Goal: Communication & Community: Answer question/provide support

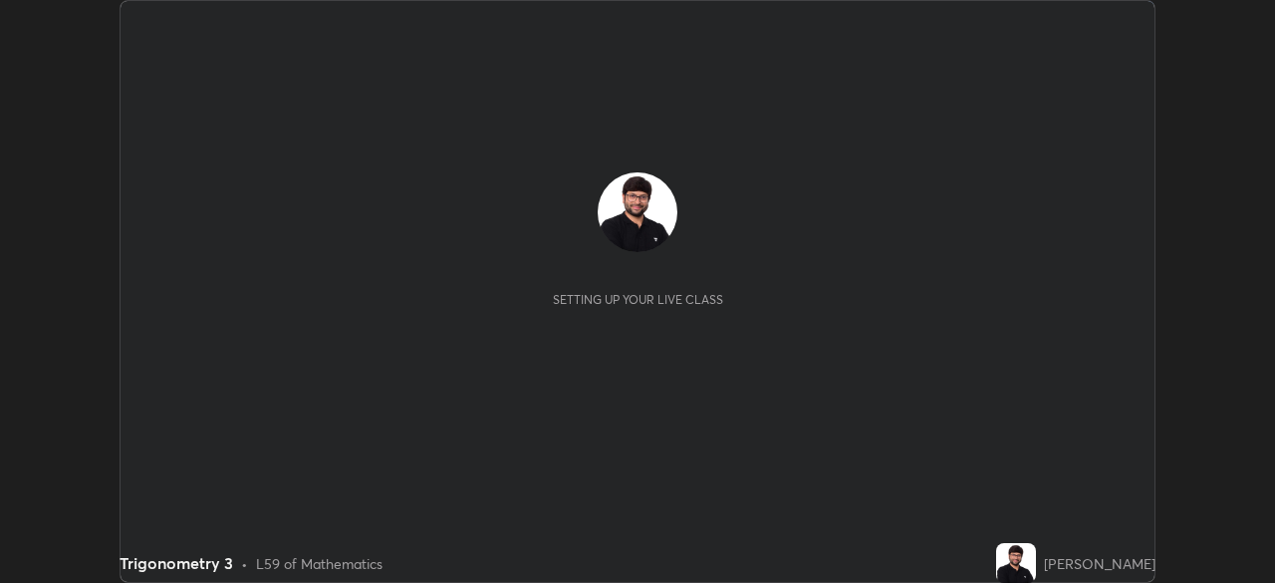
scroll to position [583, 1275]
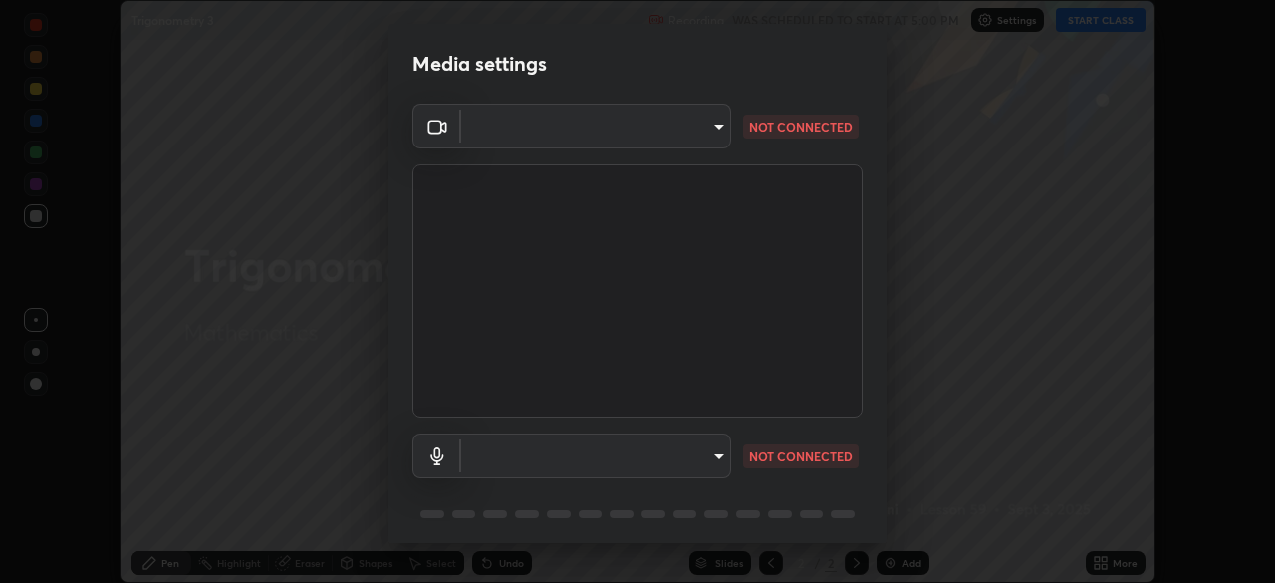
type input "23008043d16b3f933f5d29e9b3769097a1661712bf7e9030f0d00f953f479f19"
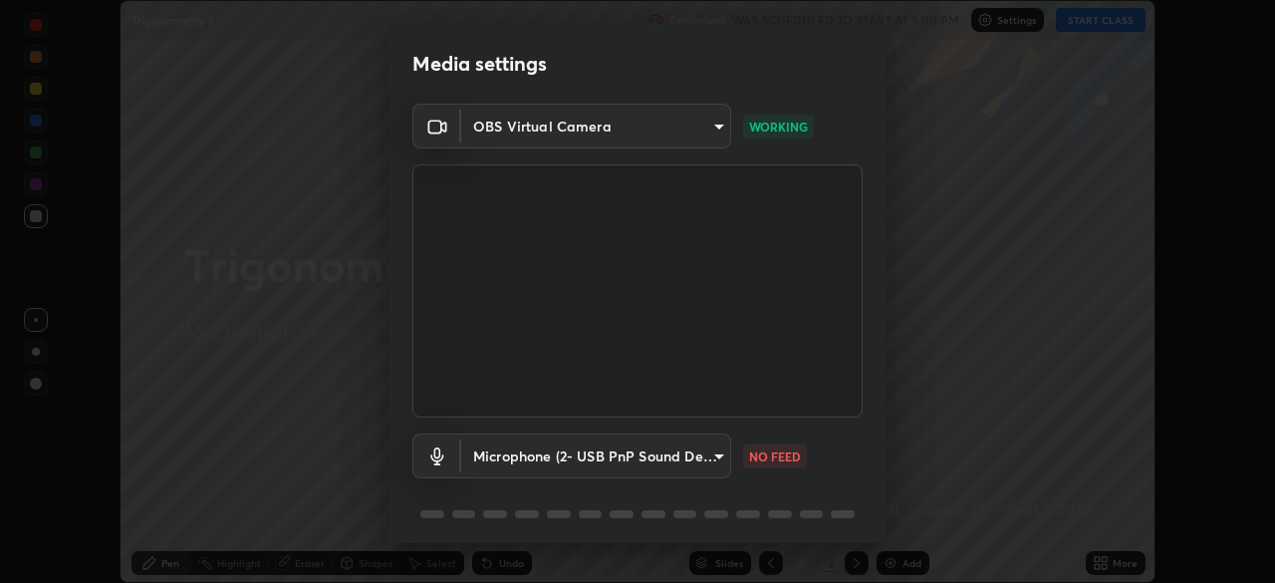
click at [719, 454] on body "Erase all Trigonometry 3 Recording WAS SCHEDULED TO START AT 5:00 PM Settings S…" at bounding box center [637, 291] width 1275 height 583
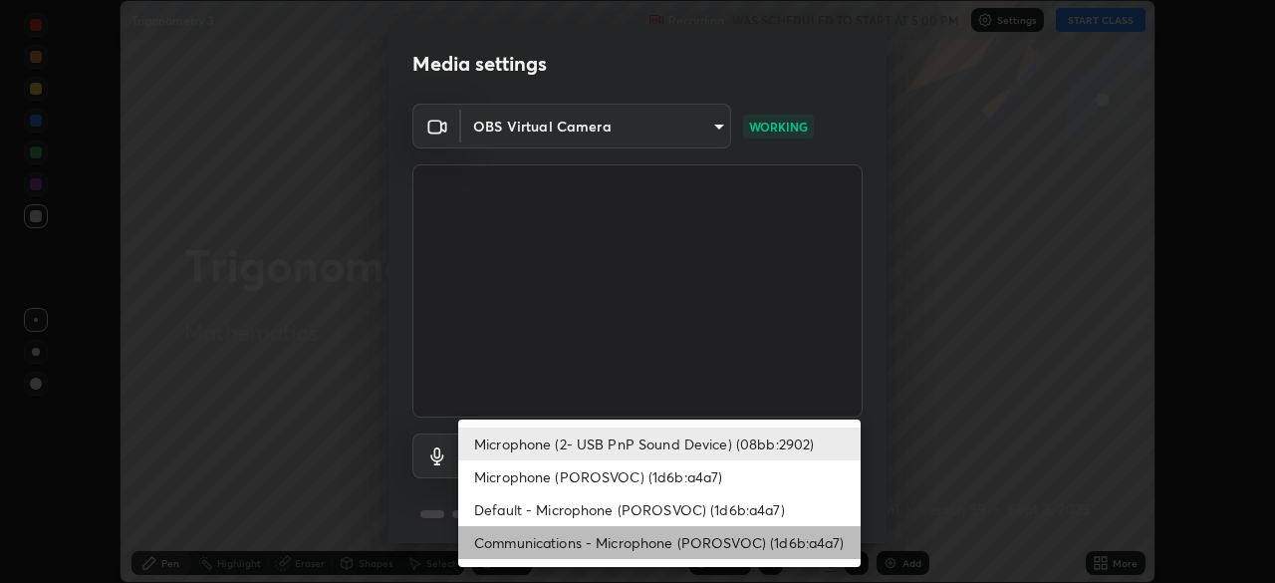
click at [639, 540] on li "Communications - Microphone (POROSVOC) (1d6b:a4a7)" at bounding box center [659, 542] width 402 height 33
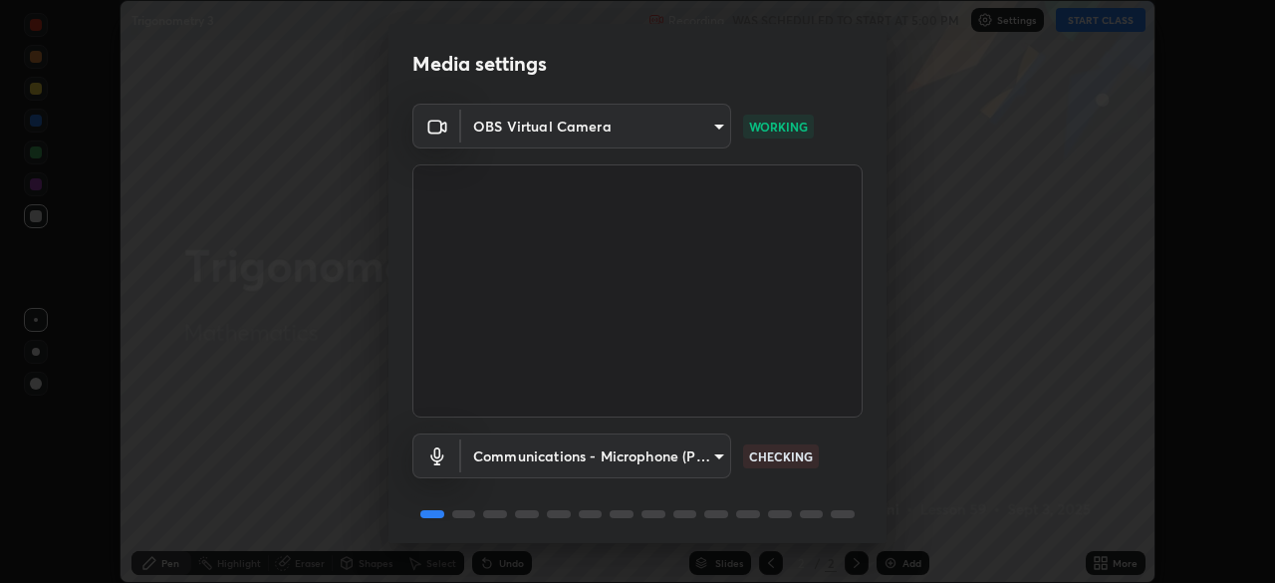
click at [644, 446] on body "Erase all Trigonometry 3 Recording WAS SCHEDULED TO START AT 5:00 PM Settings S…" at bounding box center [637, 291] width 1275 height 583
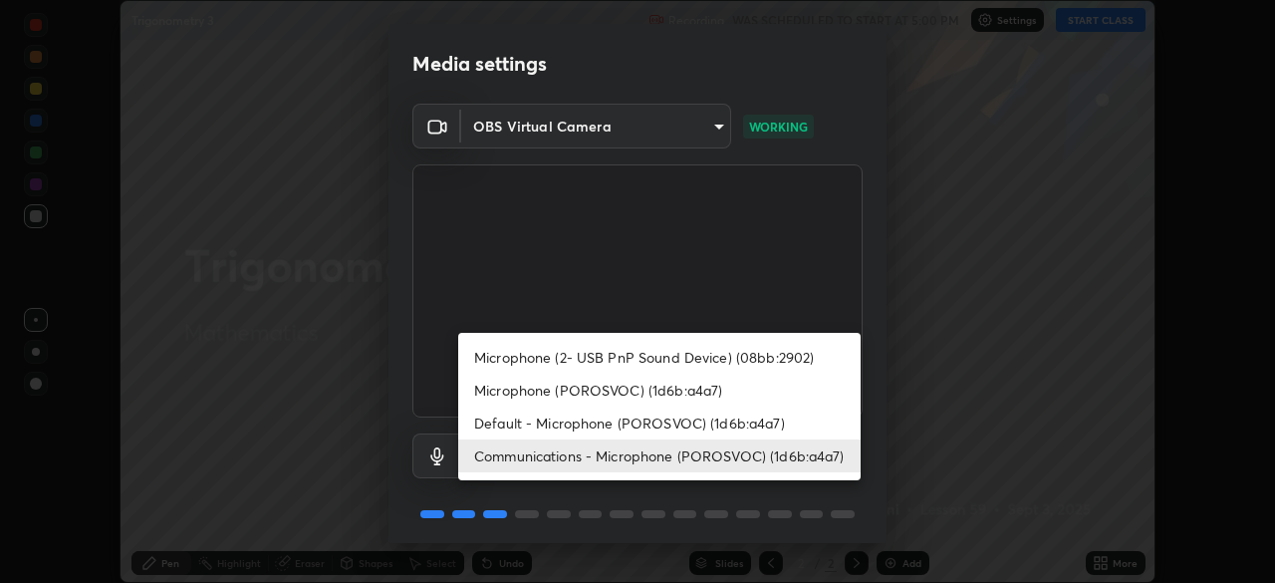
click at [653, 351] on li "Microphone (2- USB PnP Sound Device) (08bb:2902)" at bounding box center [659, 357] width 402 height 33
type input "ce8bbd661dce354a58a25af5271b3c1bd1d853cc8608d8e3321a5e34fd7f7726"
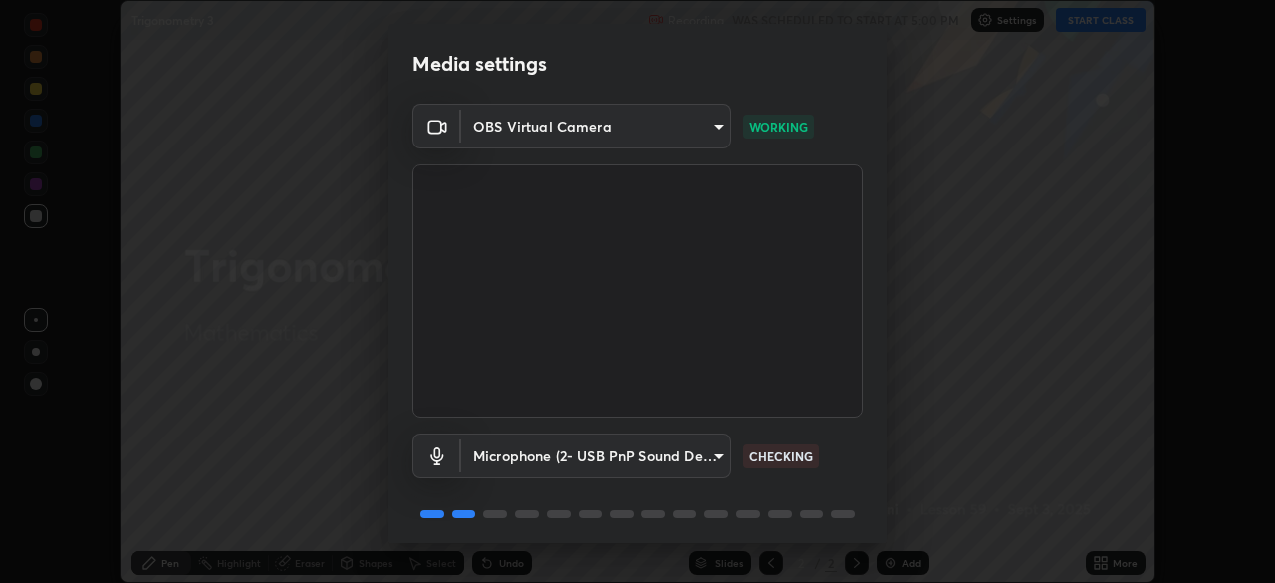
scroll to position [71, 0]
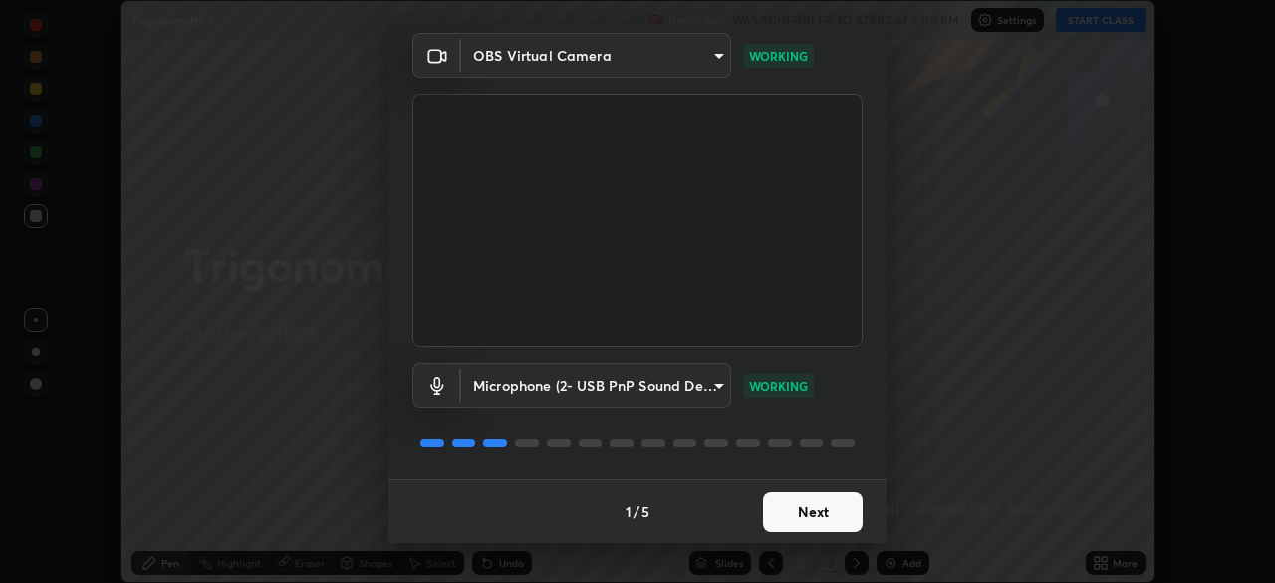
click at [831, 516] on button "Next" at bounding box center [813, 512] width 100 height 40
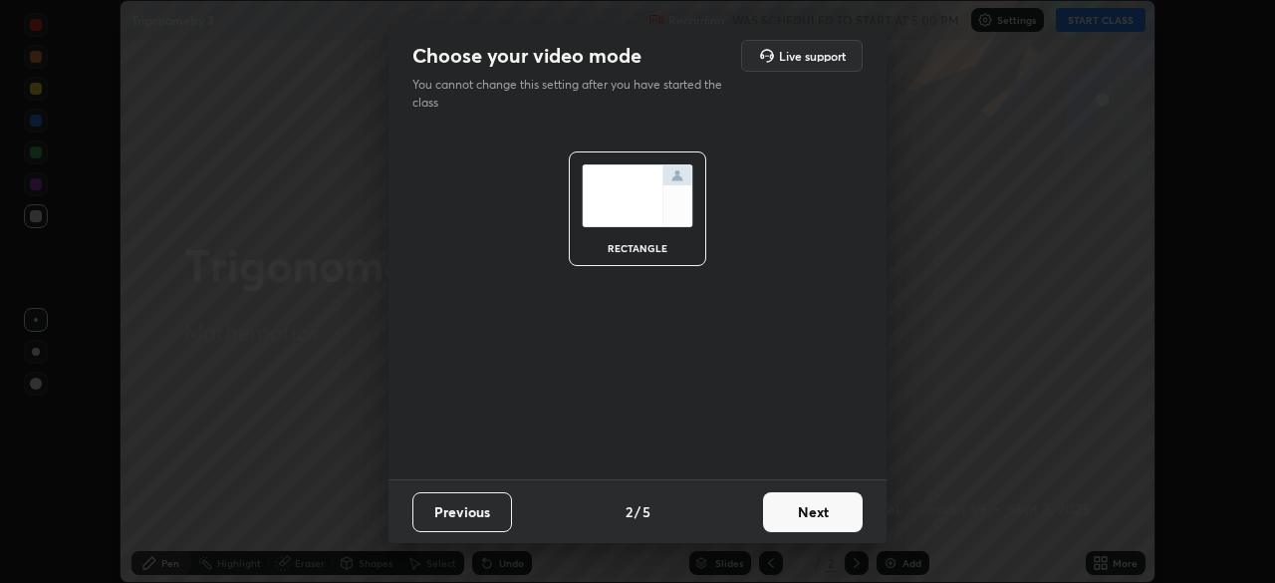
scroll to position [0, 0]
click at [855, 517] on button "Next" at bounding box center [813, 512] width 100 height 40
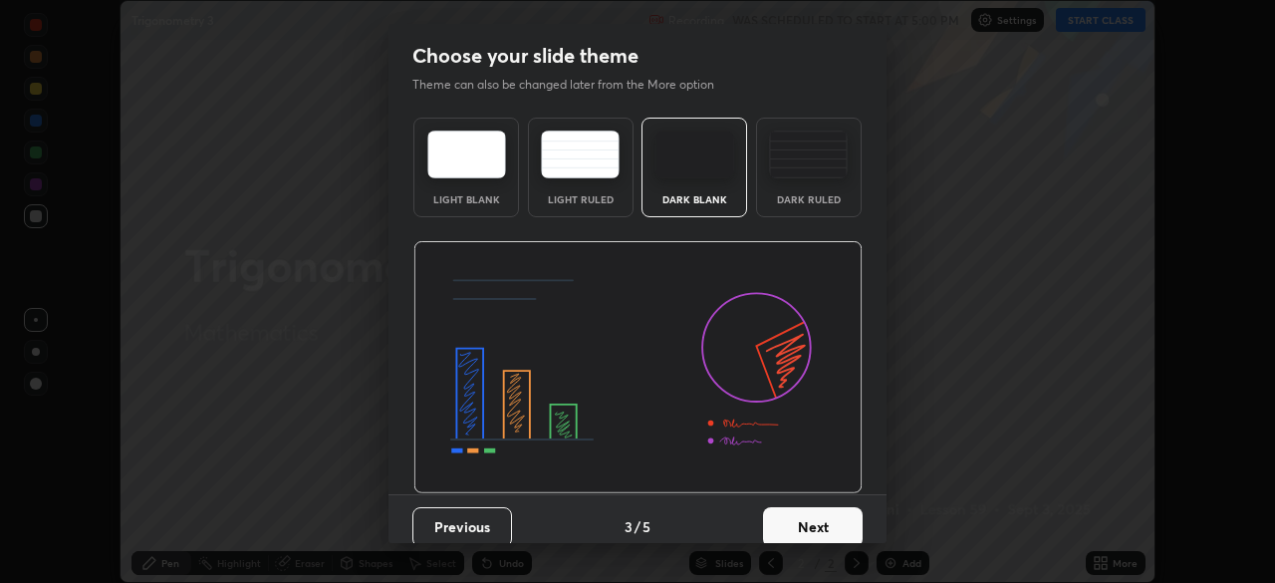
click at [852, 514] on button "Next" at bounding box center [813, 527] width 100 height 40
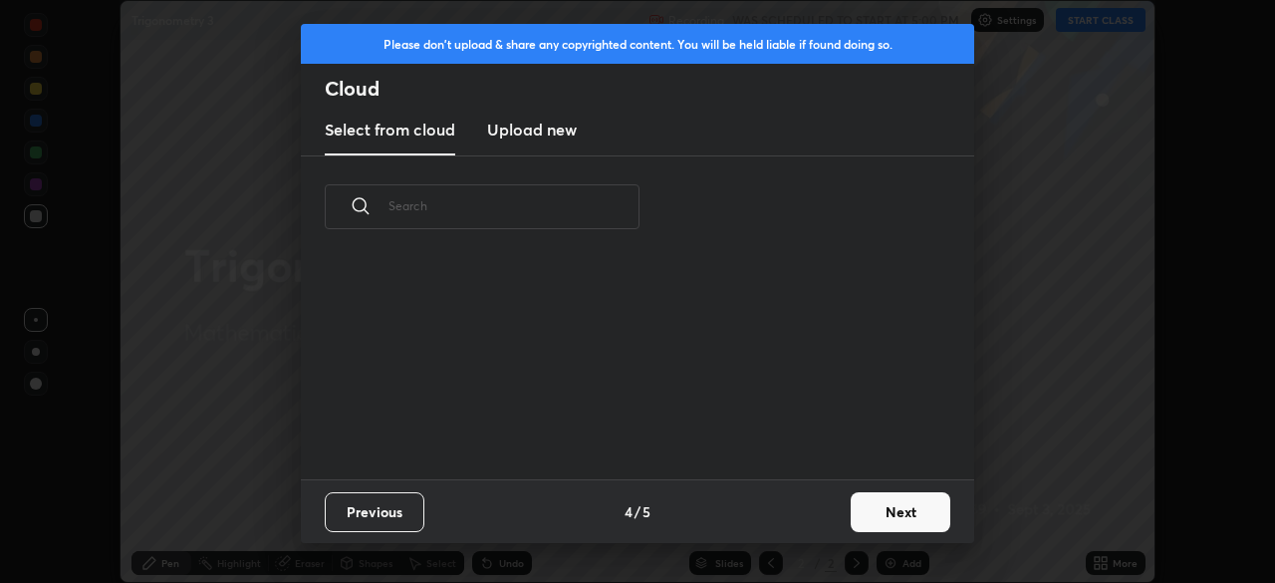
click at [896, 509] on button "Next" at bounding box center [900, 512] width 100 height 40
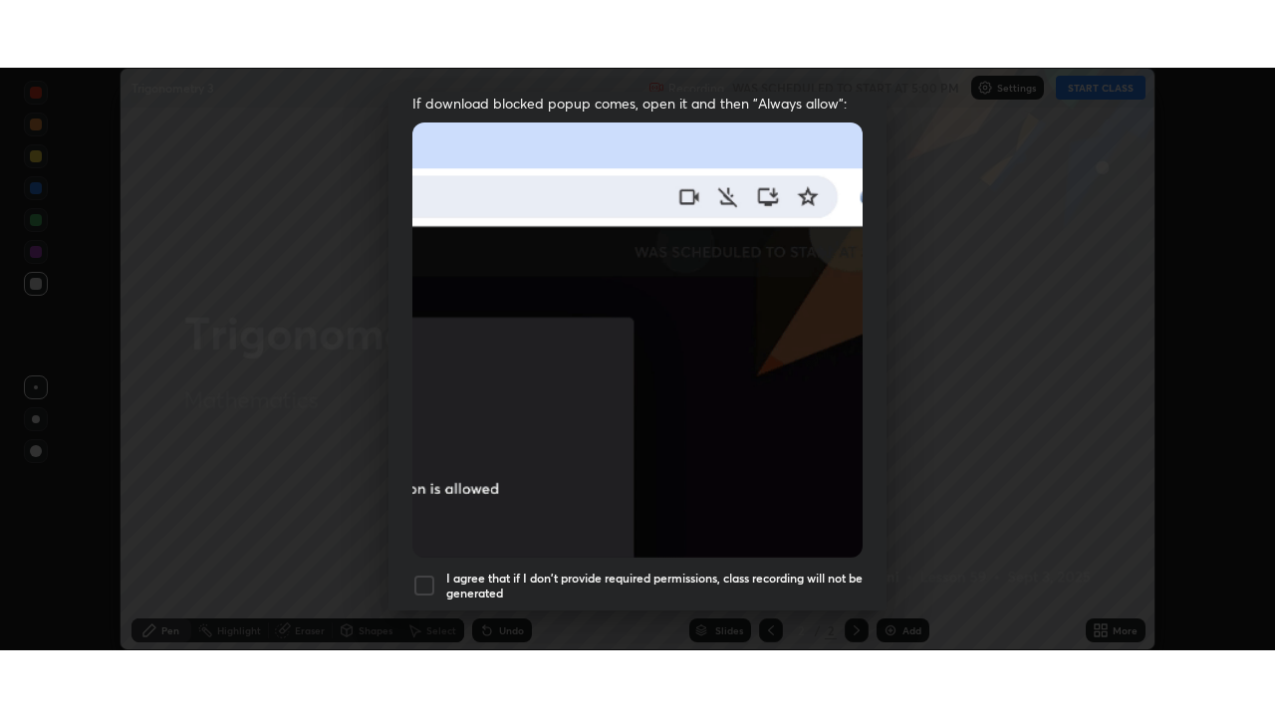
scroll to position [477, 0]
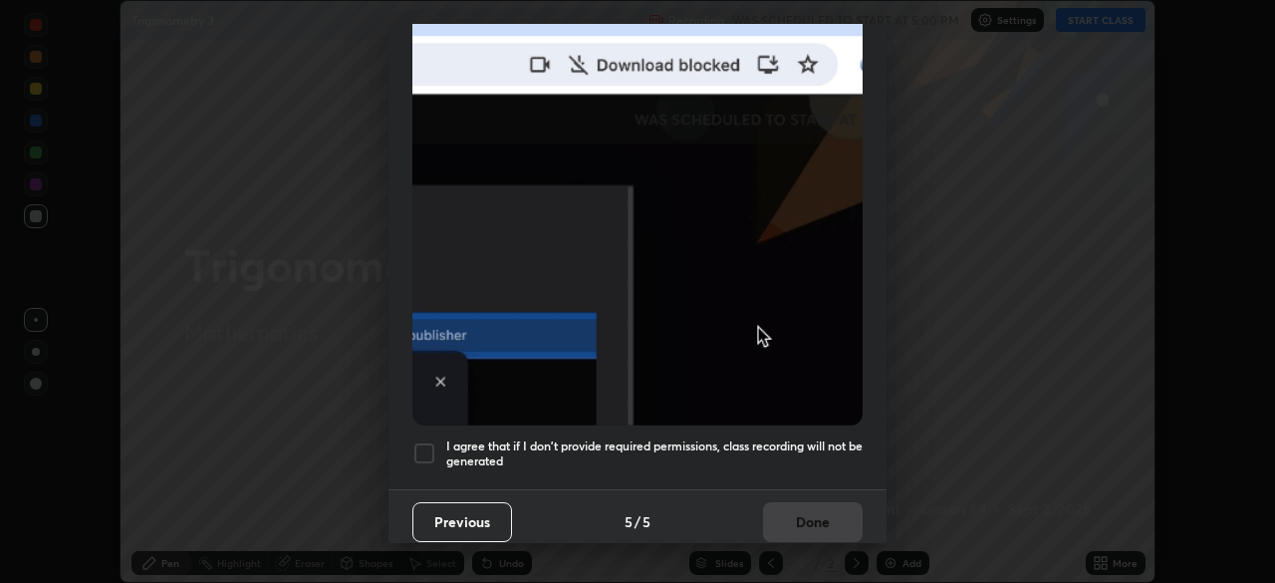
click at [431, 441] on div at bounding box center [424, 453] width 24 height 24
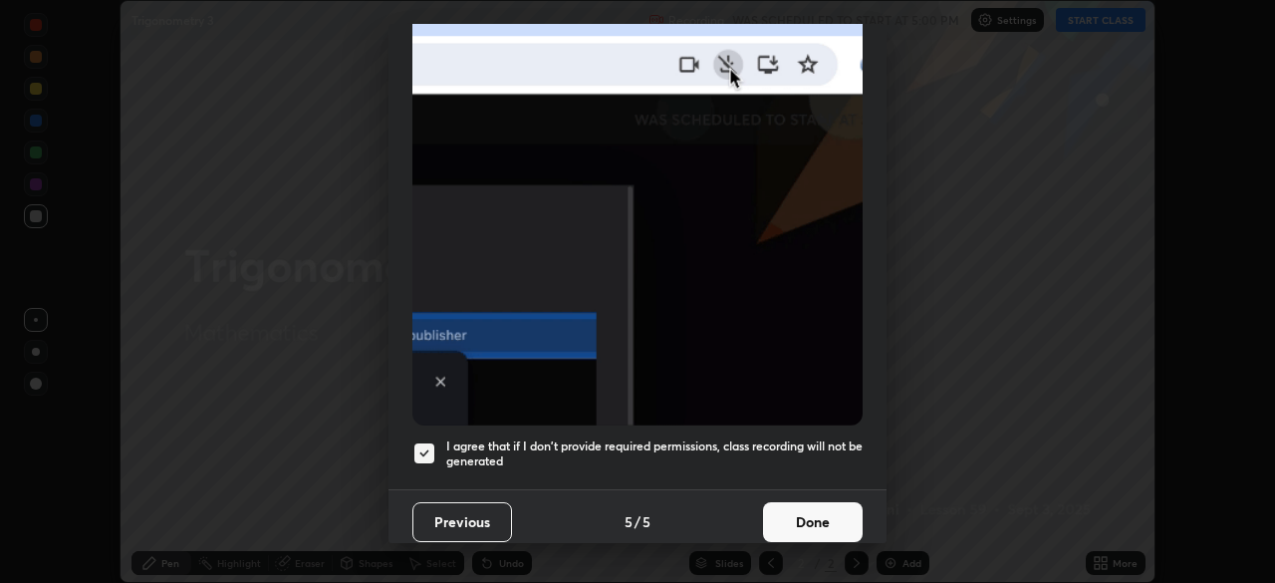
click at [831, 502] on button "Done" at bounding box center [813, 522] width 100 height 40
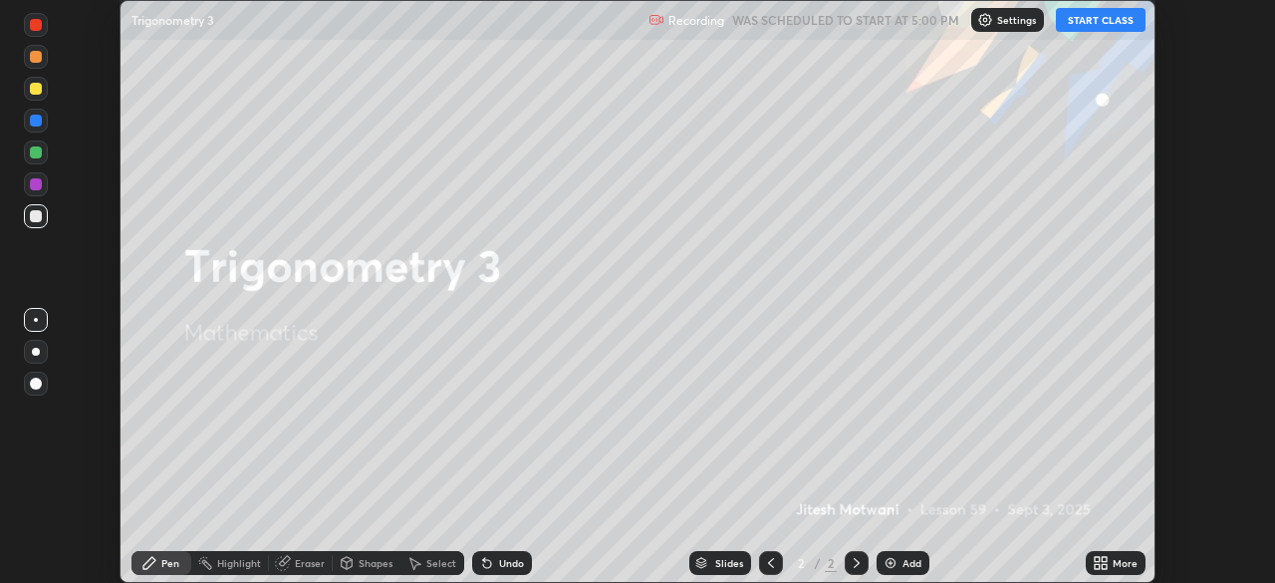
click at [1113, 30] on button "START CLASS" at bounding box center [1101, 20] width 90 height 24
click at [1124, 562] on div "More" at bounding box center [1124, 563] width 25 height 10
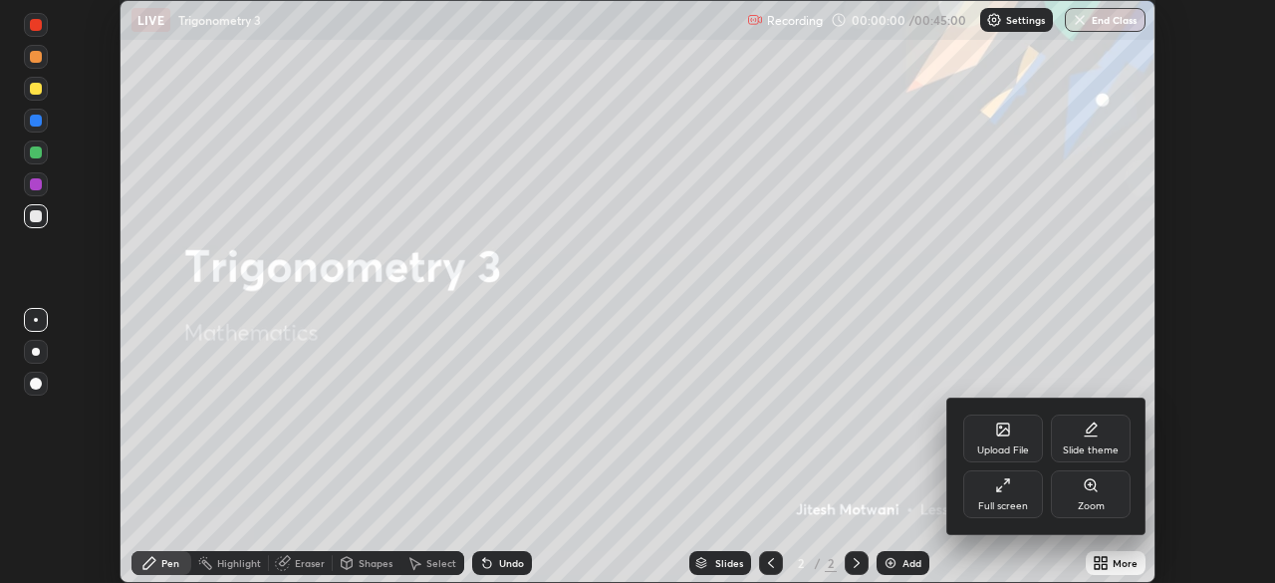
click at [994, 493] on div "Full screen" at bounding box center [1003, 494] width 80 height 48
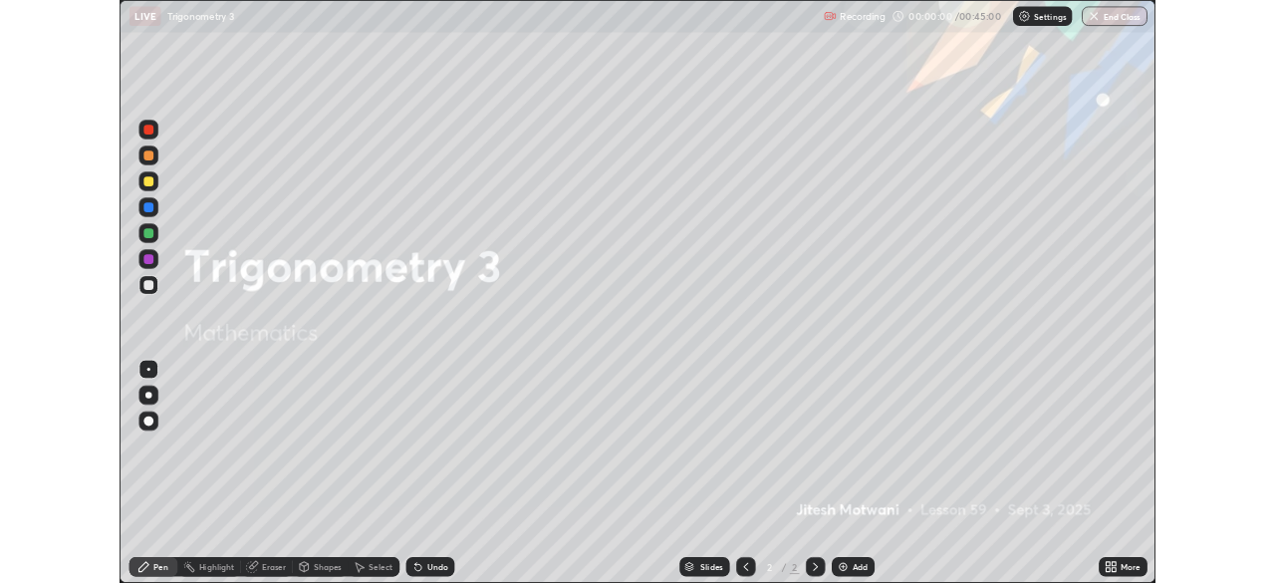
scroll to position [717, 1275]
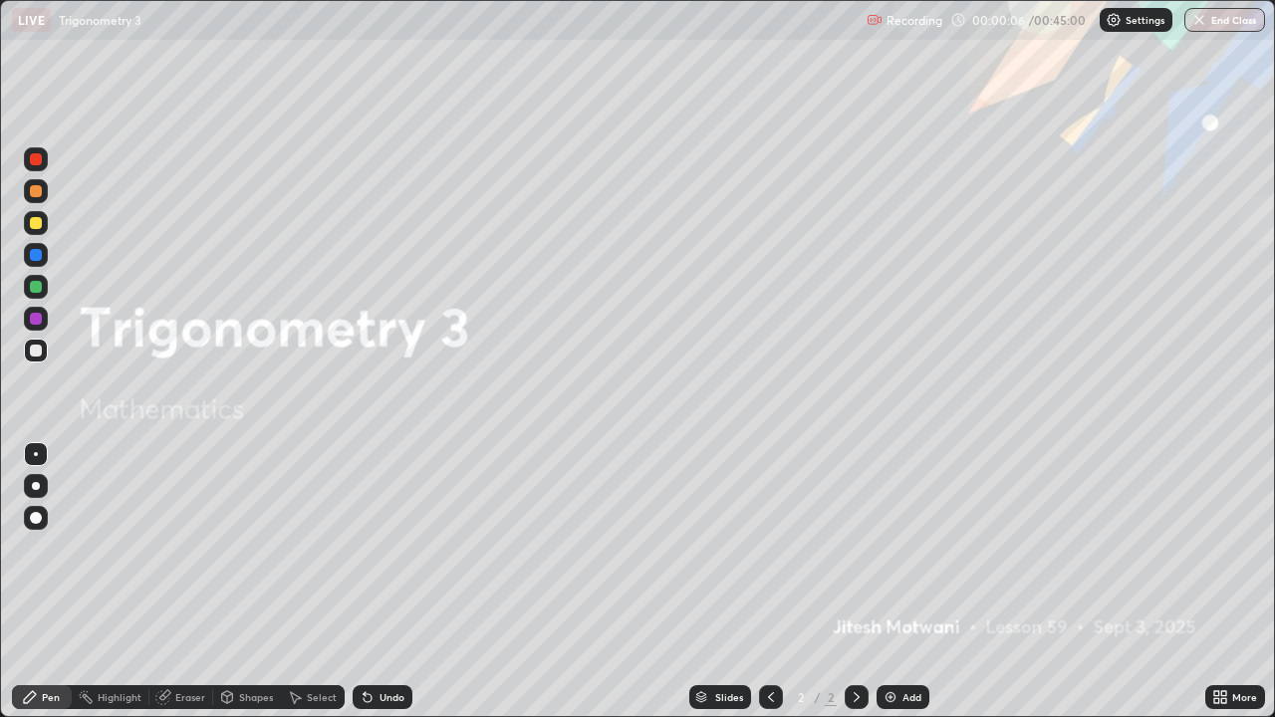
click at [917, 582] on div "Add" at bounding box center [911, 697] width 19 height 10
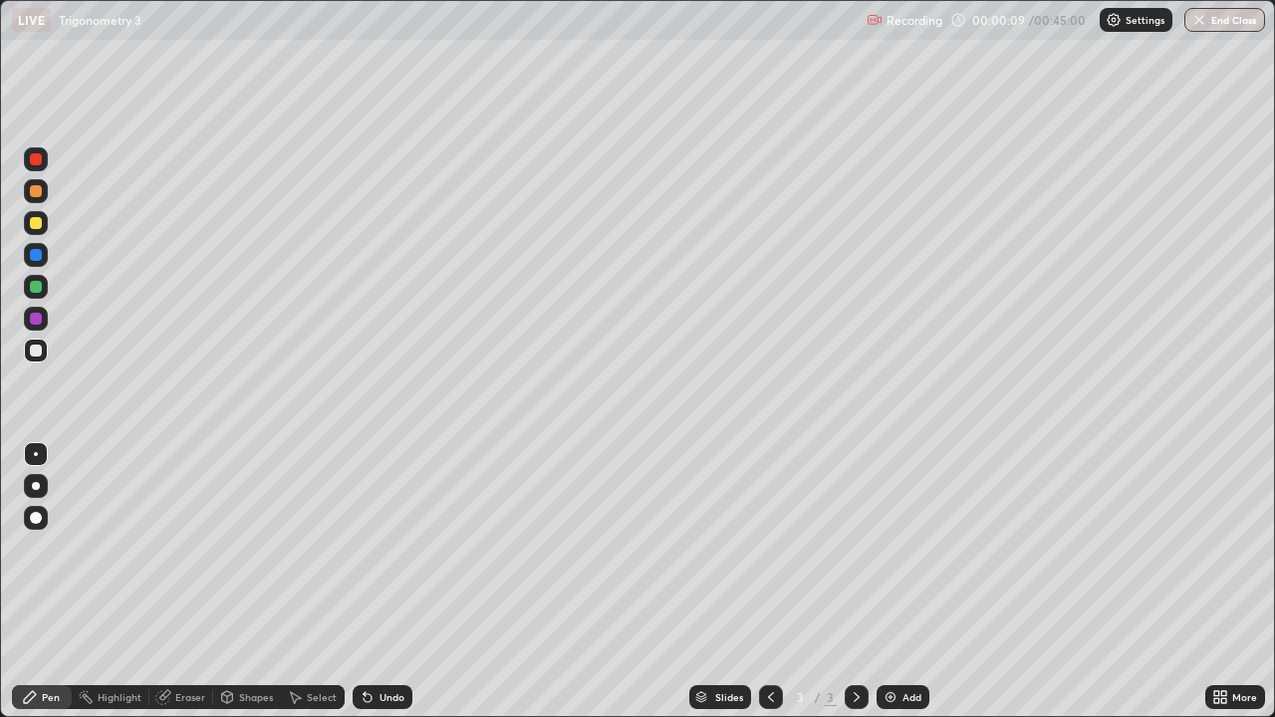
click at [1247, 582] on div "More" at bounding box center [1244, 697] width 25 height 10
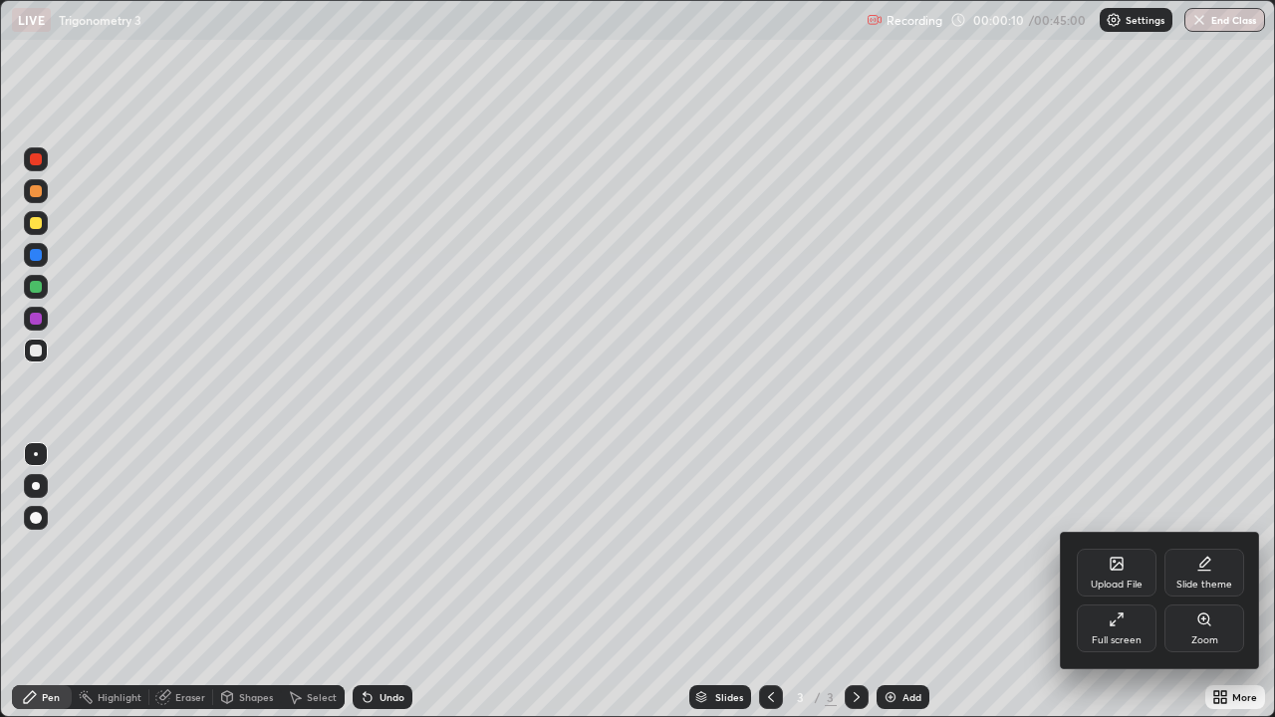
click at [1121, 582] on icon at bounding box center [1116, 619] width 16 height 16
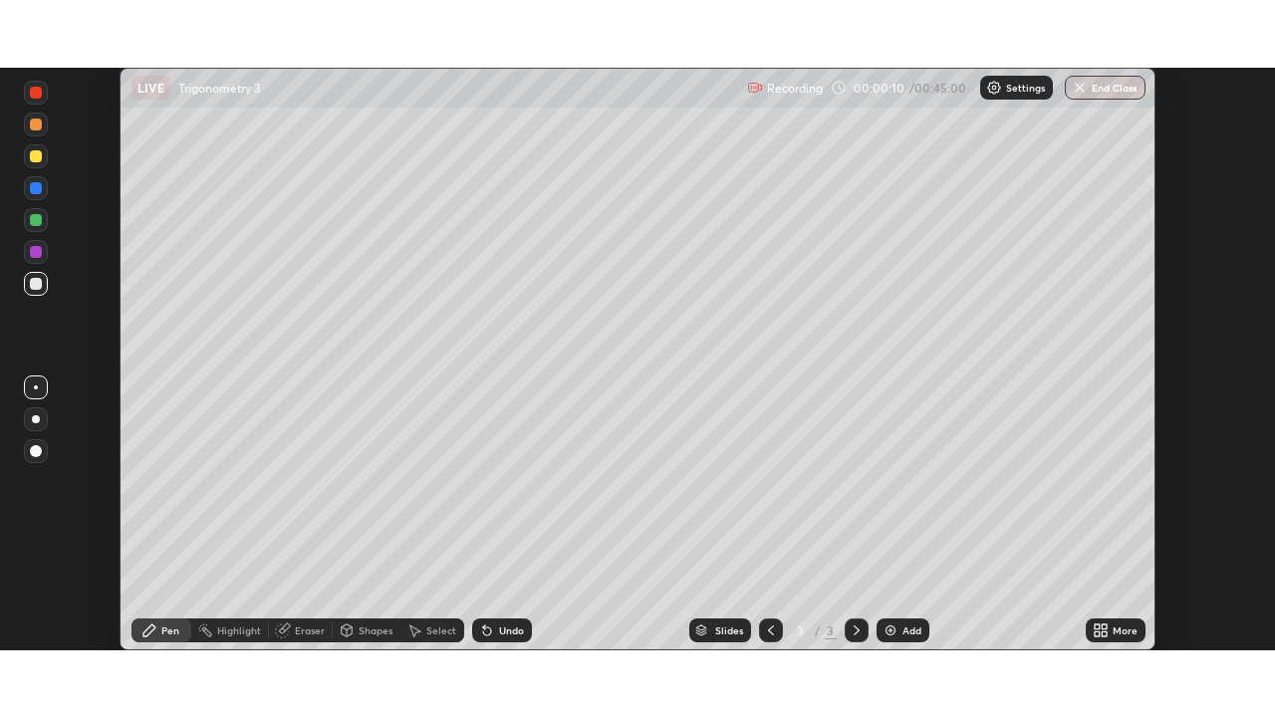
scroll to position [98994, 98302]
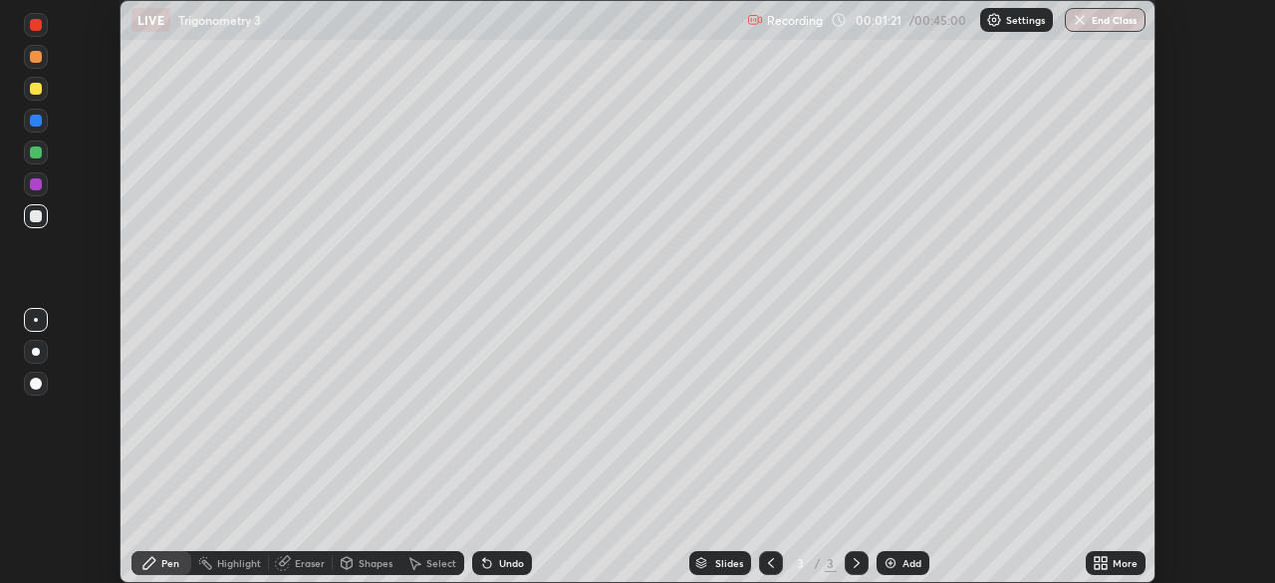
click at [1130, 567] on div "More" at bounding box center [1124, 563] width 25 height 10
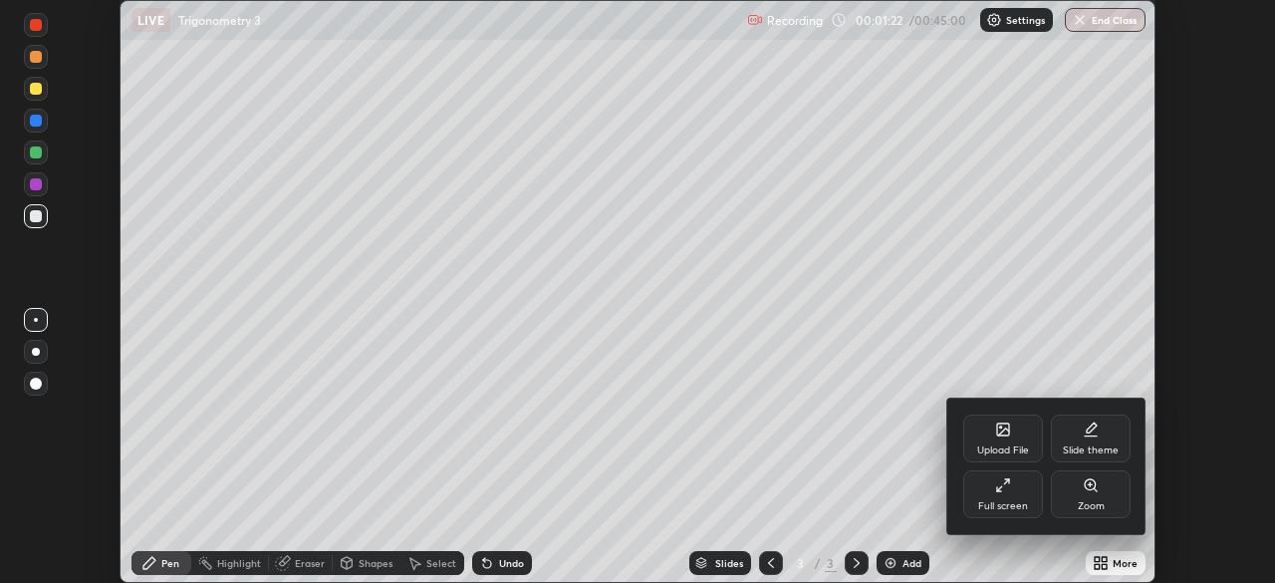
click at [1024, 492] on div "Full screen" at bounding box center [1003, 494] width 80 height 48
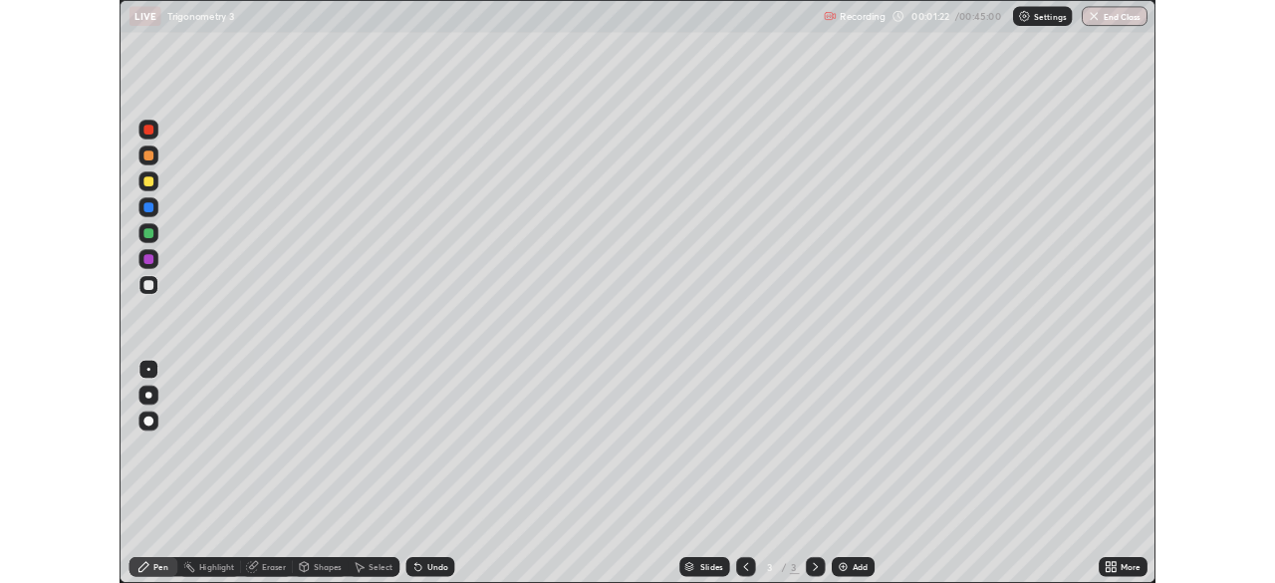
scroll to position [717, 1275]
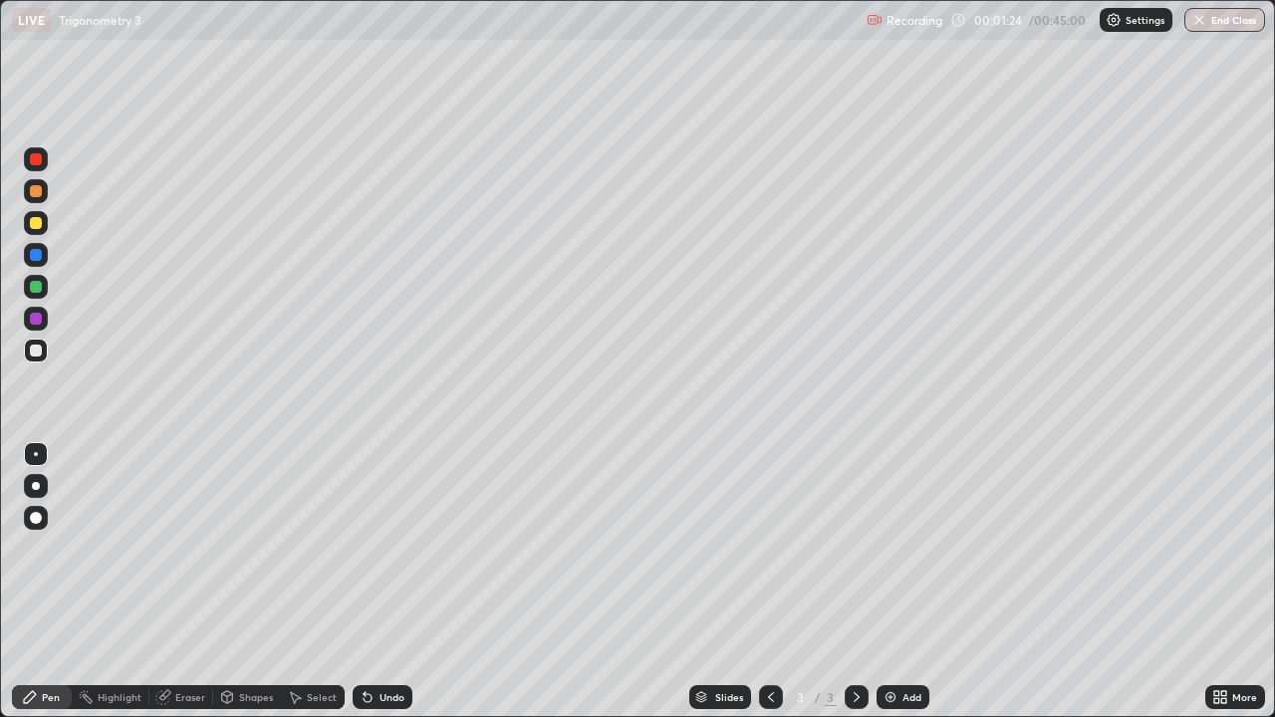
click at [1233, 582] on div "More" at bounding box center [1244, 697] width 25 height 10
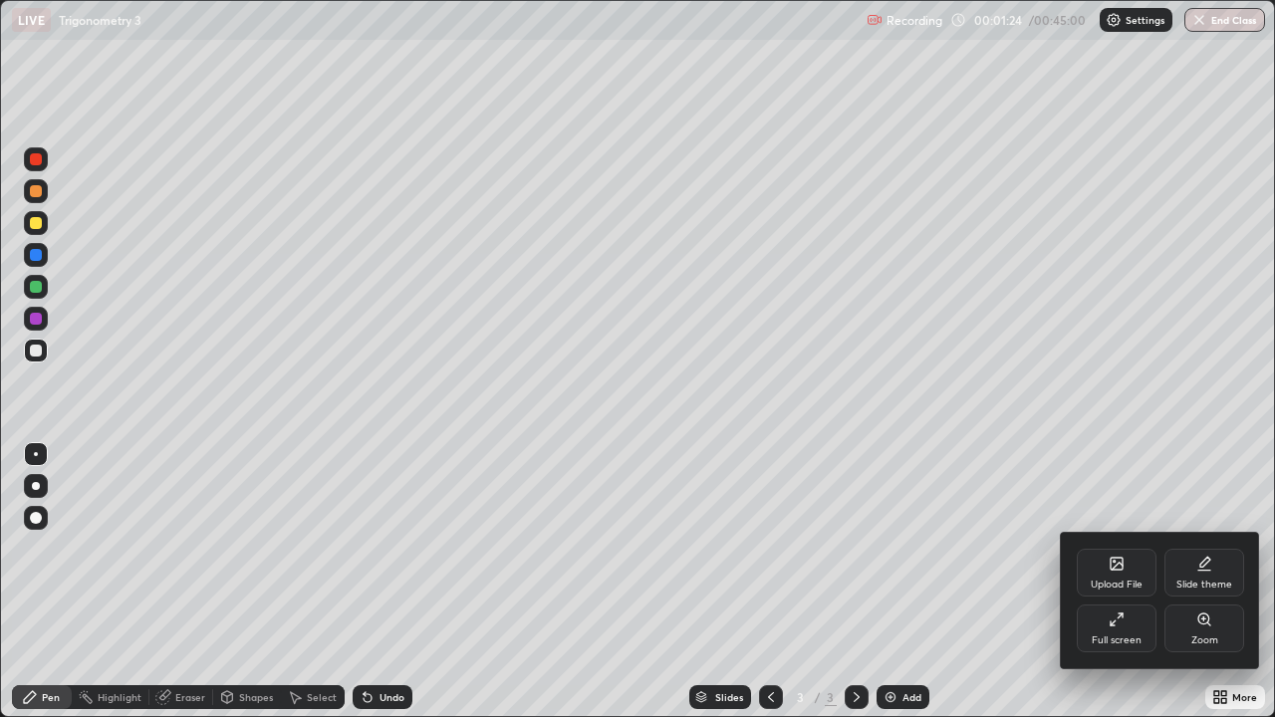
click at [1094, 582] on div "Full screen" at bounding box center [1116, 628] width 80 height 48
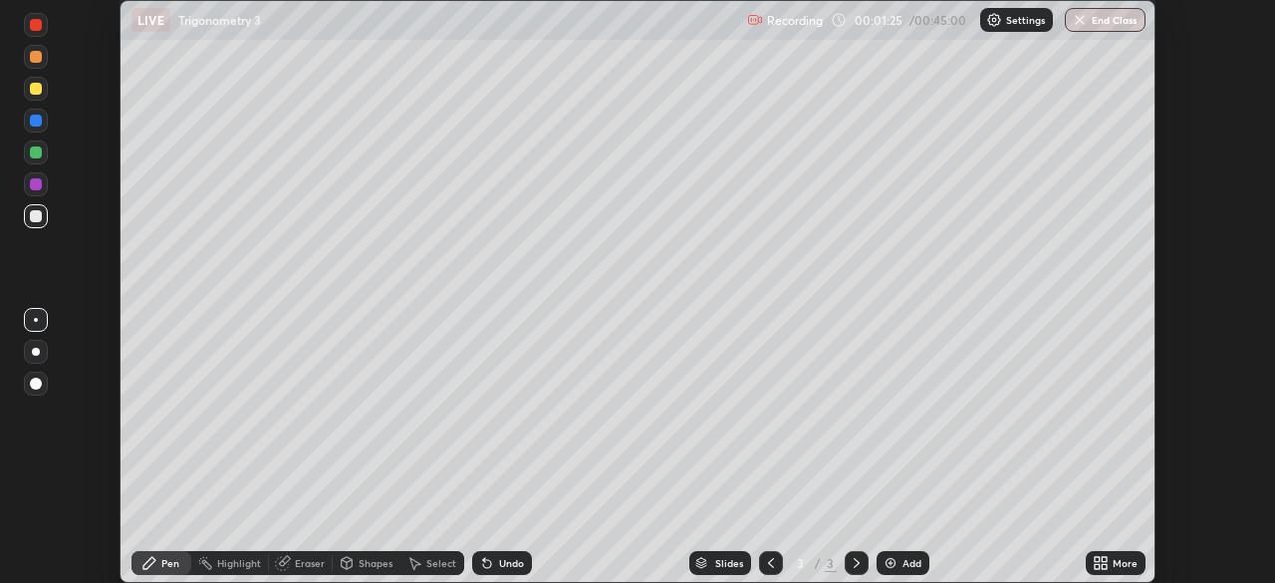
scroll to position [98994, 98302]
click at [1112, 563] on div "More" at bounding box center [1124, 563] width 25 height 10
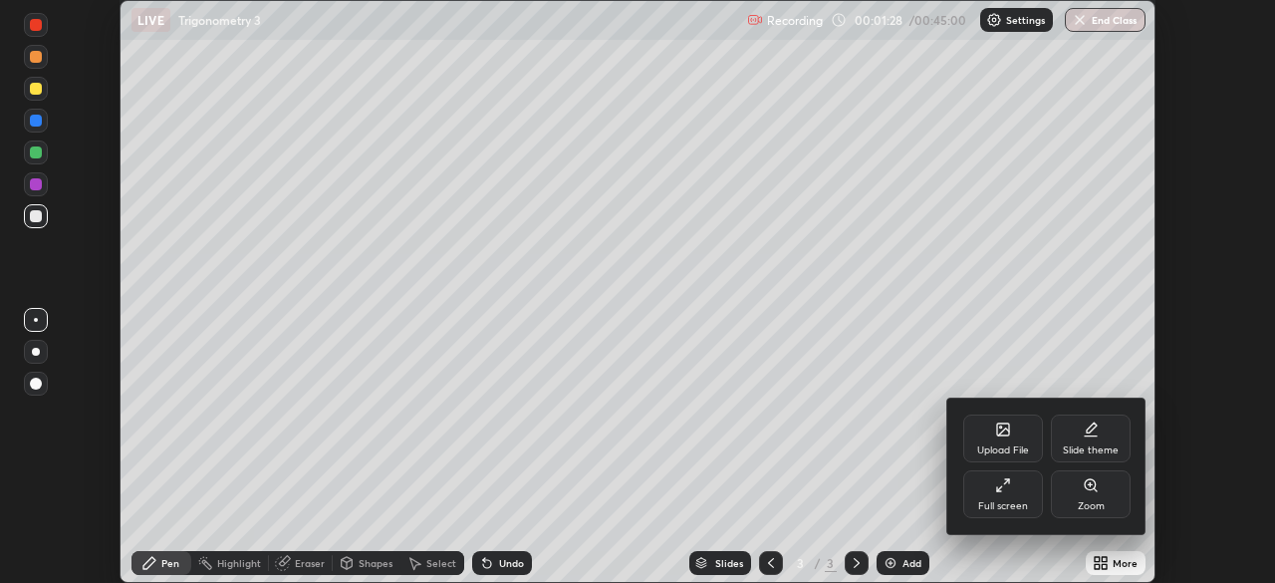
click at [1007, 429] on icon at bounding box center [1003, 431] width 11 height 7
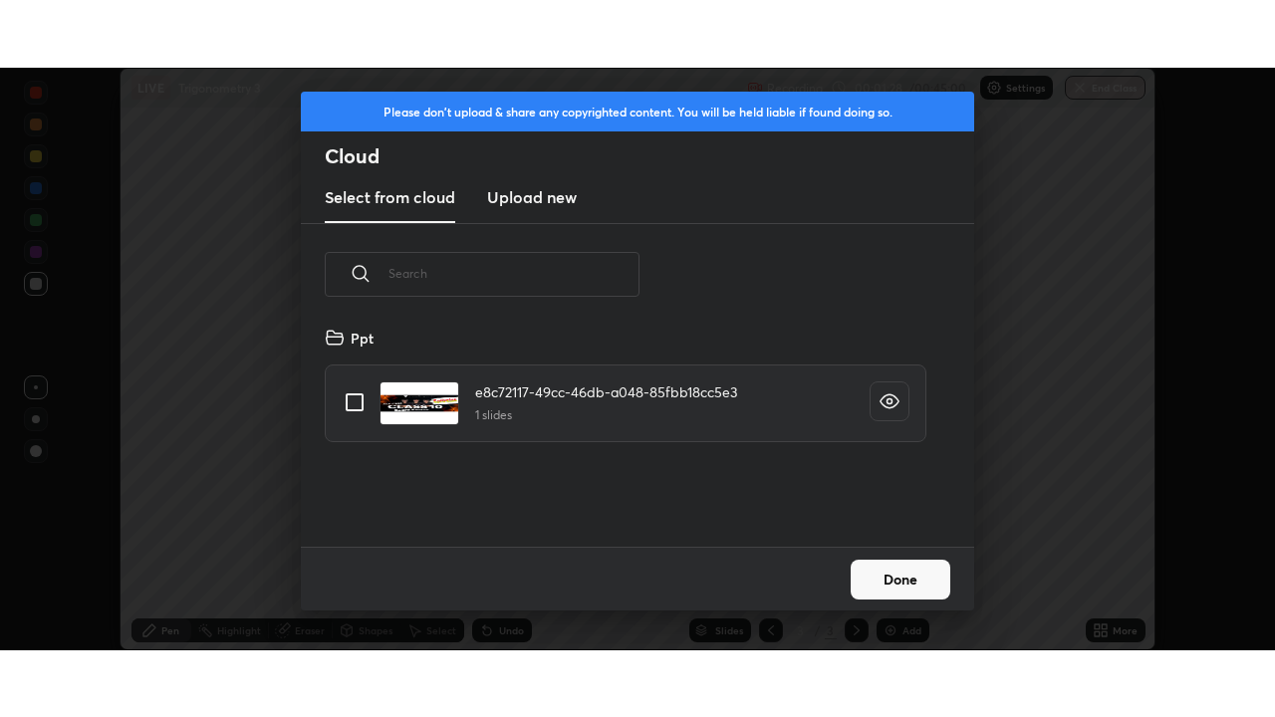
scroll to position [221, 639]
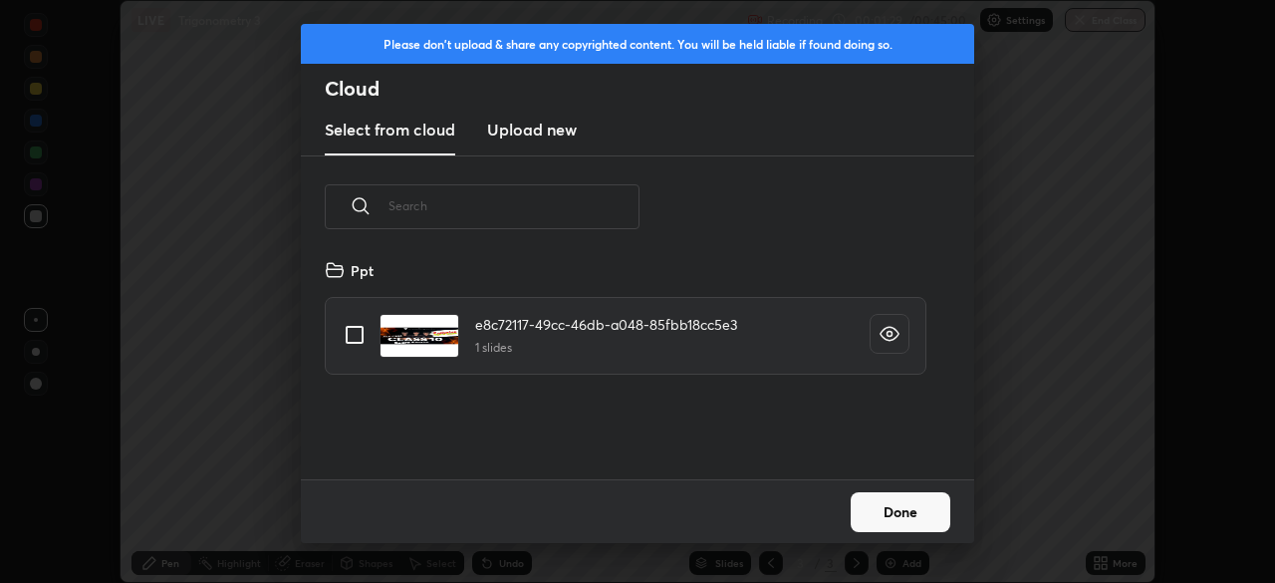
click at [541, 140] on h3 "Upload new" at bounding box center [532, 130] width 90 height 24
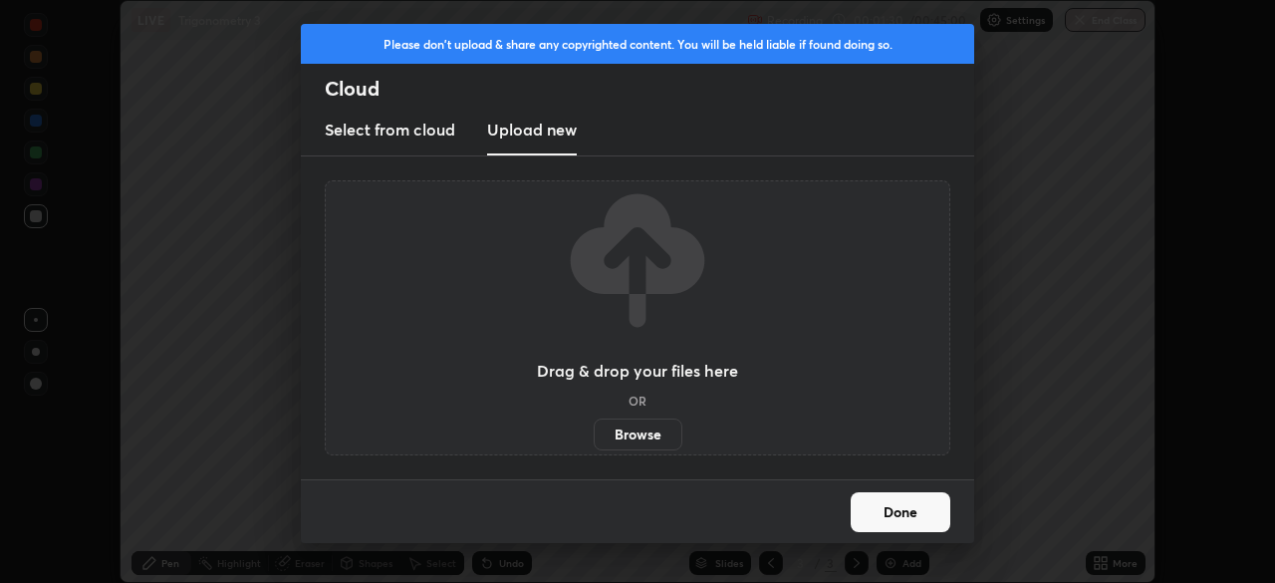
click at [642, 437] on label "Browse" at bounding box center [637, 434] width 89 height 32
click at [593, 437] on input "Browse" at bounding box center [593, 434] width 0 height 32
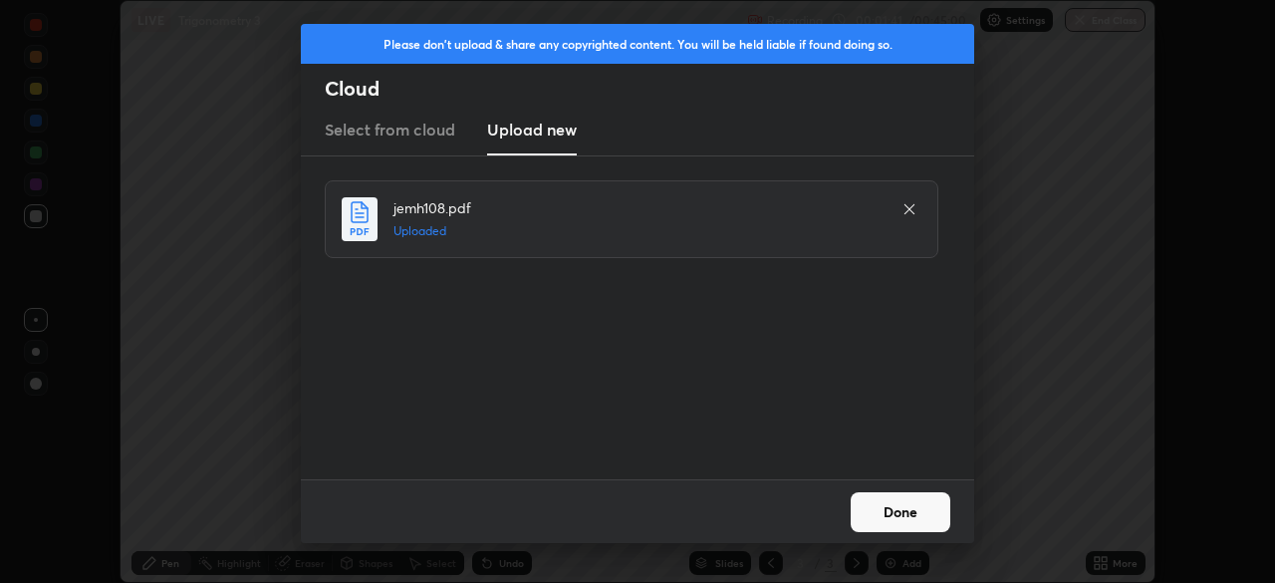
click at [932, 505] on button "Done" at bounding box center [900, 512] width 100 height 40
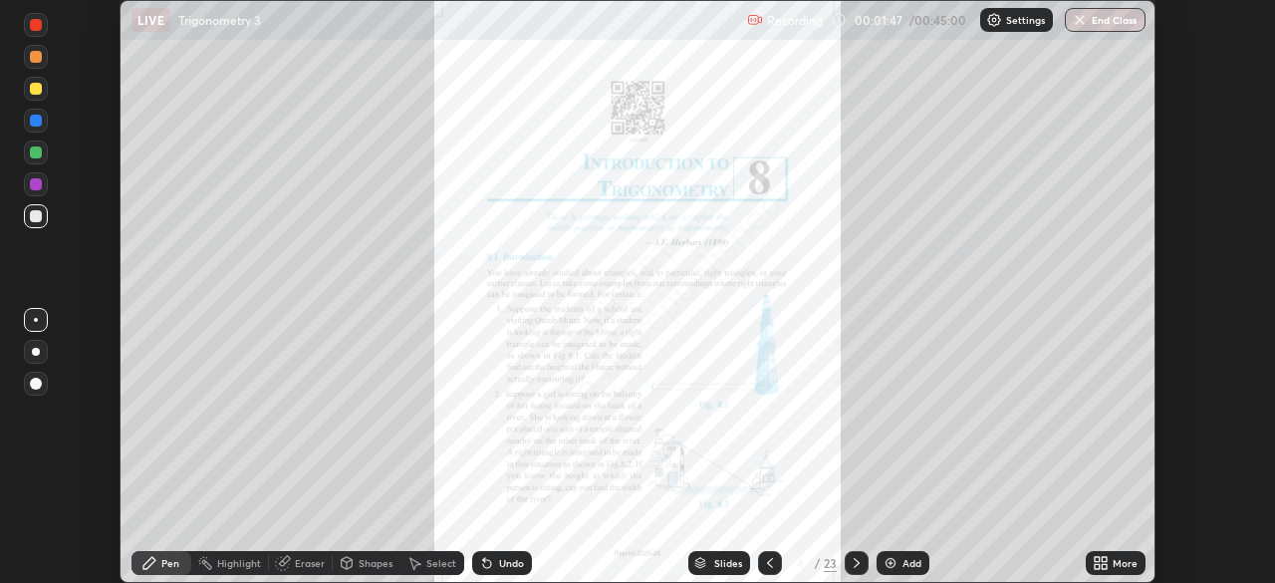
click at [1123, 563] on div "More" at bounding box center [1124, 563] width 25 height 10
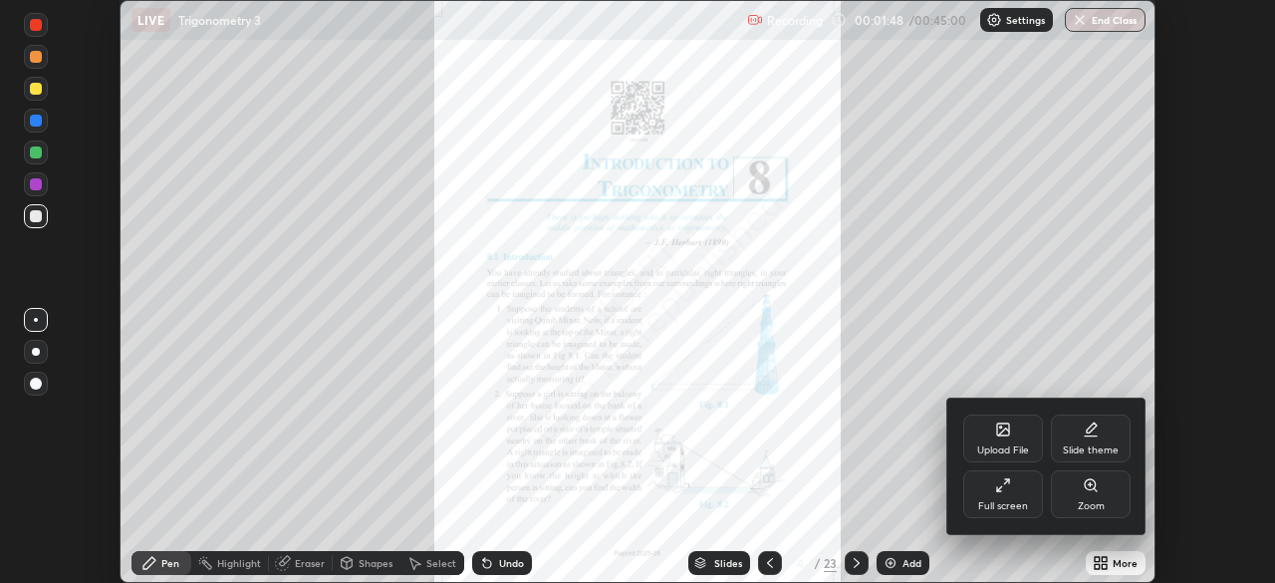
click at [1017, 496] on div "Full screen" at bounding box center [1003, 494] width 80 height 48
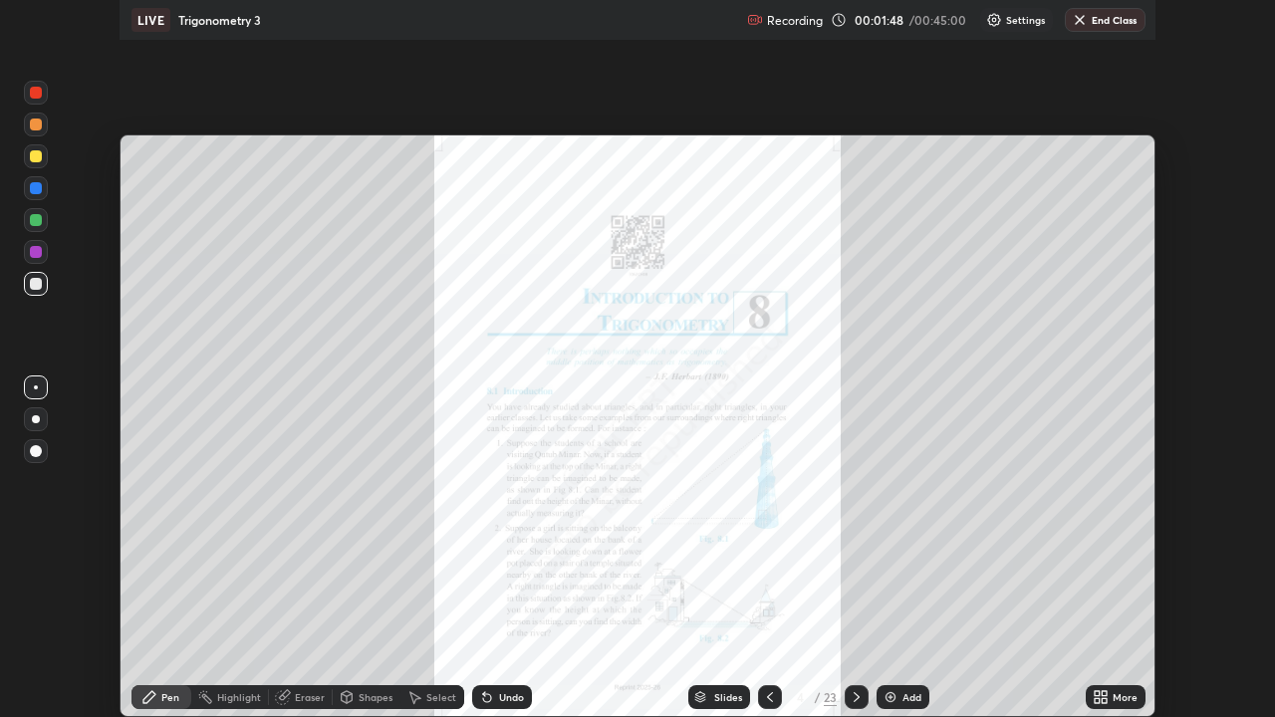
scroll to position [717, 1275]
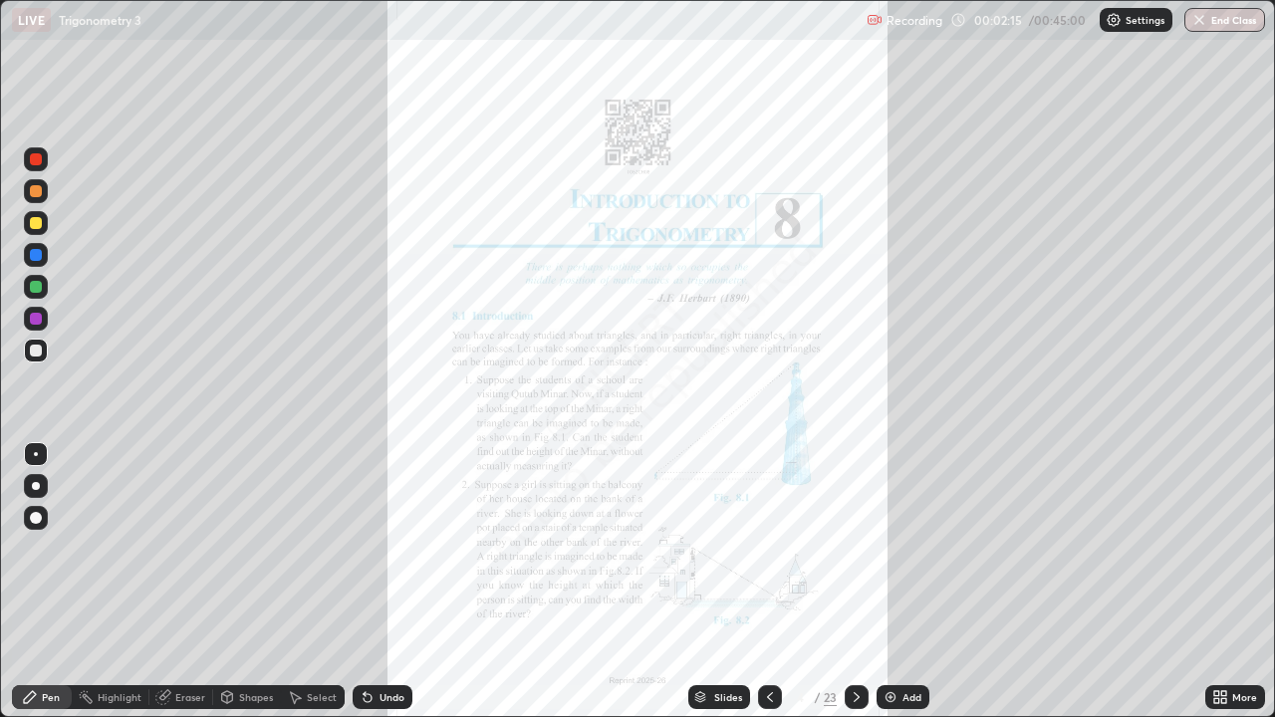
click at [728, 582] on div "Slides" at bounding box center [728, 697] width 28 height 10
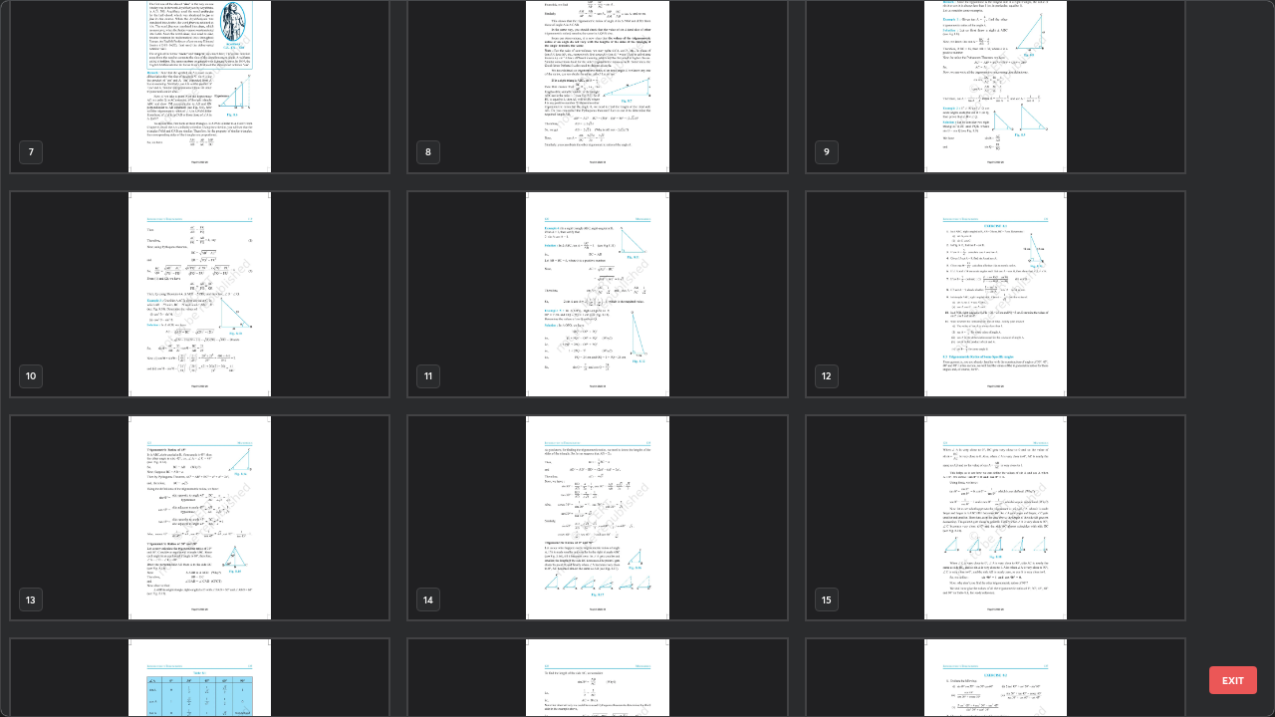
scroll to position [499, 0]
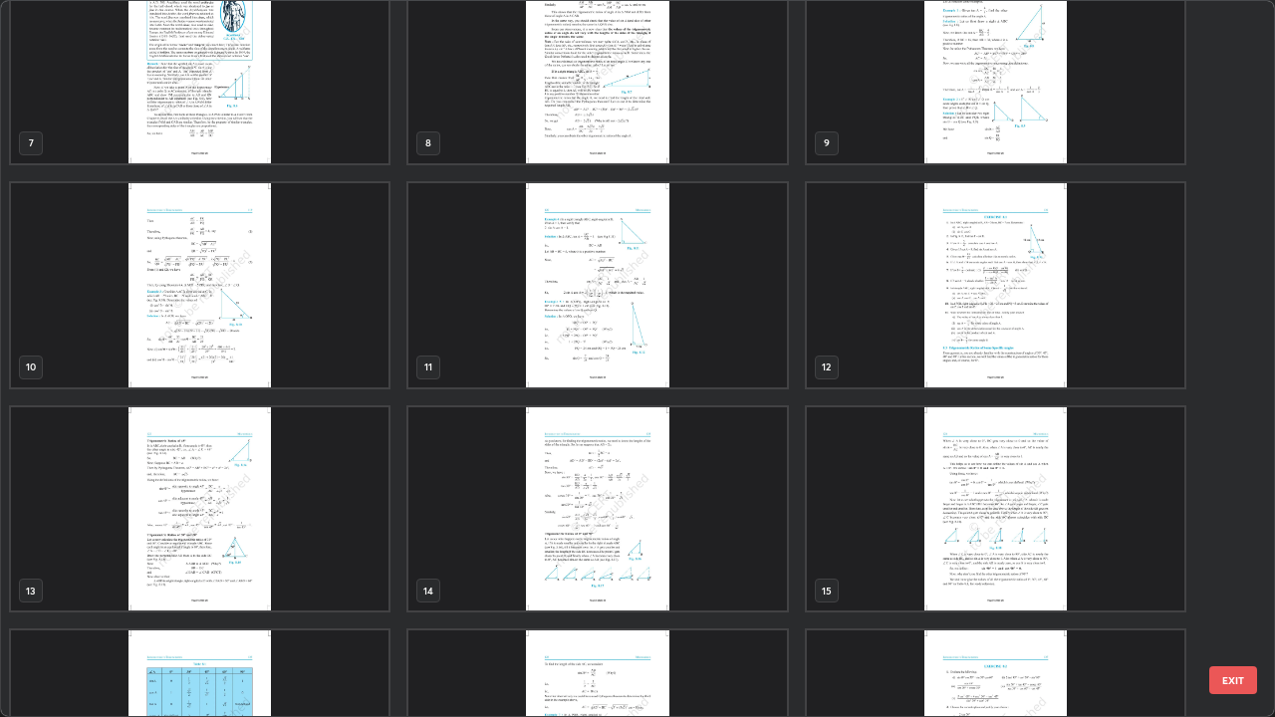
click at [983, 320] on img "grid" at bounding box center [995, 285] width 377 height 204
click at [987, 314] on img "grid" at bounding box center [995, 285] width 377 height 204
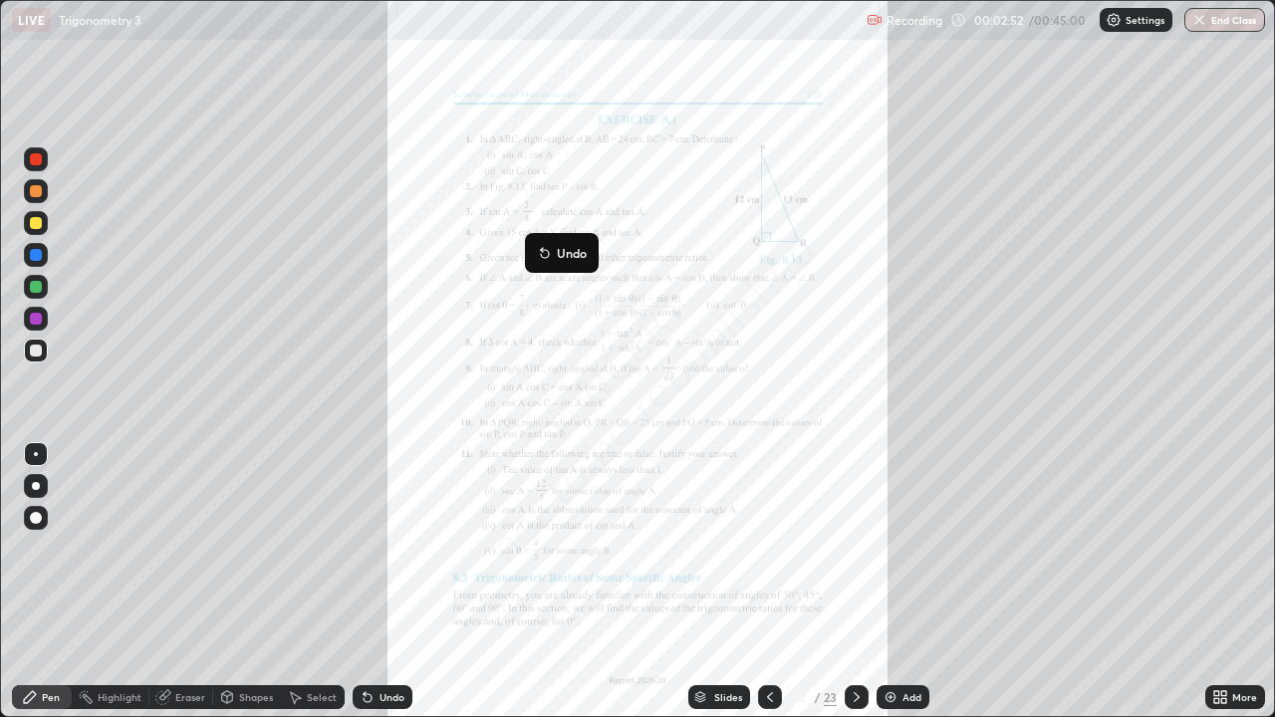
click at [36, 222] on div at bounding box center [36, 223] width 12 height 12
click at [31, 289] on div at bounding box center [36, 287] width 12 height 12
click at [38, 350] on div at bounding box center [36, 351] width 12 height 12
click at [384, 582] on div "Undo" at bounding box center [391, 697] width 25 height 10
click at [380, 582] on div "Undo" at bounding box center [391, 697] width 25 height 10
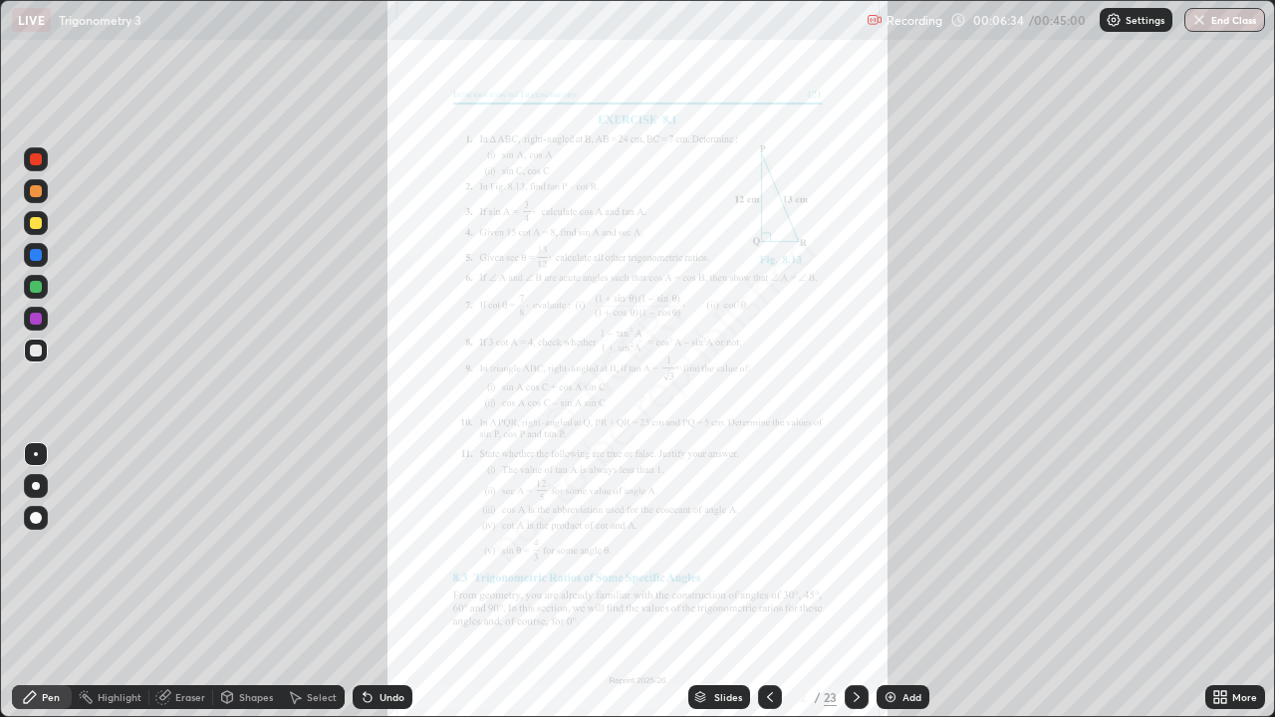
click at [33, 189] on div at bounding box center [36, 191] width 12 height 12
click at [30, 158] on div at bounding box center [36, 159] width 12 height 12
click at [37, 223] on div at bounding box center [36, 223] width 12 height 12
click at [39, 259] on div at bounding box center [36, 255] width 12 height 12
click at [40, 158] on div at bounding box center [36, 159] width 12 height 12
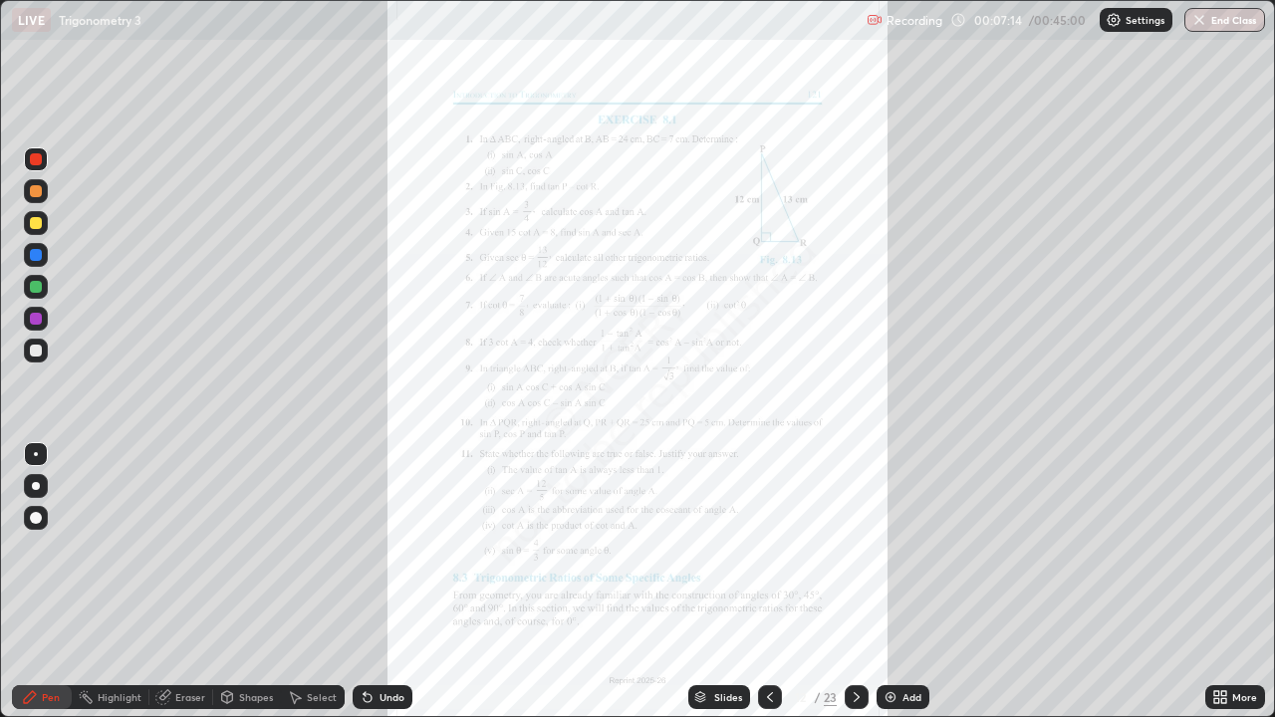
click at [34, 353] on div at bounding box center [36, 351] width 12 height 12
click at [379, 582] on div "Undo" at bounding box center [391, 697] width 25 height 10
click at [371, 582] on div "Undo" at bounding box center [383, 697] width 60 height 24
click at [896, 582] on img at bounding box center [890, 697] width 16 height 16
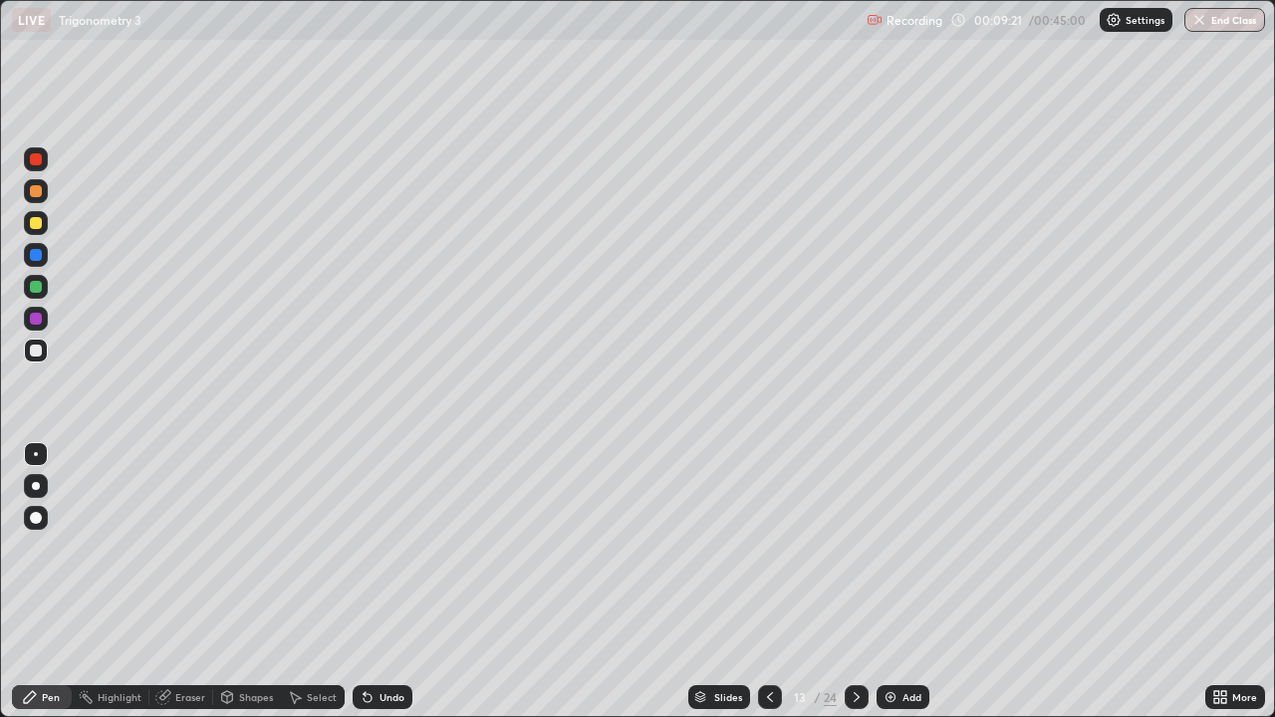
click at [395, 582] on div "Undo" at bounding box center [391, 697] width 25 height 10
click at [366, 582] on icon at bounding box center [367, 698] width 8 height 8
click at [768, 582] on icon at bounding box center [770, 697] width 16 height 16
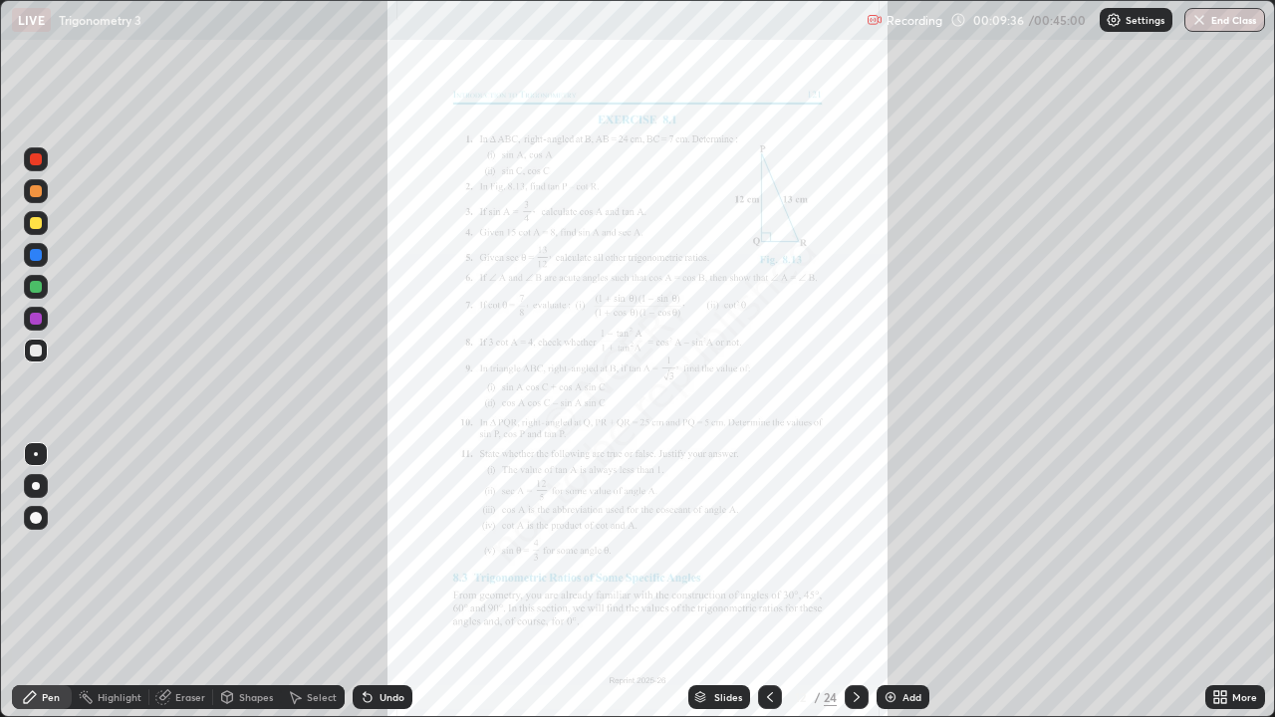
click at [854, 582] on icon at bounding box center [856, 697] width 16 height 16
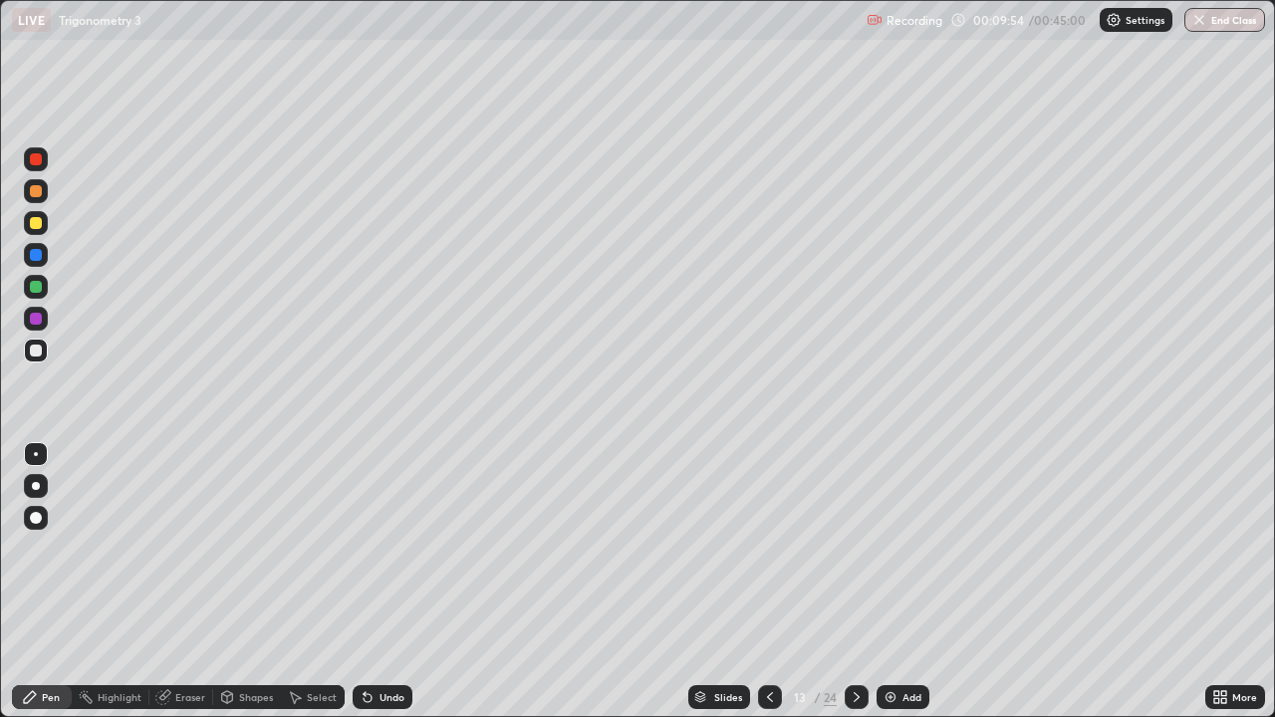
click at [745, 582] on div "Slides" at bounding box center [719, 697] width 62 height 24
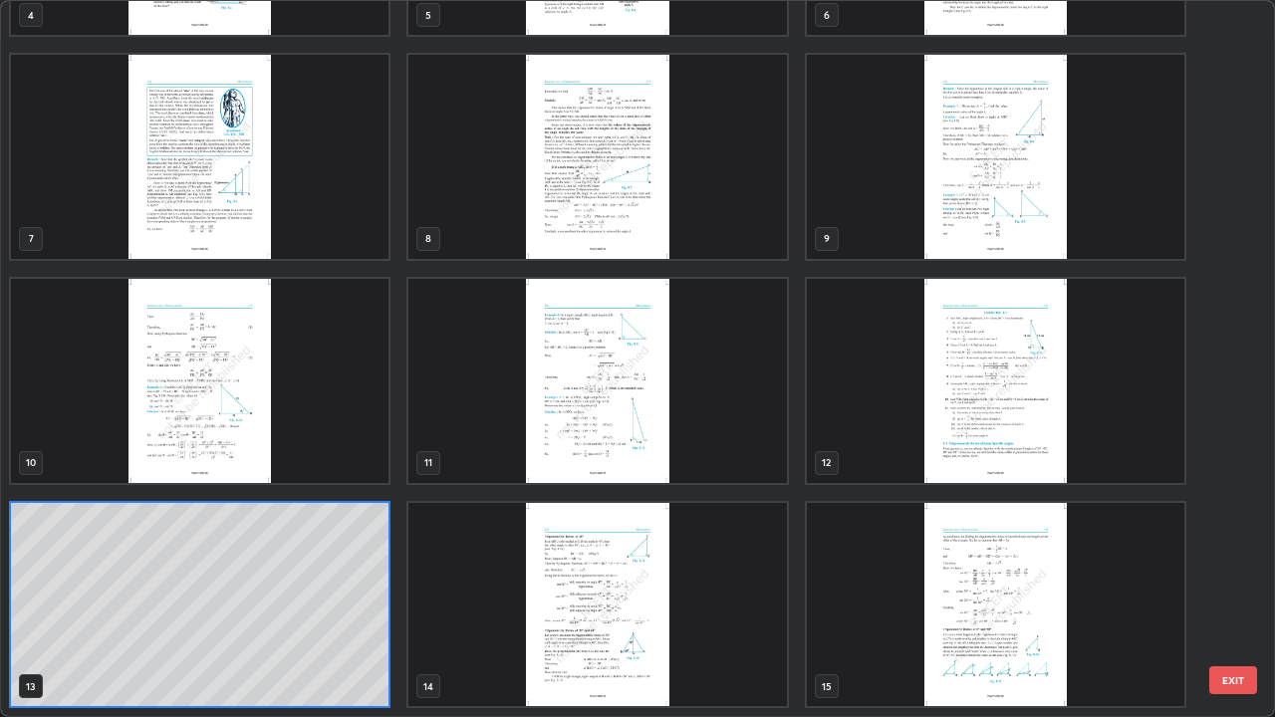
scroll to position [709, 1263]
click at [981, 417] on img "grid" at bounding box center [995, 381] width 377 height 204
click at [982, 412] on img "grid" at bounding box center [995, 381] width 377 height 204
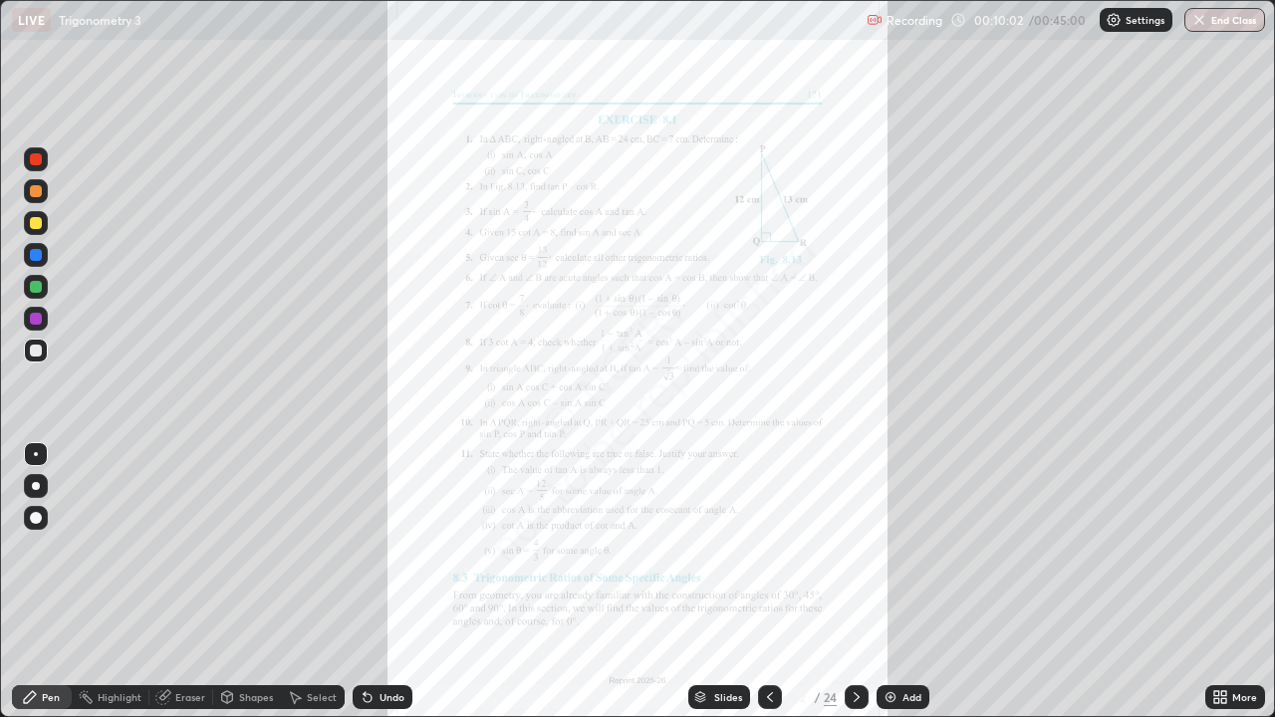
click at [856, 582] on icon at bounding box center [856, 697] width 6 height 10
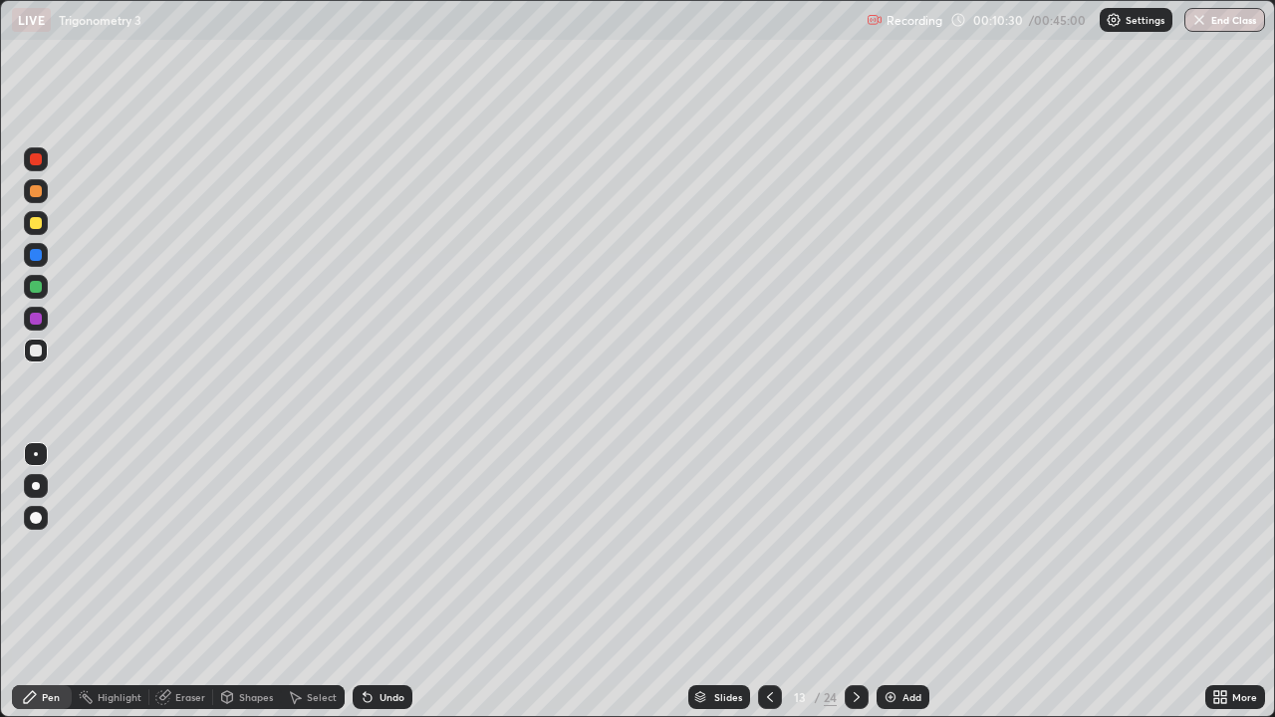
click at [768, 582] on icon at bounding box center [770, 697] width 16 height 16
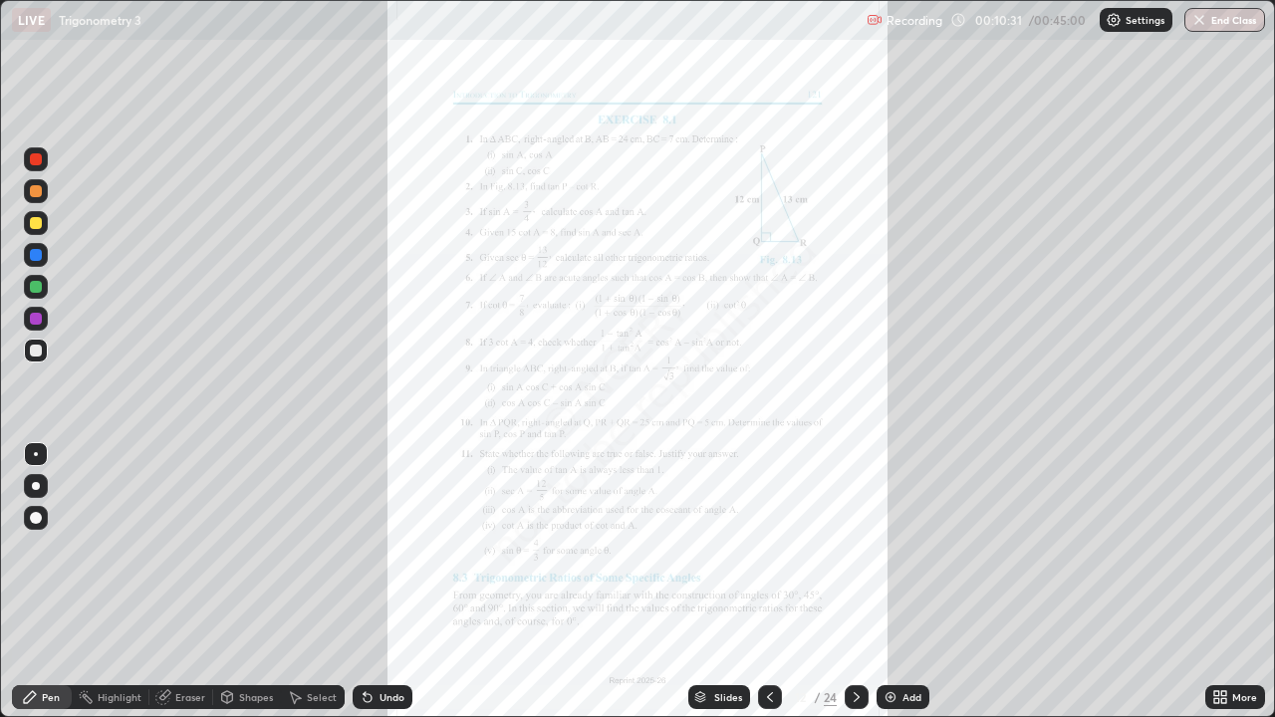
click at [37, 258] on div at bounding box center [36, 255] width 12 height 12
click at [38, 290] on div at bounding box center [36, 287] width 12 height 12
click at [373, 582] on div "Undo" at bounding box center [383, 697] width 60 height 24
click at [38, 191] on div at bounding box center [36, 191] width 12 height 12
click at [36, 160] on div at bounding box center [36, 159] width 12 height 12
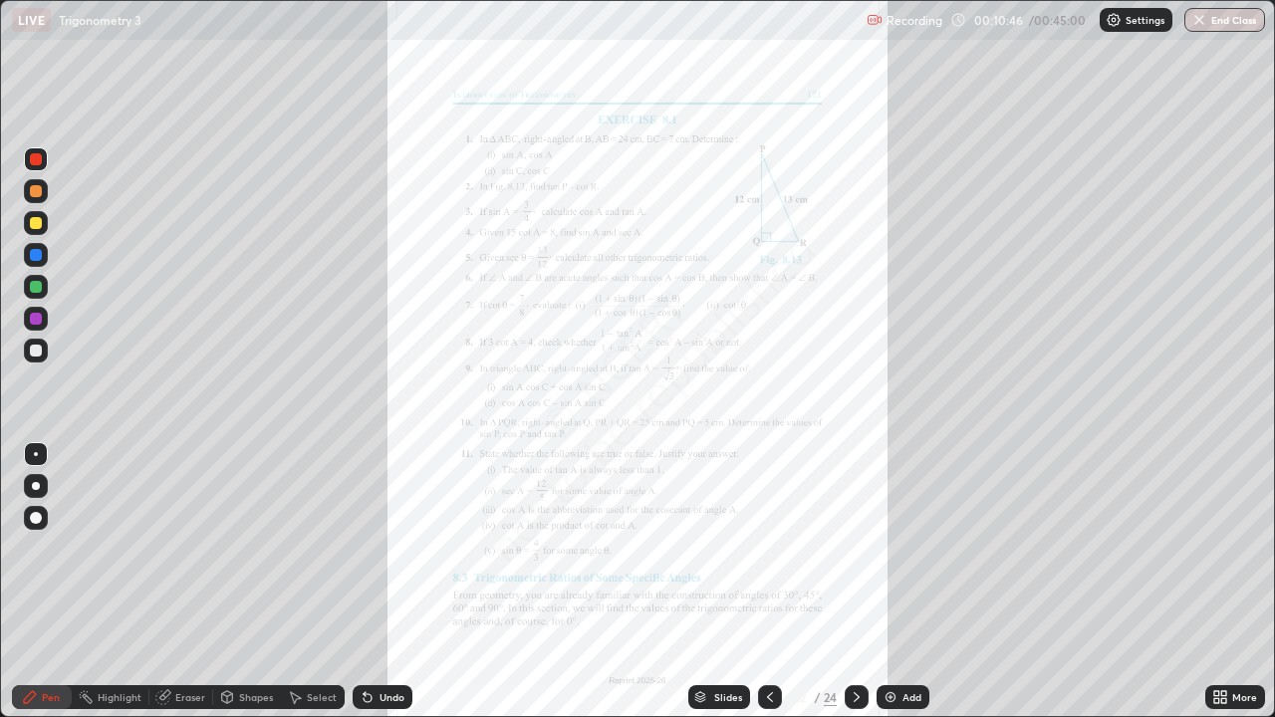
click at [372, 582] on div "Undo" at bounding box center [383, 697] width 60 height 24
click at [379, 582] on div "Undo" at bounding box center [391, 697] width 25 height 10
click at [853, 582] on icon at bounding box center [856, 697] width 6 height 10
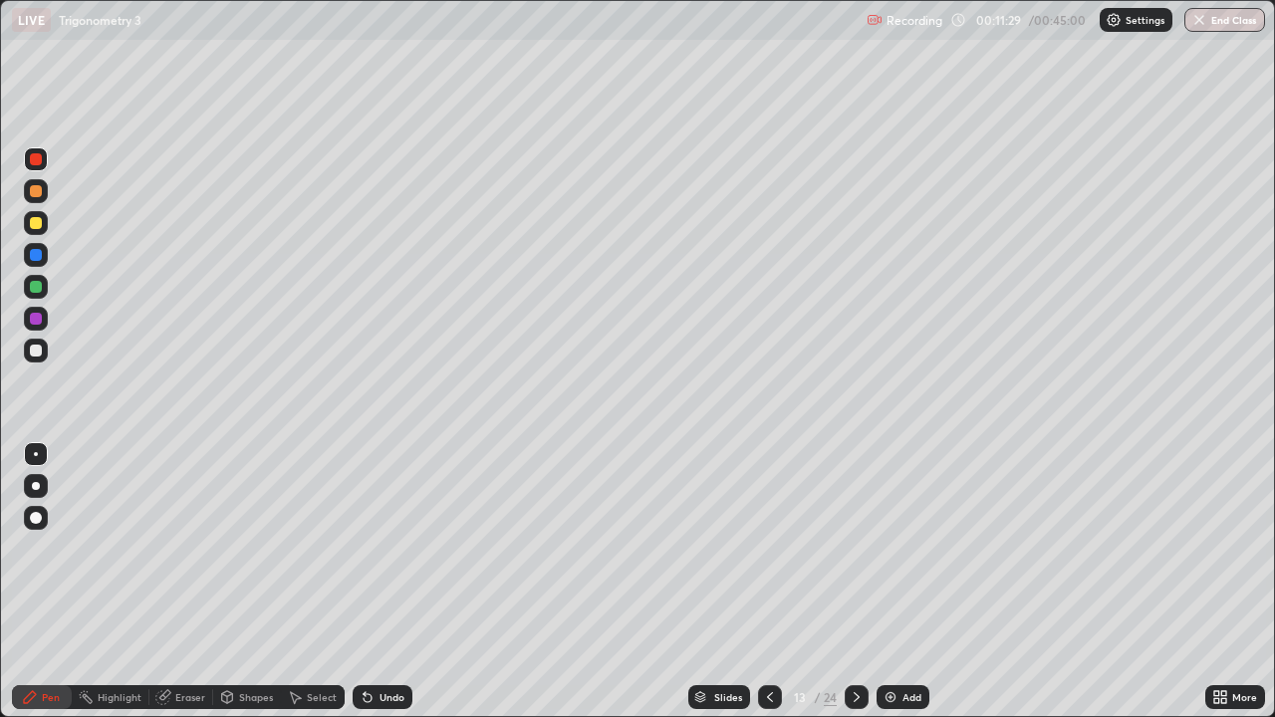
click at [41, 252] on div at bounding box center [36, 255] width 12 height 12
click at [760, 582] on div at bounding box center [770, 697] width 24 height 40
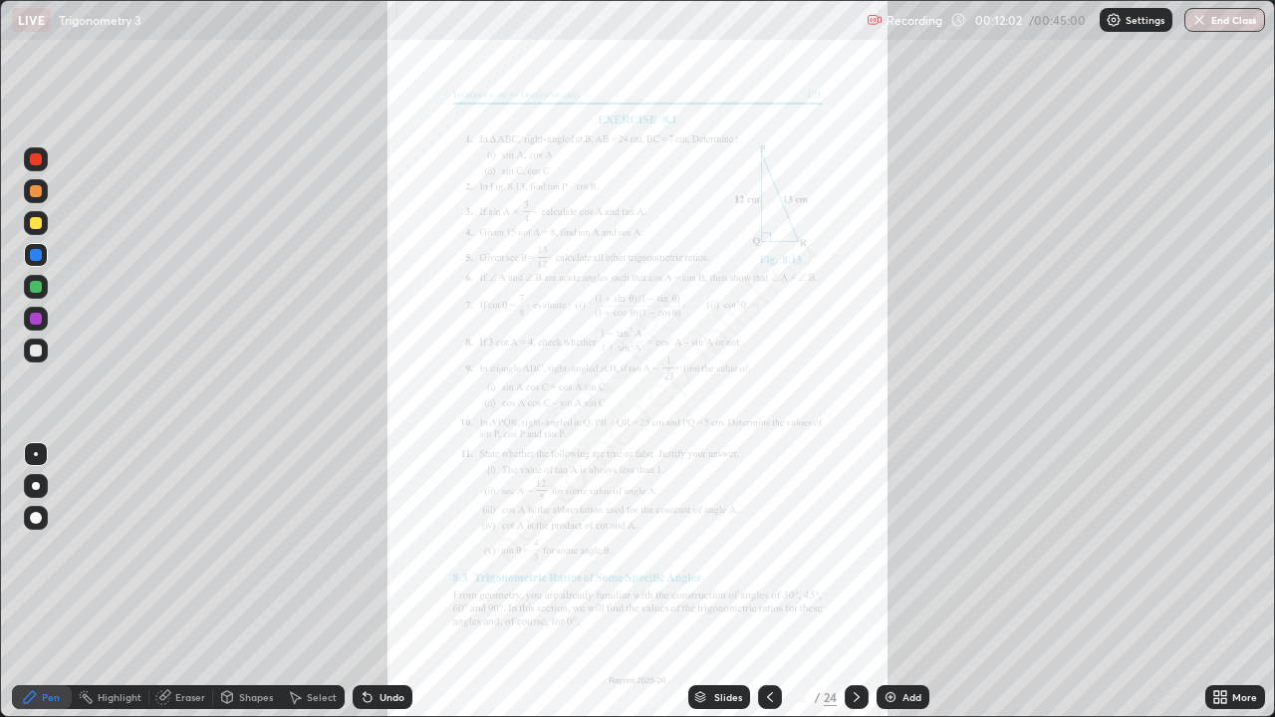
click at [854, 582] on icon at bounding box center [856, 697] width 16 height 16
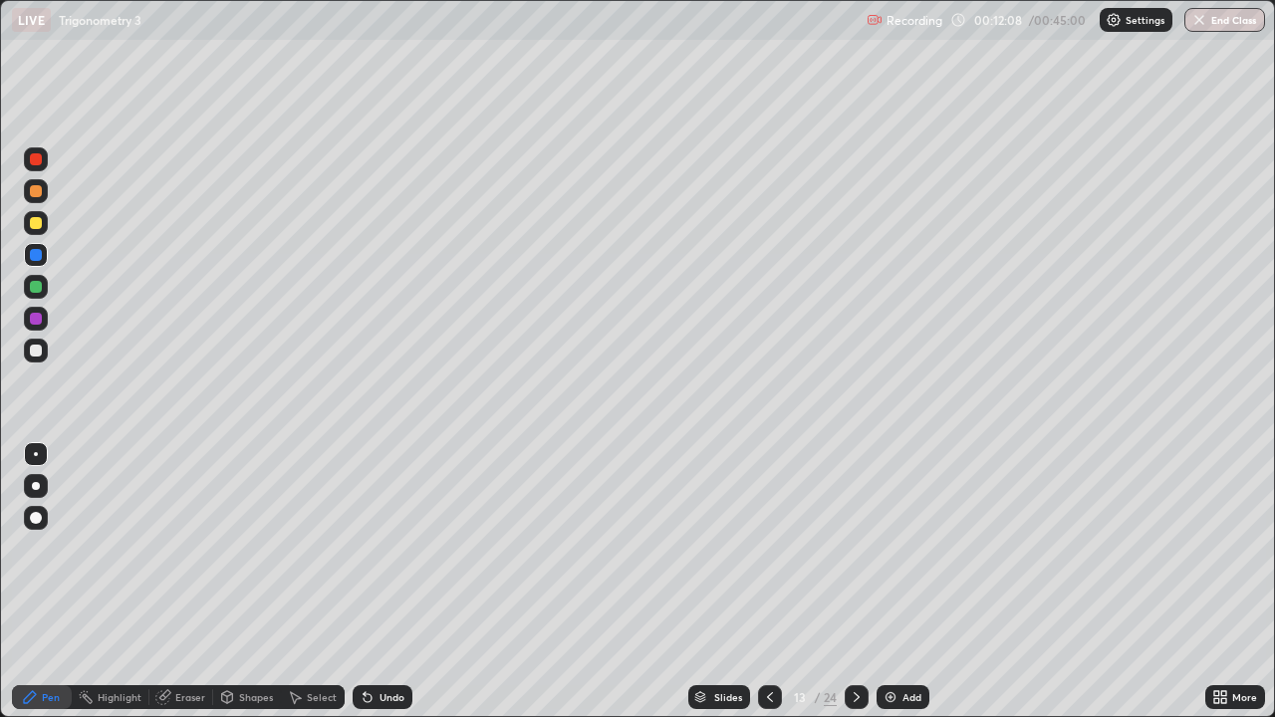
click at [768, 582] on icon at bounding box center [770, 697] width 16 height 16
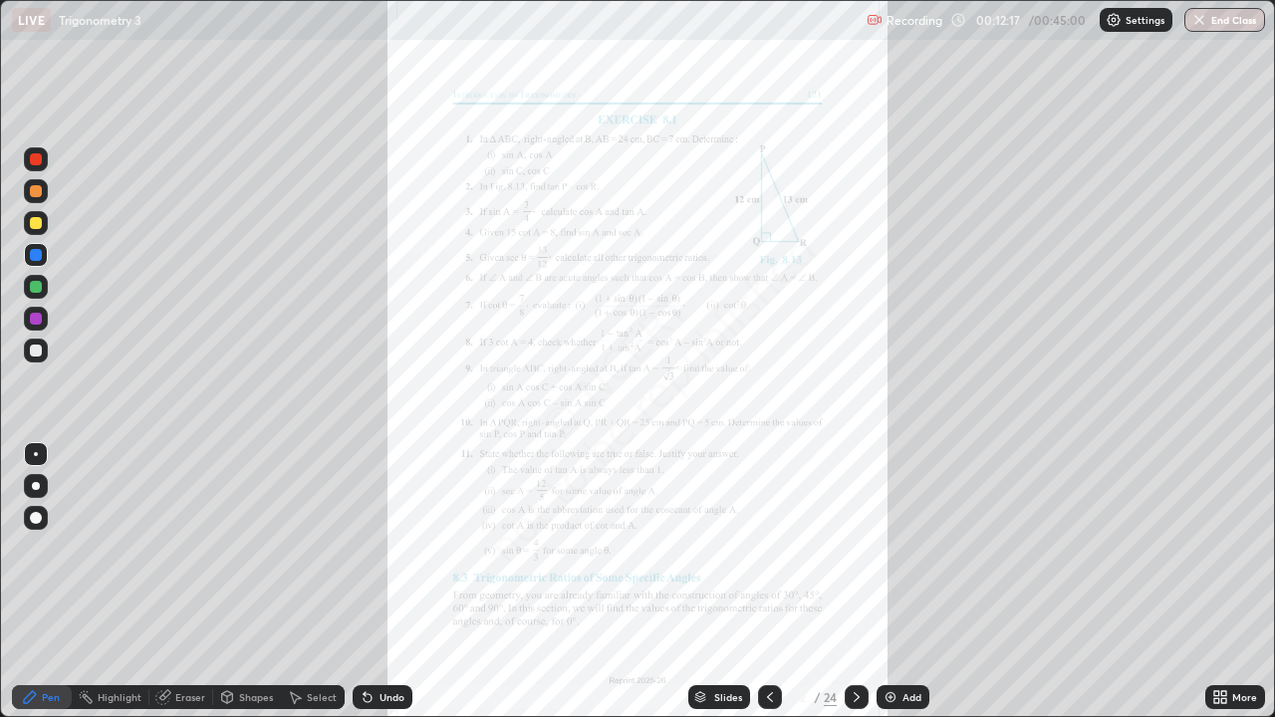
click at [766, 582] on icon at bounding box center [770, 697] width 16 height 16
click at [854, 582] on icon at bounding box center [856, 697] width 16 height 16
click at [856, 582] on icon at bounding box center [856, 697] width 16 height 16
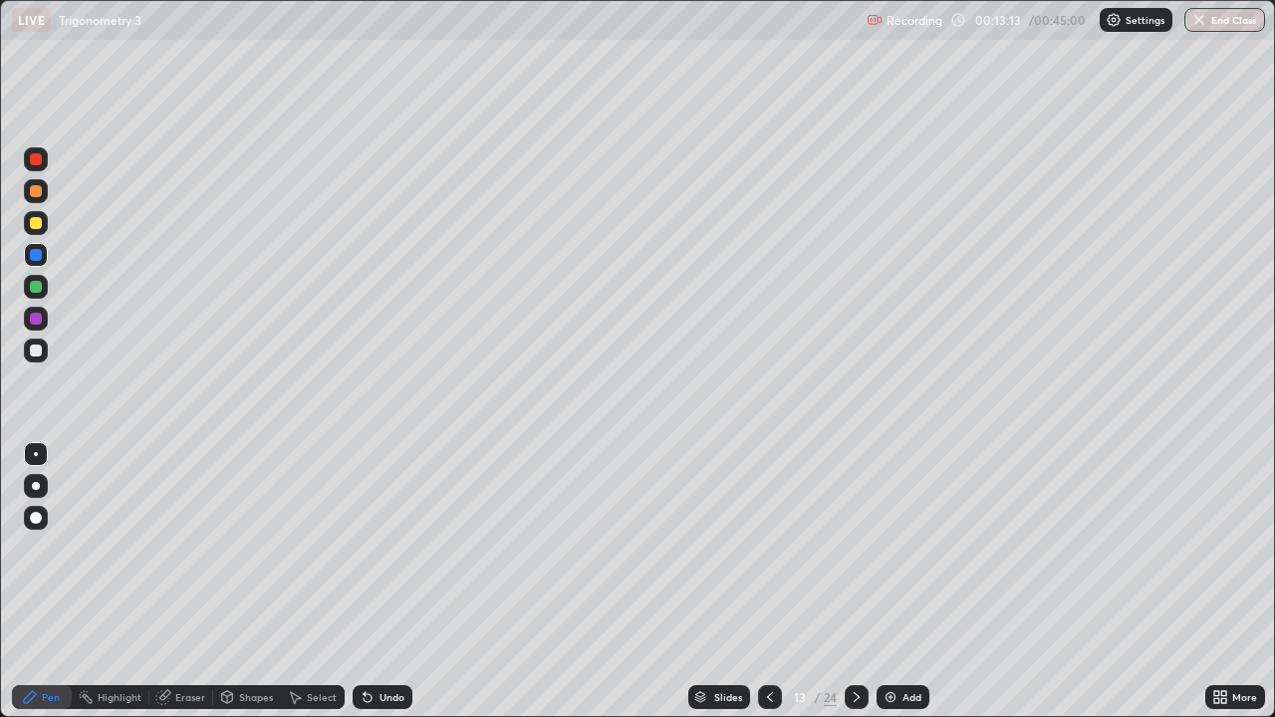
click at [758, 582] on div at bounding box center [770, 697] width 24 height 24
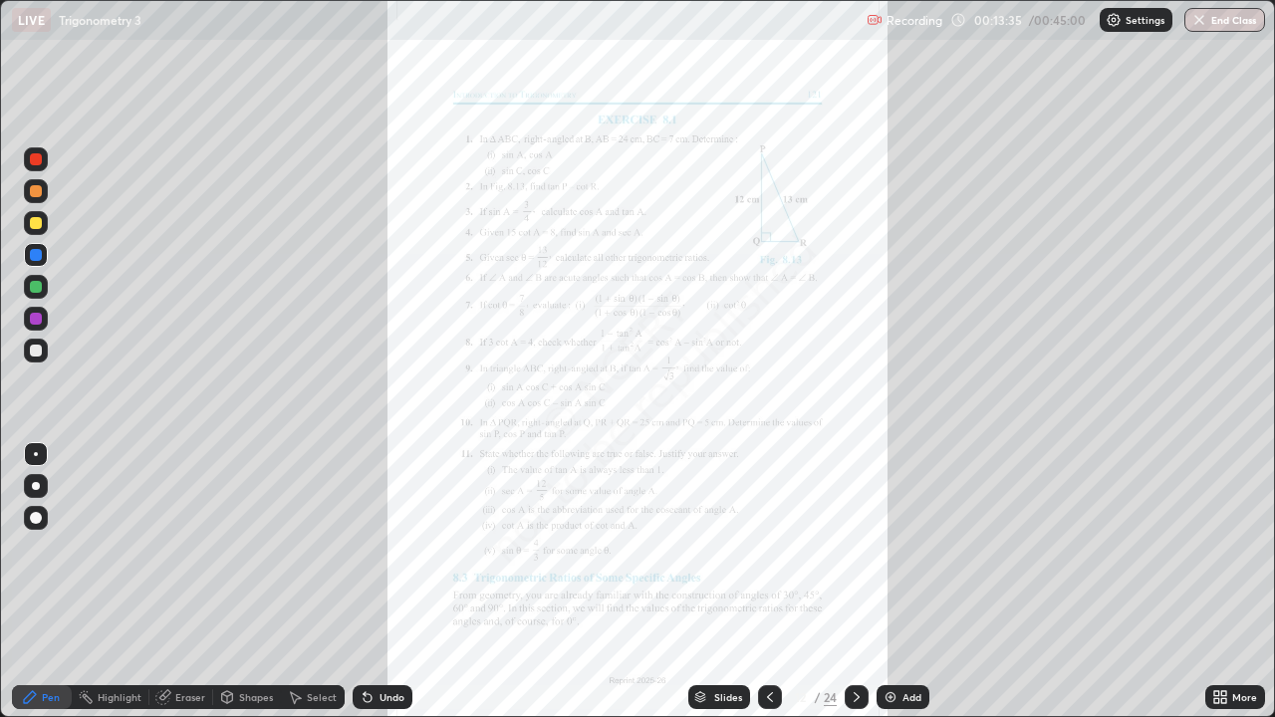
click at [386, 582] on div "Undo" at bounding box center [383, 697] width 60 height 24
click at [854, 582] on icon at bounding box center [856, 697] width 16 height 16
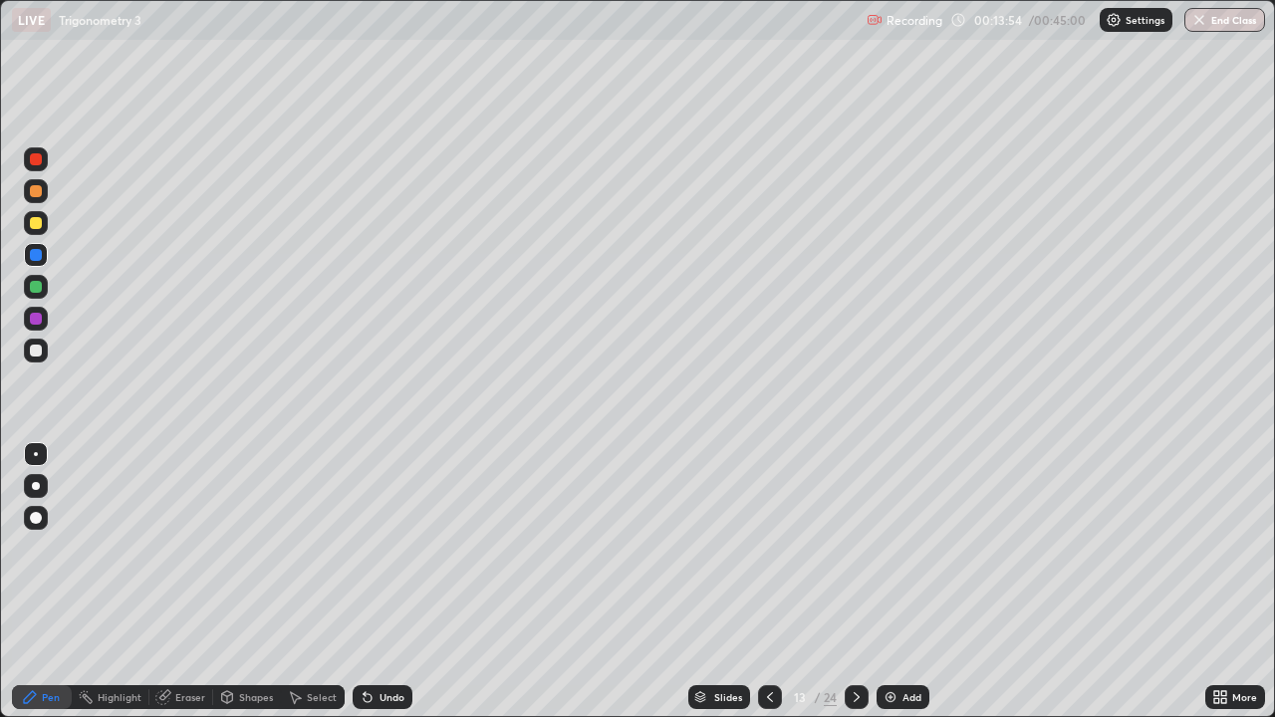
click at [916, 582] on div "Add" at bounding box center [911, 697] width 19 height 10
click at [35, 214] on div at bounding box center [36, 223] width 24 height 24
click at [386, 582] on div "Undo" at bounding box center [391, 697] width 25 height 10
click at [396, 582] on div "Undo" at bounding box center [391, 697] width 25 height 10
click at [33, 256] on div at bounding box center [36, 255] width 12 height 12
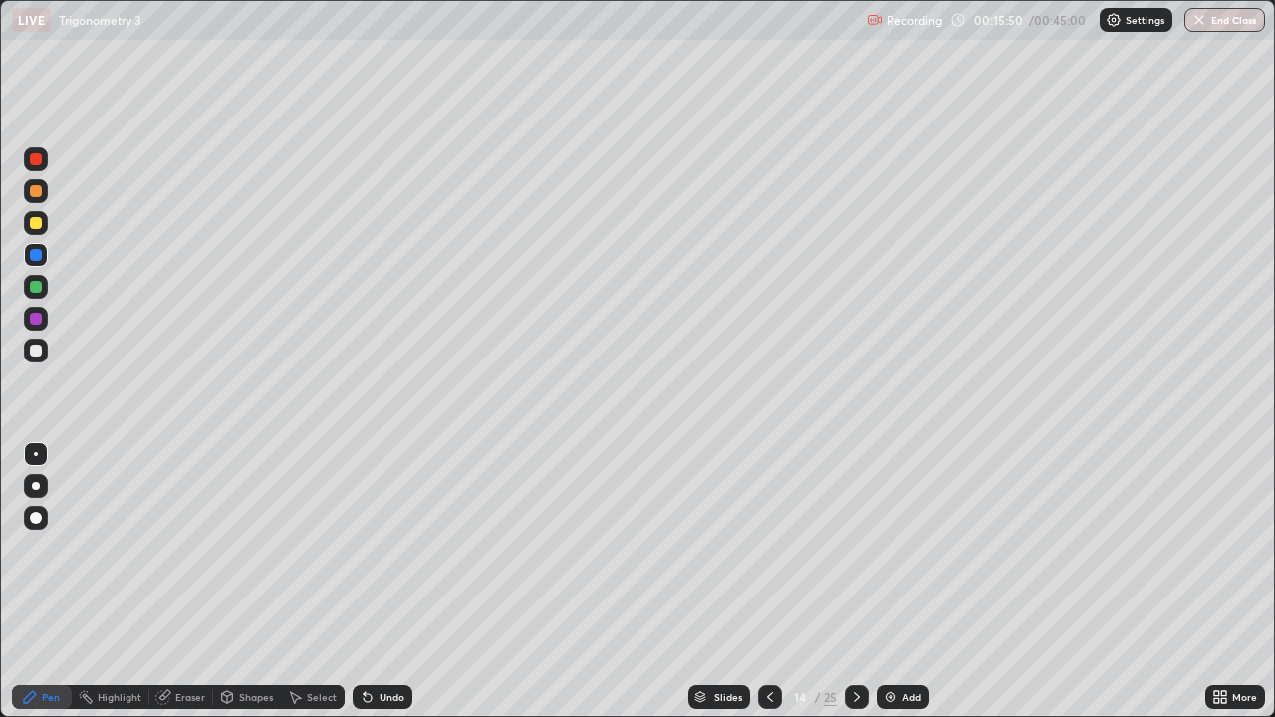
click at [36, 224] on div at bounding box center [36, 223] width 12 height 12
click at [38, 354] on div at bounding box center [36, 351] width 12 height 12
click at [767, 582] on icon at bounding box center [770, 697] width 16 height 16
click at [763, 582] on icon at bounding box center [770, 697] width 16 height 16
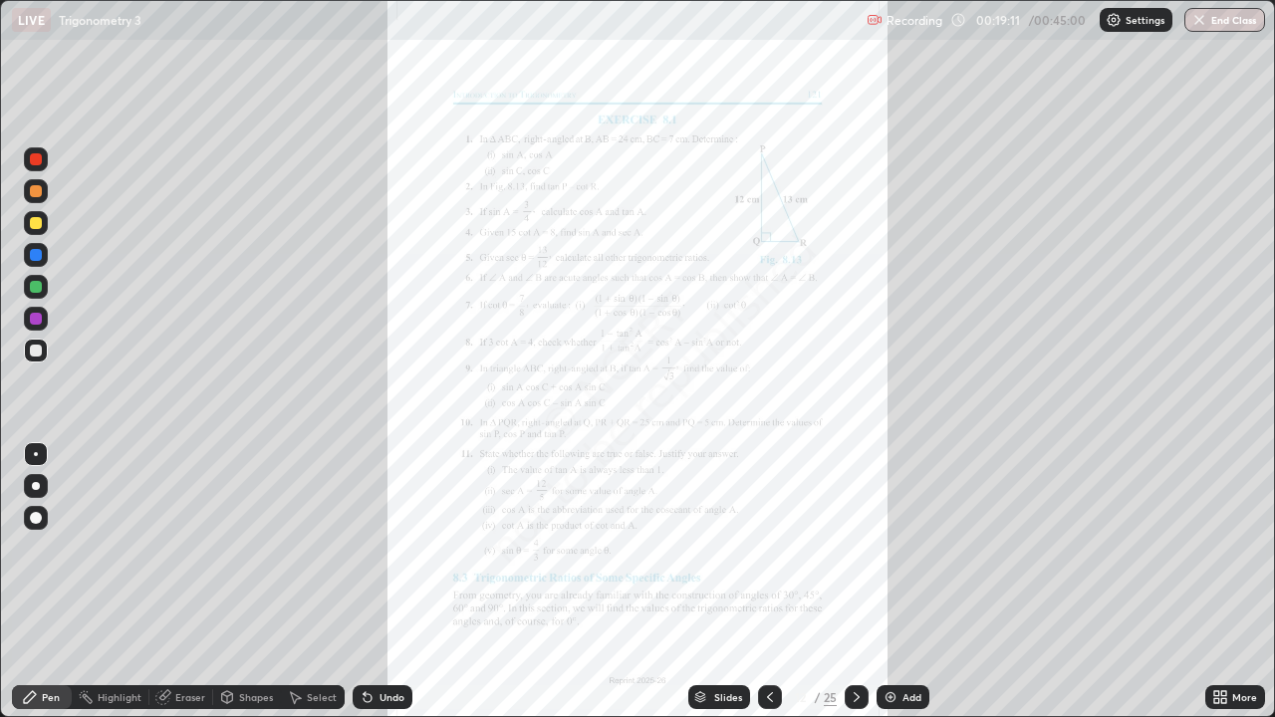
click at [851, 582] on icon at bounding box center [856, 697] width 16 height 16
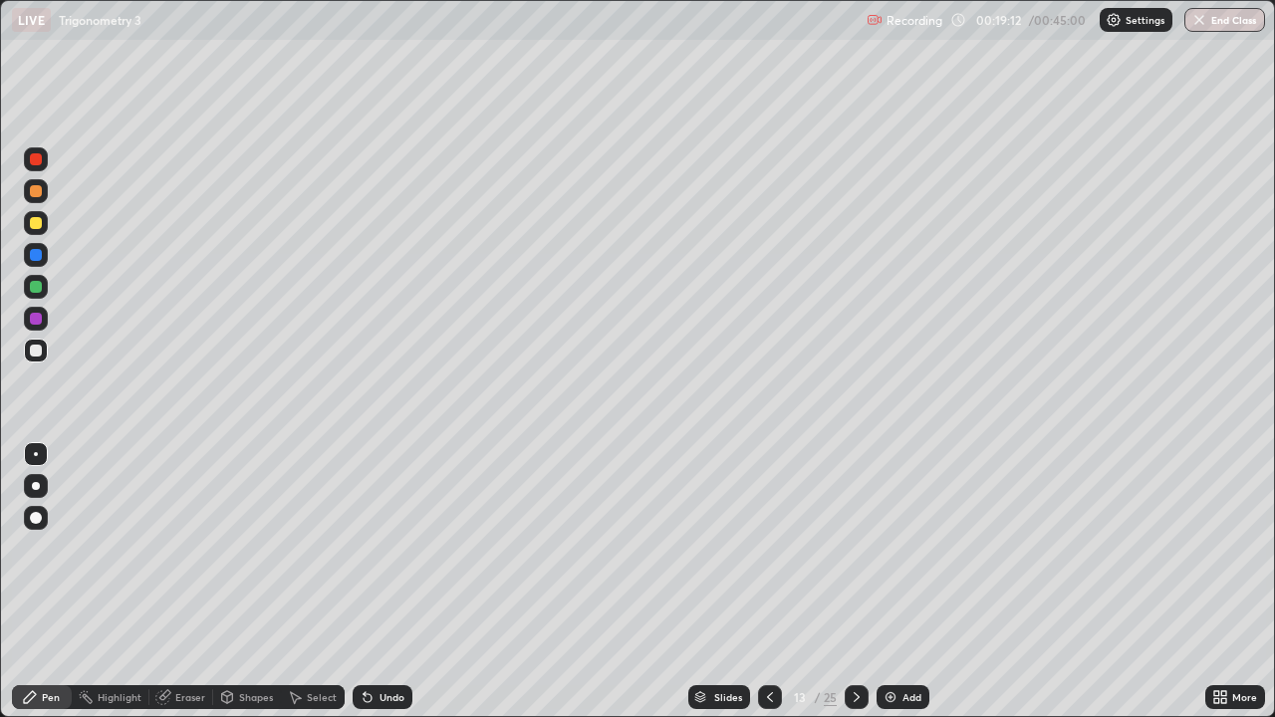
click at [848, 582] on icon at bounding box center [856, 697] width 16 height 16
click at [854, 582] on icon at bounding box center [856, 697] width 16 height 16
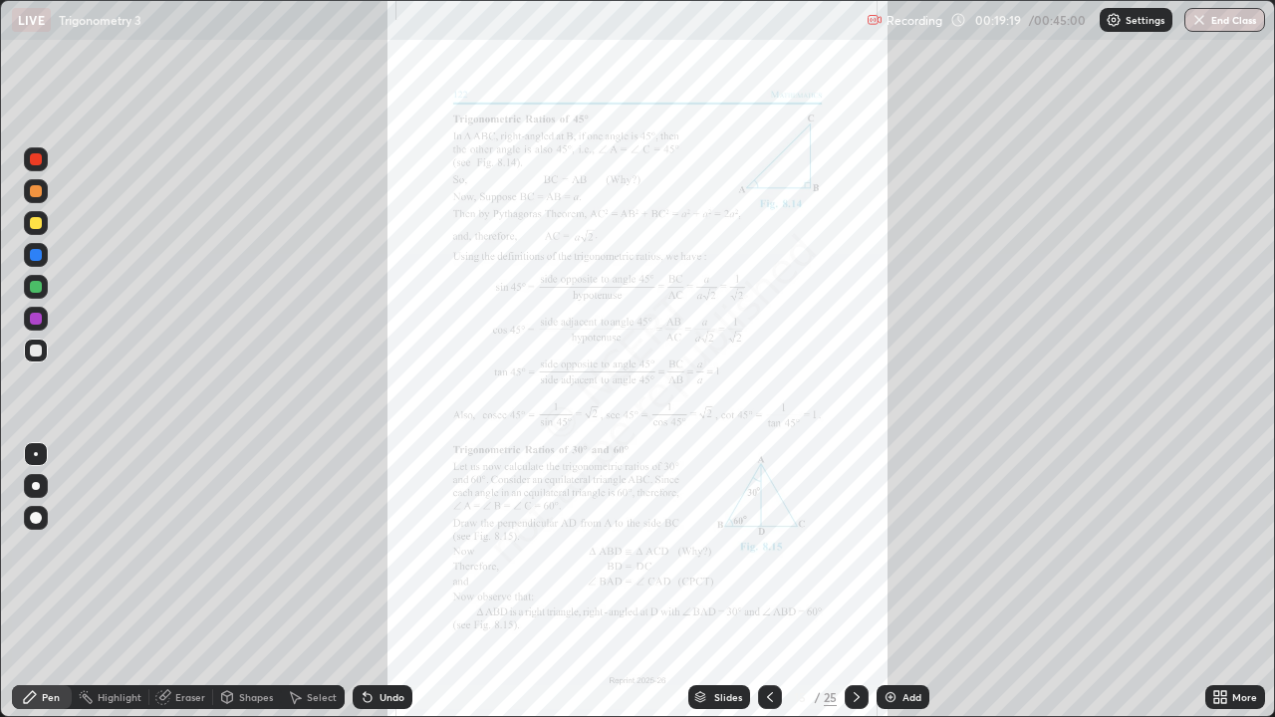
click at [769, 582] on icon at bounding box center [770, 697] width 16 height 16
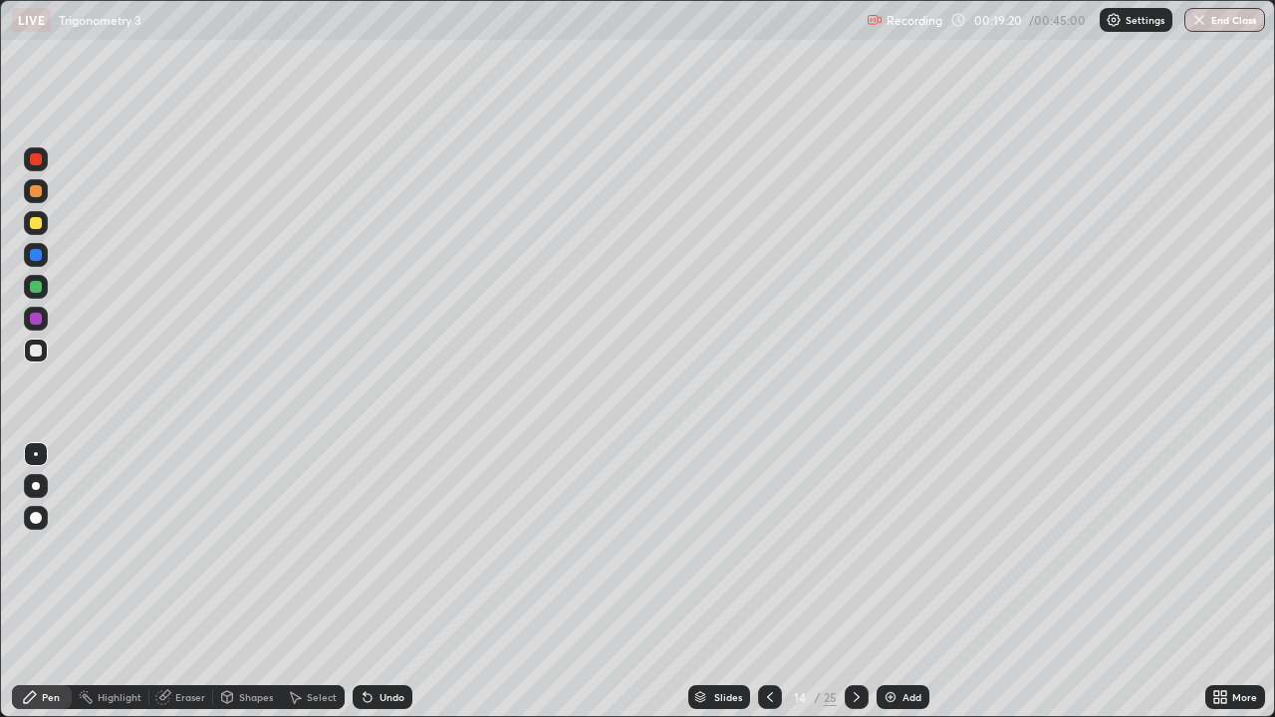
click at [758, 582] on div at bounding box center [770, 697] width 24 height 24
click at [759, 582] on div at bounding box center [770, 697] width 24 height 24
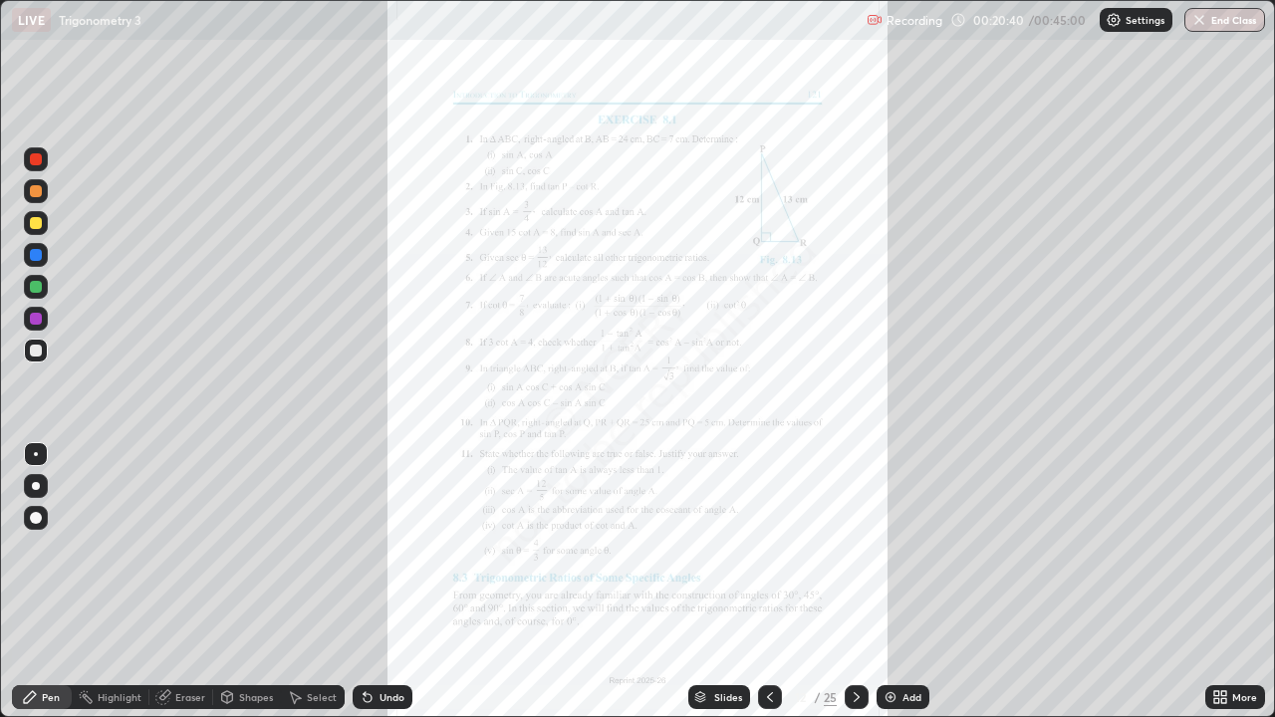
click at [767, 582] on icon at bounding box center [770, 697] width 6 height 10
click at [768, 582] on icon at bounding box center [770, 697] width 16 height 16
click at [844, 582] on div at bounding box center [856, 697] width 24 height 24
click at [768, 582] on icon at bounding box center [770, 697] width 16 height 16
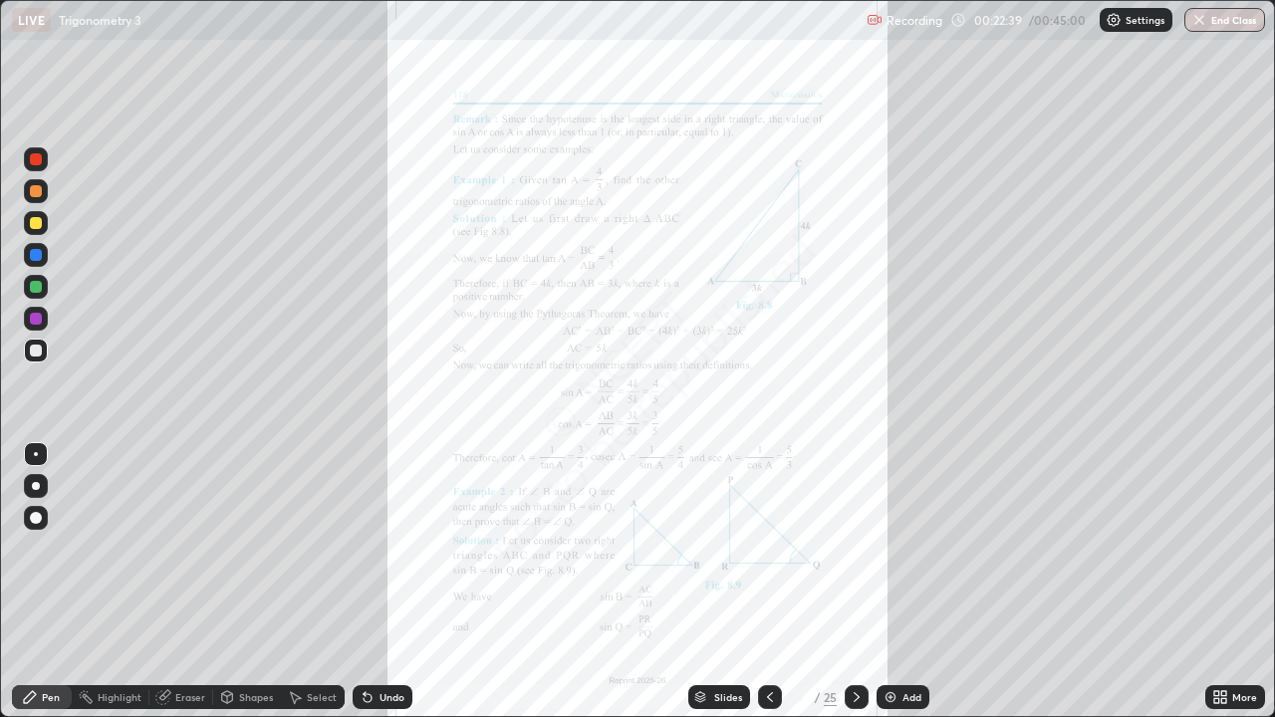
click at [854, 582] on icon at bounding box center [856, 697] width 16 height 16
click at [767, 582] on icon at bounding box center [770, 697] width 6 height 10
click at [848, 582] on icon at bounding box center [856, 697] width 16 height 16
click at [768, 582] on icon at bounding box center [770, 697] width 16 height 16
click at [845, 582] on div at bounding box center [856, 697] width 24 height 24
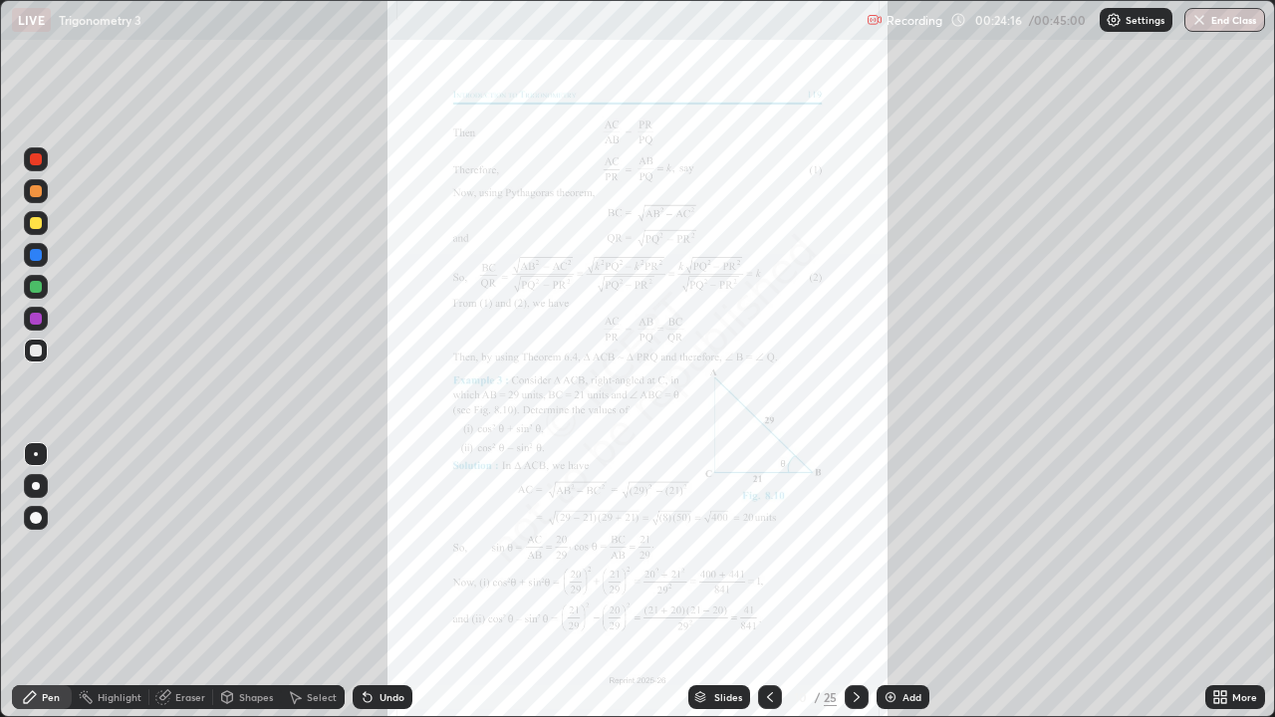
click at [771, 582] on icon at bounding box center [770, 697] width 16 height 16
click at [854, 582] on icon at bounding box center [856, 697] width 16 height 16
click at [853, 582] on icon at bounding box center [856, 697] width 16 height 16
click at [917, 582] on div "Add" at bounding box center [911, 697] width 19 height 10
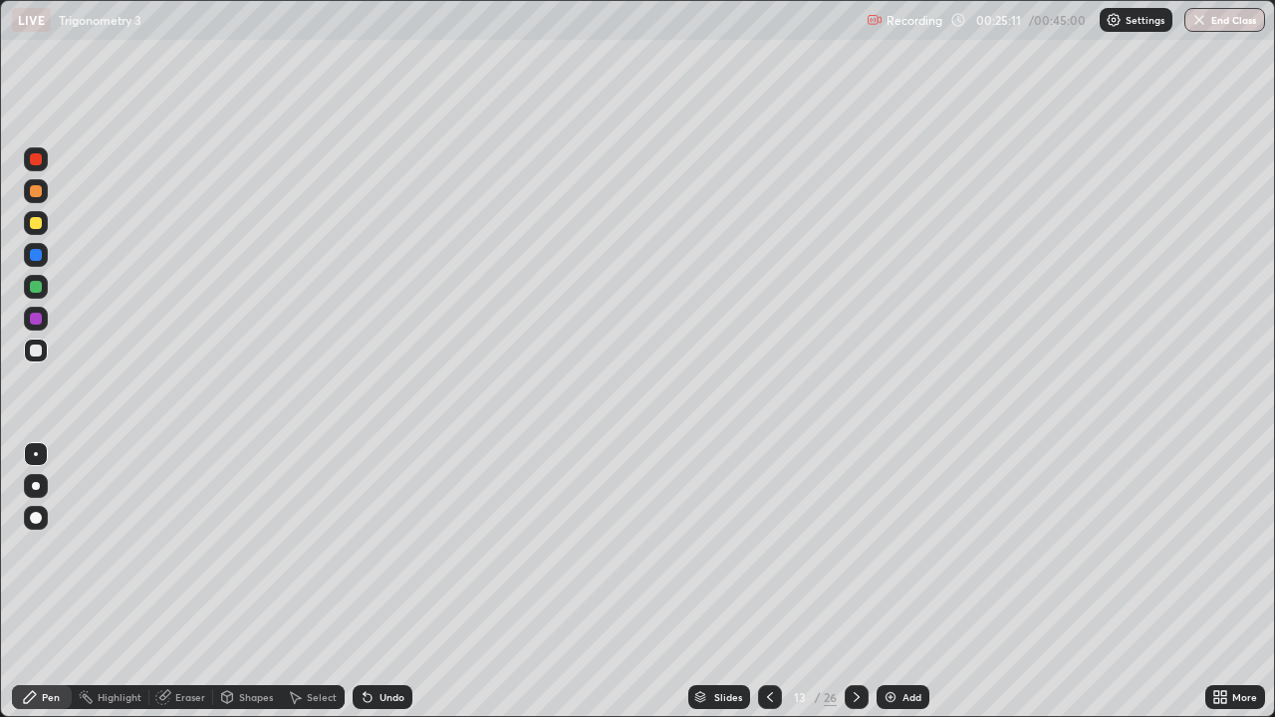
click at [32, 227] on div at bounding box center [36, 223] width 12 height 12
click at [769, 582] on icon at bounding box center [770, 697] width 16 height 16
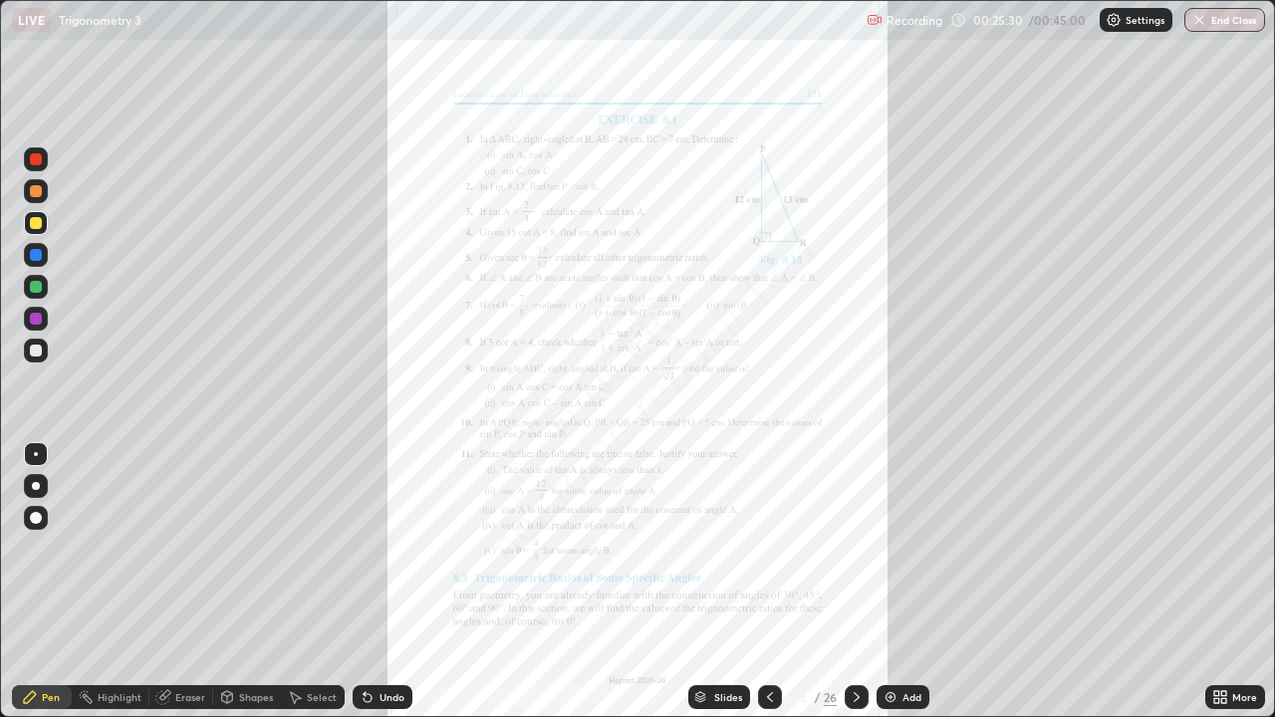
click at [848, 582] on icon at bounding box center [856, 697] width 16 height 16
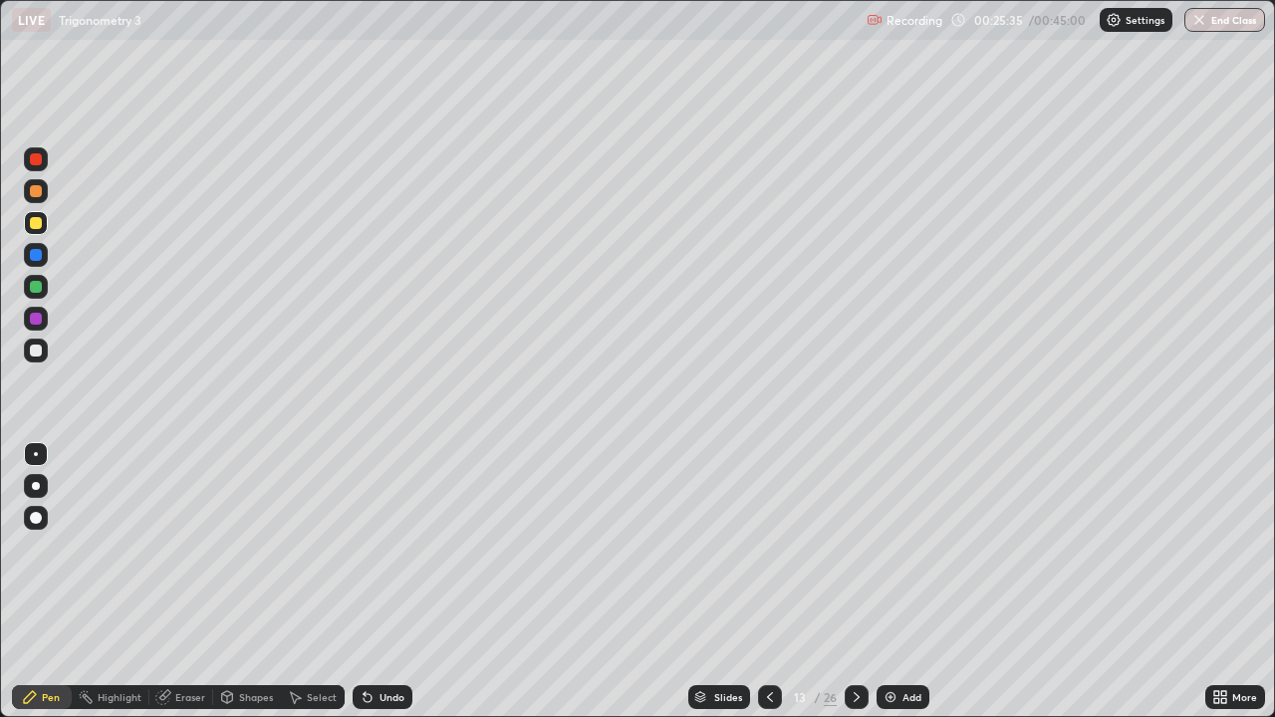
click at [38, 357] on div at bounding box center [36, 351] width 24 height 24
click at [372, 582] on div "Undo" at bounding box center [383, 697] width 60 height 24
click at [34, 190] on div at bounding box center [36, 191] width 12 height 12
click at [39, 352] on div at bounding box center [36, 351] width 12 height 12
click at [774, 582] on div at bounding box center [770, 697] width 24 height 40
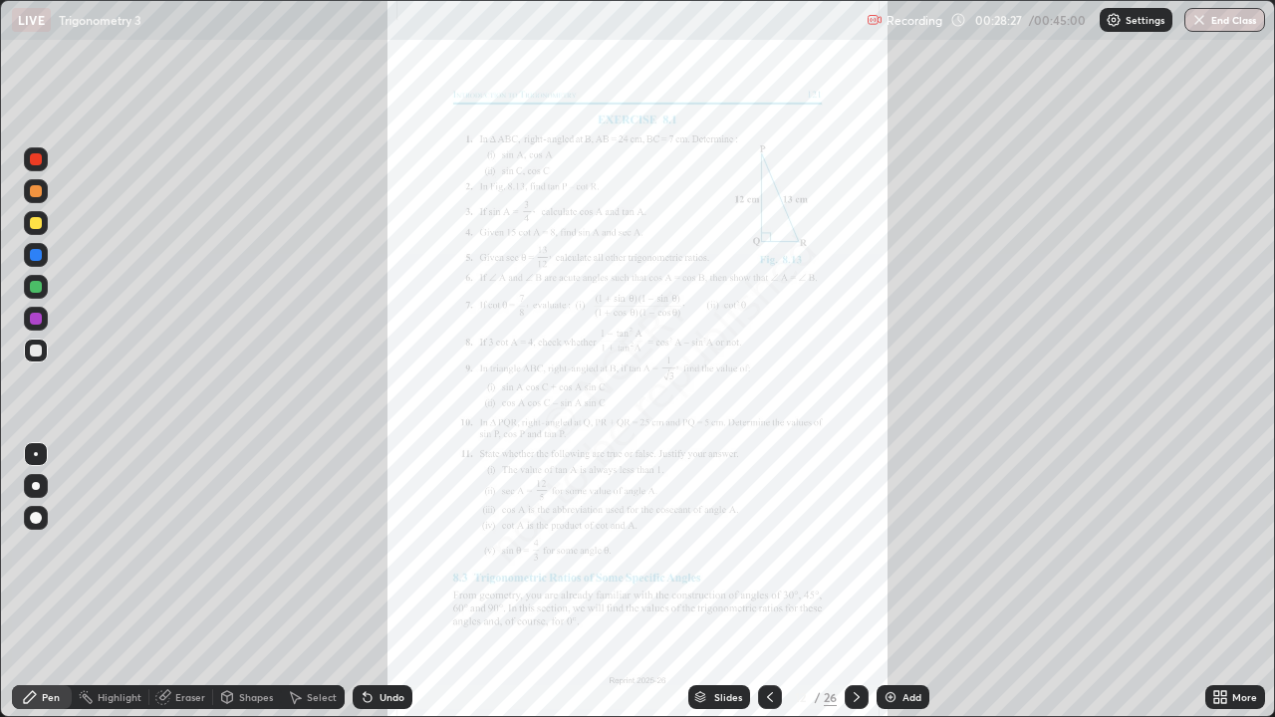
click at [853, 582] on icon at bounding box center [856, 697] width 6 height 10
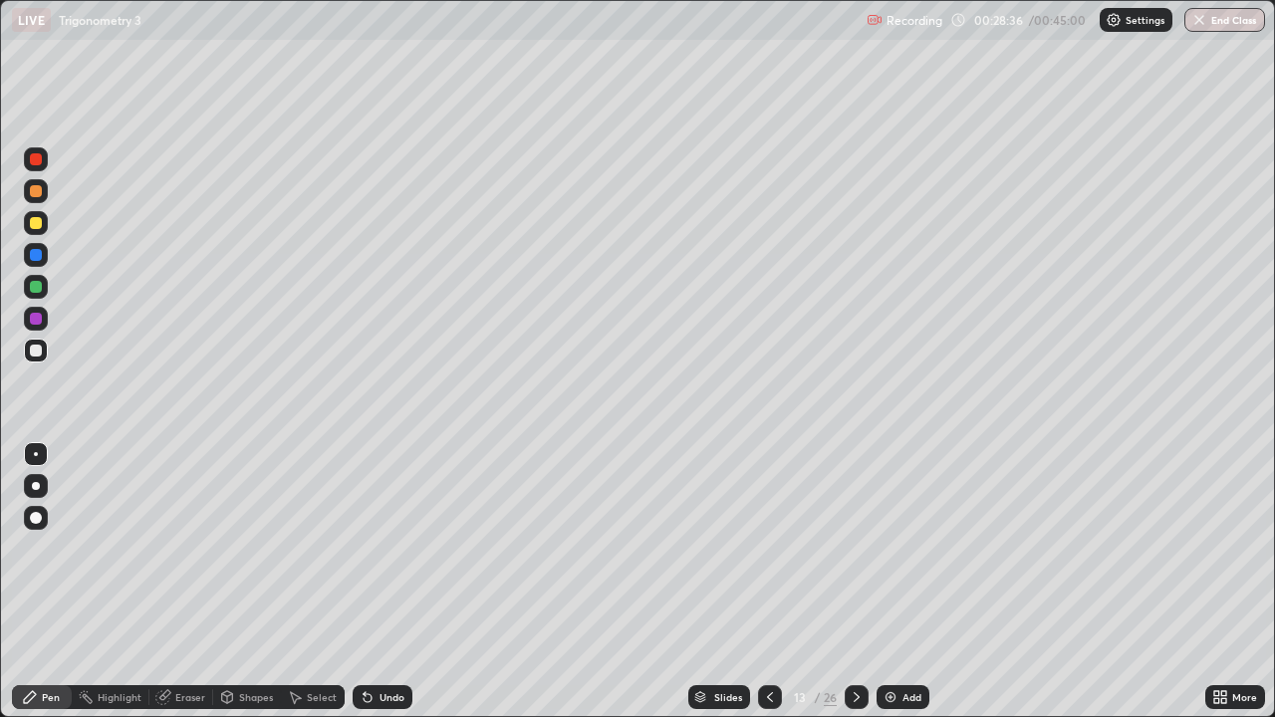
click at [762, 582] on icon at bounding box center [770, 697] width 16 height 16
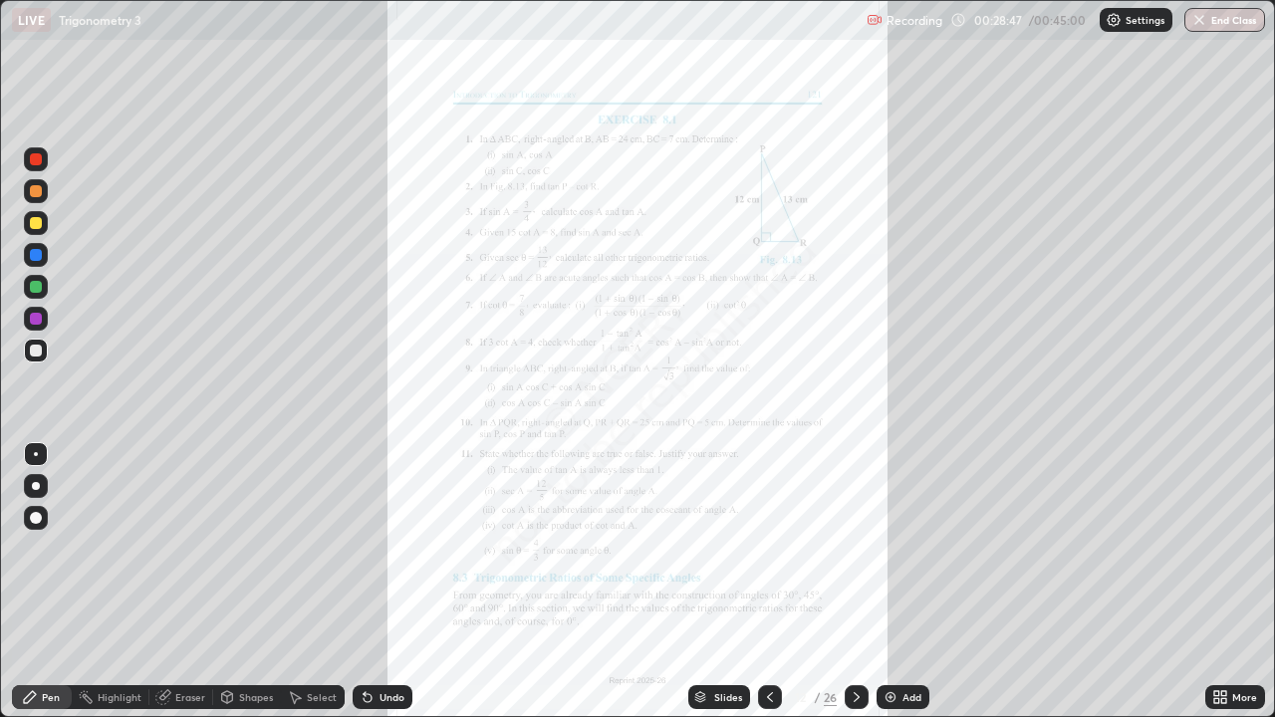
click at [861, 582] on icon at bounding box center [856, 697] width 16 height 16
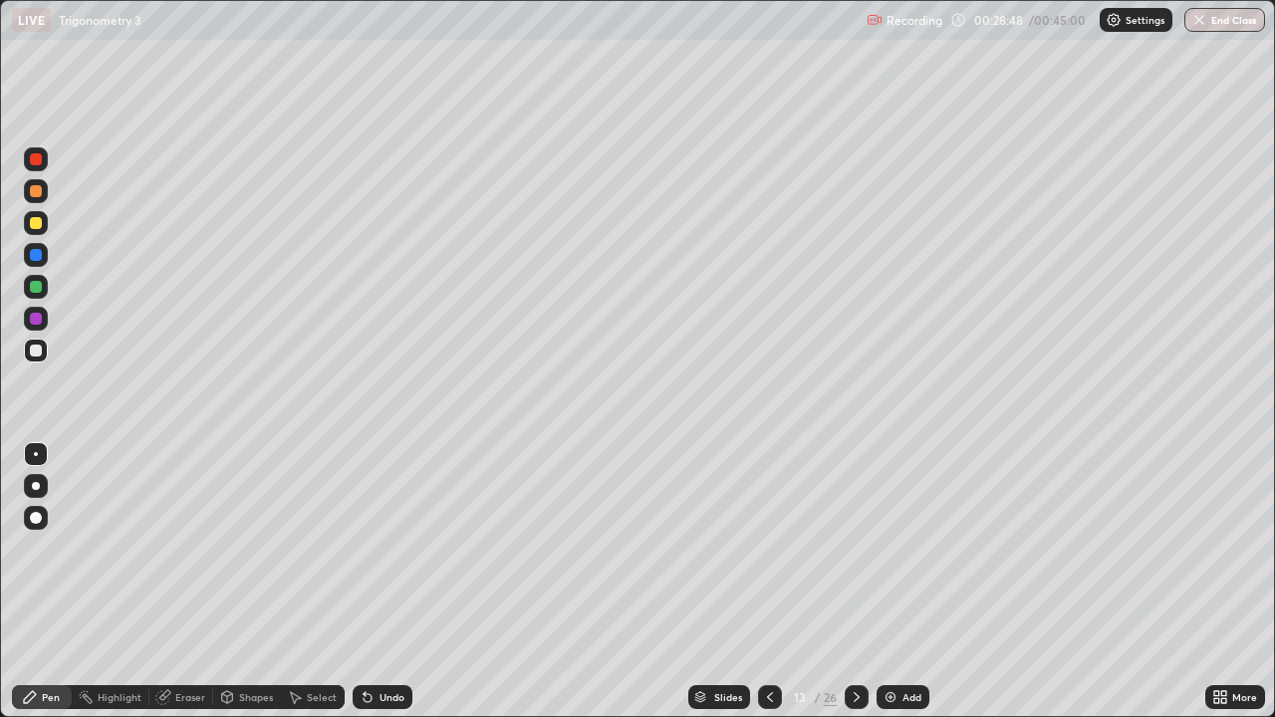
click at [765, 582] on icon at bounding box center [770, 697] width 16 height 16
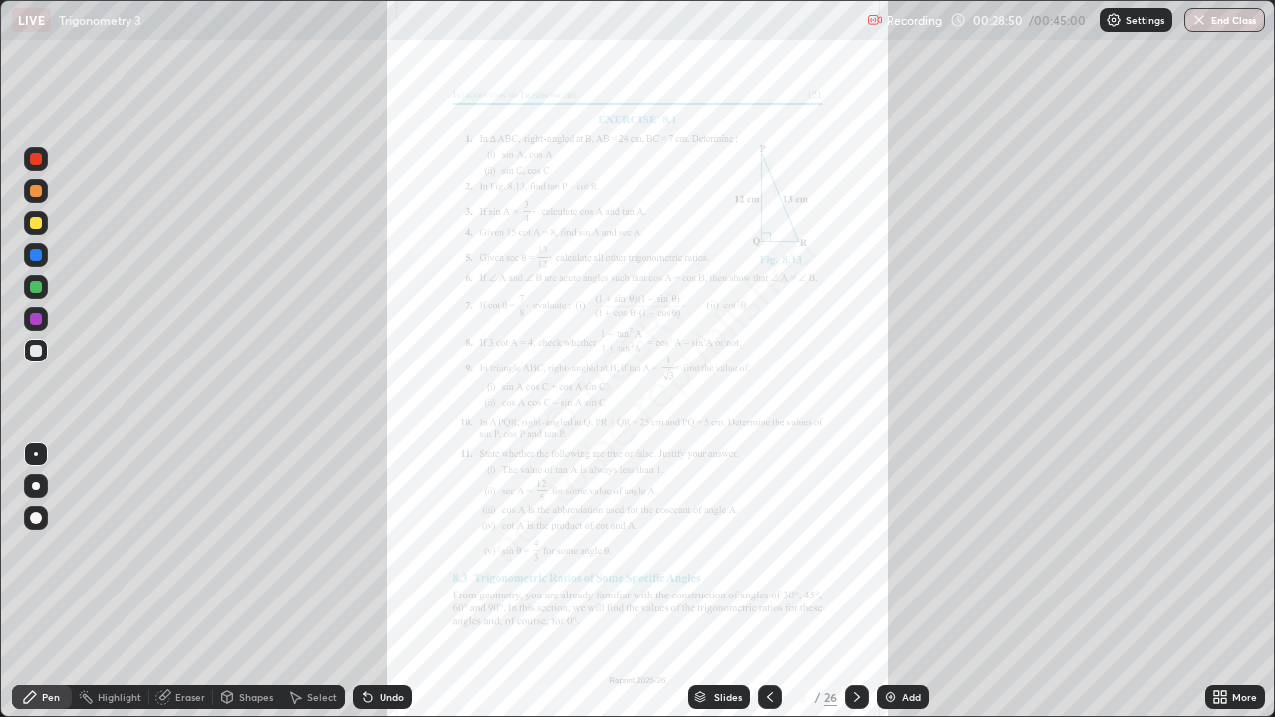
click at [902, 582] on div "Add" at bounding box center [911, 697] width 19 height 10
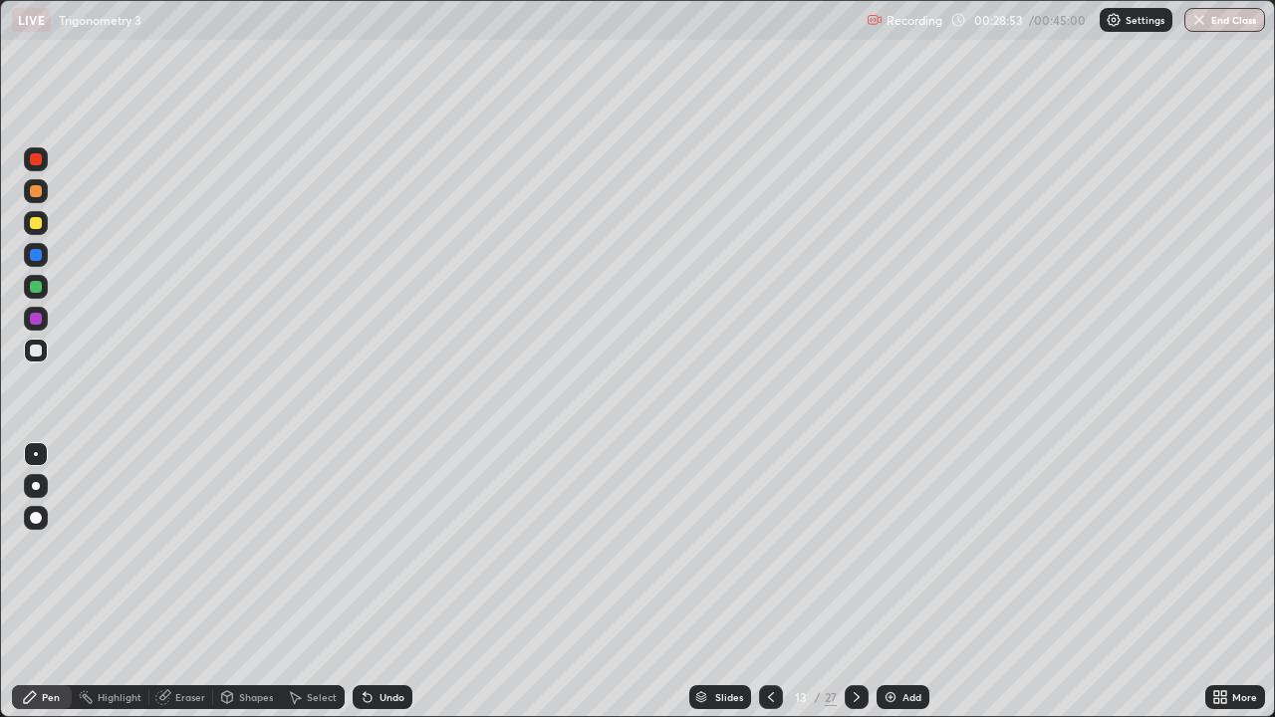
click at [39, 222] on div at bounding box center [36, 223] width 12 height 12
click at [770, 582] on icon at bounding box center [771, 697] width 16 height 16
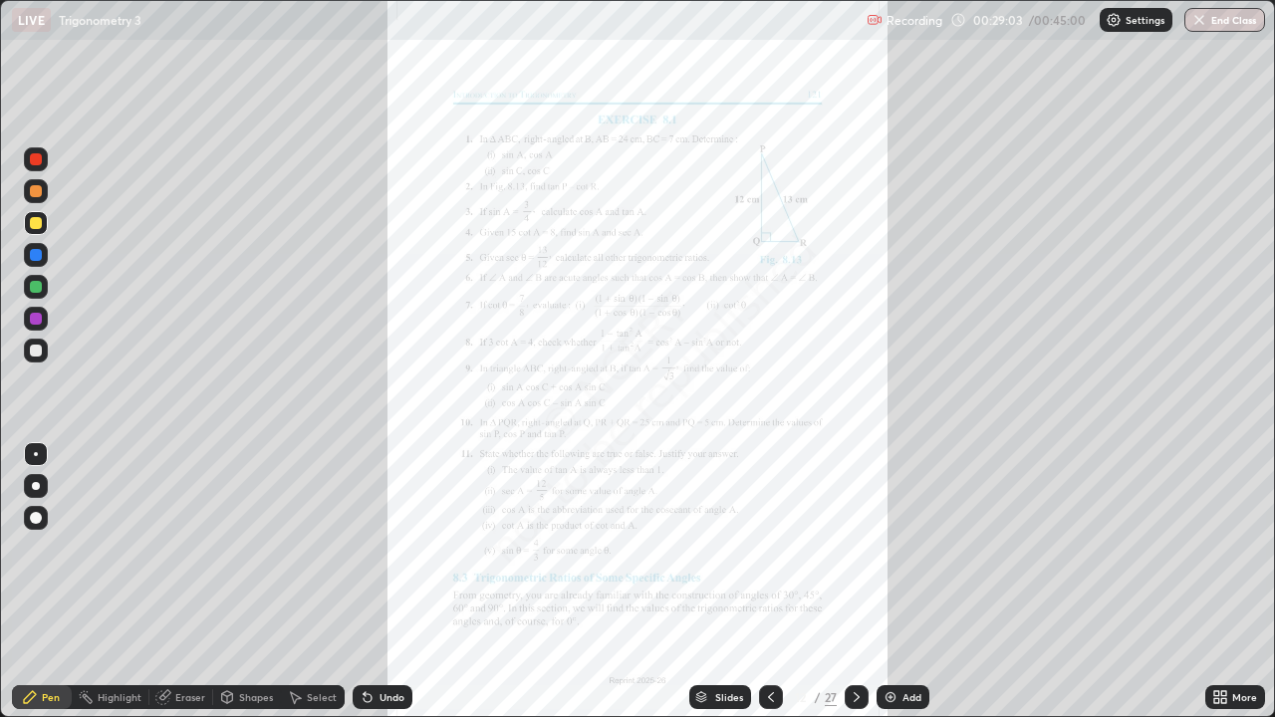
click at [853, 582] on icon at bounding box center [856, 697] width 16 height 16
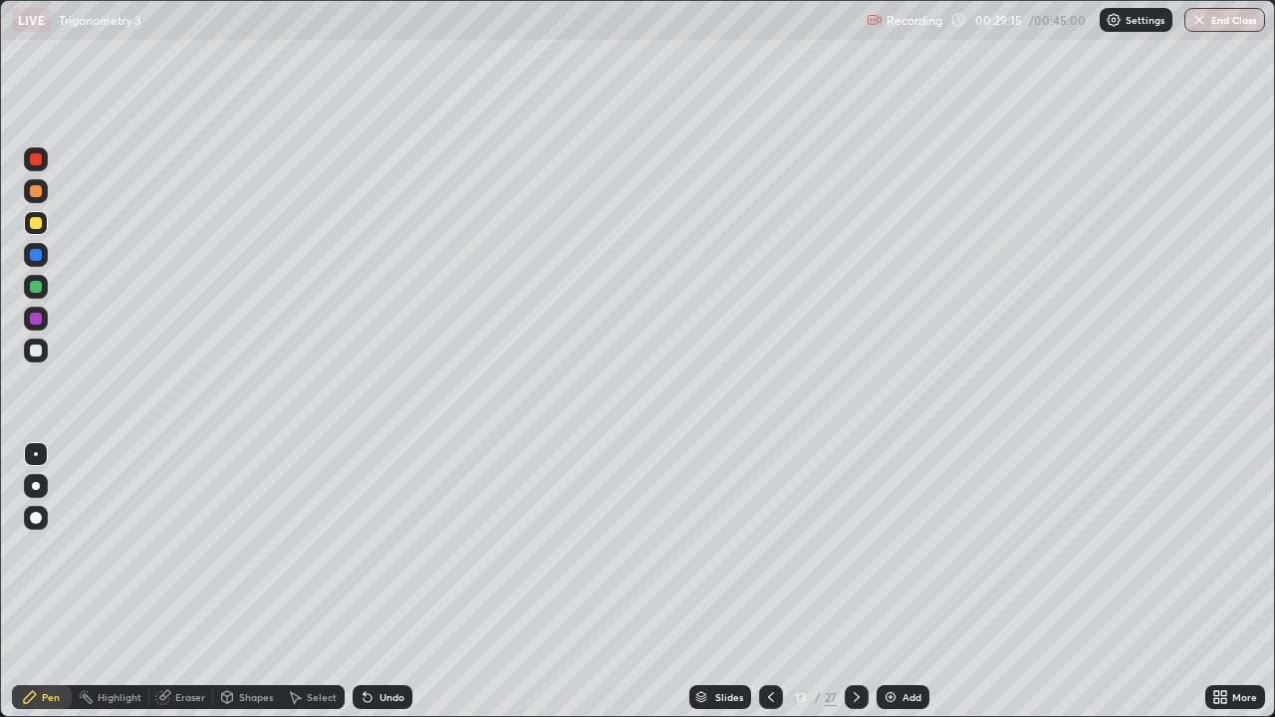
click at [388, 582] on div "Undo" at bounding box center [379, 697] width 68 height 40
click at [400, 582] on div "Undo" at bounding box center [383, 697] width 60 height 24
click at [369, 582] on div "Undo" at bounding box center [383, 697] width 60 height 24
click at [41, 283] on div at bounding box center [36, 287] width 12 height 12
click at [33, 226] on div at bounding box center [36, 223] width 12 height 12
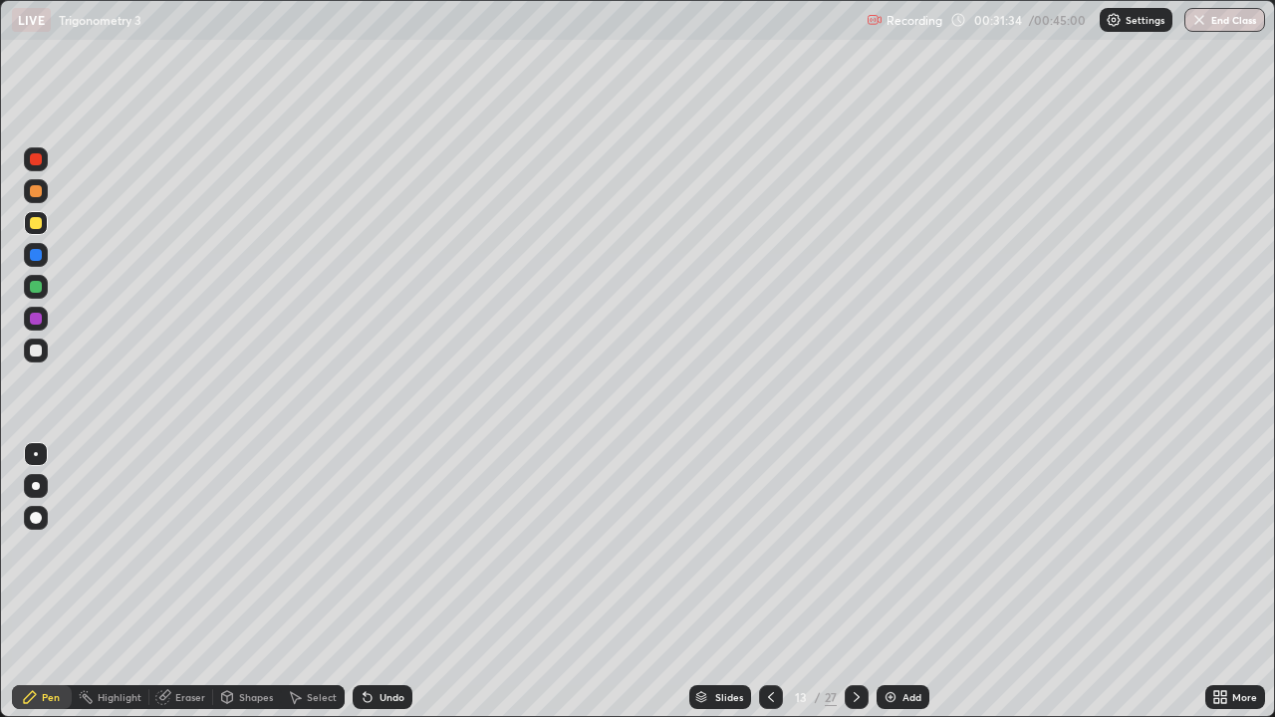
click at [768, 582] on icon at bounding box center [771, 697] width 16 height 16
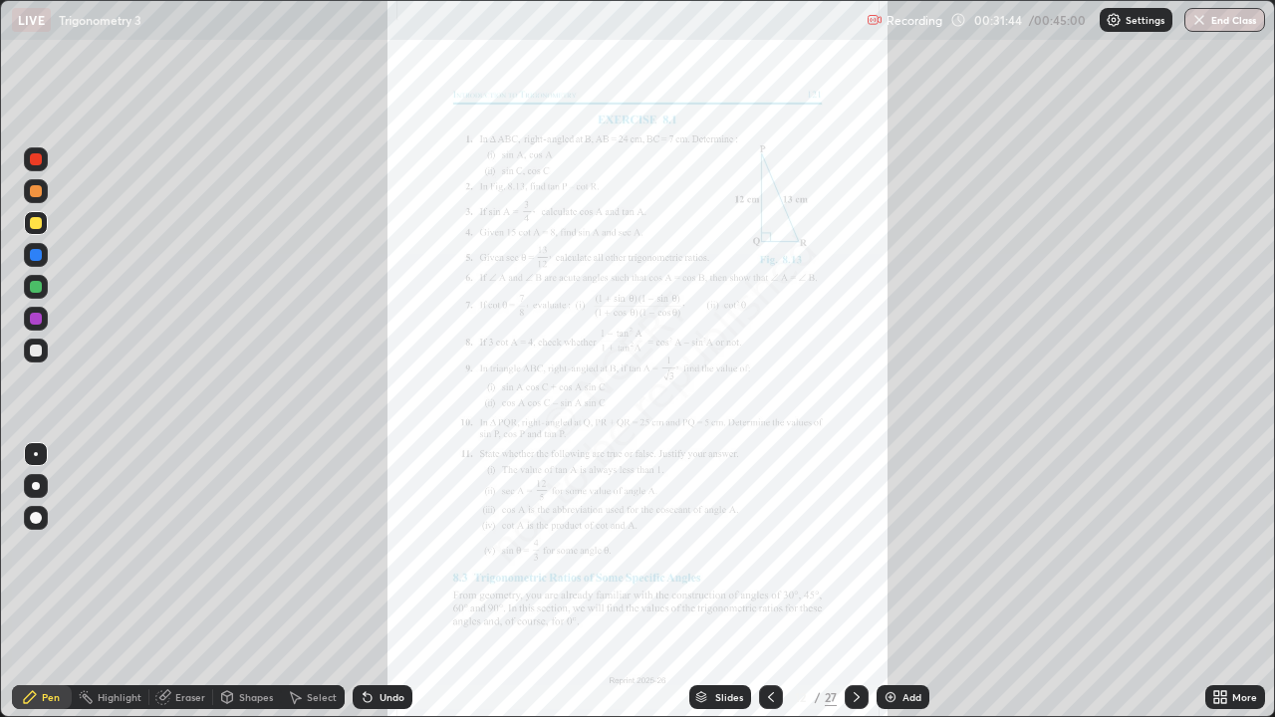
click at [855, 582] on icon at bounding box center [856, 697] width 16 height 16
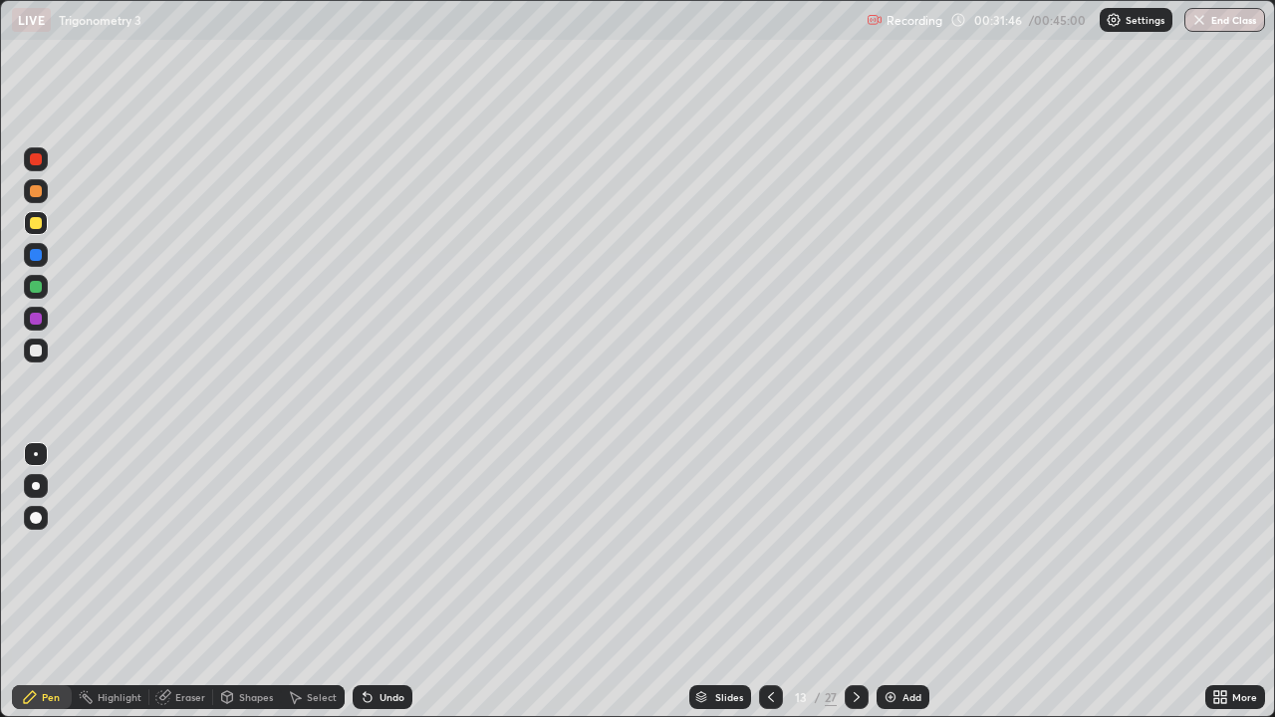
click at [913, 582] on div "Add" at bounding box center [911, 697] width 19 height 10
click at [773, 582] on icon at bounding box center [770, 697] width 16 height 16
click at [864, 582] on div at bounding box center [856, 697] width 24 height 24
click at [758, 582] on div at bounding box center [770, 697] width 24 height 24
click at [856, 582] on icon at bounding box center [856, 697] width 16 height 16
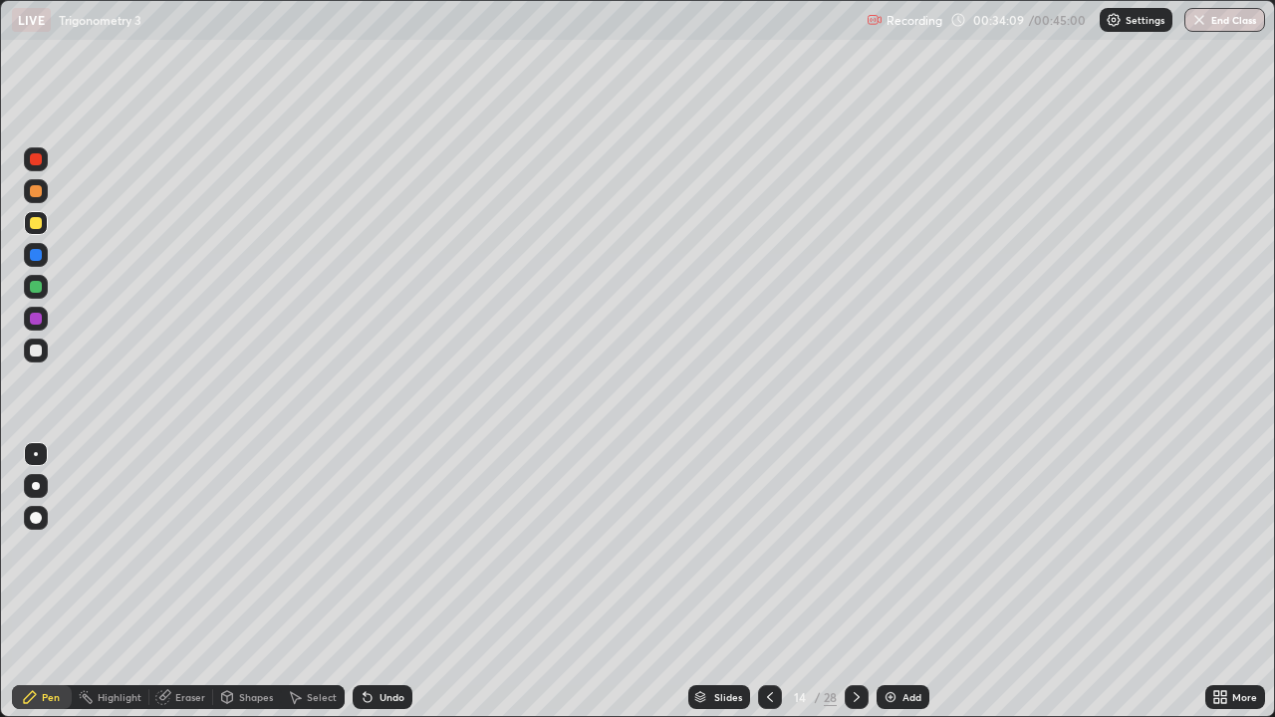
click at [36, 224] on div at bounding box center [36, 223] width 12 height 12
click at [33, 252] on div at bounding box center [36, 255] width 12 height 12
click at [38, 354] on div at bounding box center [36, 351] width 12 height 12
click at [38, 231] on div at bounding box center [36, 223] width 24 height 24
click at [45, 197] on div at bounding box center [36, 191] width 24 height 24
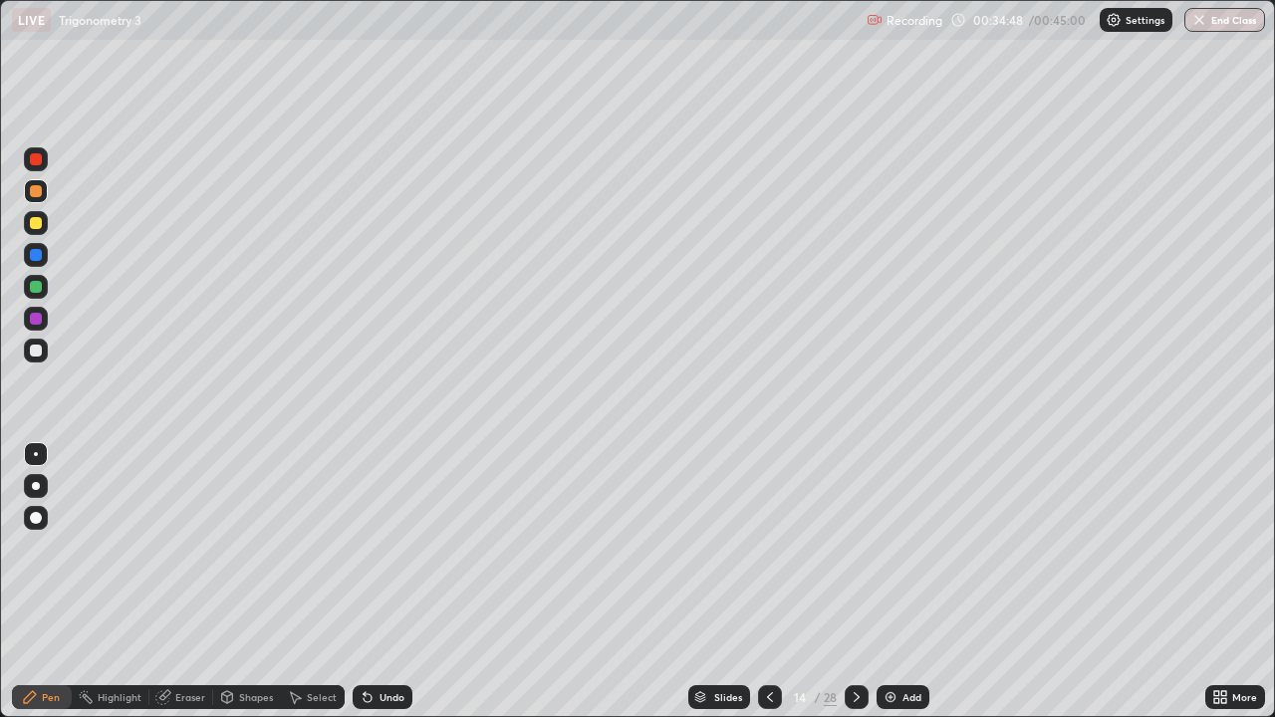
click at [39, 347] on div at bounding box center [36, 351] width 12 height 12
click at [768, 582] on icon at bounding box center [770, 697] width 16 height 16
click at [766, 582] on icon at bounding box center [770, 697] width 16 height 16
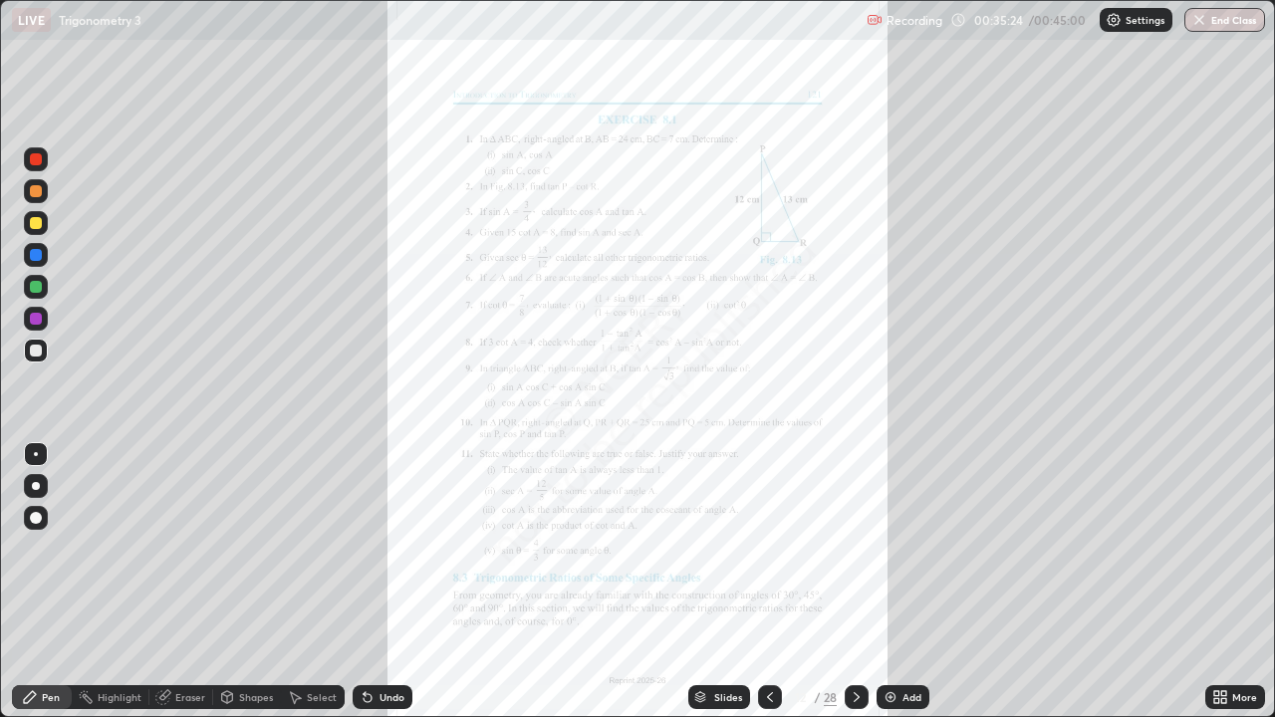
click at [854, 582] on icon at bounding box center [856, 697] width 16 height 16
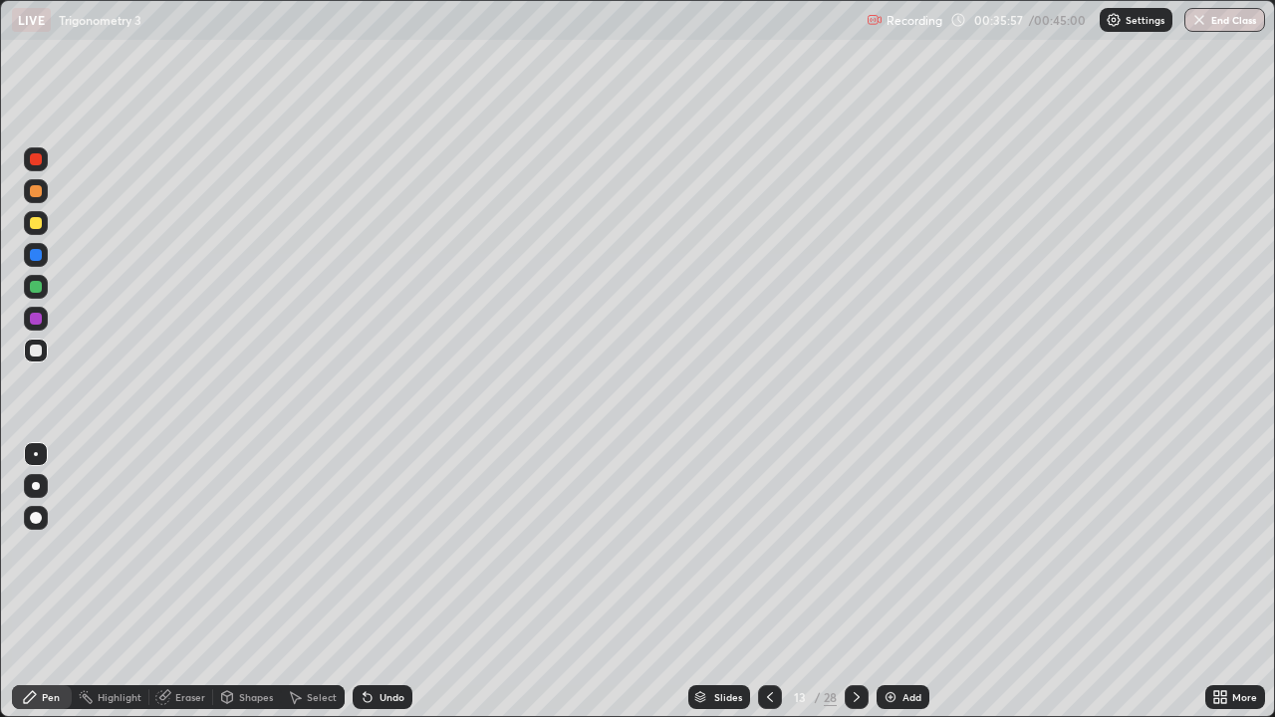
click at [852, 582] on icon at bounding box center [856, 697] width 16 height 16
click at [768, 582] on icon at bounding box center [770, 697] width 16 height 16
click at [862, 582] on icon at bounding box center [856, 697] width 16 height 16
click at [768, 582] on icon at bounding box center [770, 697] width 16 height 16
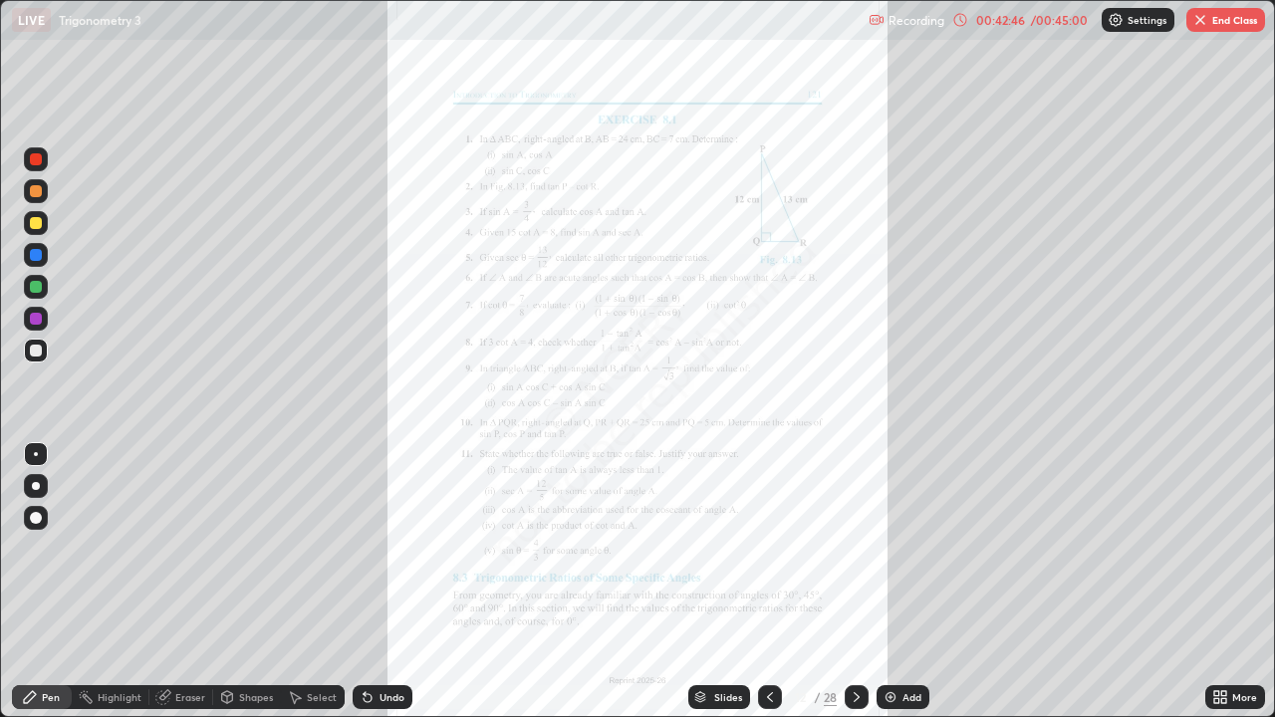
click at [854, 582] on icon at bounding box center [856, 697] width 16 height 16
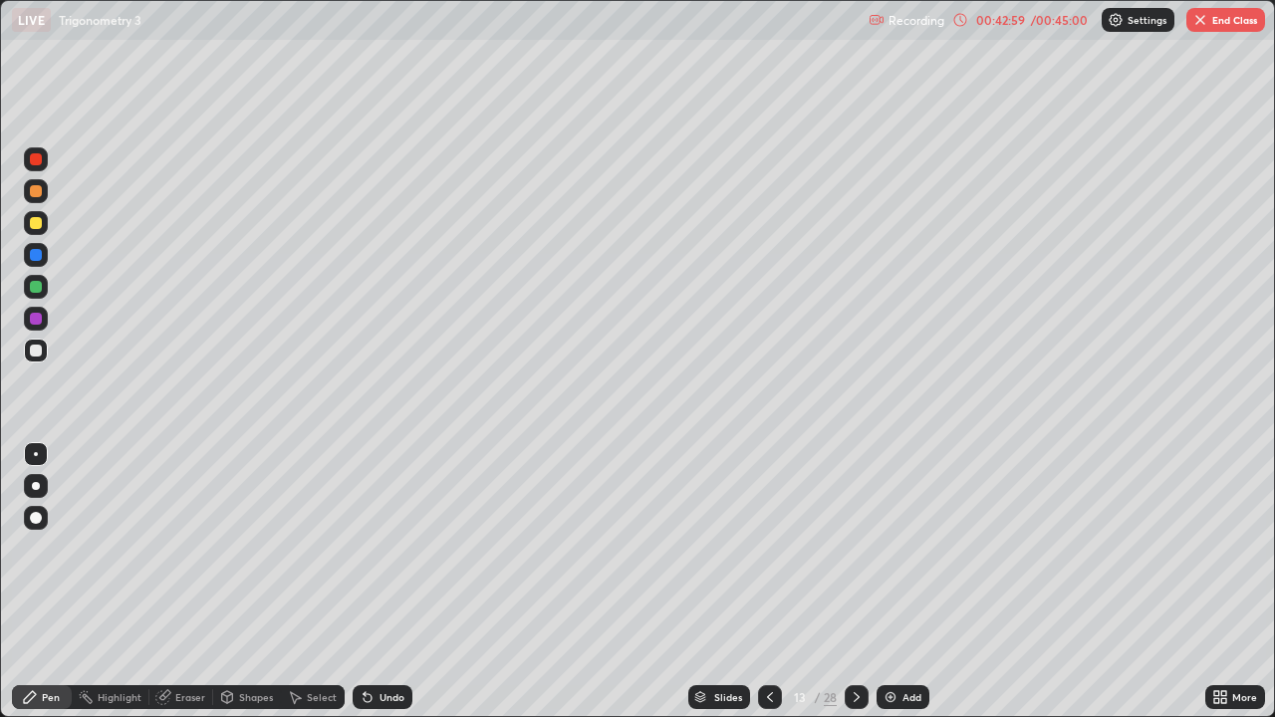
click at [923, 582] on div "Add" at bounding box center [902, 697] width 53 height 24
click at [45, 217] on div at bounding box center [36, 223] width 24 height 24
click at [767, 582] on icon at bounding box center [770, 697] width 16 height 16
click at [856, 582] on icon at bounding box center [856, 697] width 16 height 16
click at [844, 582] on div at bounding box center [856, 697] width 24 height 24
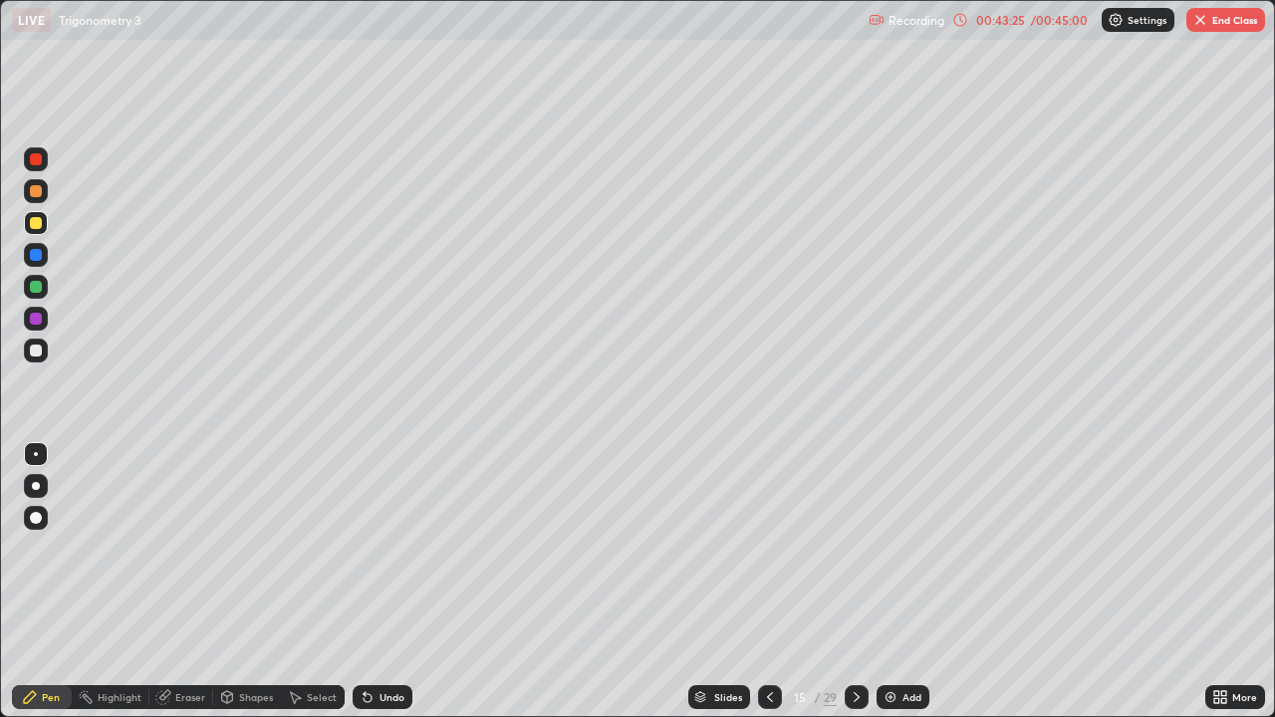
click at [770, 582] on icon at bounding box center [770, 697] width 16 height 16
click at [1233, 23] on button "End Class" at bounding box center [1225, 20] width 79 height 24
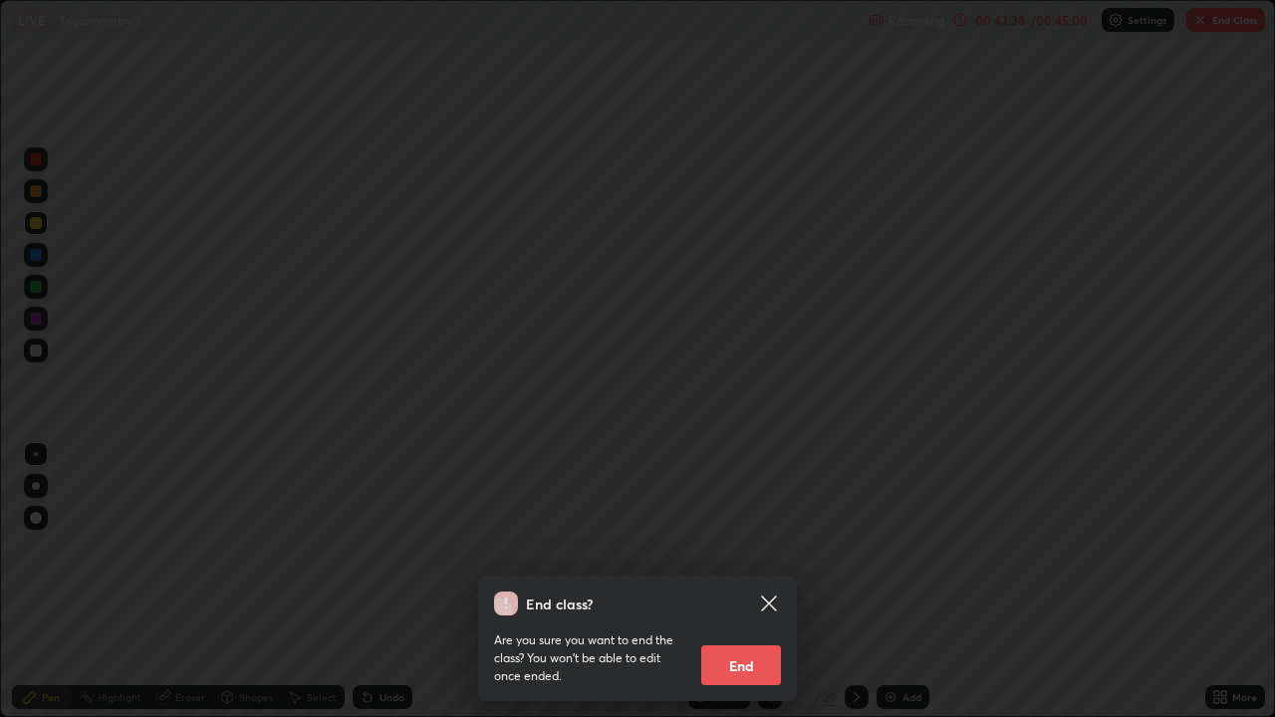
click at [747, 582] on button "End" at bounding box center [741, 665] width 80 height 40
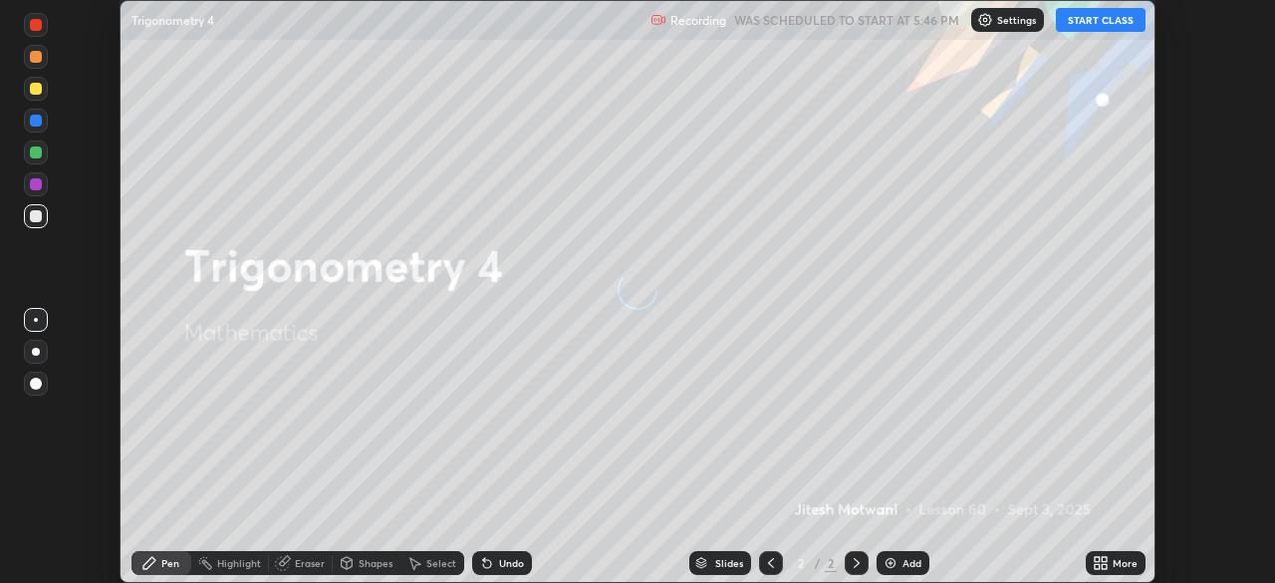
scroll to position [583, 1275]
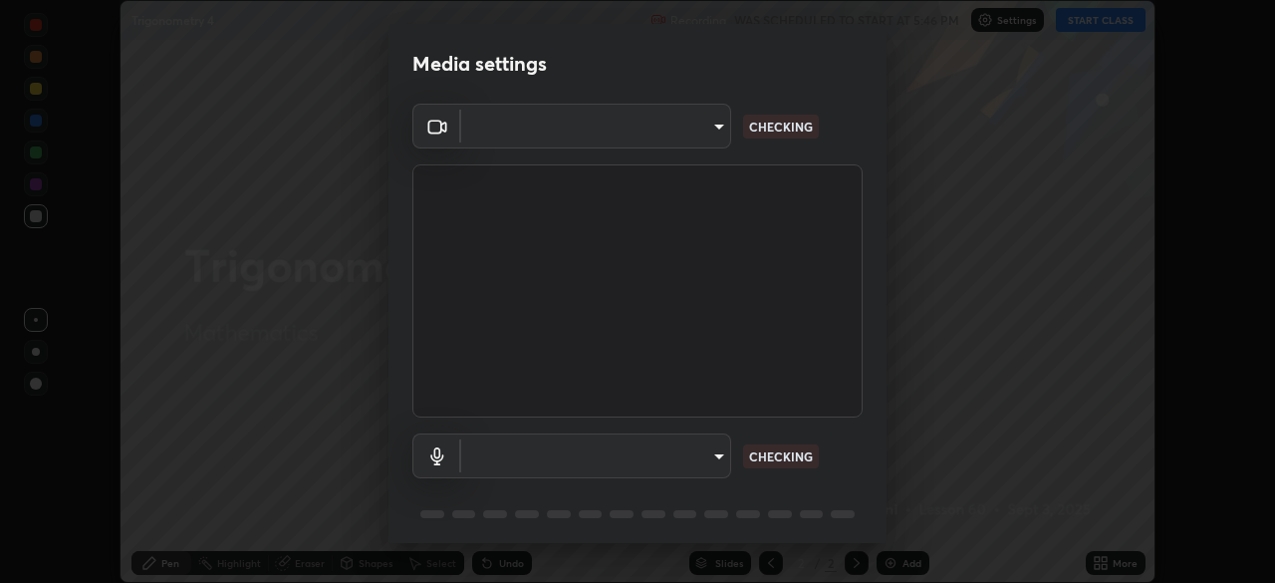
type input "23008043d16b3f933f5d29e9b3769097a1661712bf7e9030f0d00f953f479f19"
click at [716, 457] on body "Erase all Trigonometry 4 Recording WAS SCHEDULED TO START AT 5:46 PM Settings S…" at bounding box center [637, 291] width 1275 height 583
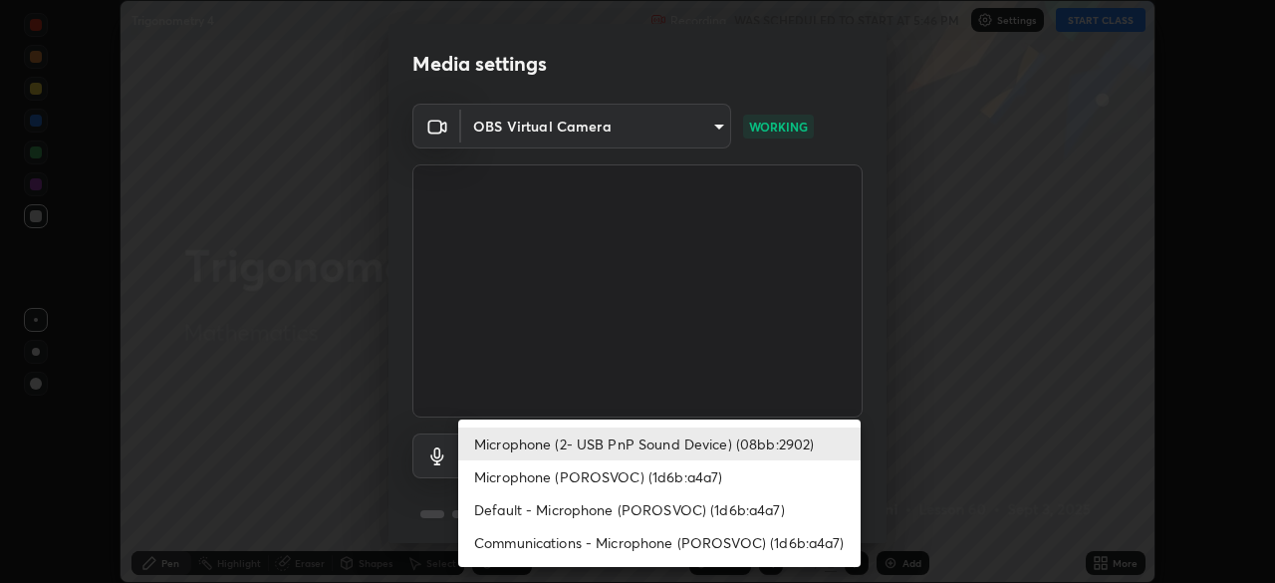
click at [737, 546] on li "Communications - Microphone (POROSVOC) (1d6b:a4a7)" at bounding box center [659, 542] width 402 height 33
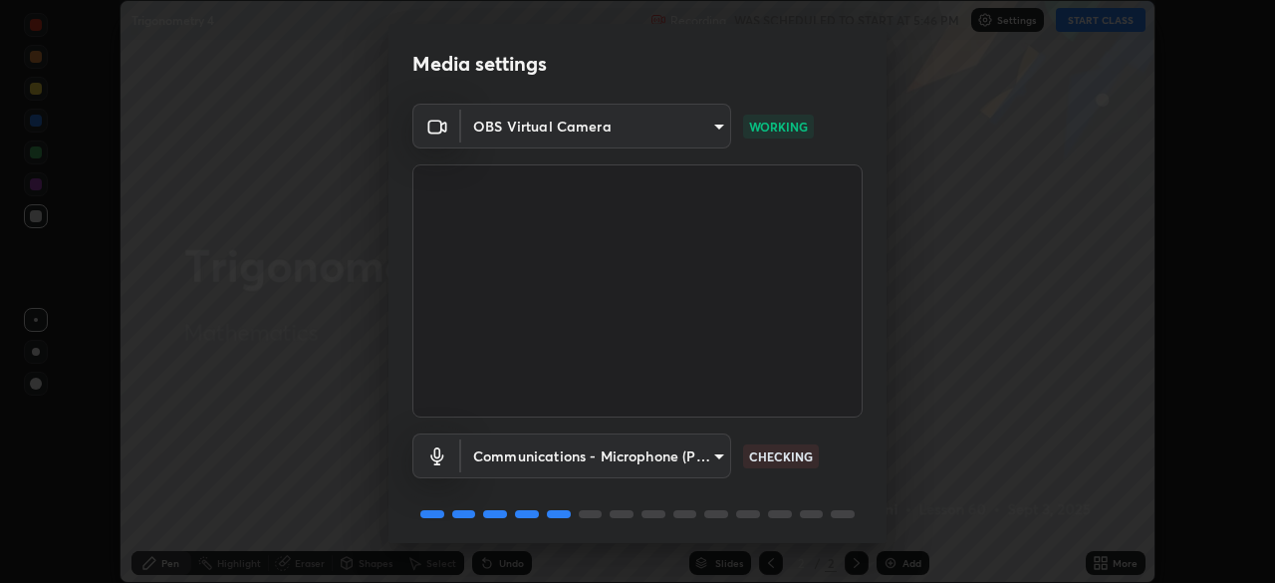
click at [696, 446] on body "Erase all Trigonometry 4 Recording WAS SCHEDULED TO START AT 5:46 PM Settings S…" at bounding box center [637, 291] width 1275 height 583
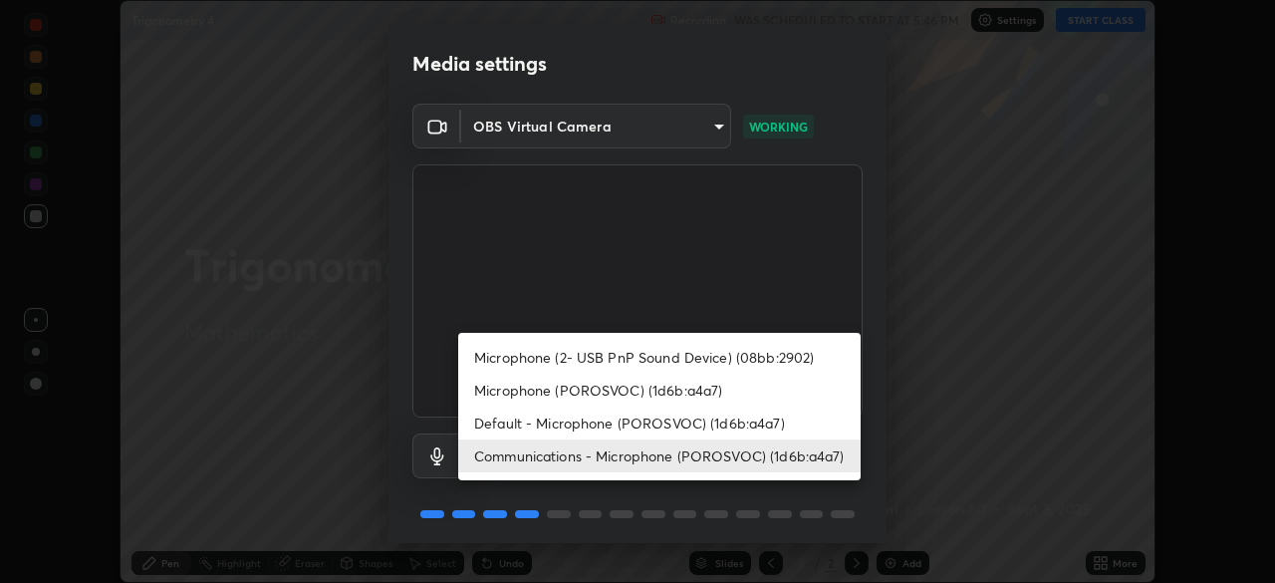
click at [647, 349] on li "Microphone (2- USB PnP Sound Device) (08bb:2902)" at bounding box center [659, 357] width 402 height 33
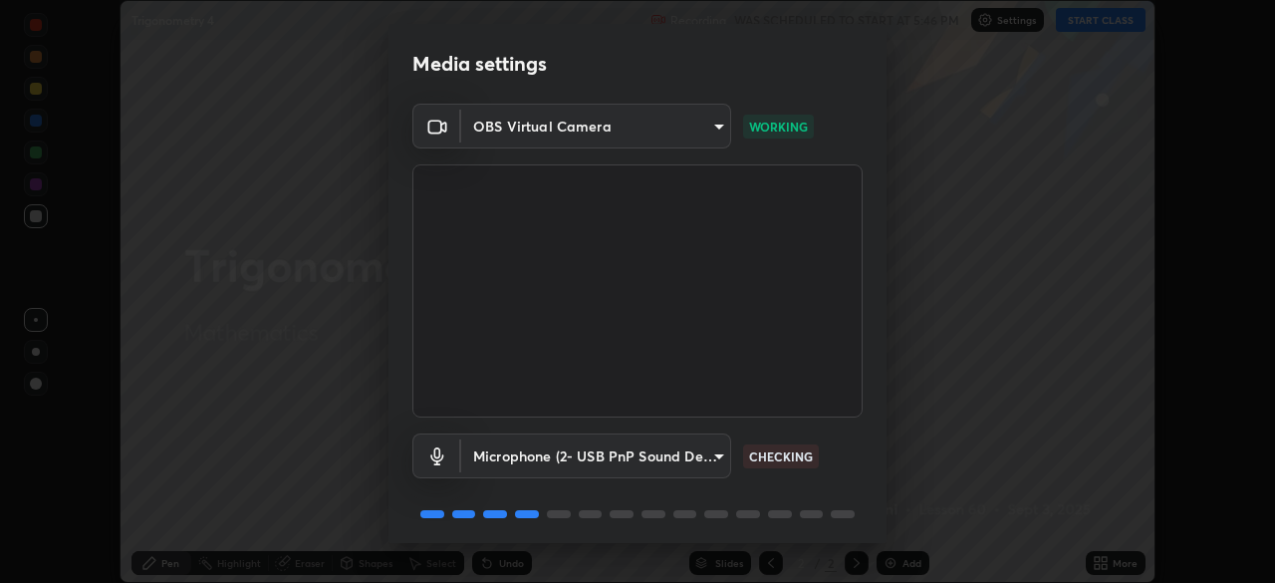
type input "ce8bbd661dce354a58a25af5271b3c1bd1d853cc8608d8e3321a5e34fd7f7726"
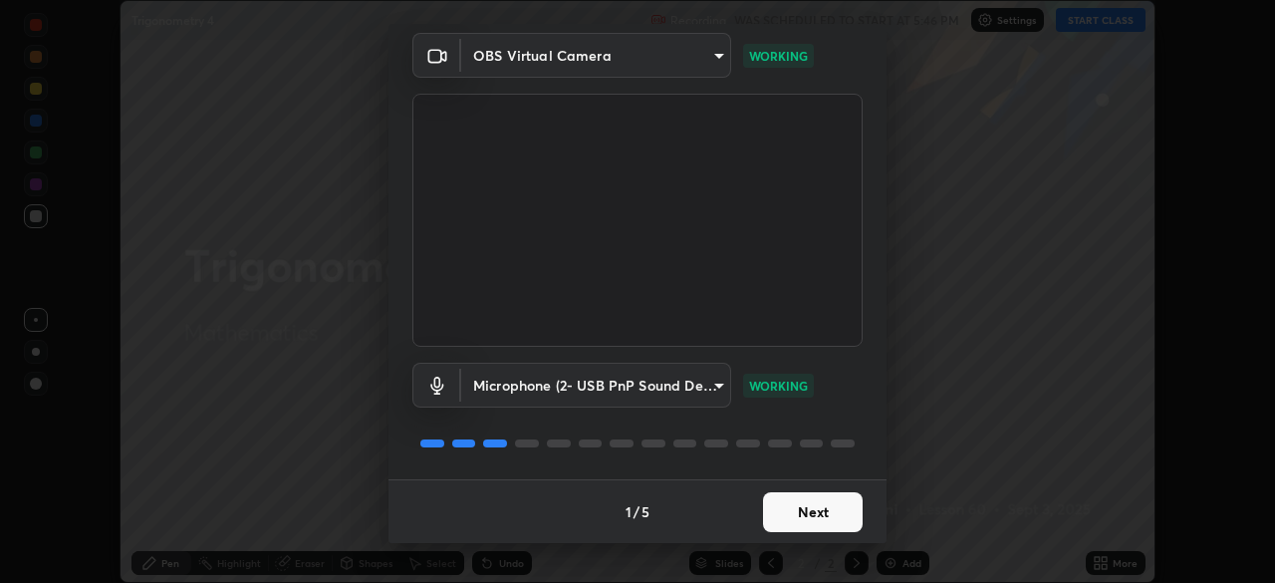
click at [836, 514] on button "Next" at bounding box center [813, 512] width 100 height 40
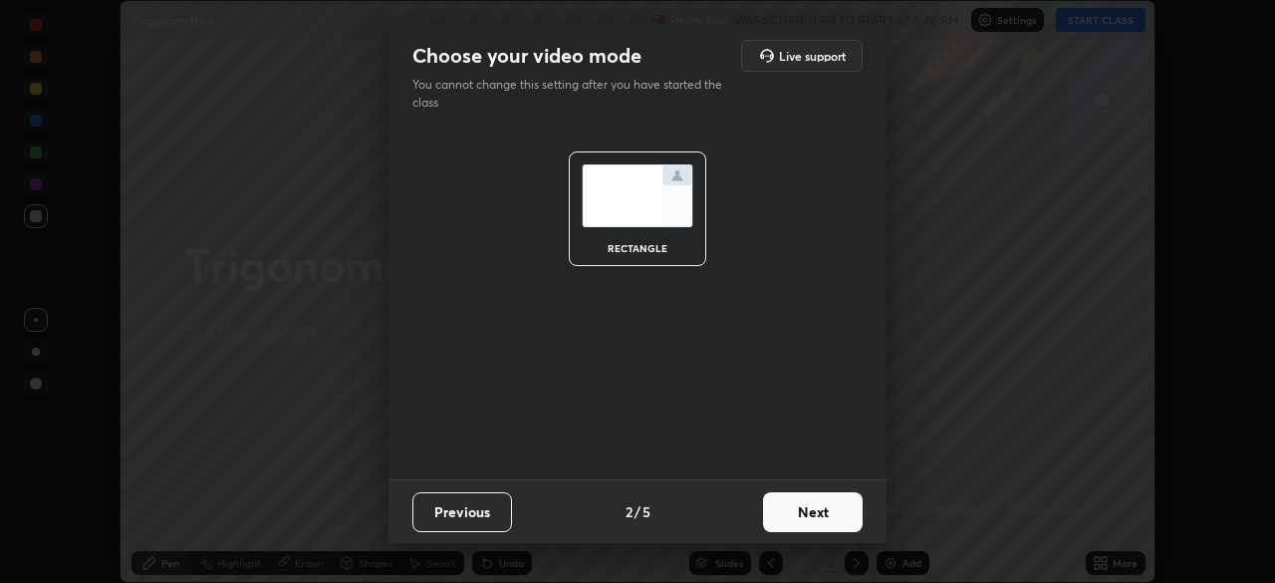
scroll to position [0, 0]
click at [836, 514] on button "Next" at bounding box center [813, 512] width 100 height 40
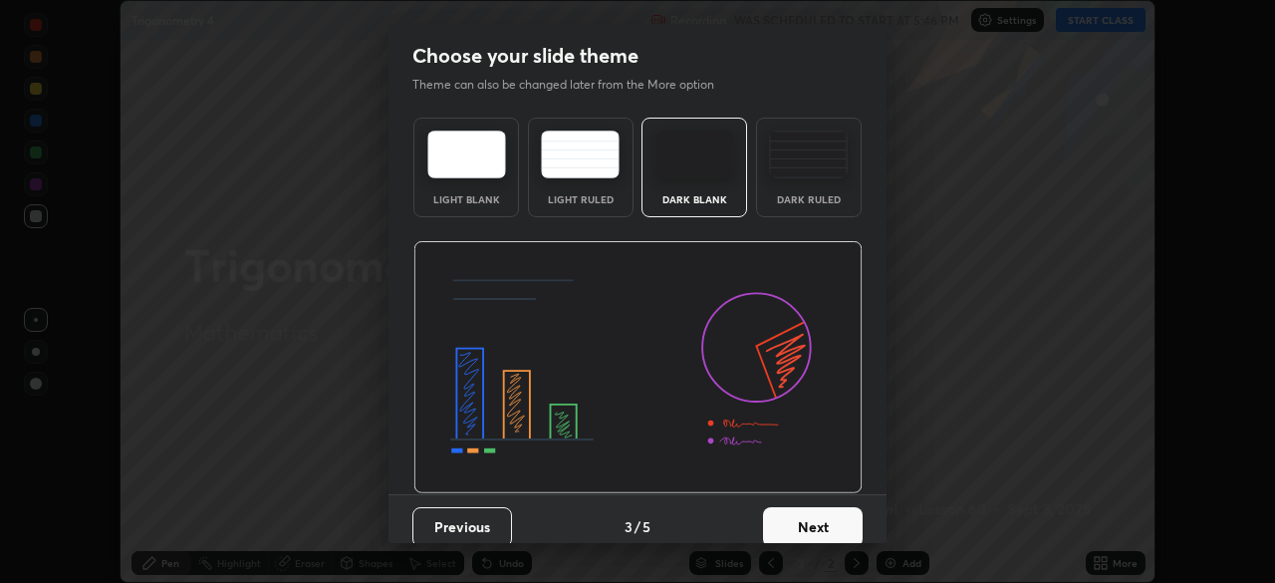
click at [831, 514] on button "Next" at bounding box center [813, 527] width 100 height 40
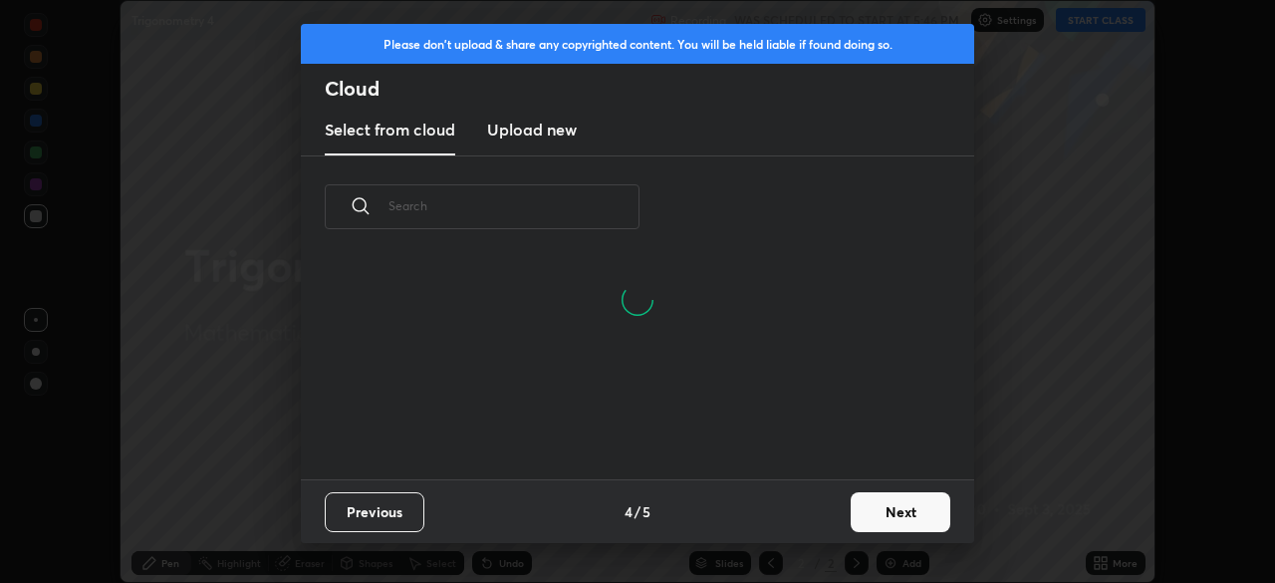
click at [558, 136] on h3 "Upload new" at bounding box center [532, 130] width 90 height 24
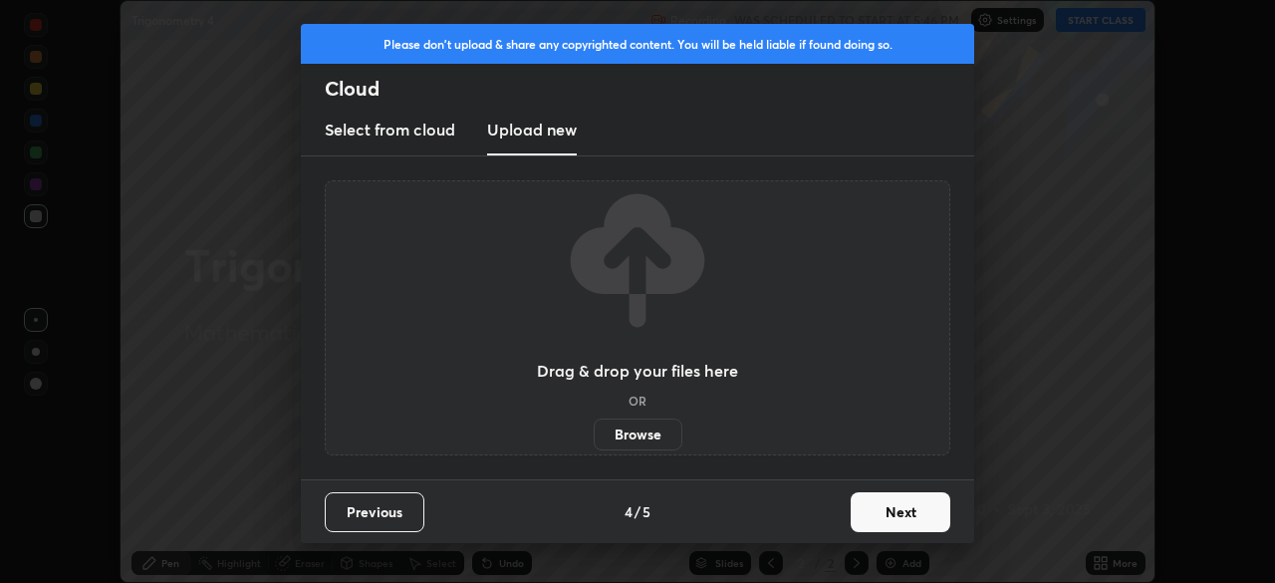
click at [657, 424] on label "Browse" at bounding box center [637, 434] width 89 height 32
click at [593, 424] on input "Browse" at bounding box center [593, 434] width 0 height 32
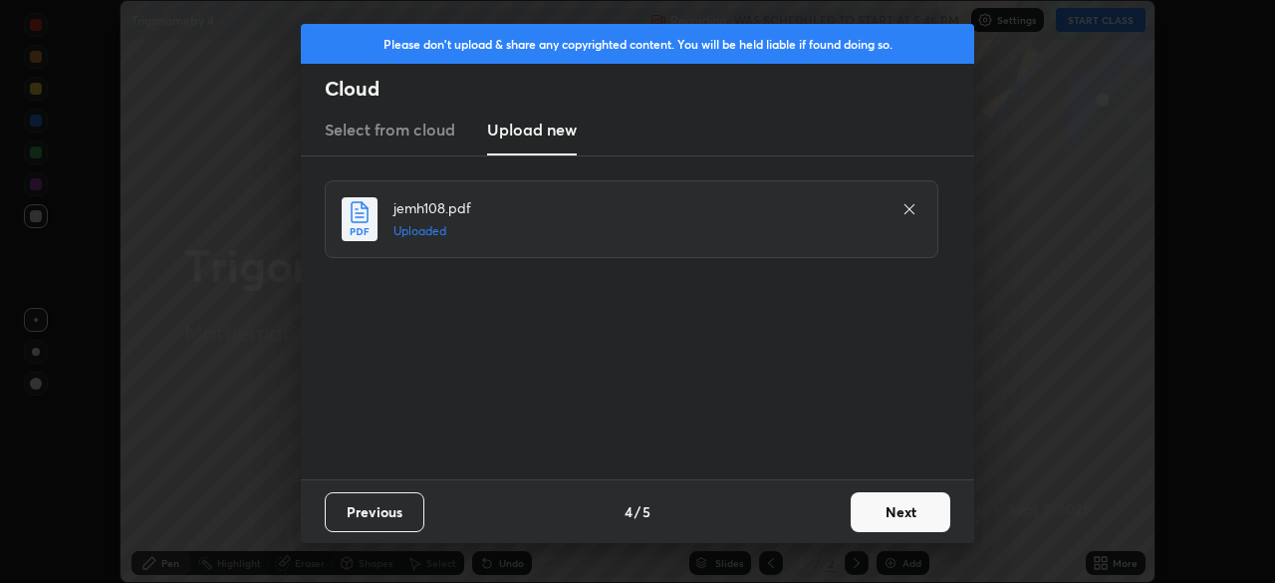
click at [926, 509] on button "Next" at bounding box center [900, 512] width 100 height 40
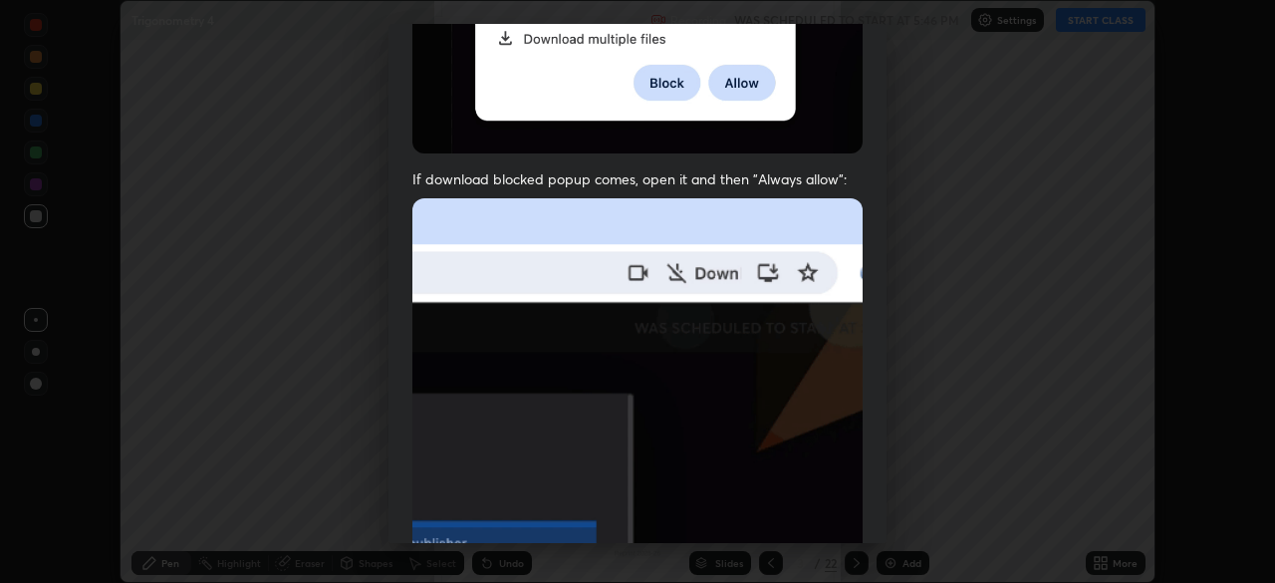
scroll to position [477, 0]
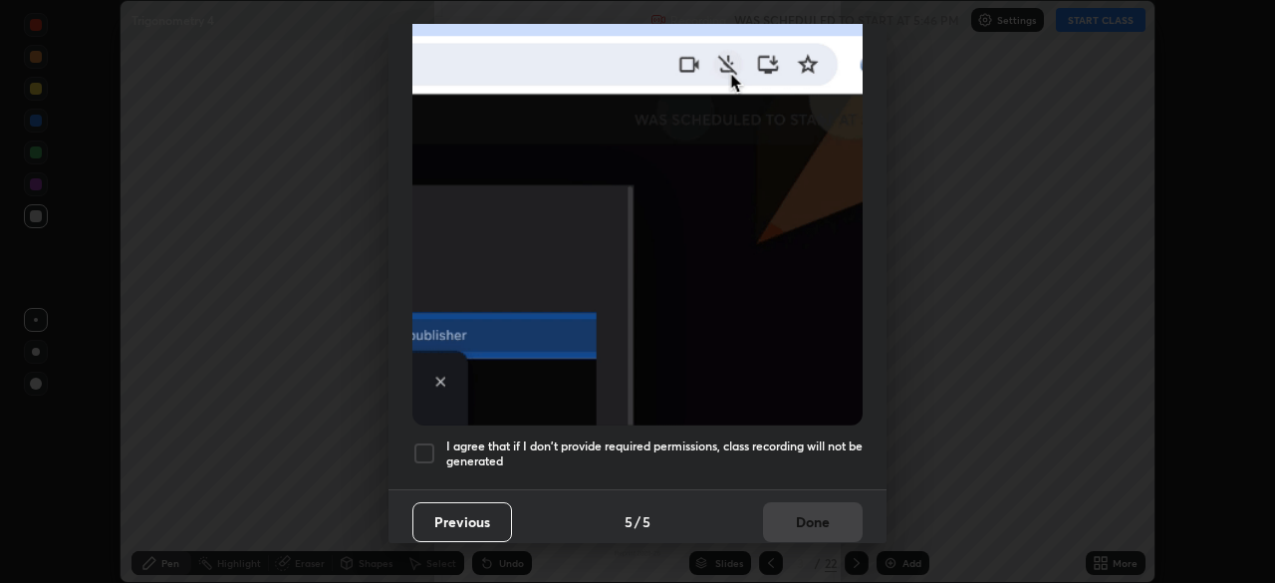
click at [435, 447] on div at bounding box center [424, 453] width 24 height 24
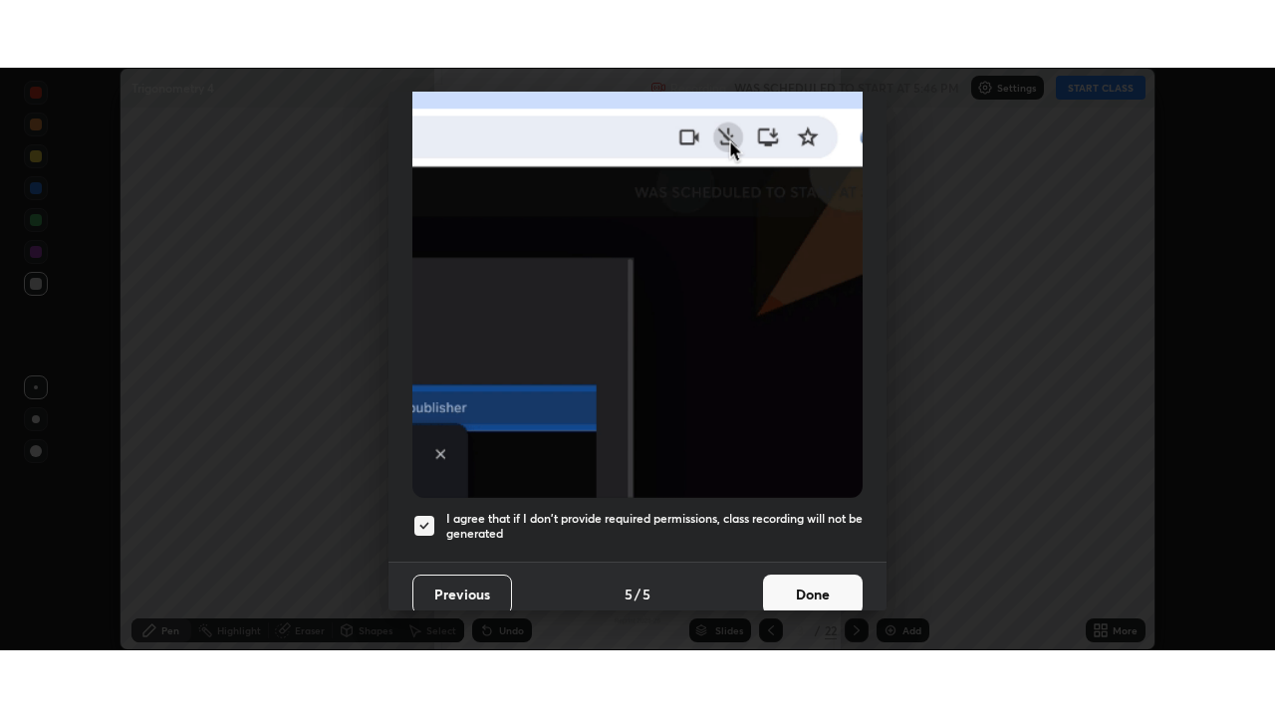
scroll to position [471, 0]
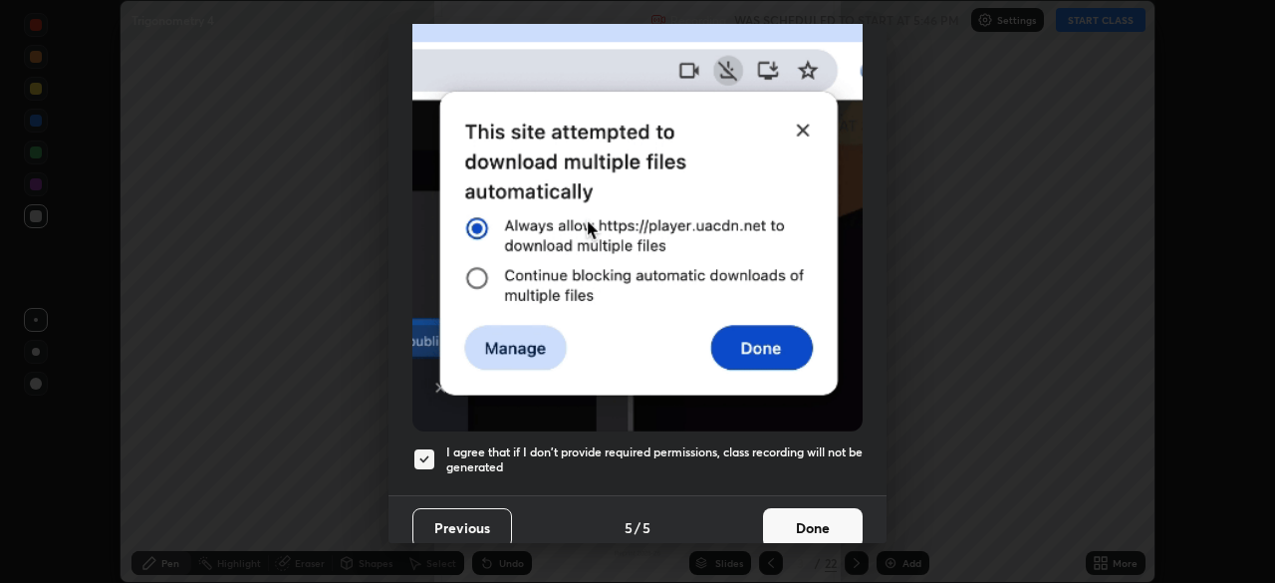
click at [841, 510] on button "Done" at bounding box center [813, 528] width 100 height 40
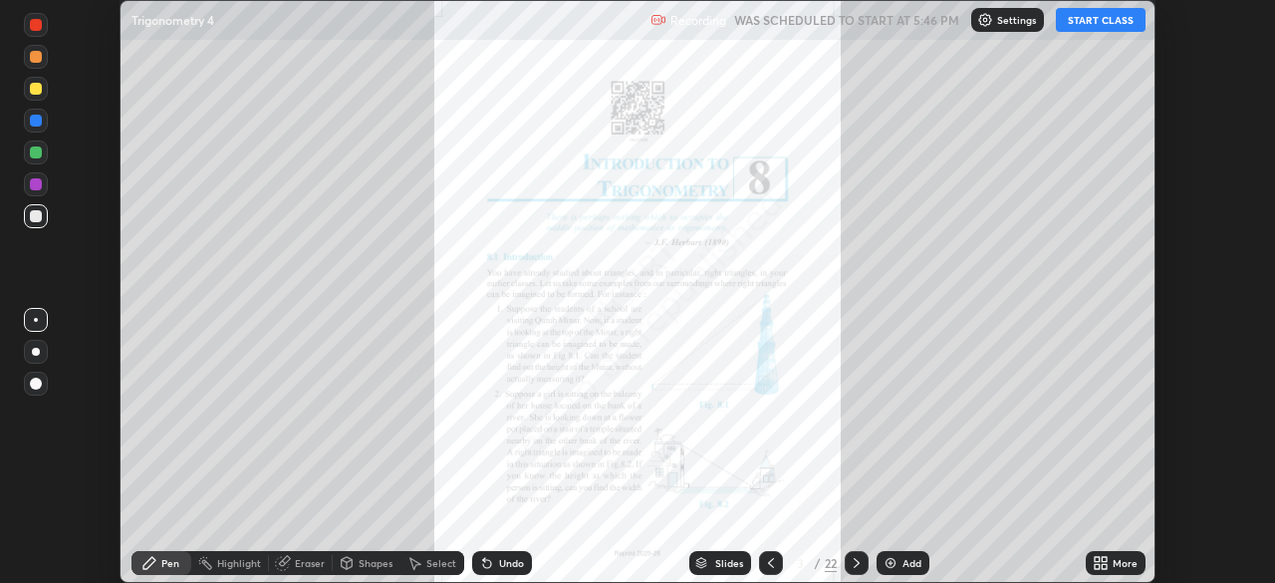
click at [1122, 559] on div "More" at bounding box center [1124, 563] width 25 height 10
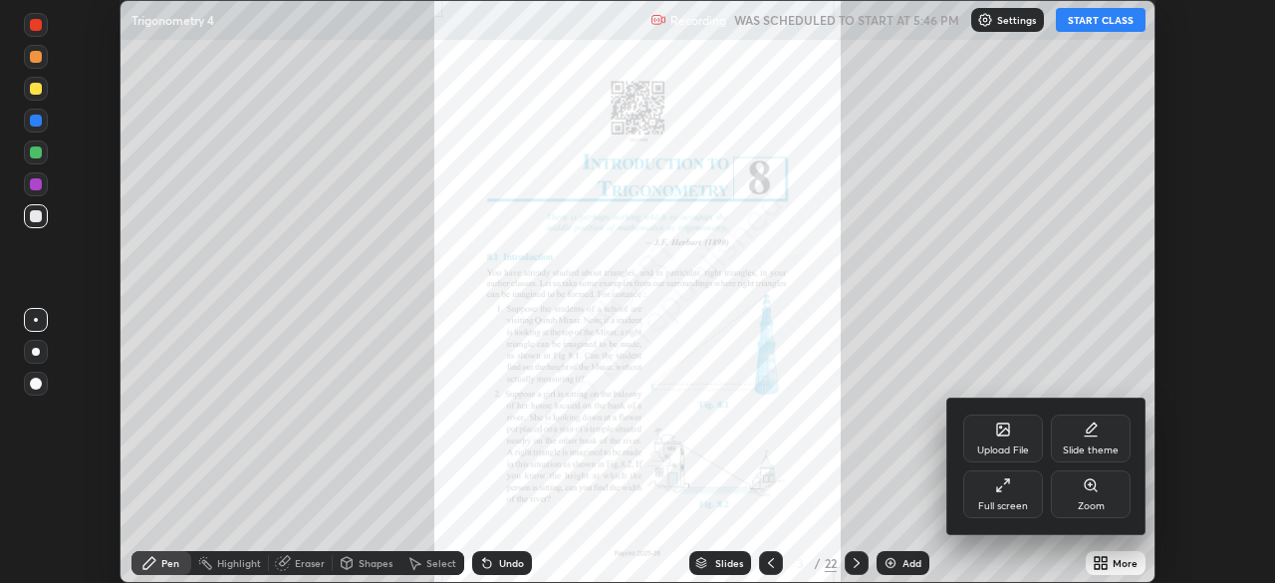
click at [1015, 496] on div "Full screen" at bounding box center [1003, 494] width 80 height 48
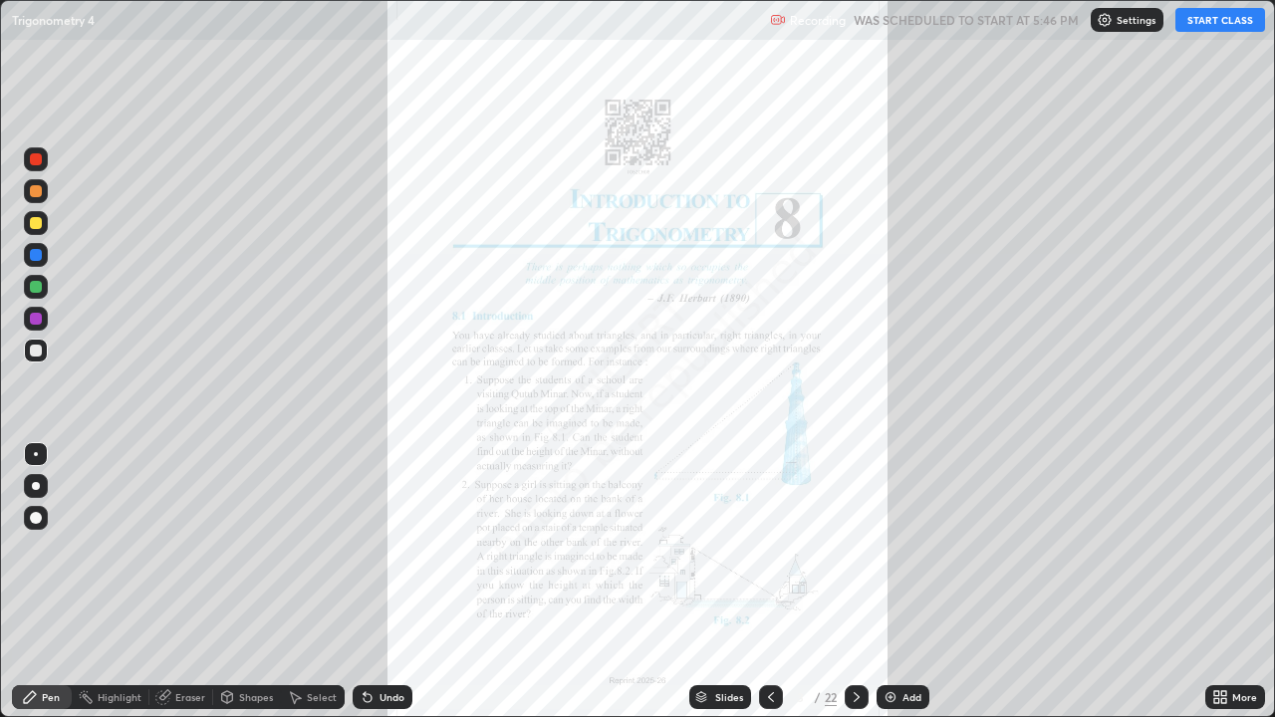
scroll to position [717, 1275]
click at [734, 582] on div "Slides" at bounding box center [720, 697] width 62 height 24
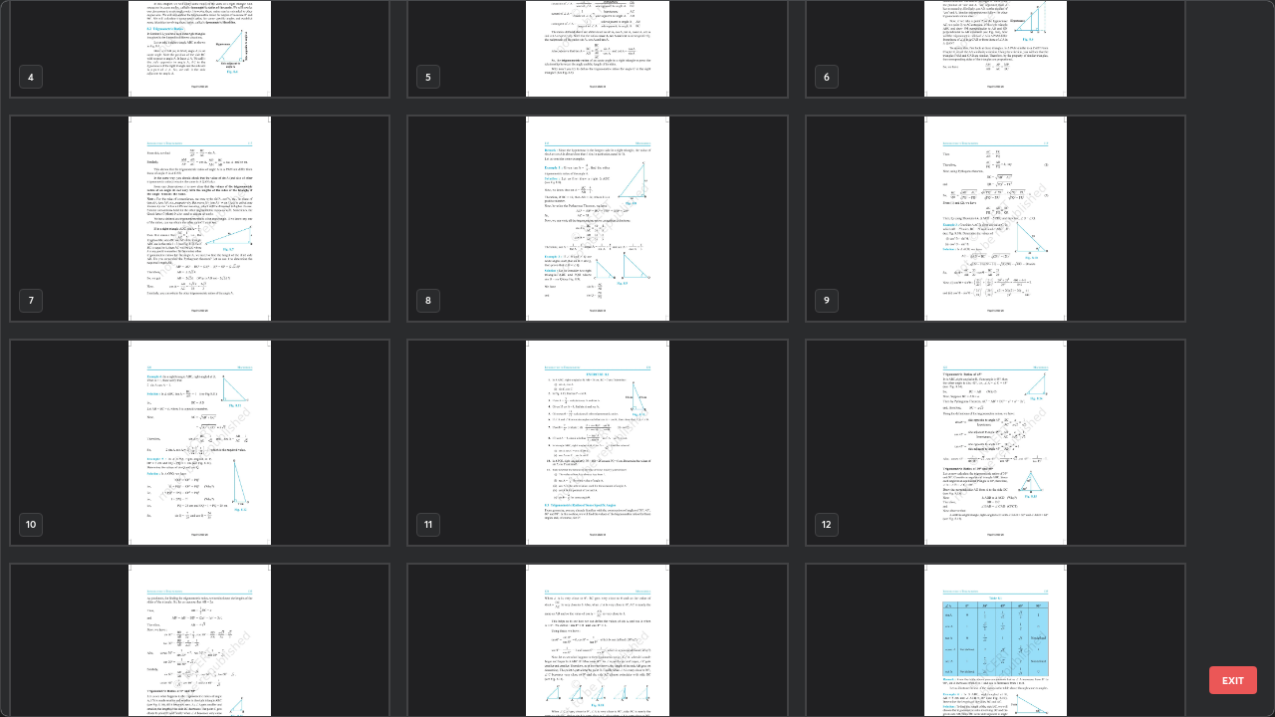
scroll to position [344, 0]
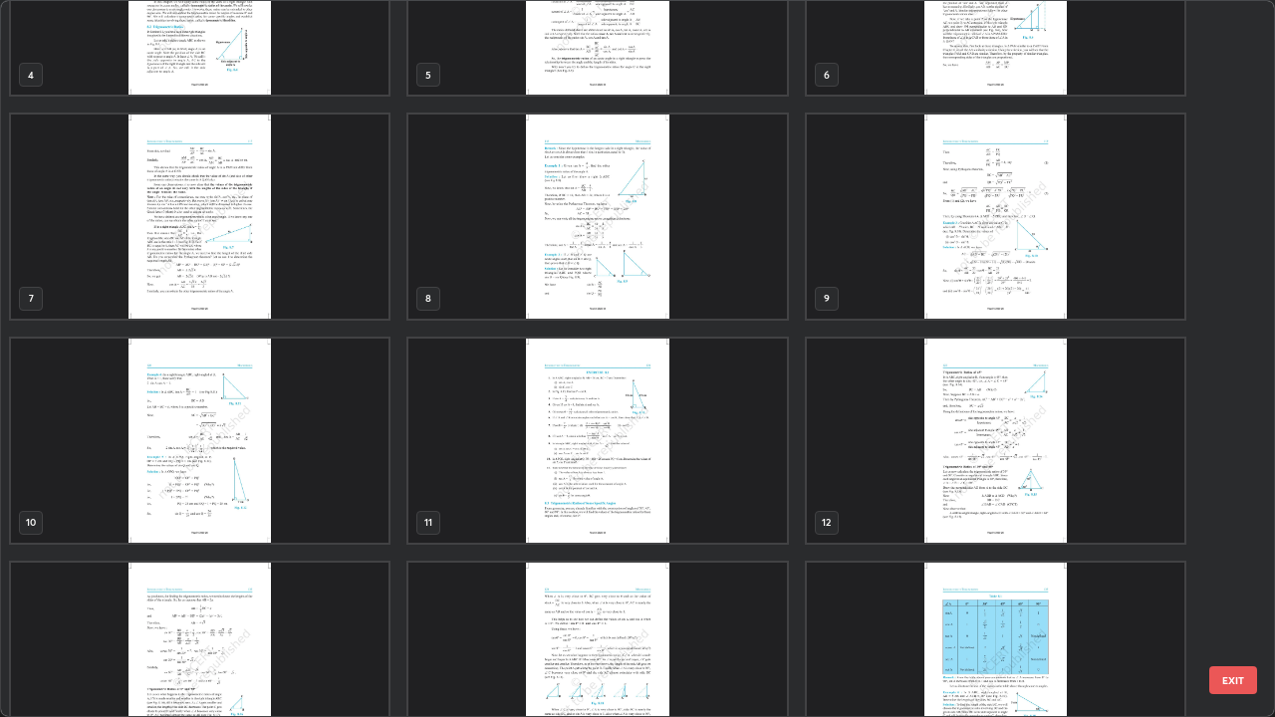
click at [610, 458] on img "grid" at bounding box center [596, 441] width 377 height 204
click at [613, 441] on img "grid" at bounding box center [596, 441] width 377 height 204
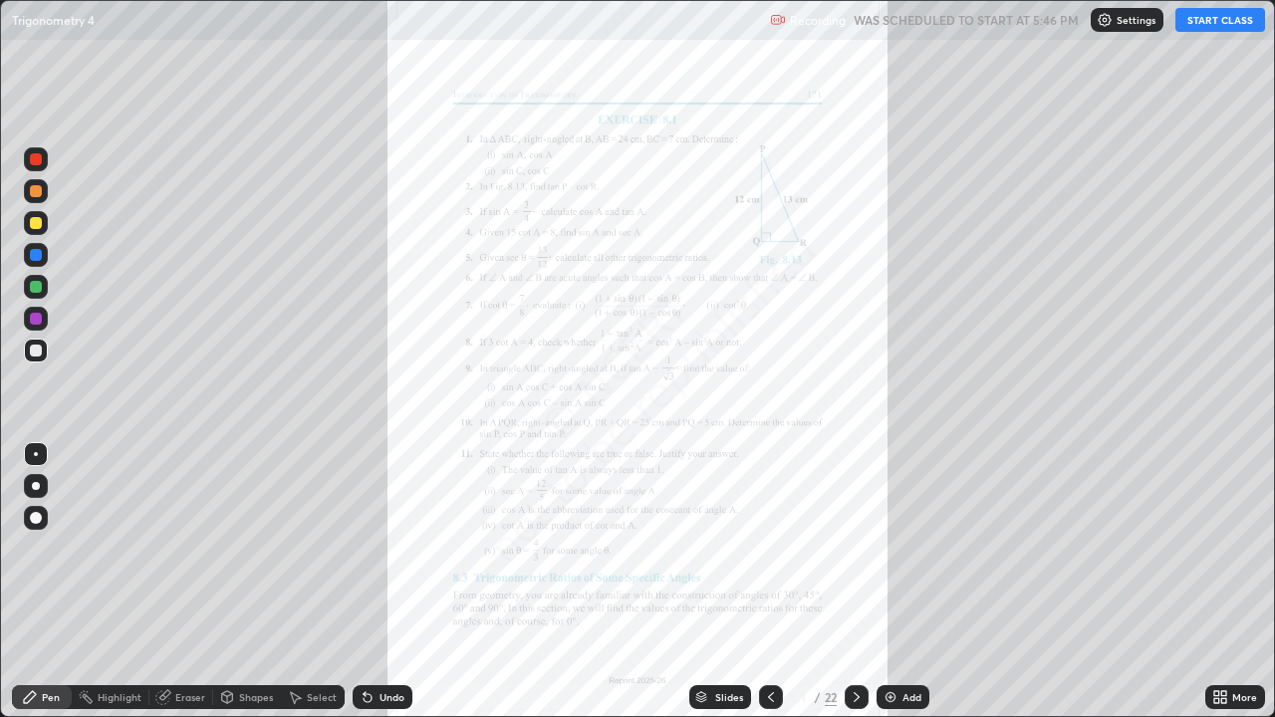
click at [1250, 582] on div "More" at bounding box center [1244, 697] width 25 height 10
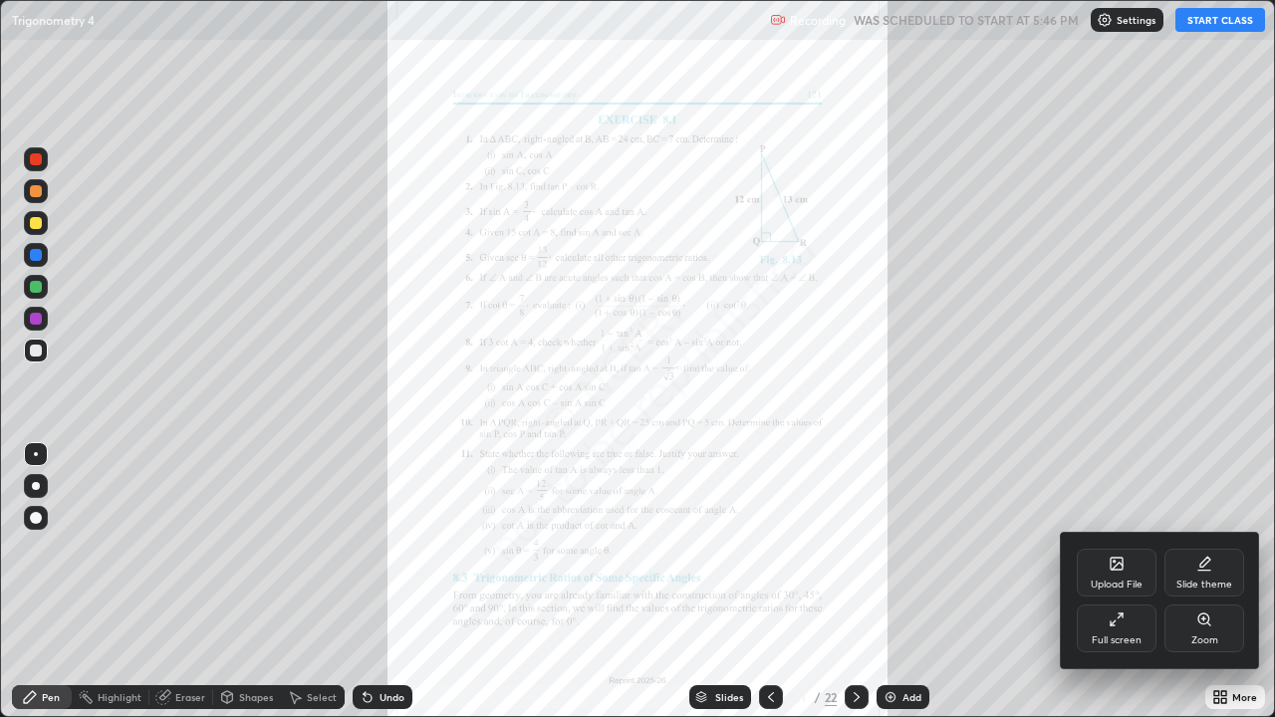
click at [1134, 303] on div at bounding box center [637, 358] width 1275 height 717
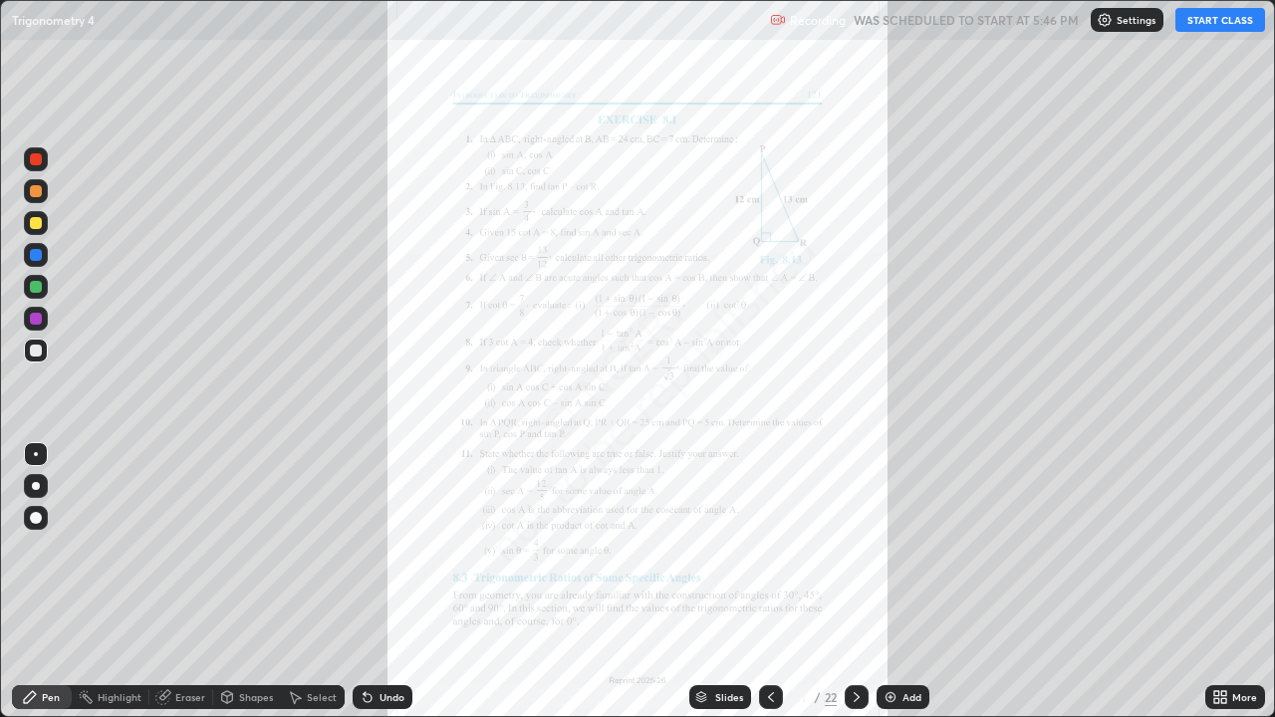
click at [1228, 20] on button "START CLASS" at bounding box center [1220, 20] width 90 height 24
click at [1229, 20] on button "START CLASS" at bounding box center [1220, 20] width 90 height 24
click at [1233, 582] on div "More" at bounding box center [1235, 697] width 60 height 24
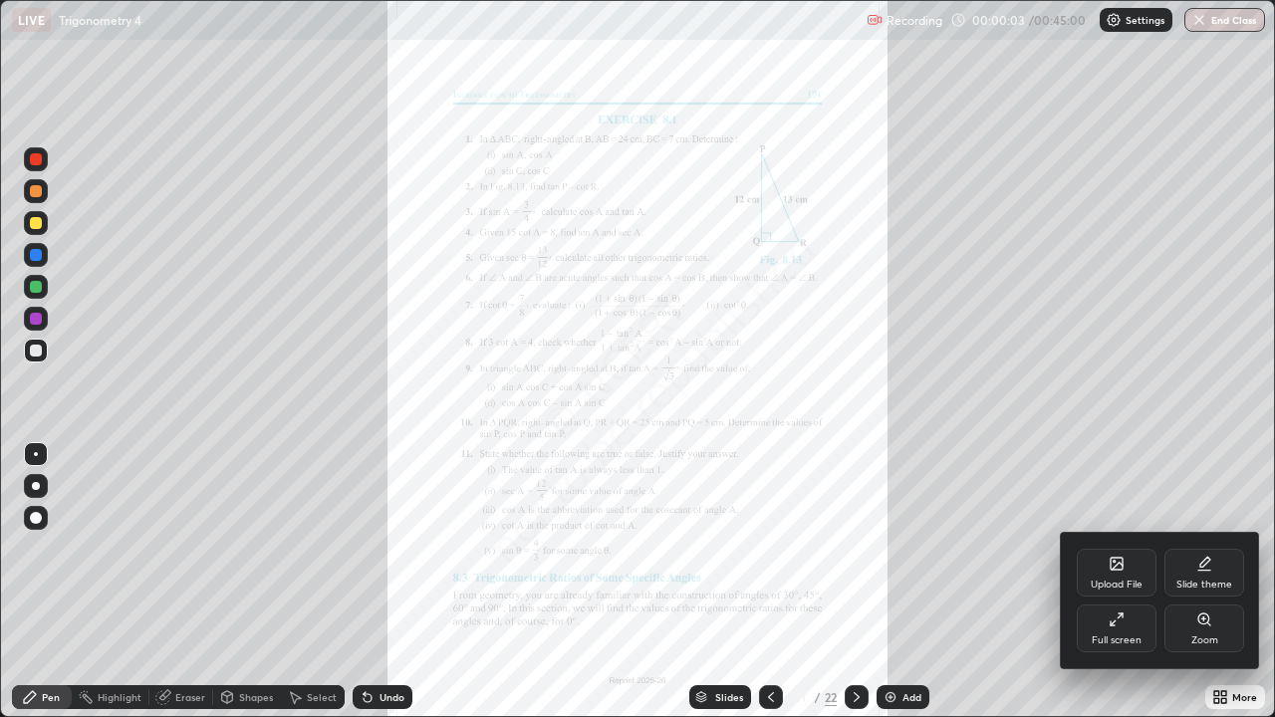
click at [1210, 582] on div "Zoom" at bounding box center [1204, 640] width 27 height 10
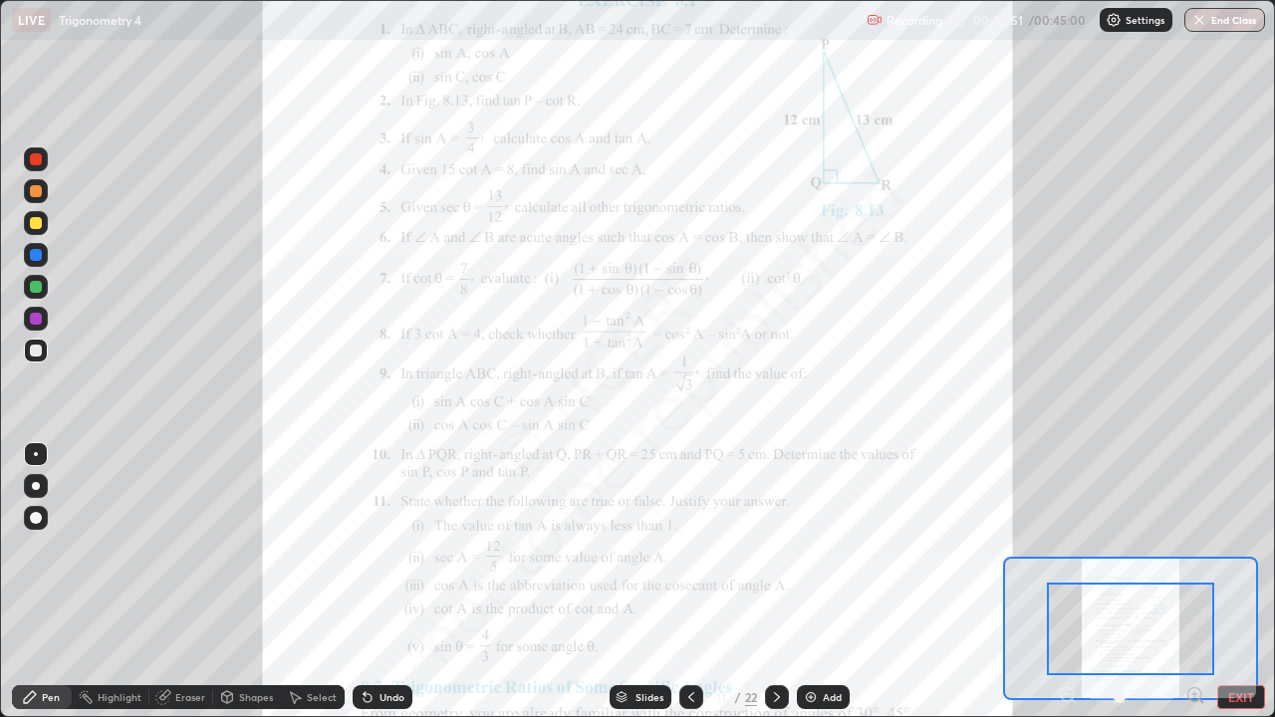
click at [824, 582] on div "Add" at bounding box center [832, 697] width 19 height 10
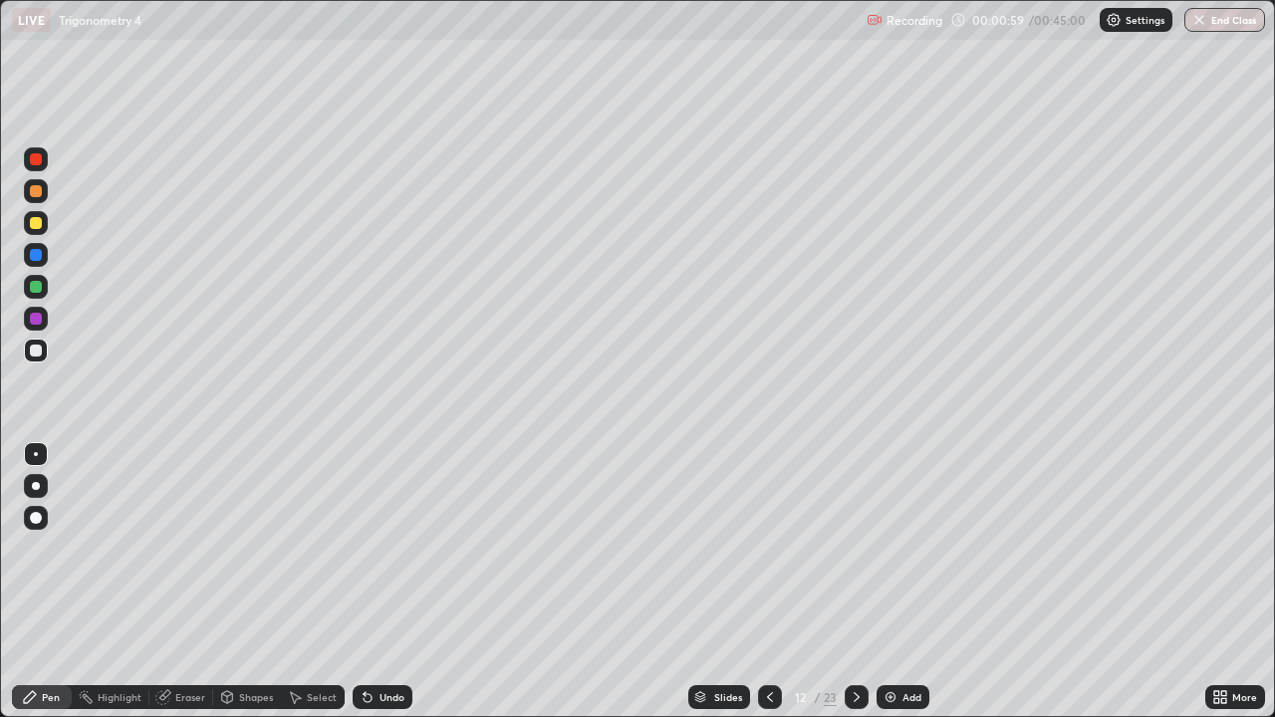
click at [380, 582] on div "Undo" at bounding box center [383, 697] width 60 height 24
click at [375, 582] on div "Undo" at bounding box center [383, 697] width 60 height 24
click at [379, 582] on div "Undo" at bounding box center [391, 697] width 25 height 10
click at [363, 582] on div "Undo" at bounding box center [383, 697] width 60 height 24
click at [402, 582] on div "Undo" at bounding box center [383, 697] width 60 height 24
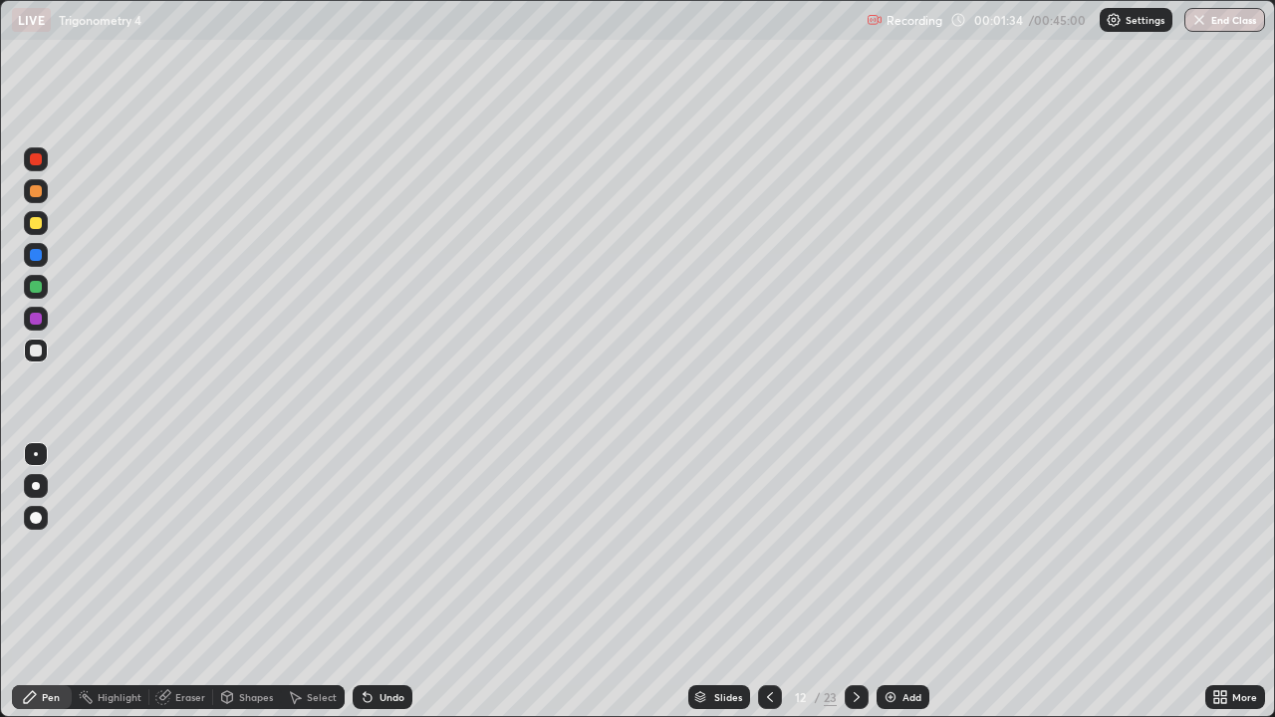
click at [389, 582] on div "Undo" at bounding box center [391, 697] width 25 height 10
click at [384, 582] on div "Undo" at bounding box center [391, 697] width 25 height 10
click at [768, 582] on icon at bounding box center [770, 697] width 16 height 16
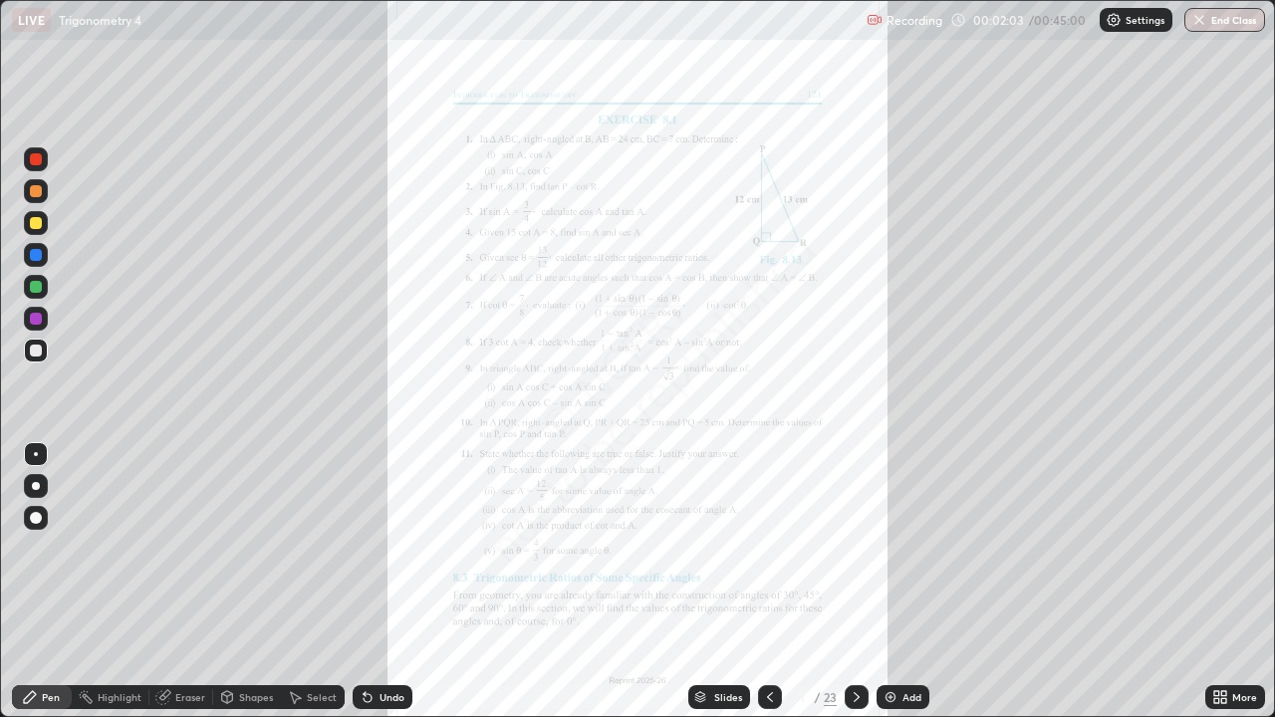
click at [865, 582] on div at bounding box center [856, 697] width 24 height 40
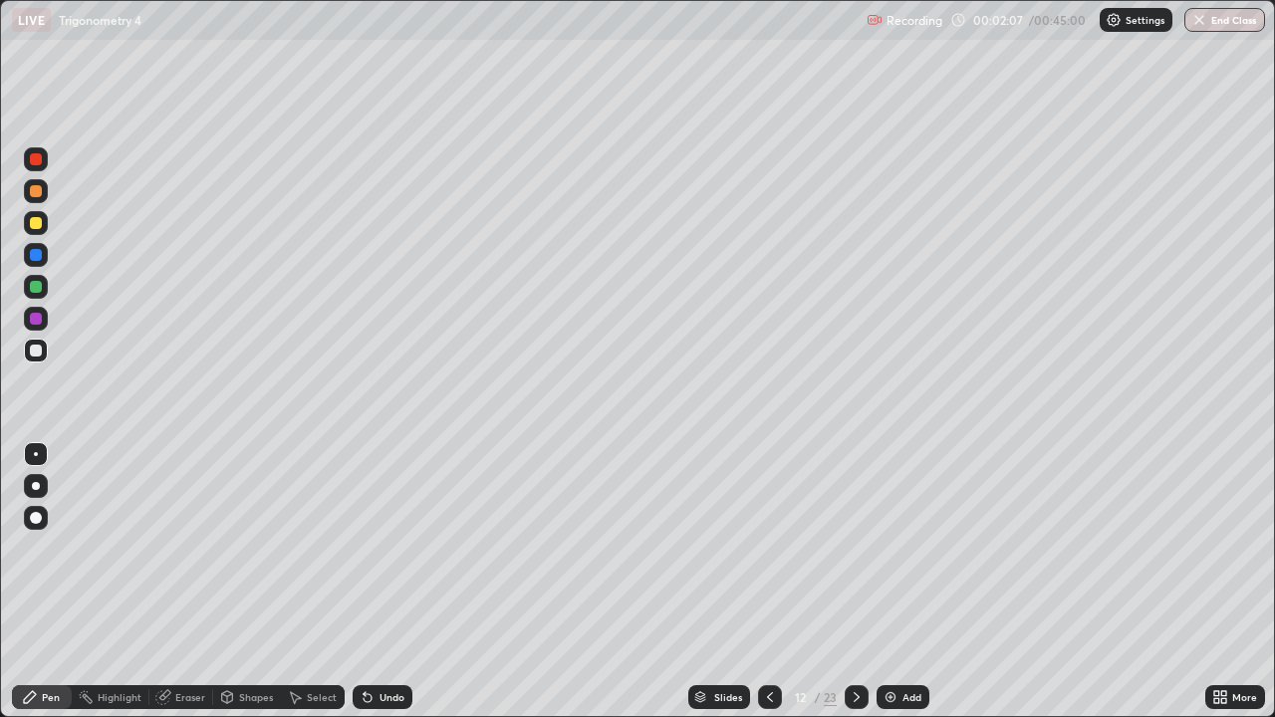
click at [28, 260] on div at bounding box center [36, 255] width 24 height 24
click at [21, 352] on div at bounding box center [36, 351] width 32 height 32
click at [768, 582] on icon at bounding box center [770, 697] width 16 height 16
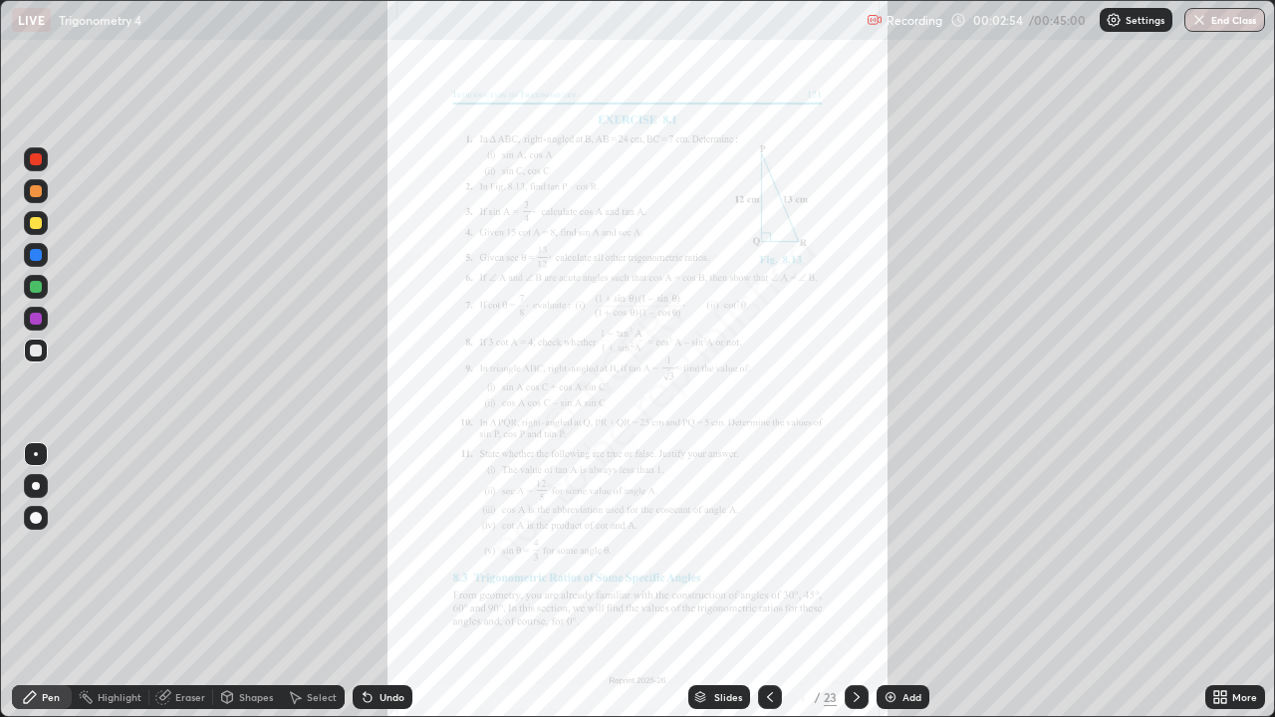
click at [854, 582] on icon at bounding box center [856, 697] width 16 height 16
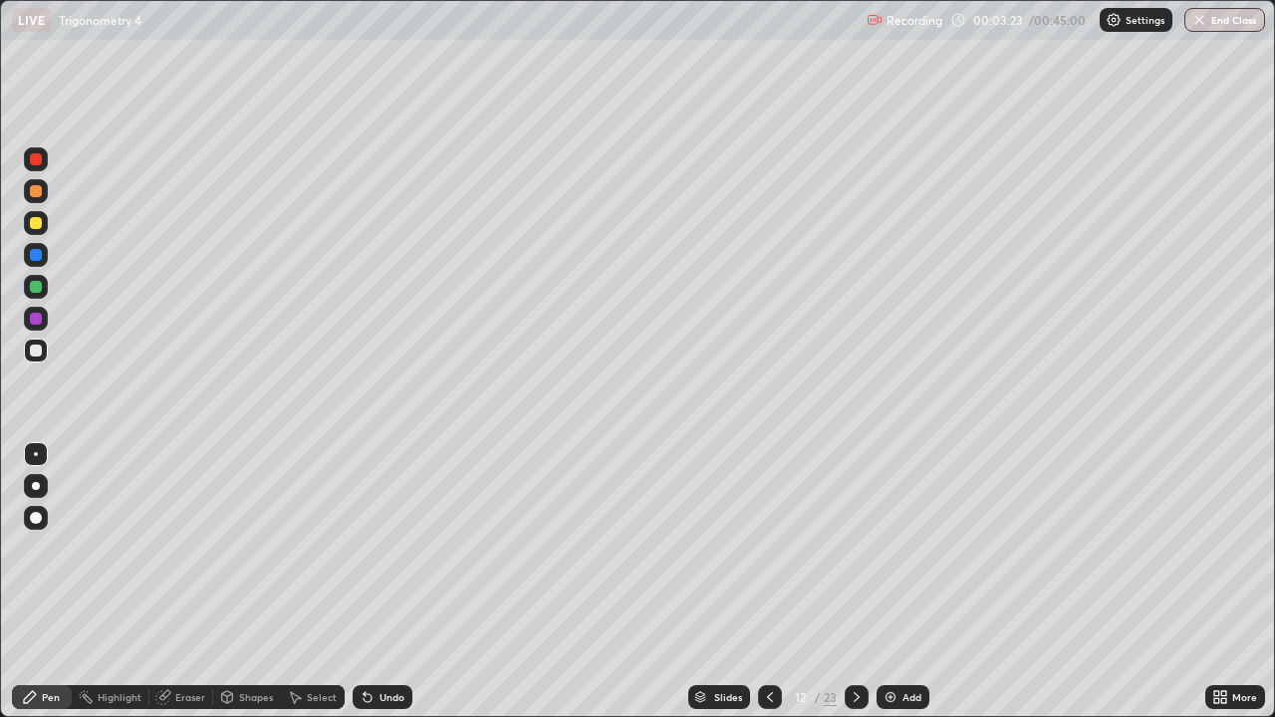
click at [896, 582] on img at bounding box center [890, 697] width 16 height 16
click at [768, 582] on icon at bounding box center [770, 697] width 16 height 16
click at [402, 582] on div "Undo" at bounding box center [383, 697] width 60 height 24
click at [896, 582] on img at bounding box center [890, 697] width 16 height 16
click at [37, 223] on div at bounding box center [36, 223] width 12 height 12
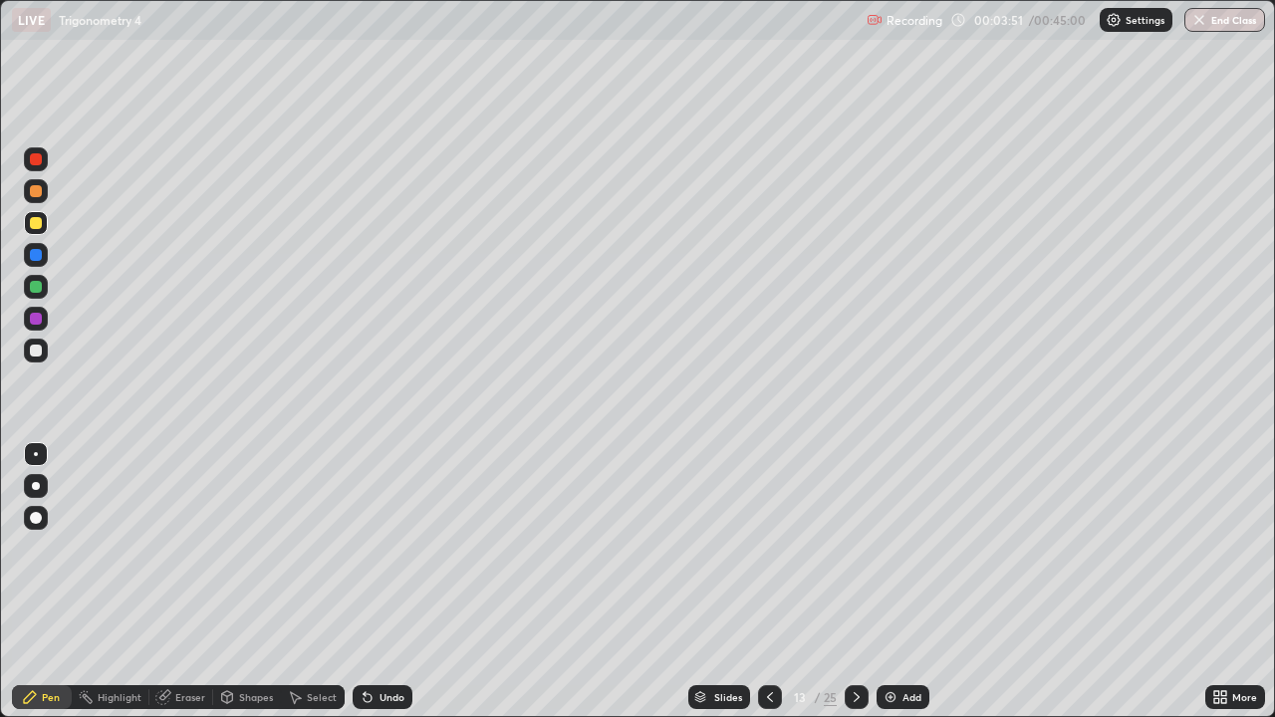
click at [33, 352] on div at bounding box center [36, 351] width 12 height 12
click at [28, 258] on div at bounding box center [36, 255] width 24 height 24
click at [381, 582] on div "Undo" at bounding box center [383, 697] width 60 height 24
click at [379, 582] on div "Undo" at bounding box center [383, 697] width 60 height 24
click at [32, 346] on div at bounding box center [36, 351] width 12 height 12
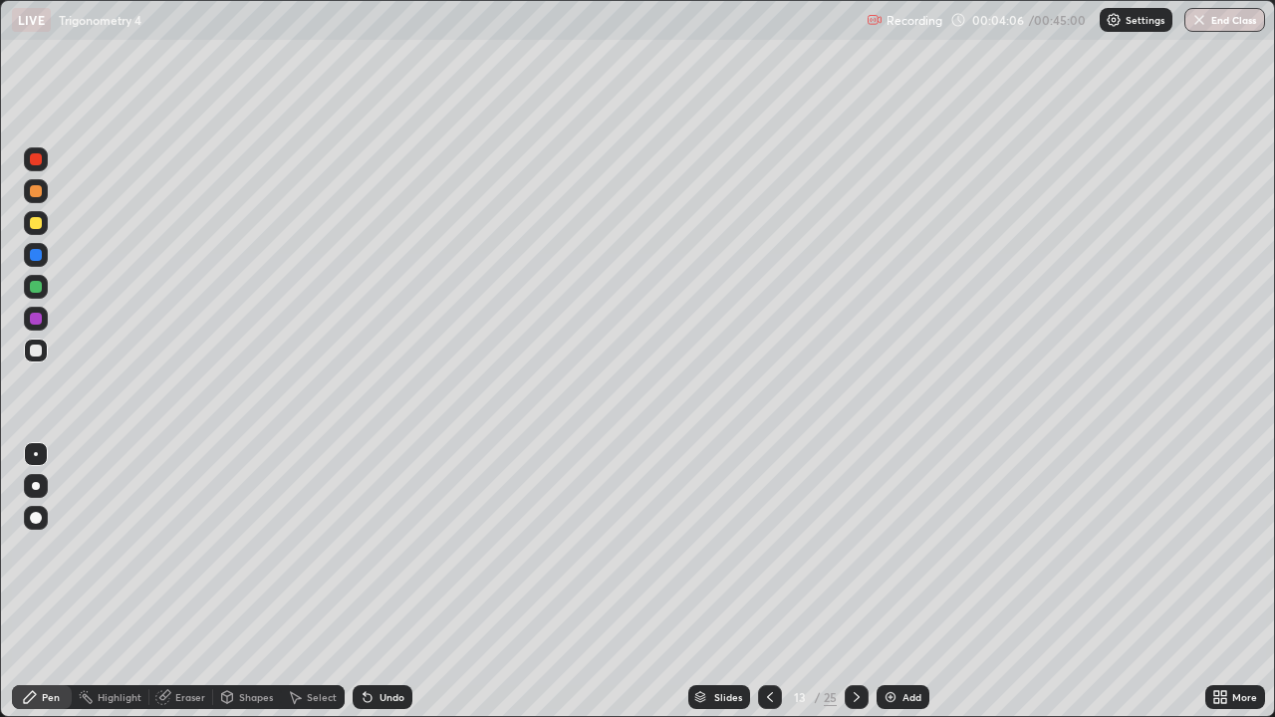
click at [36, 195] on div at bounding box center [36, 191] width 12 height 12
click at [40, 349] on div at bounding box center [36, 351] width 12 height 12
click at [767, 582] on icon at bounding box center [770, 697] width 6 height 10
click at [768, 582] on icon at bounding box center [770, 697] width 16 height 16
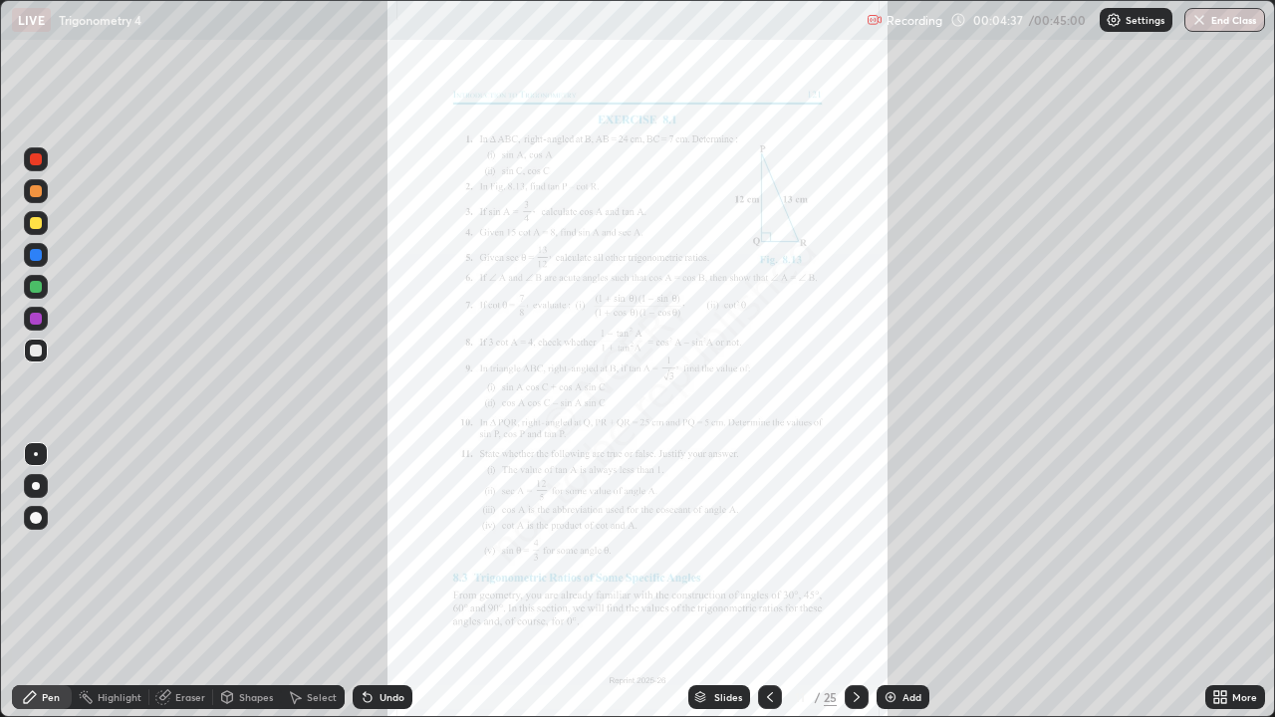
click at [857, 582] on icon at bounding box center [856, 697] width 16 height 16
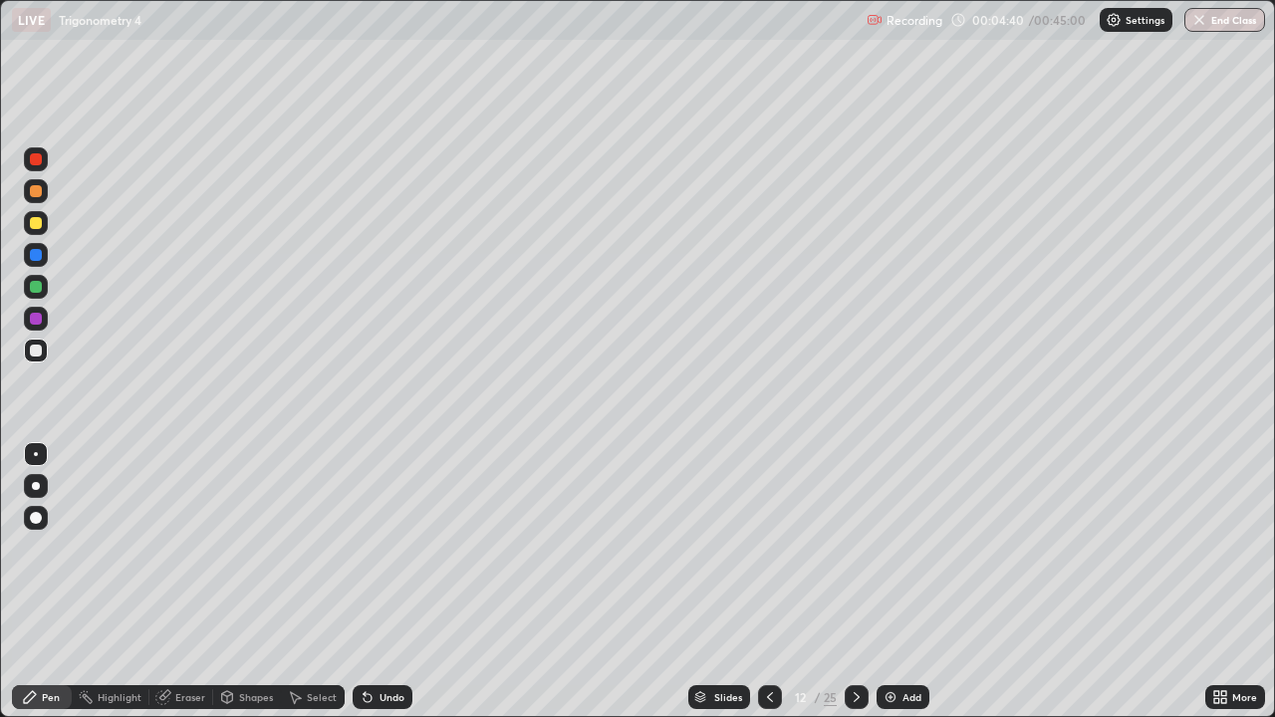
click at [854, 582] on icon at bounding box center [856, 697] width 16 height 16
click at [33, 259] on div at bounding box center [36, 255] width 12 height 12
click at [387, 582] on div "Undo" at bounding box center [391, 697] width 25 height 10
click at [34, 346] on div at bounding box center [36, 351] width 12 height 12
click at [34, 254] on div at bounding box center [36, 255] width 12 height 12
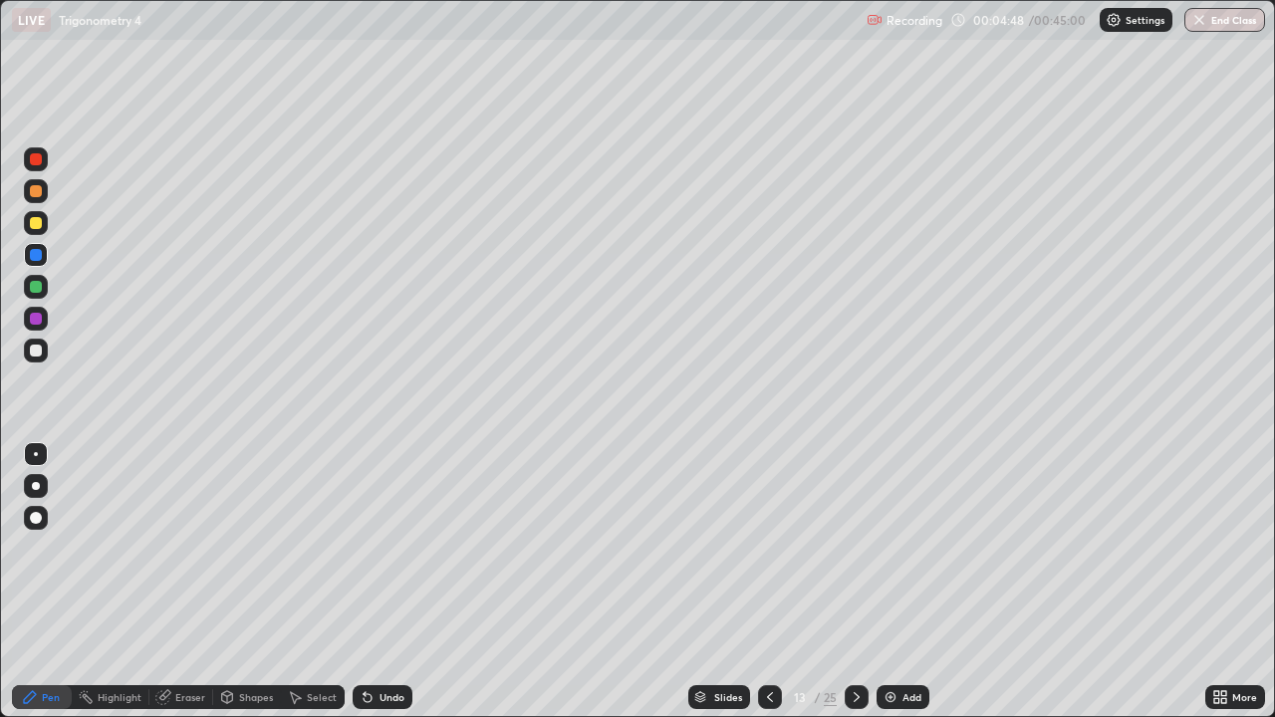
click at [36, 317] on div at bounding box center [36, 319] width 12 height 12
click at [33, 348] on div at bounding box center [36, 351] width 12 height 12
click at [40, 222] on div at bounding box center [36, 223] width 12 height 12
click at [758, 582] on div at bounding box center [770, 697] width 24 height 24
click at [854, 582] on icon at bounding box center [856, 697] width 16 height 16
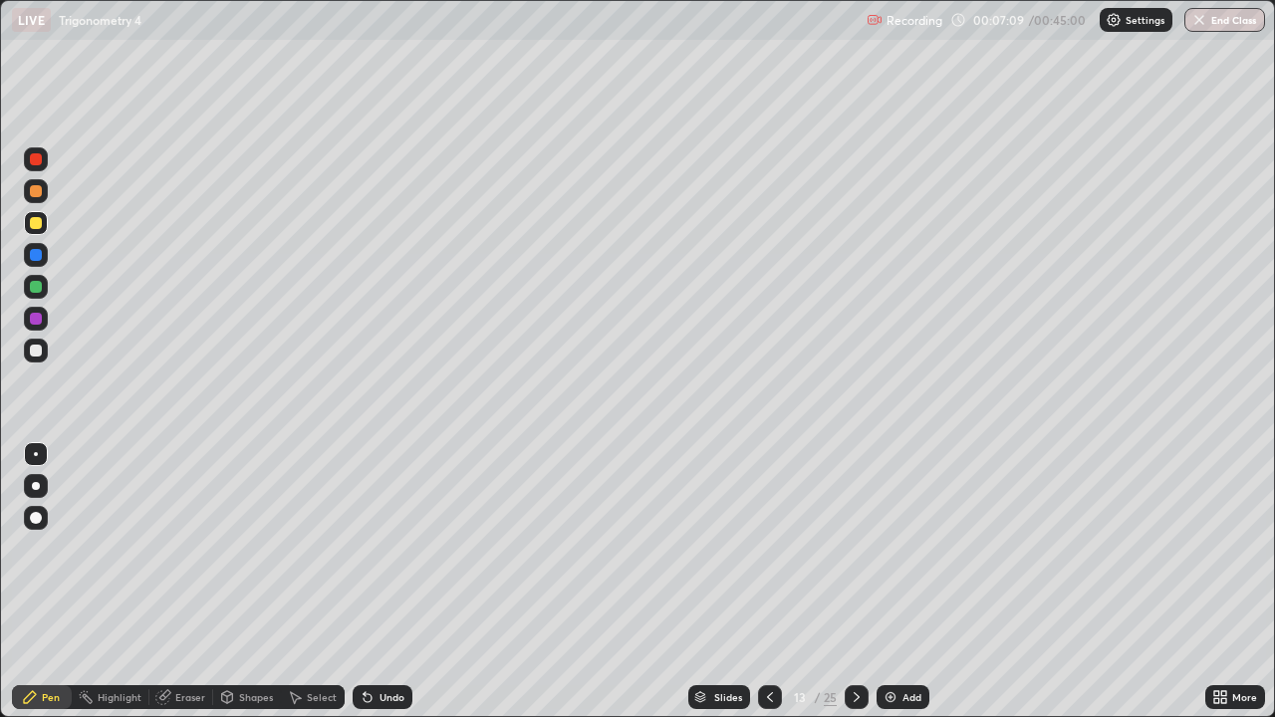
click at [389, 582] on div "Undo" at bounding box center [391, 697] width 25 height 10
click at [372, 582] on div "Undo" at bounding box center [383, 697] width 60 height 24
click at [762, 582] on icon at bounding box center [770, 697] width 16 height 16
click at [768, 582] on icon at bounding box center [770, 697] width 16 height 16
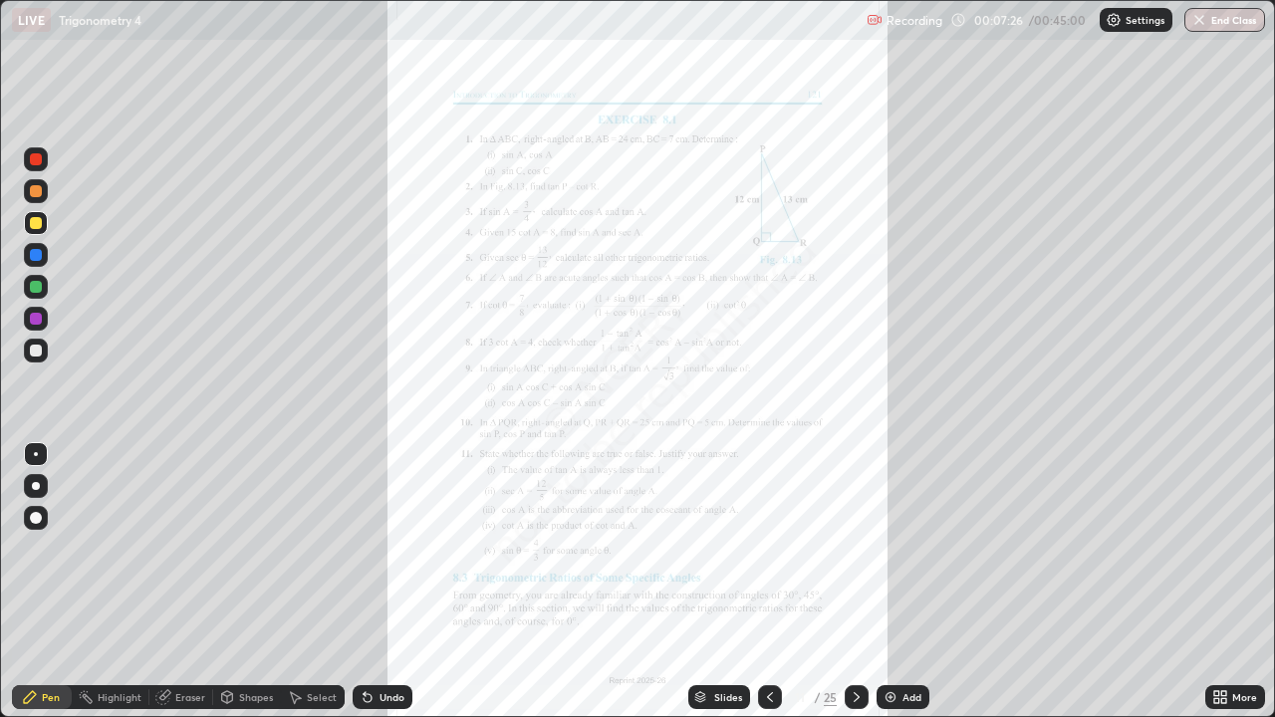
click at [850, 582] on icon at bounding box center [856, 697] width 16 height 16
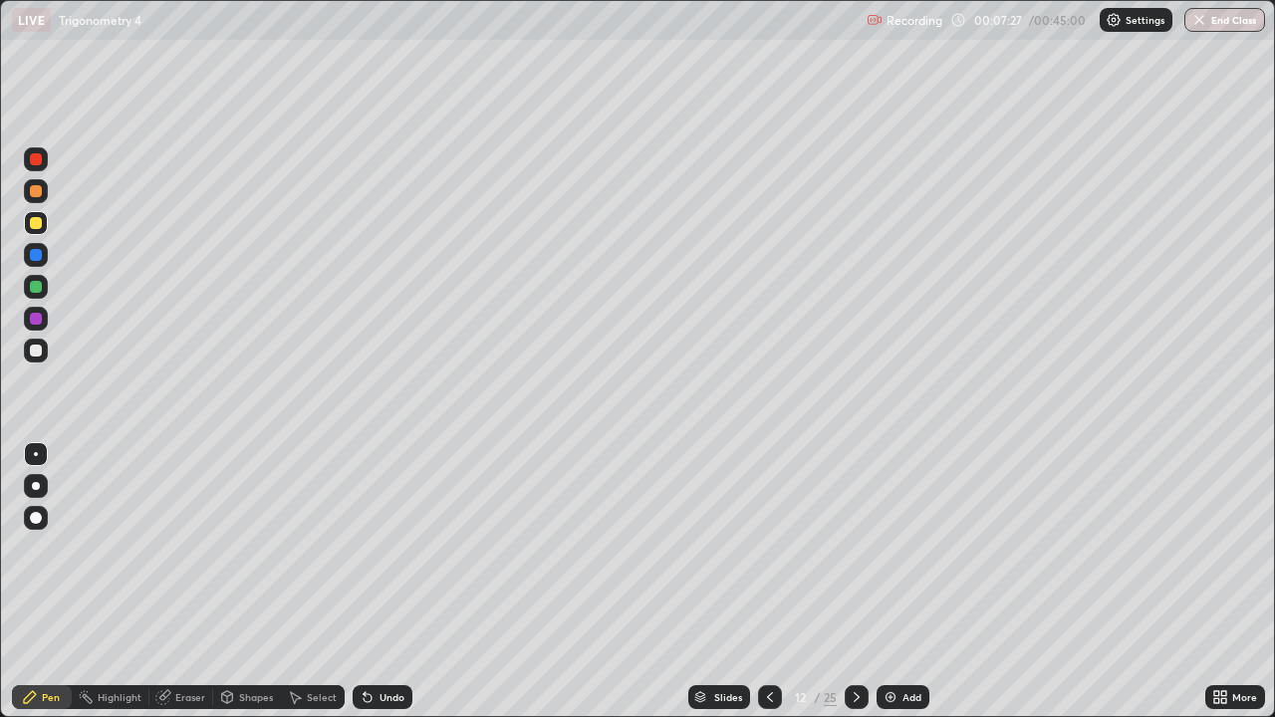
click at [860, 582] on div at bounding box center [856, 697] width 24 height 24
click at [767, 582] on icon at bounding box center [770, 697] width 16 height 16
click at [768, 582] on icon at bounding box center [770, 697] width 16 height 16
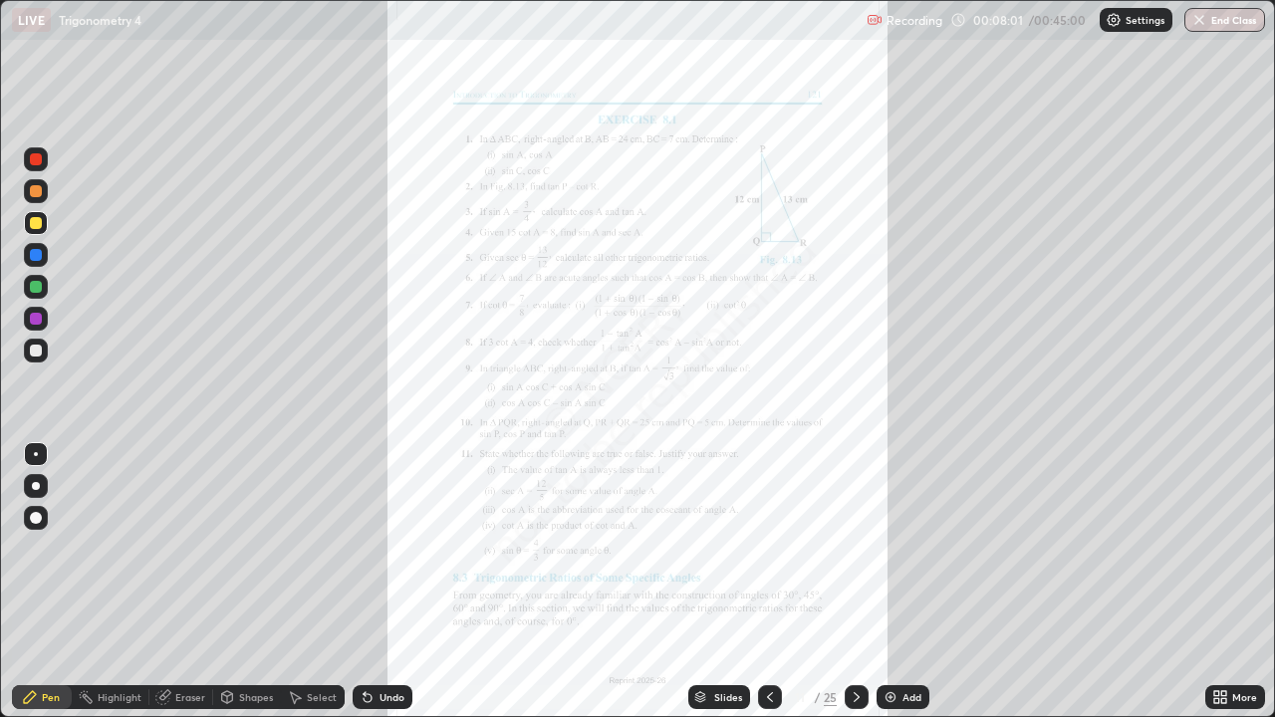
click at [856, 582] on icon at bounding box center [856, 697] width 16 height 16
click at [855, 582] on icon at bounding box center [856, 697] width 6 height 10
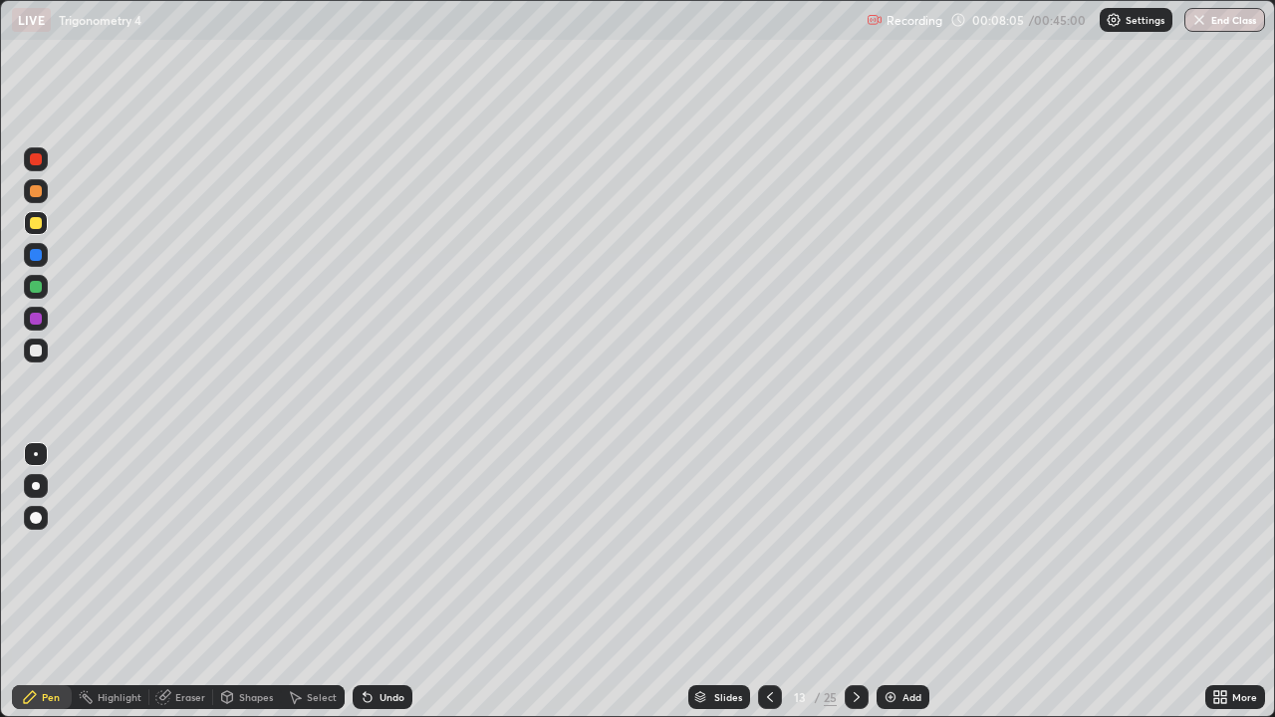
click at [773, 582] on div at bounding box center [770, 697] width 24 height 24
click at [863, 582] on div at bounding box center [856, 697] width 24 height 24
click at [768, 582] on icon at bounding box center [770, 697] width 16 height 16
click at [767, 582] on icon at bounding box center [770, 697] width 6 height 10
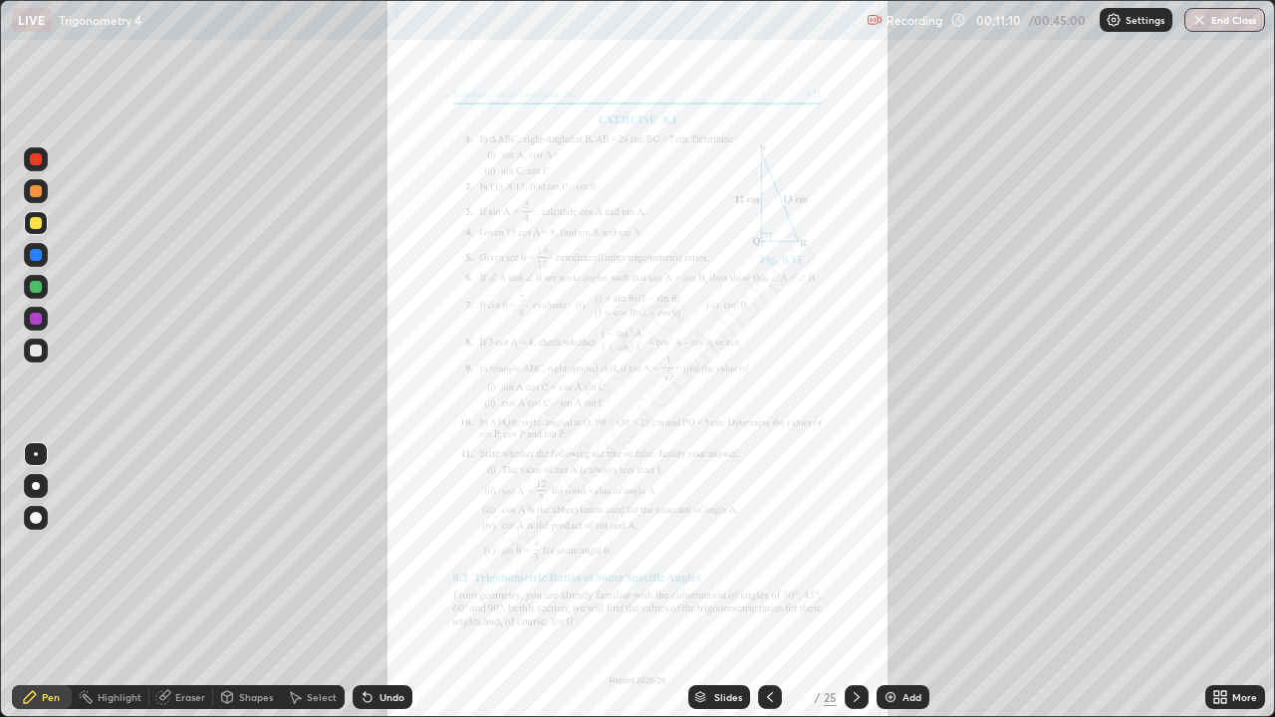
click at [379, 582] on div "Undo" at bounding box center [391, 697] width 25 height 10
click at [33, 353] on div at bounding box center [36, 351] width 12 height 12
click at [389, 582] on div "Undo" at bounding box center [391, 697] width 25 height 10
click at [34, 287] on div at bounding box center [36, 287] width 12 height 12
click at [37, 350] on div at bounding box center [36, 351] width 12 height 12
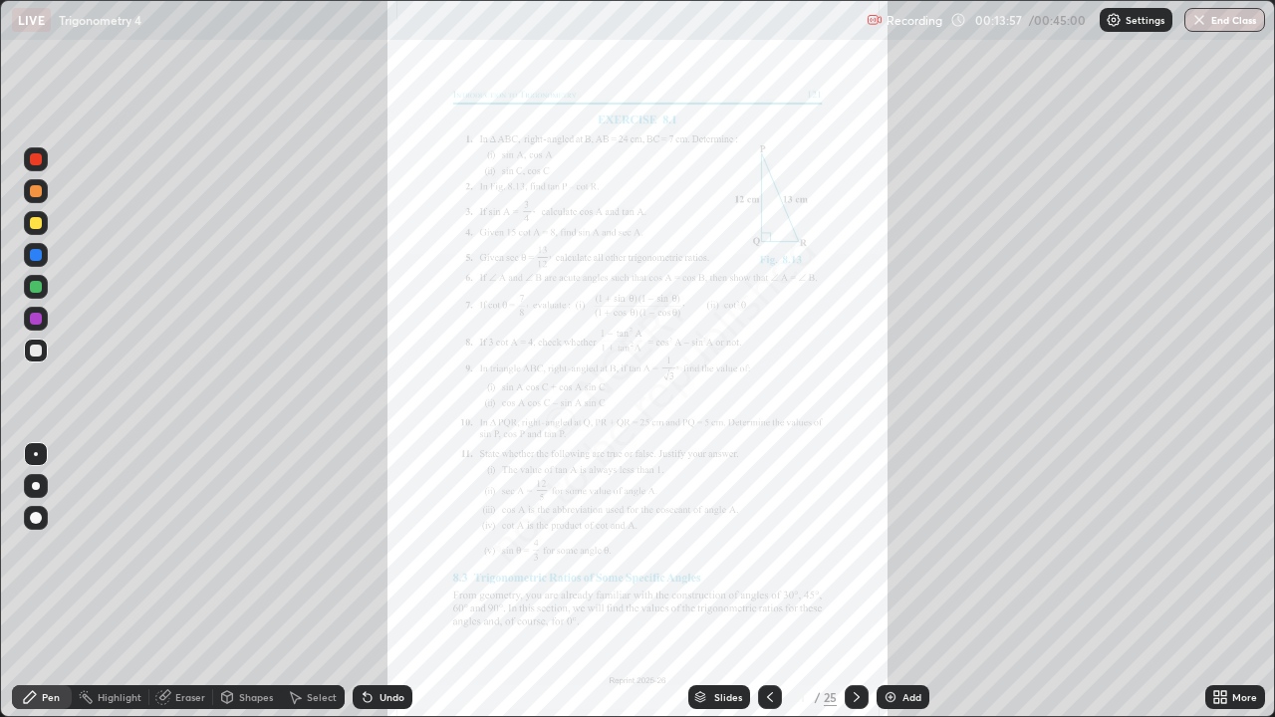
click at [34, 255] on div at bounding box center [36, 255] width 12 height 12
click at [37, 352] on div at bounding box center [36, 351] width 12 height 12
click at [728, 582] on div "Slides" at bounding box center [728, 697] width 28 height 10
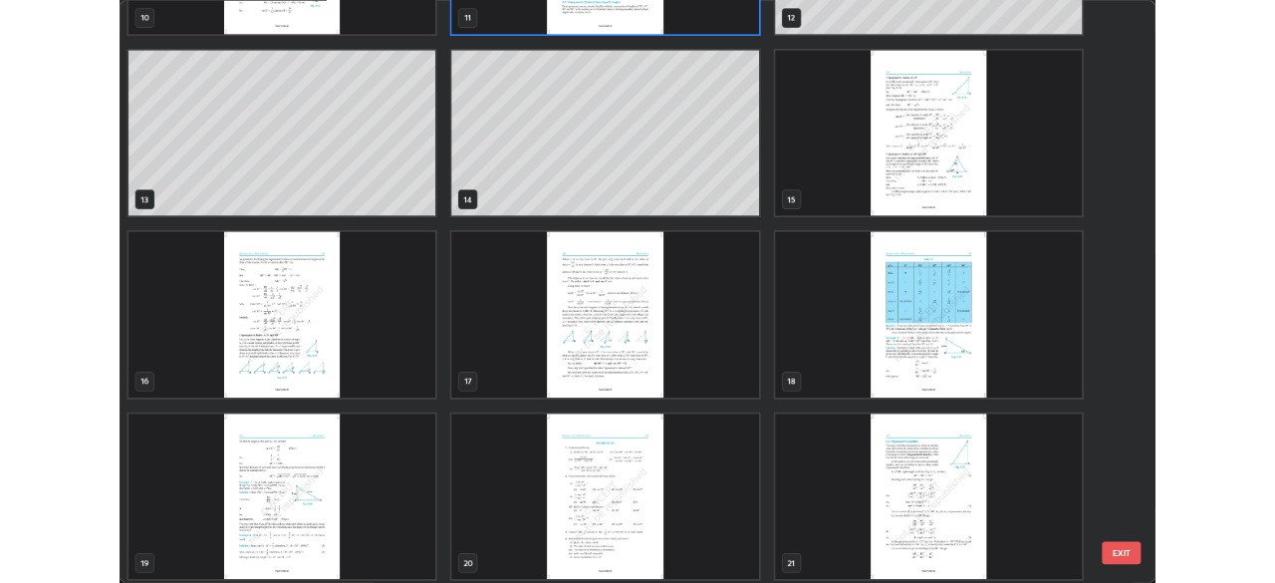
scroll to position [974, 0]
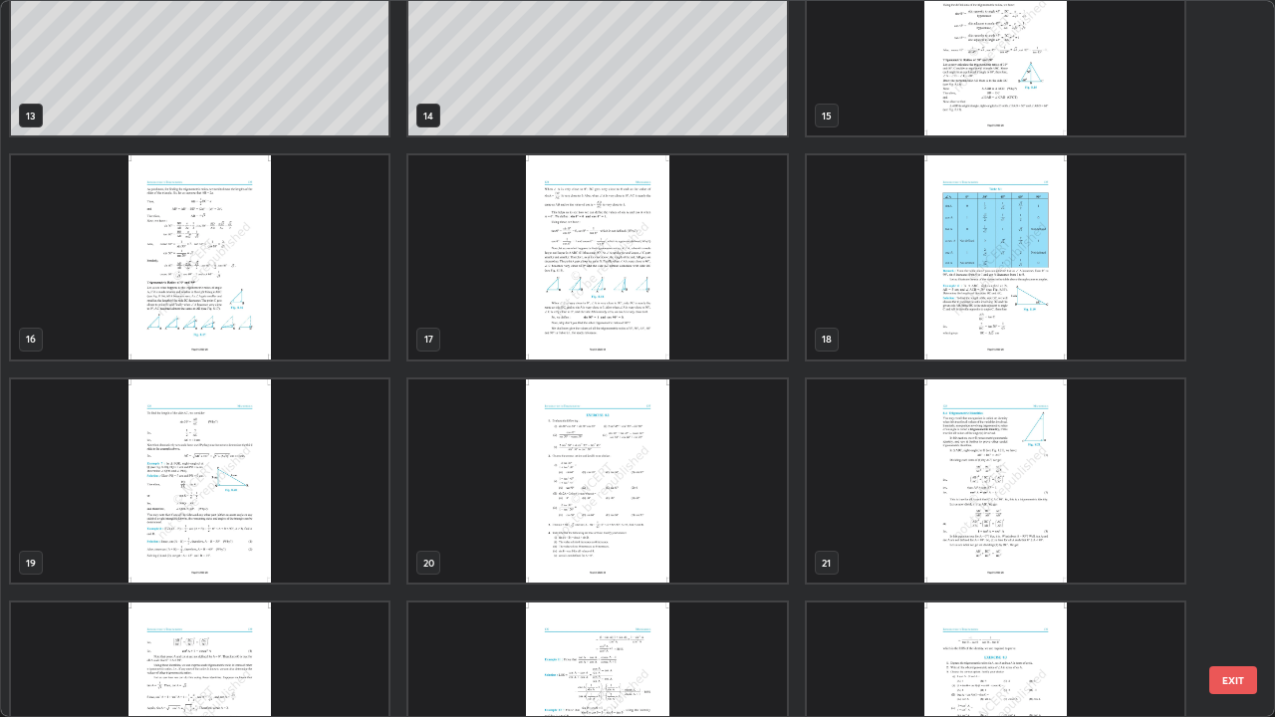
click at [605, 463] on img "grid" at bounding box center [596, 481] width 377 height 204
click at [613, 460] on img "grid" at bounding box center [596, 481] width 377 height 204
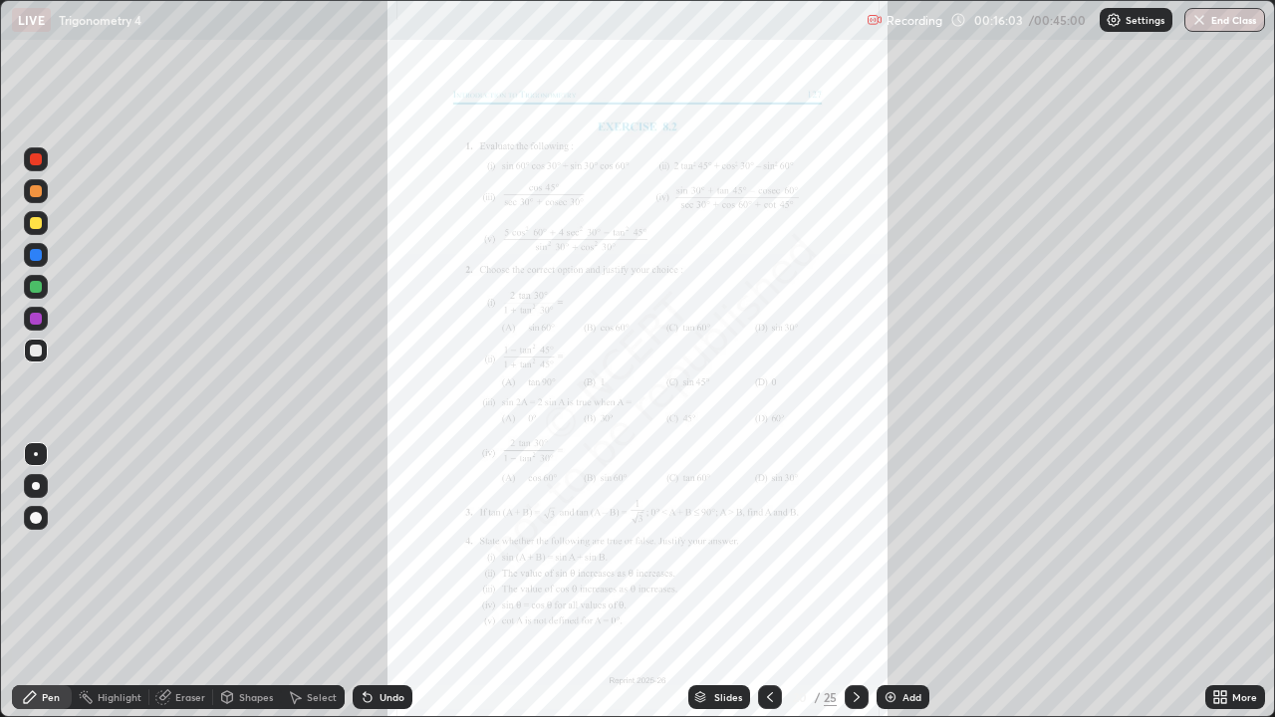
click at [897, 582] on div "Add" at bounding box center [902, 697] width 53 height 24
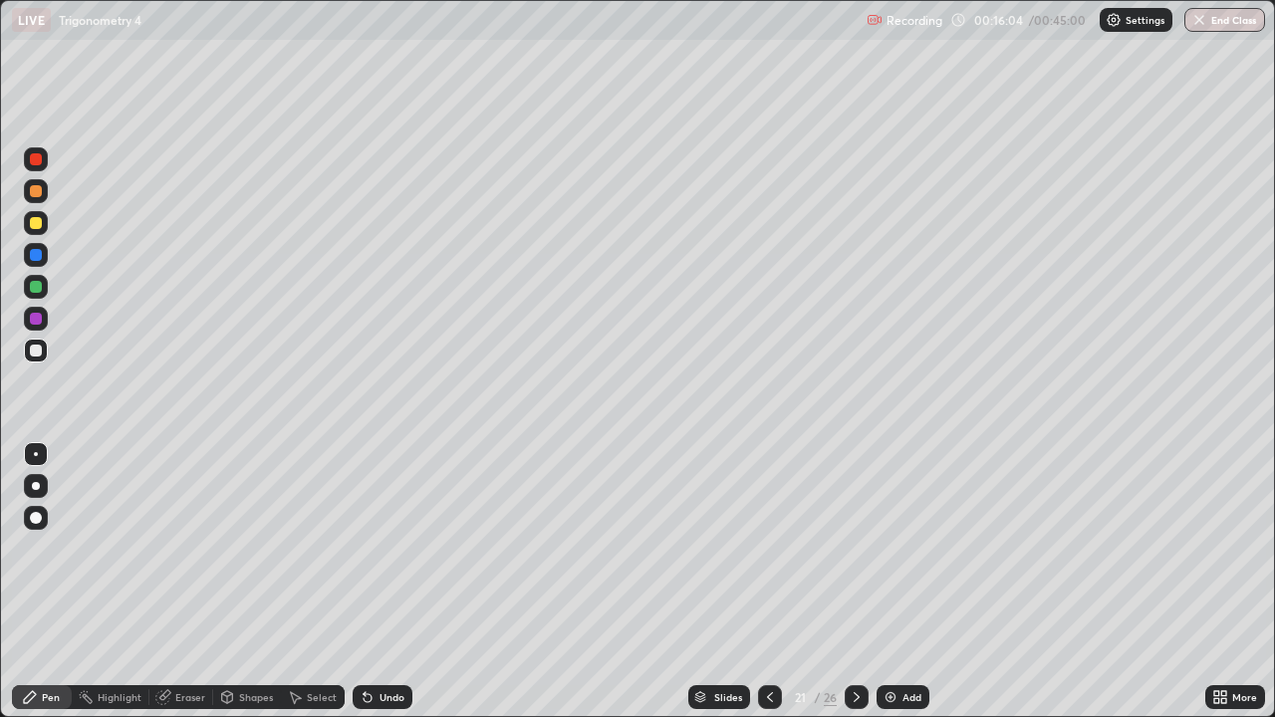
click at [37, 193] on div at bounding box center [36, 191] width 12 height 12
click at [38, 222] on div at bounding box center [36, 223] width 12 height 12
click at [762, 582] on icon at bounding box center [770, 697] width 16 height 16
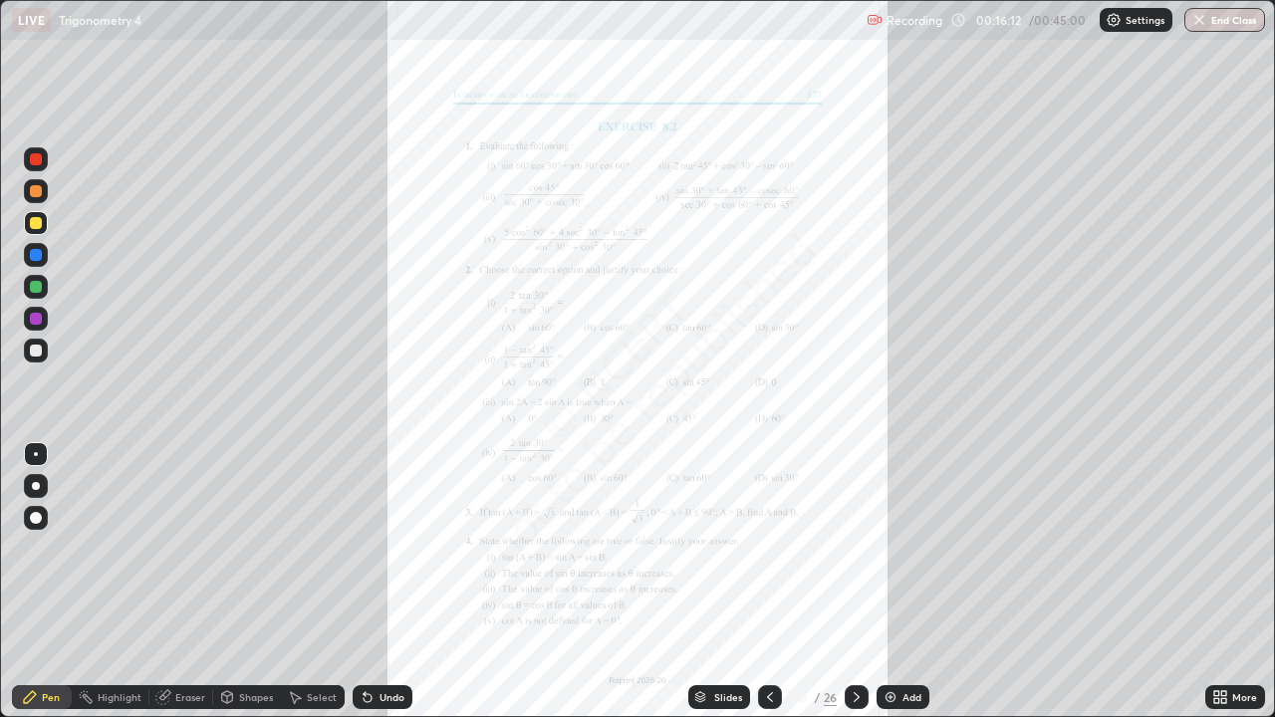
click at [854, 582] on icon at bounding box center [856, 697] width 16 height 16
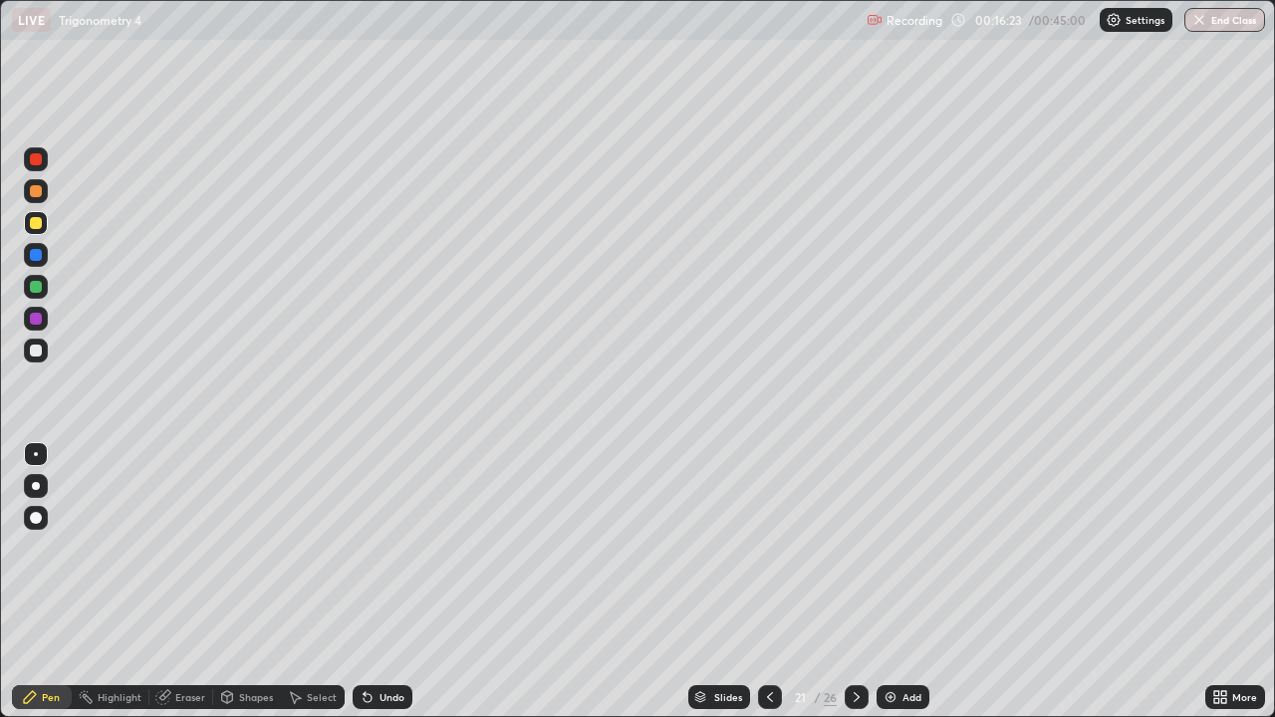
click at [768, 582] on icon at bounding box center [770, 697] width 16 height 16
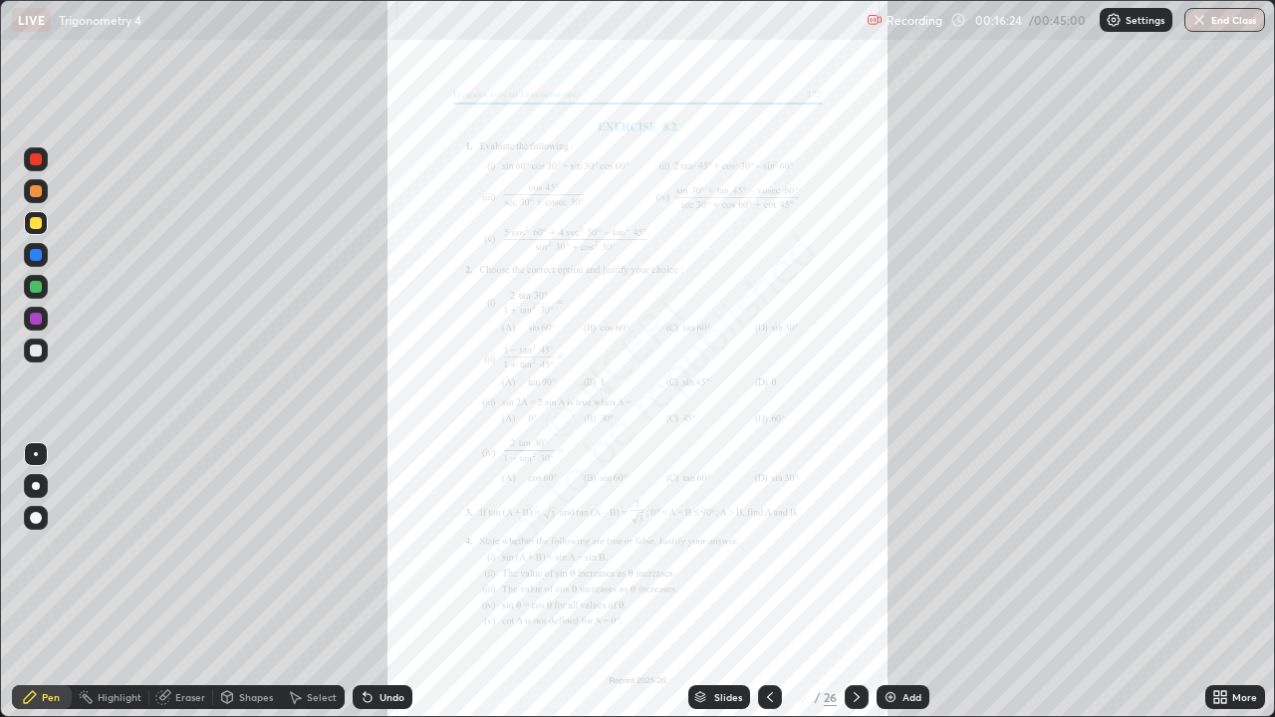
click at [854, 582] on icon at bounding box center [856, 697] width 6 height 10
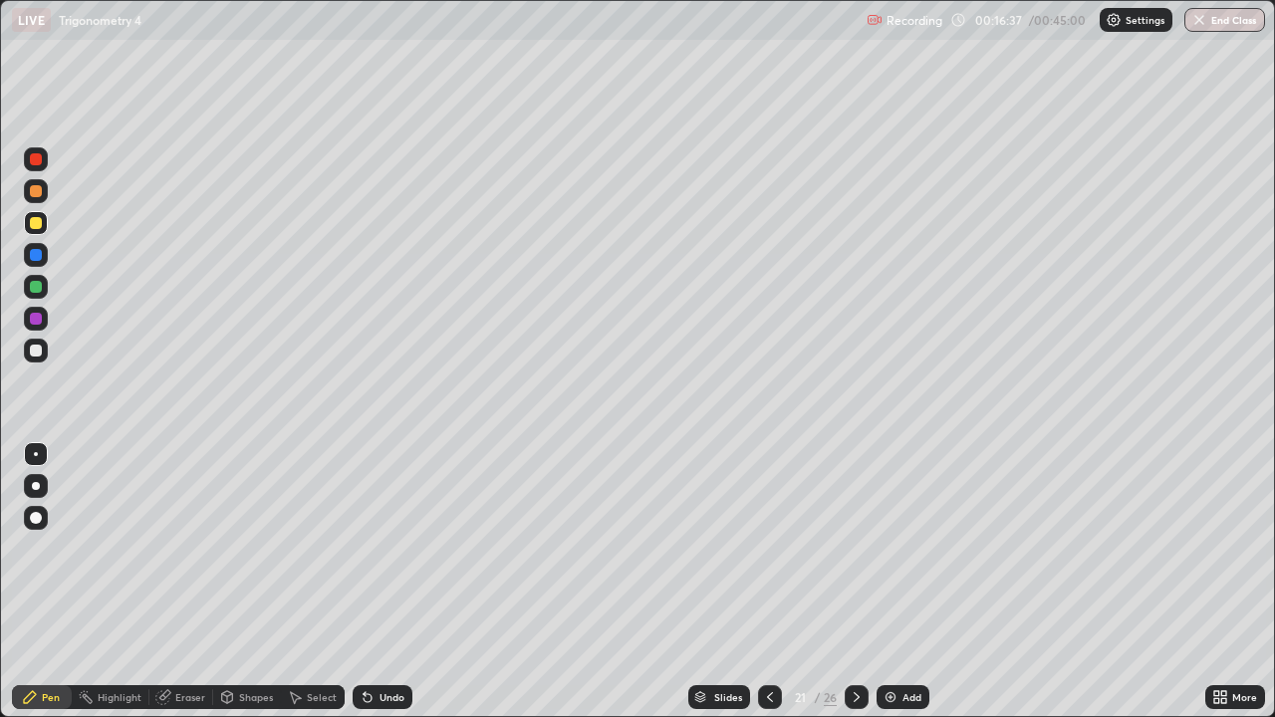
click at [33, 351] on div at bounding box center [36, 351] width 12 height 12
click at [33, 201] on div at bounding box center [36, 191] width 24 height 24
click at [394, 582] on div "Undo" at bounding box center [383, 697] width 60 height 24
click at [38, 353] on div at bounding box center [36, 351] width 12 height 12
click at [35, 227] on div at bounding box center [36, 223] width 12 height 12
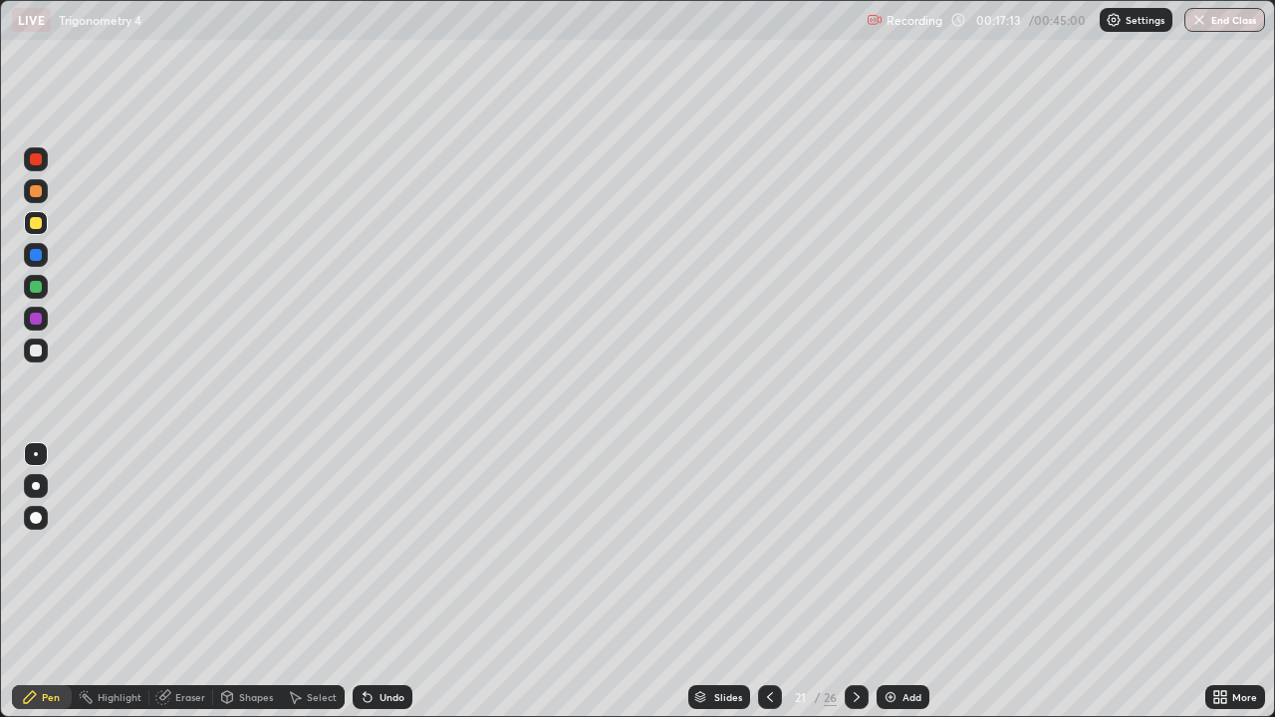
click at [766, 582] on icon at bounding box center [770, 697] width 16 height 16
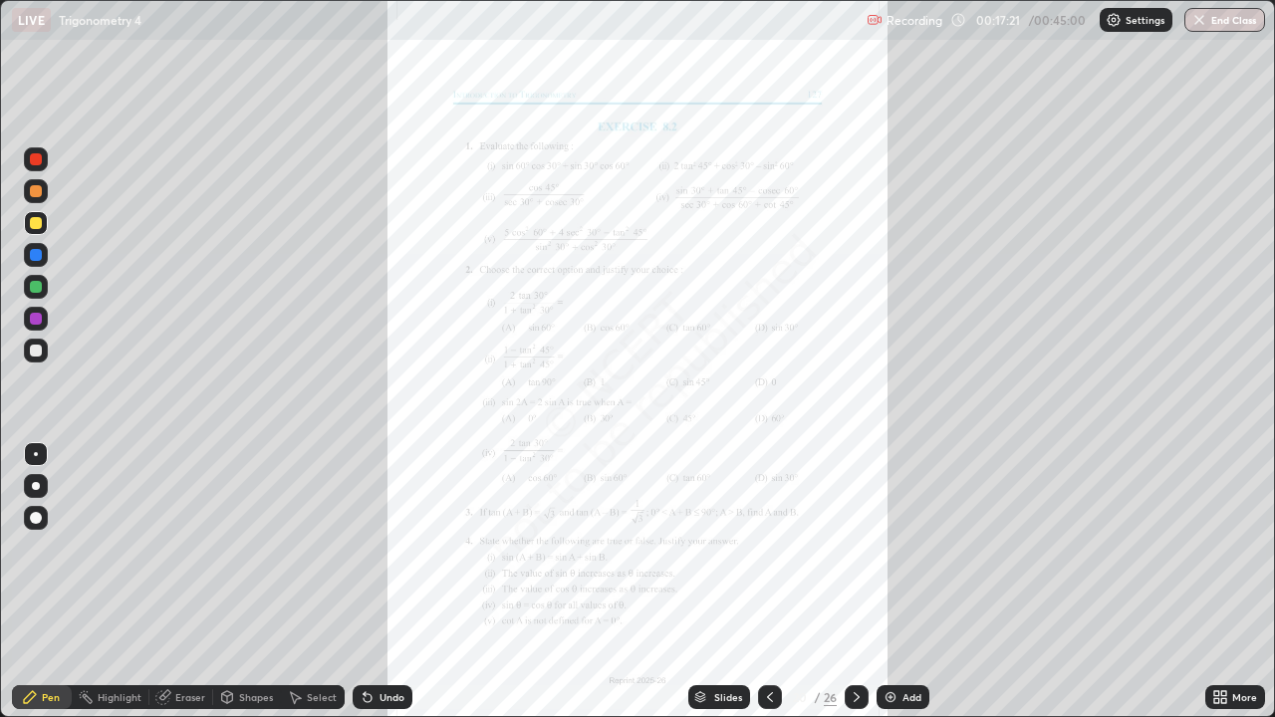
click at [848, 582] on icon at bounding box center [856, 697] width 16 height 16
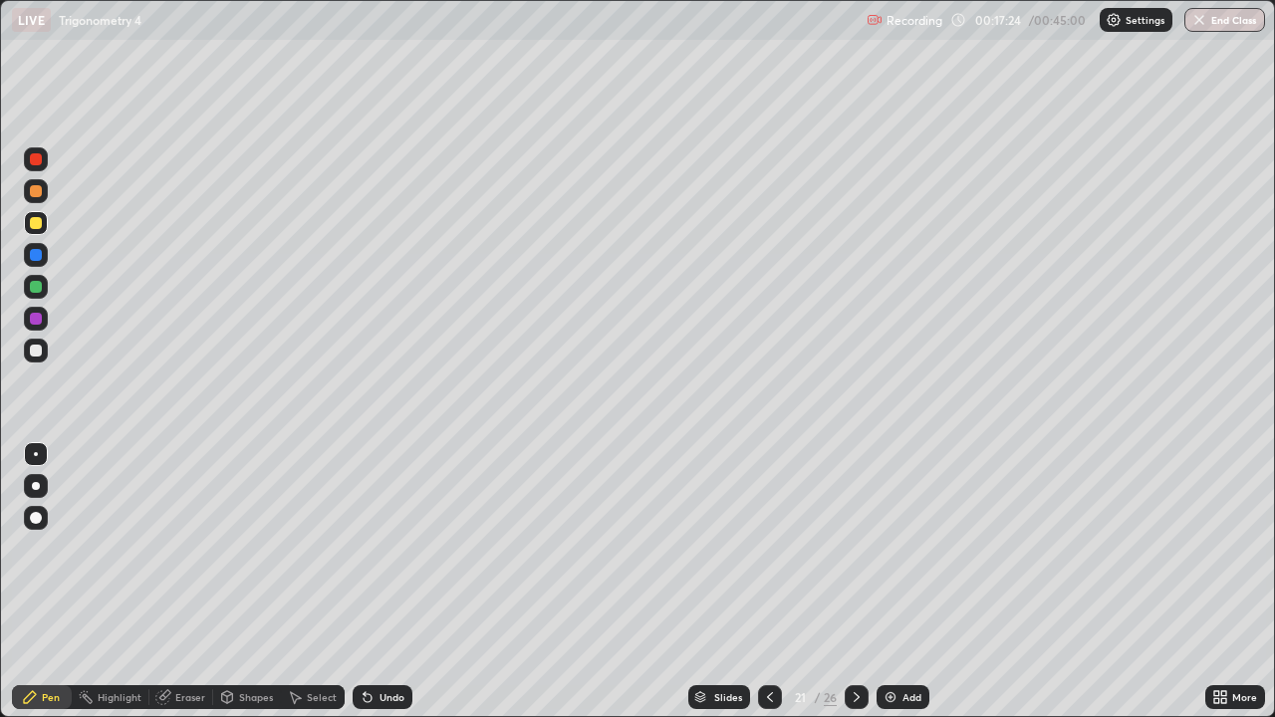
click at [388, 582] on div "Undo" at bounding box center [391, 697] width 25 height 10
click at [44, 358] on div at bounding box center [36, 351] width 24 height 24
click at [387, 582] on div "Undo" at bounding box center [383, 697] width 60 height 24
click at [393, 582] on div "Undo" at bounding box center [391, 697] width 25 height 10
click at [389, 582] on div "Undo" at bounding box center [391, 697] width 25 height 10
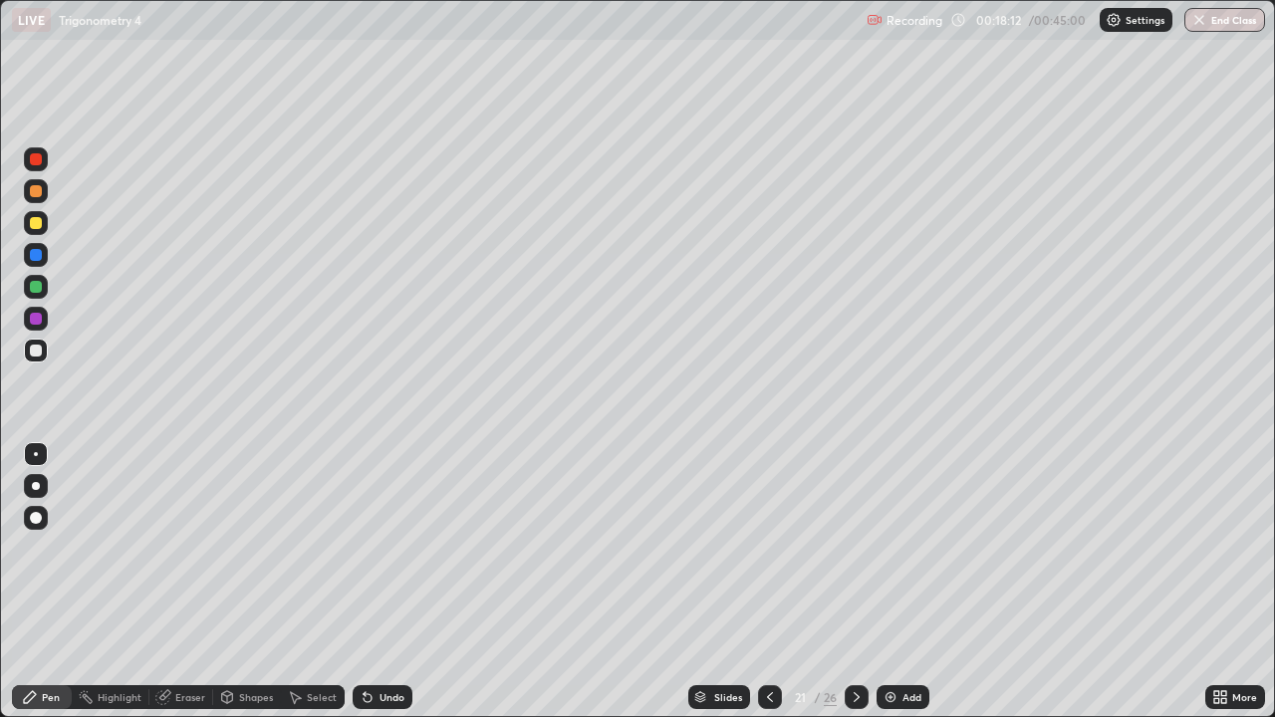
click at [33, 253] on div at bounding box center [36, 255] width 12 height 12
click at [36, 349] on div at bounding box center [36, 351] width 12 height 12
click at [499, 582] on div "Slides 21 / 26 Add" at bounding box center [808, 697] width 793 height 40
click at [38, 290] on div at bounding box center [36, 287] width 12 height 12
click at [30, 256] on div at bounding box center [36, 255] width 12 height 12
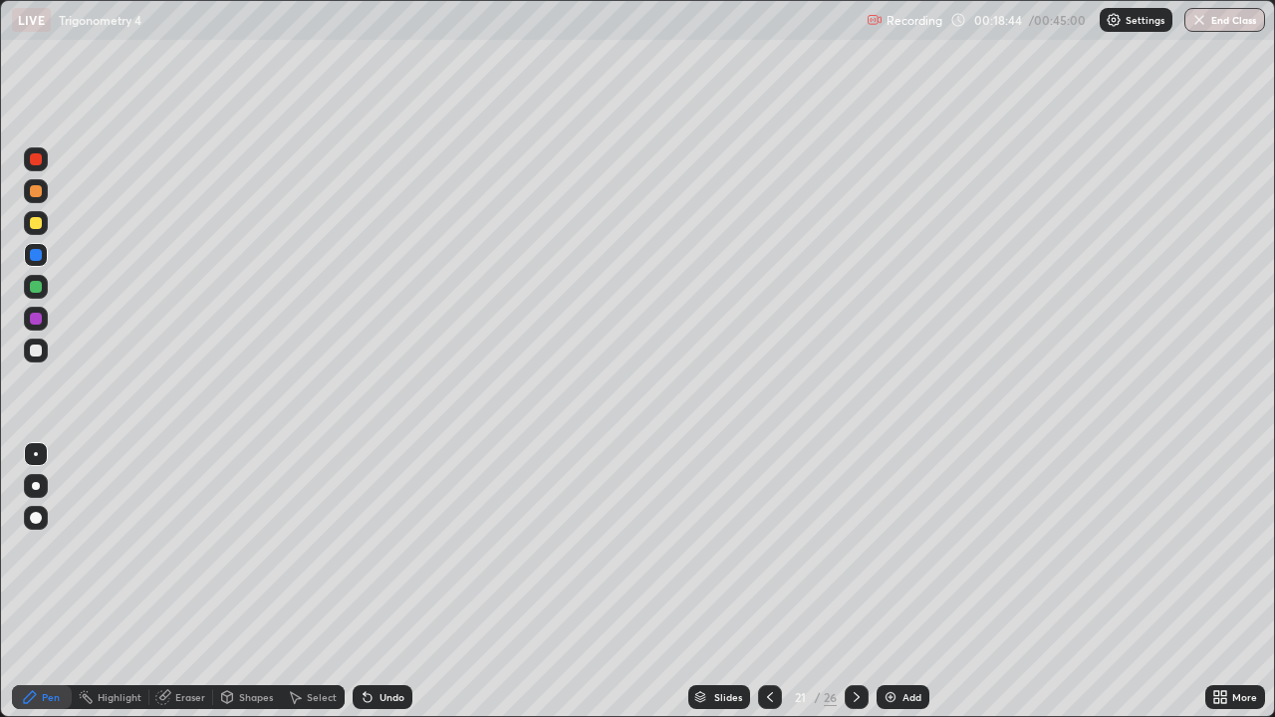
click at [38, 345] on div at bounding box center [36, 351] width 12 height 12
click at [903, 582] on div "Add" at bounding box center [902, 697] width 53 height 24
click at [777, 582] on div at bounding box center [771, 697] width 24 height 24
click at [394, 582] on div "Undo" at bounding box center [383, 697] width 60 height 24
click at [375, 582] on div "Undo" at bounding box center [383, 697] width 60 height 24
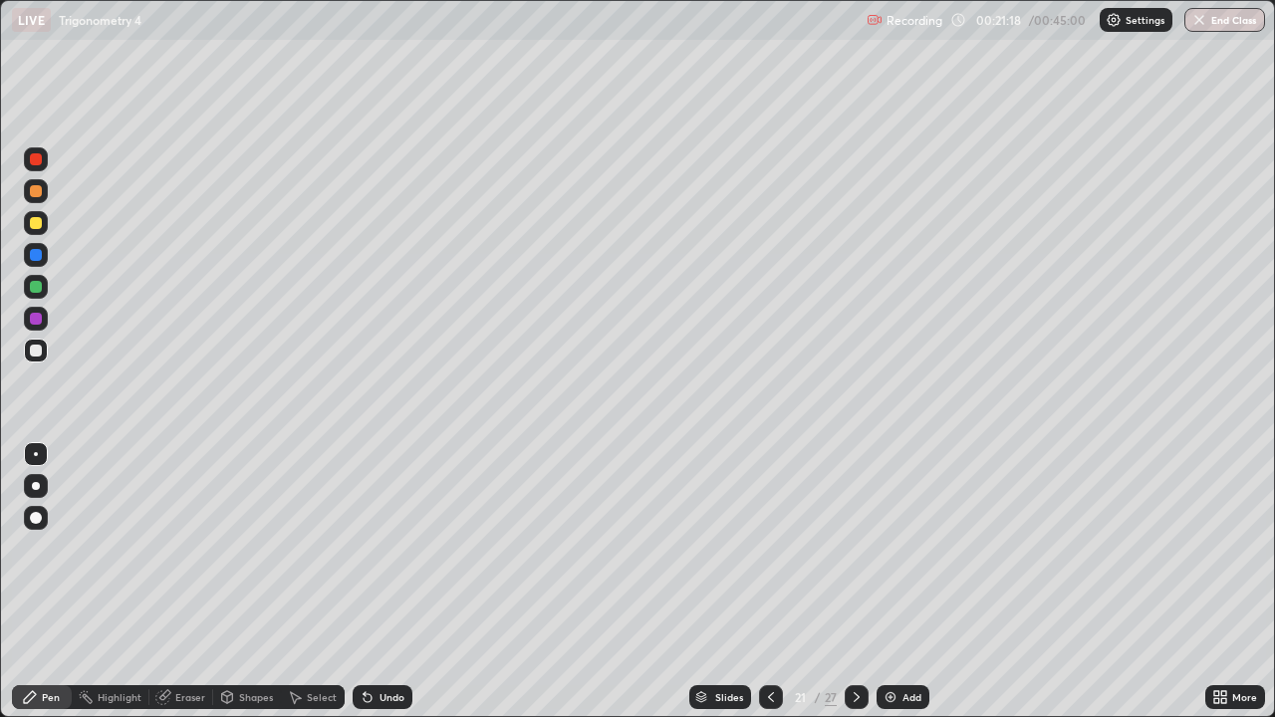
click at [367, 582] on div "Undo" at bounding box center [383, 697] width 60 height 24
click at [366, 582] on div "Undo" at bounding box center [383, 697] width 60 height 24
click at [360, 582] on div "Undo" at bounding box center [383, 697] width 60 height 24
click at [364, 582] on icon at bounding box center [367, 698] width 8 height 8
click at [379, 582] on div "Undo" at bounding box center [391, 697] width 25 height 10
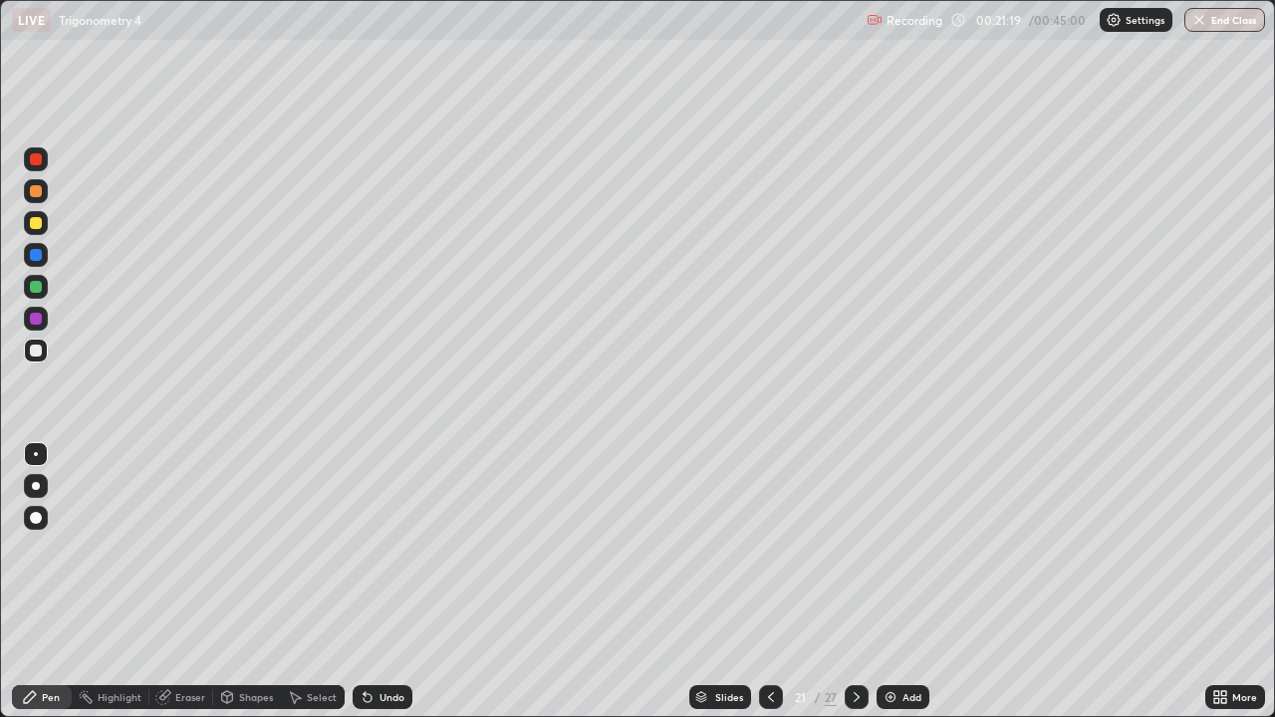
click at [371, 582] on icon at bounding box center [367, 697] width 16 height 16
click at [369, 582] on icon at bounding box center [367, 697] width 16 height 16
click at [365, 582] on div "Undo" at bounding box center [383, 697] width 60 height 24
click at [368, 582] on icon at bounding box center [367, 697] width 16 height 16
click at [364, 582] on icon at bounding box center [367, 698] width 8 height 8
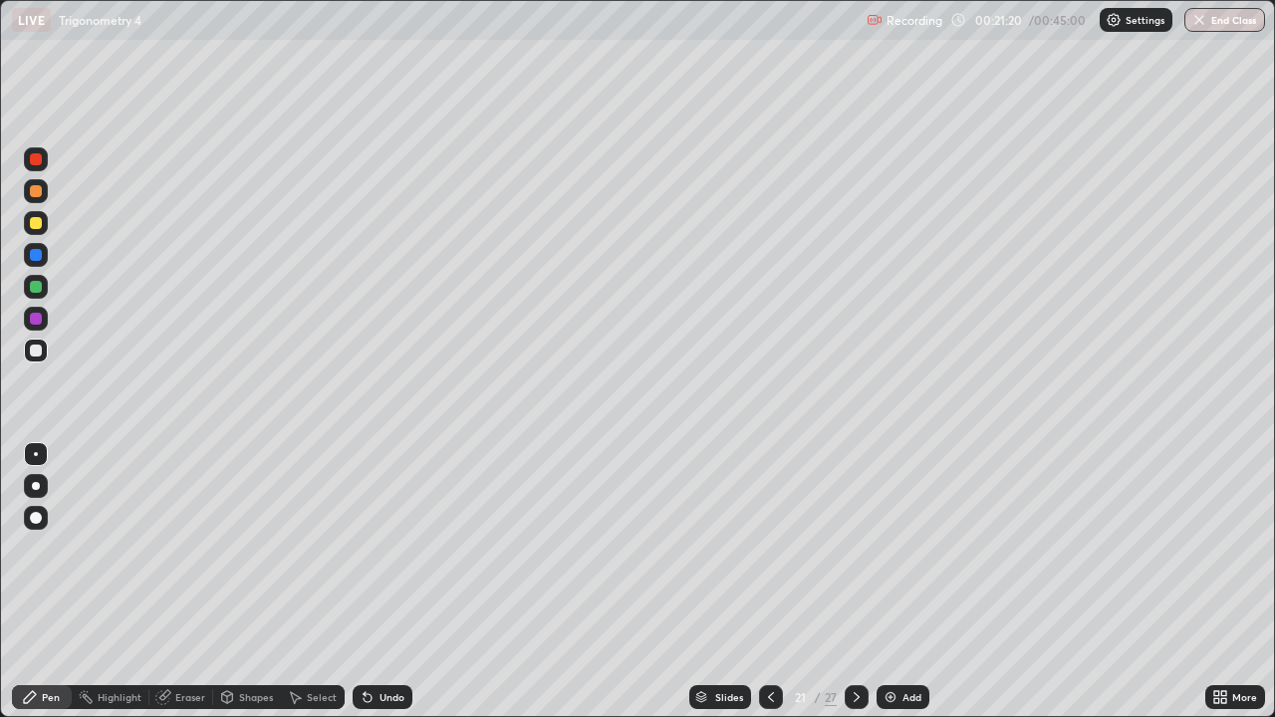
click at [364, 582] on icon at bounding box center [367, 698] width 8 height 8
click at [367, 582] on icon at bounding box center [367, 698] width 8 height 8
click at [900, 582] on div "Add" at bounding box center [902, 697] width 53 height 24
click at [759, 582] on div at bounding box center [770, 697] width 24 height 24
click at [857, 582] on icon at bounding box center [856, 697] width 16 height 16
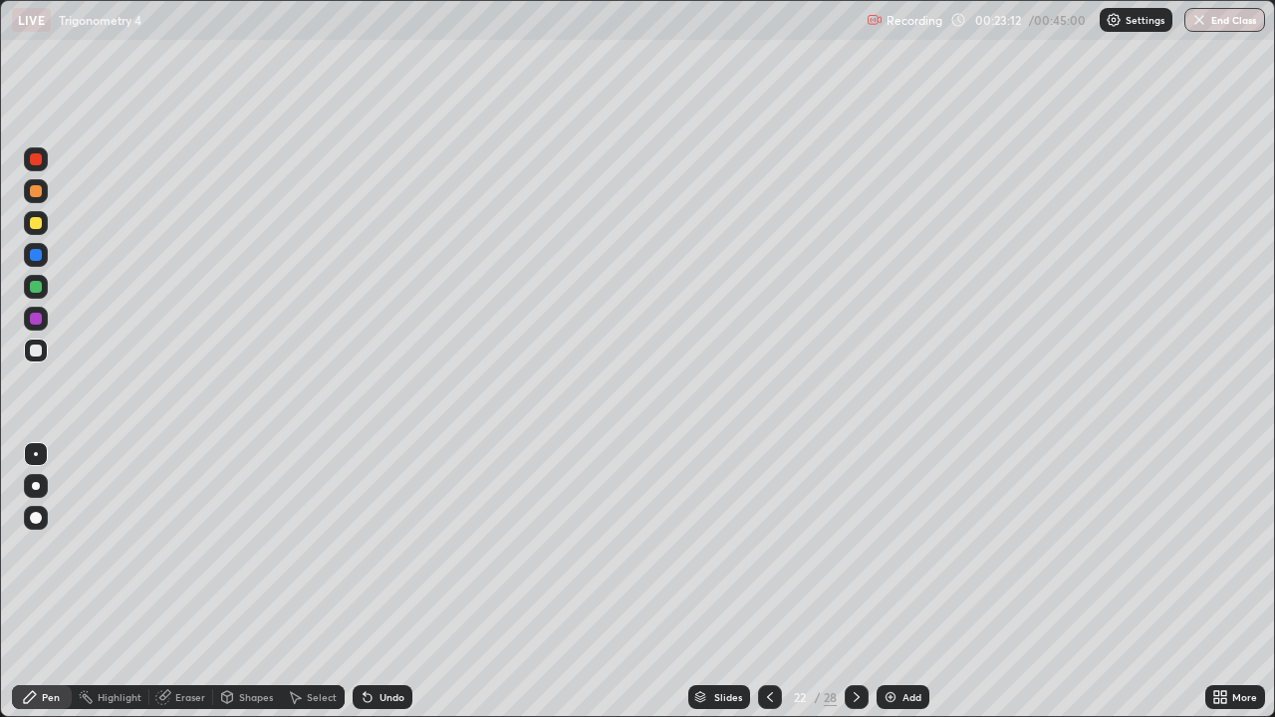
click at [182, 582] on div "Eraser" at bounding box center [190, 697] width 30 height 10
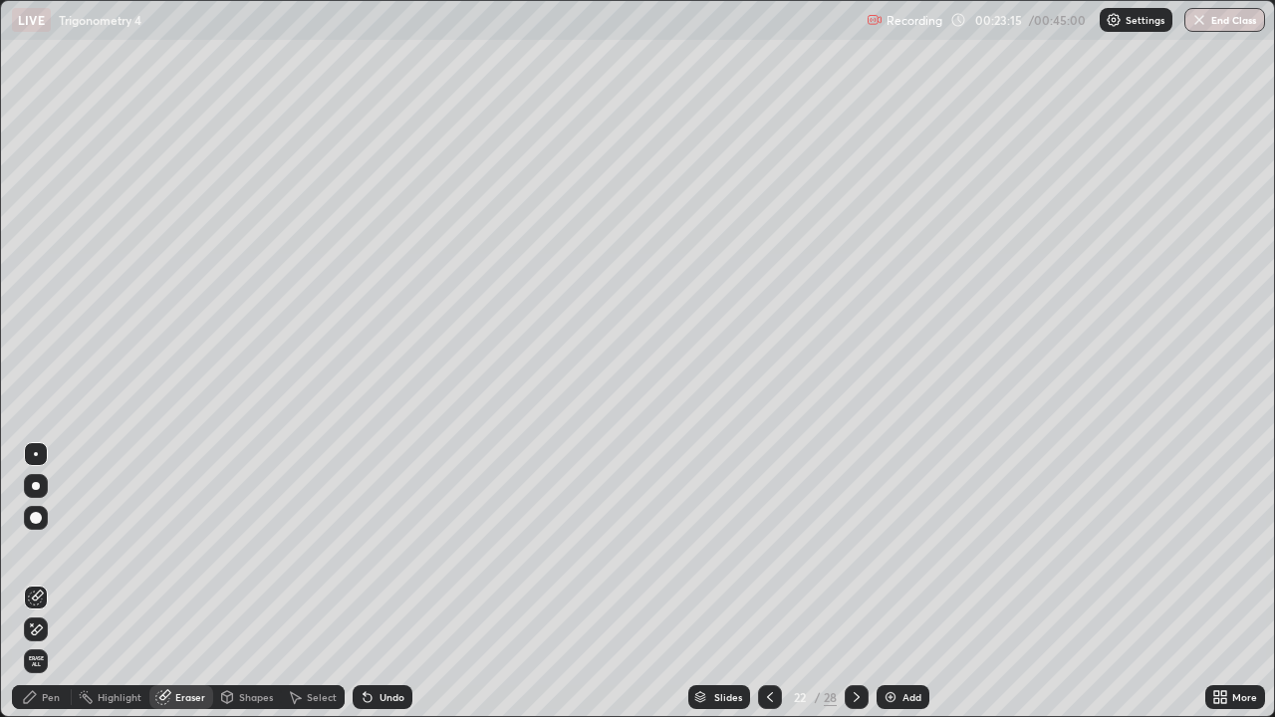
click at [50, 582] on div "Pen" at bounding box center [51, 697] width 18 height 10
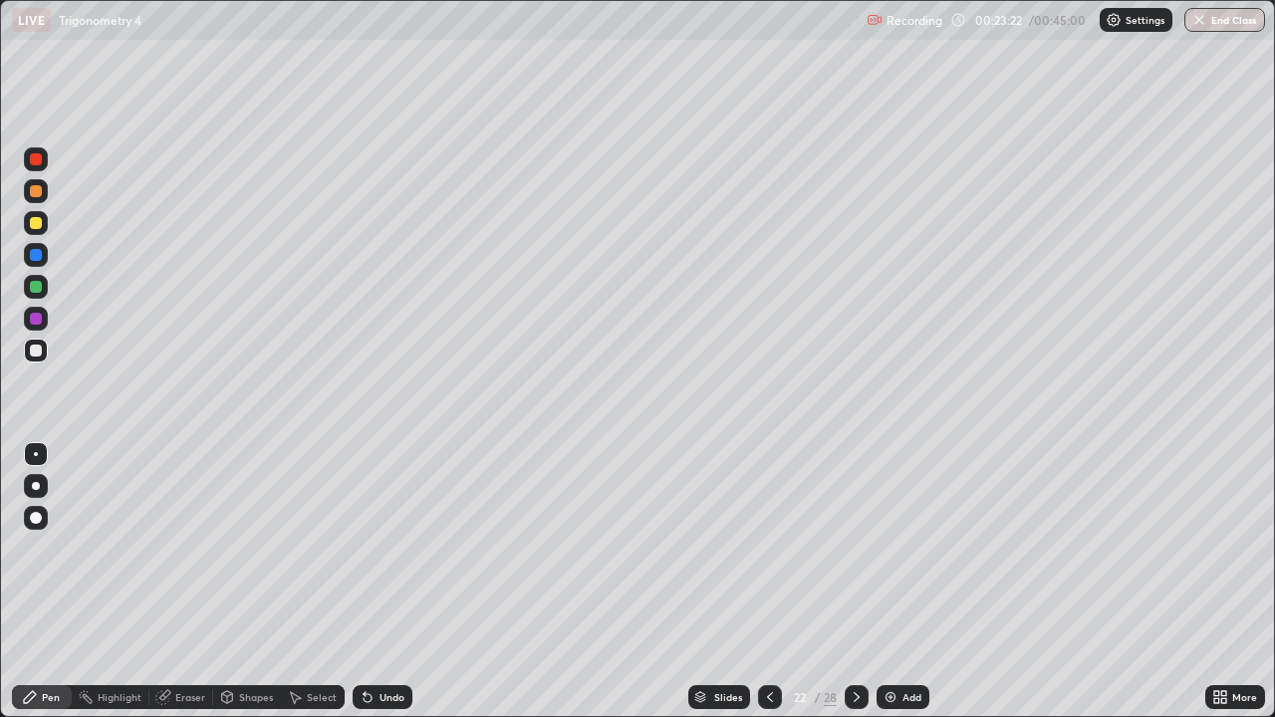
click at [41, 263] on div at bounding box center [36, 255] width 24 height 24
click at [37, 350] on div at bounding box center [36, 351] width 12 height 12
click at [778, 582] on div at bounding box center [770, 697] width 24 height 24
click at [768, 582] on icon at bounding box center [770, 697] width 16 height 16
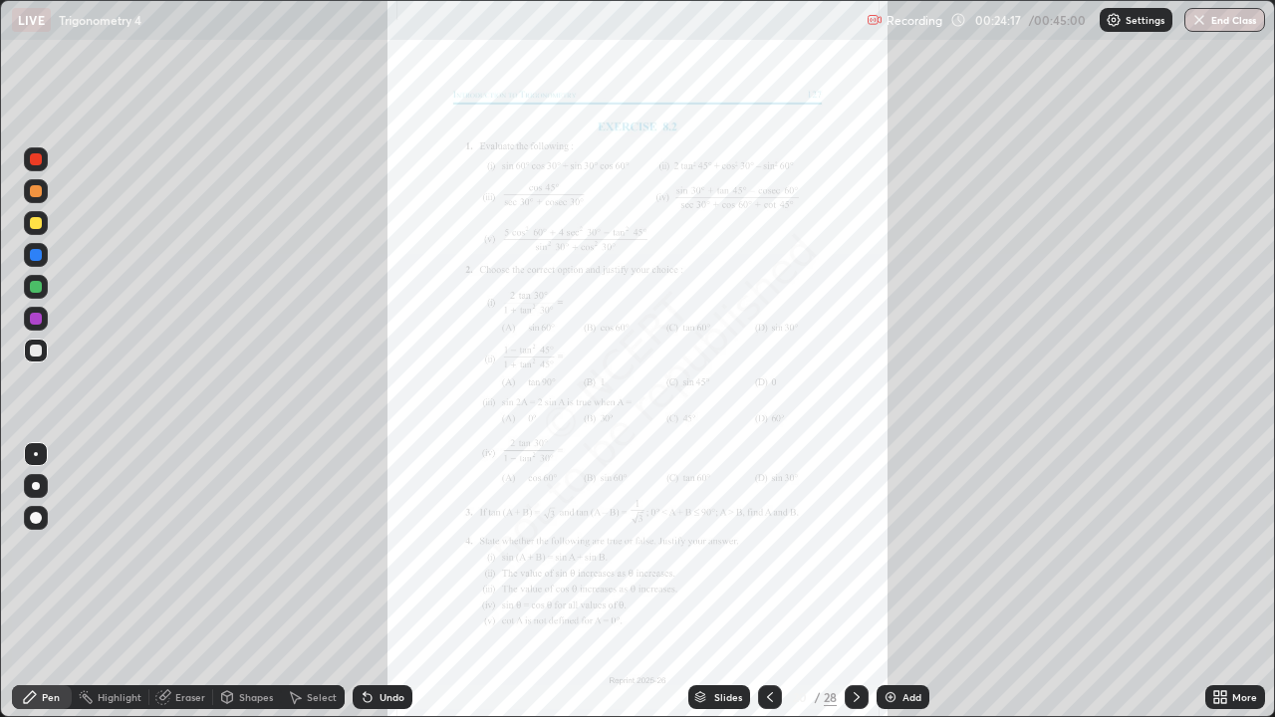
click at [854, 582] on icon at bounding box center [856, 697] width 16 height 16
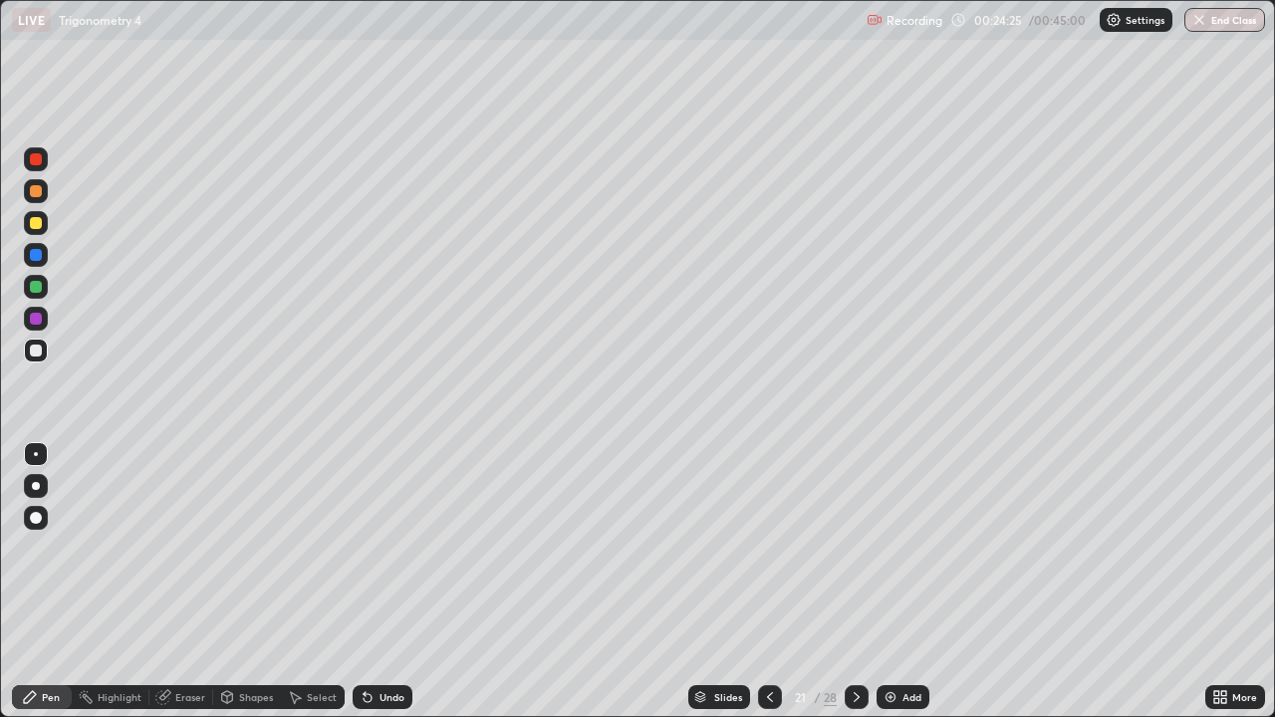
click at [773, 582] on div at bounding box center [770, 697] width 24 height 24
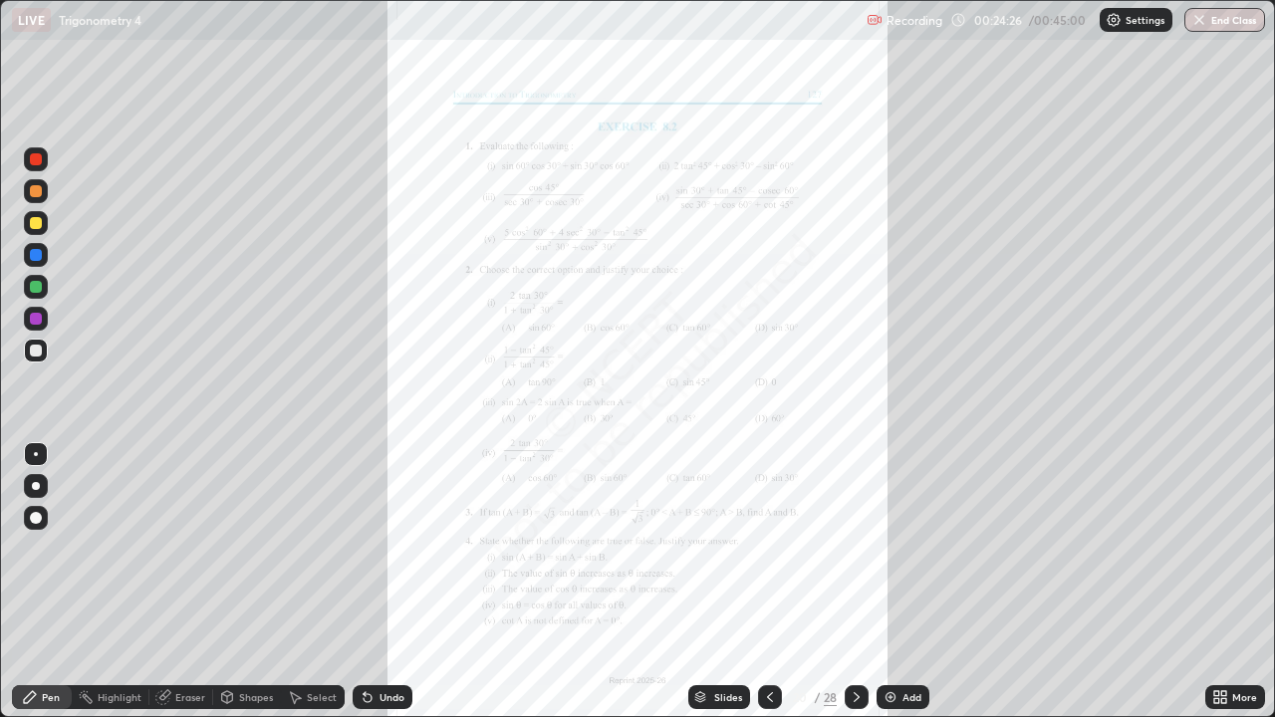
click at [855, 582] on icon at bounding box center [856, 697] width 16 height 16
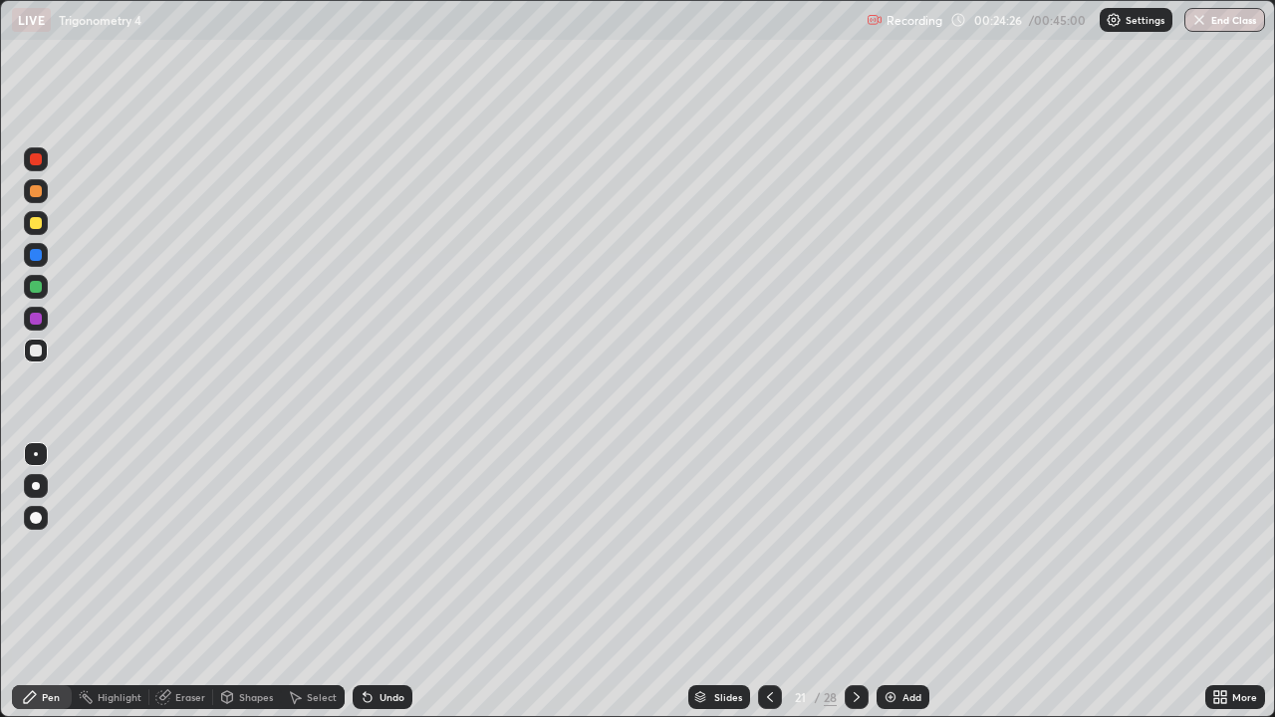
click at [854, 582] on icon at bounding box center [856, 697] width 16 height 16
click at [768, 582] on icon at bounding box center [770, 697] width 16 height 16
click at [854, 582] on icon at bounding box center [856, 697] width 16 height 16
click at [768, 582] on icon at bounding box center [770, 697] width 16 height 16
click at [767, 582] on icon at bounding box center [770, 697] width 16 height 16
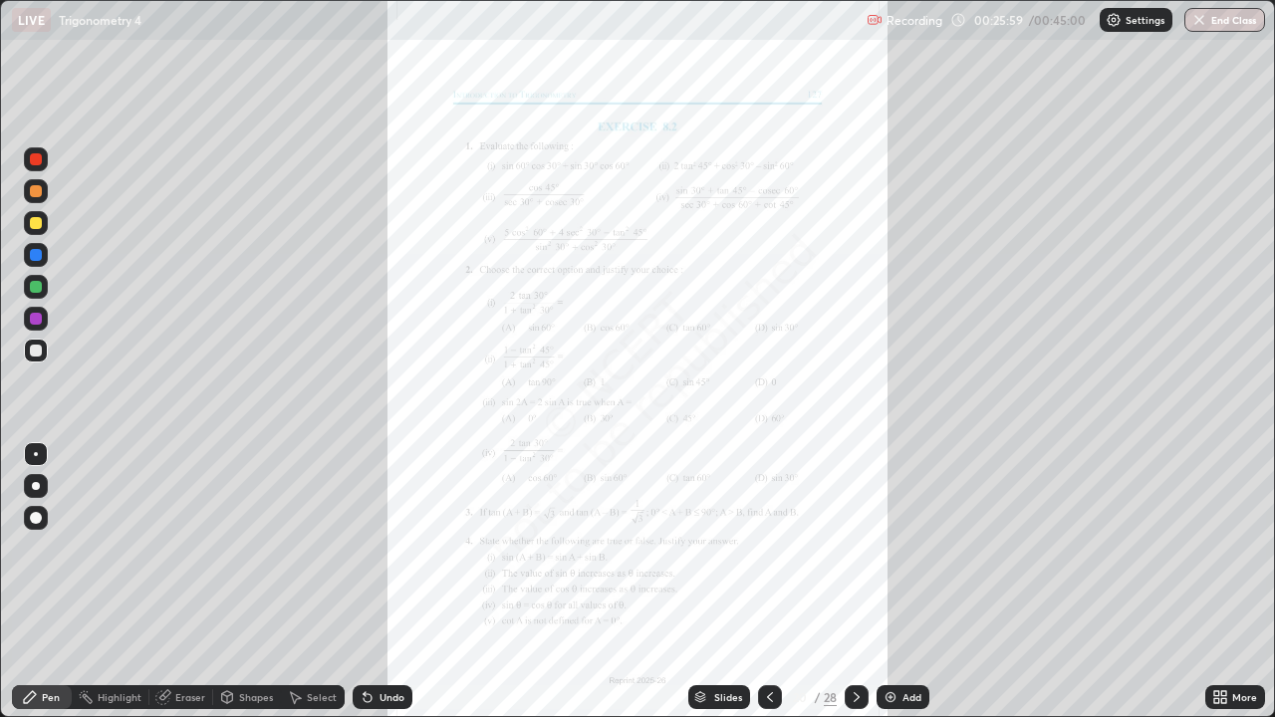
click at [1223, 582] on icon at bounding box center [1223, 700] width 5 height 5
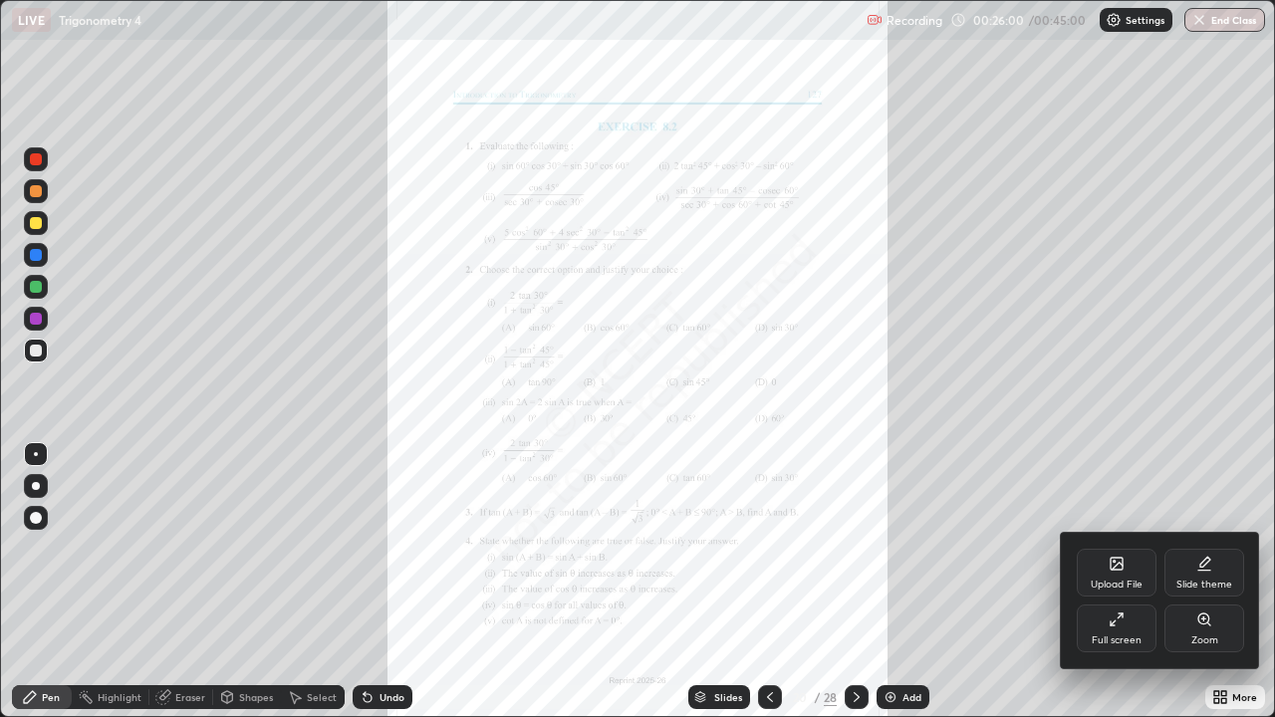
click at [1127, 582] on div "Full screen" at bounding box center [1116, 628] width 80 height 48
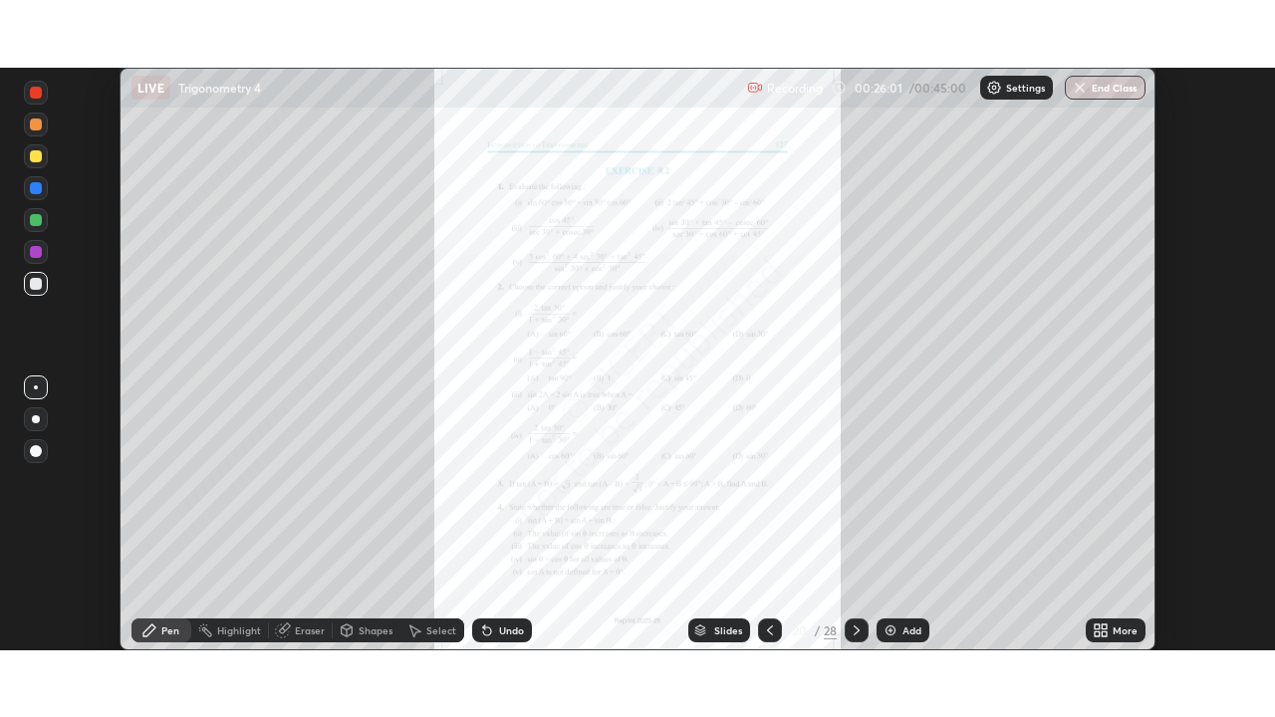
scroll to position [98994, 98302]
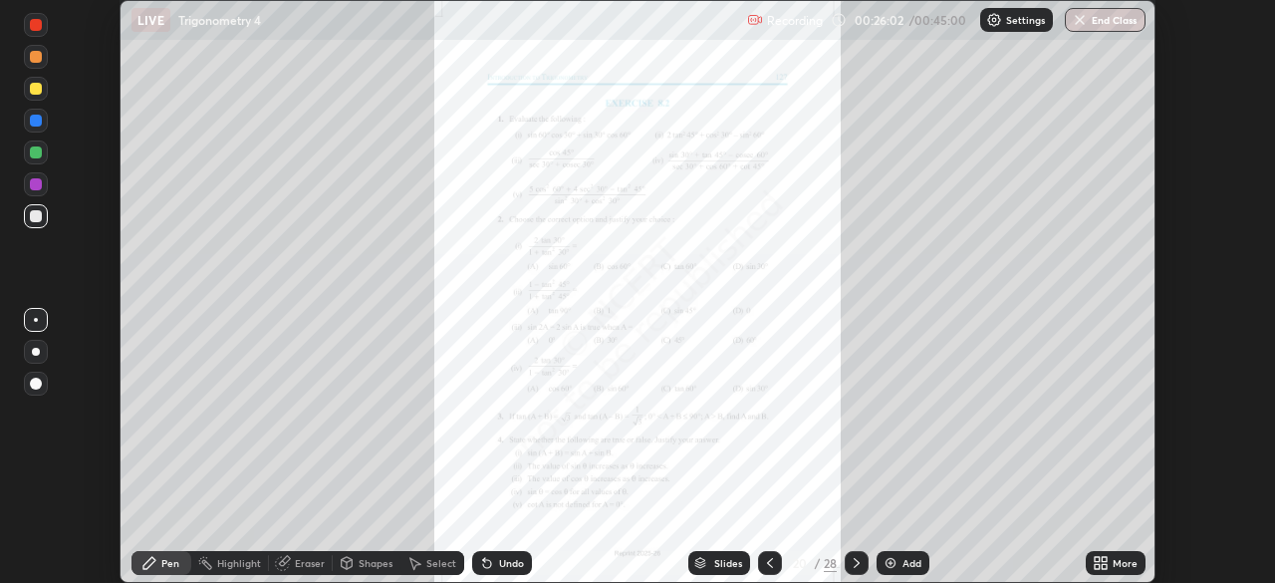
click at [1113, 562] on div "More" at bounding box center [1124, 563] width 25 height 10
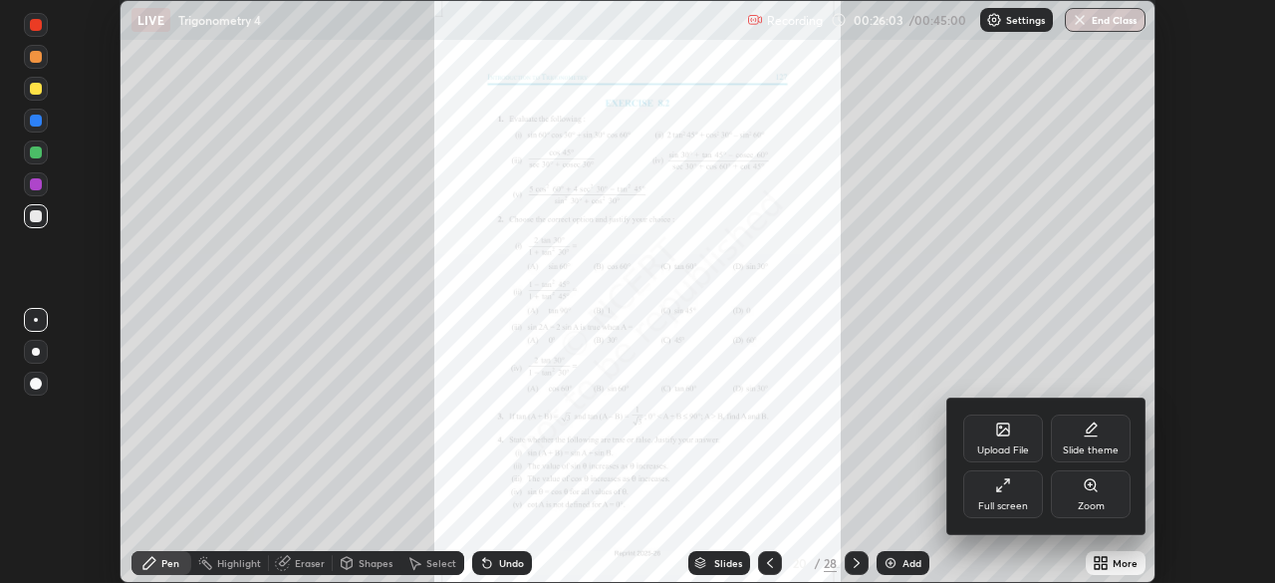
click at [1081, 502] on div "Zoom" at bounding box center [1090, 506] width 27 height 10
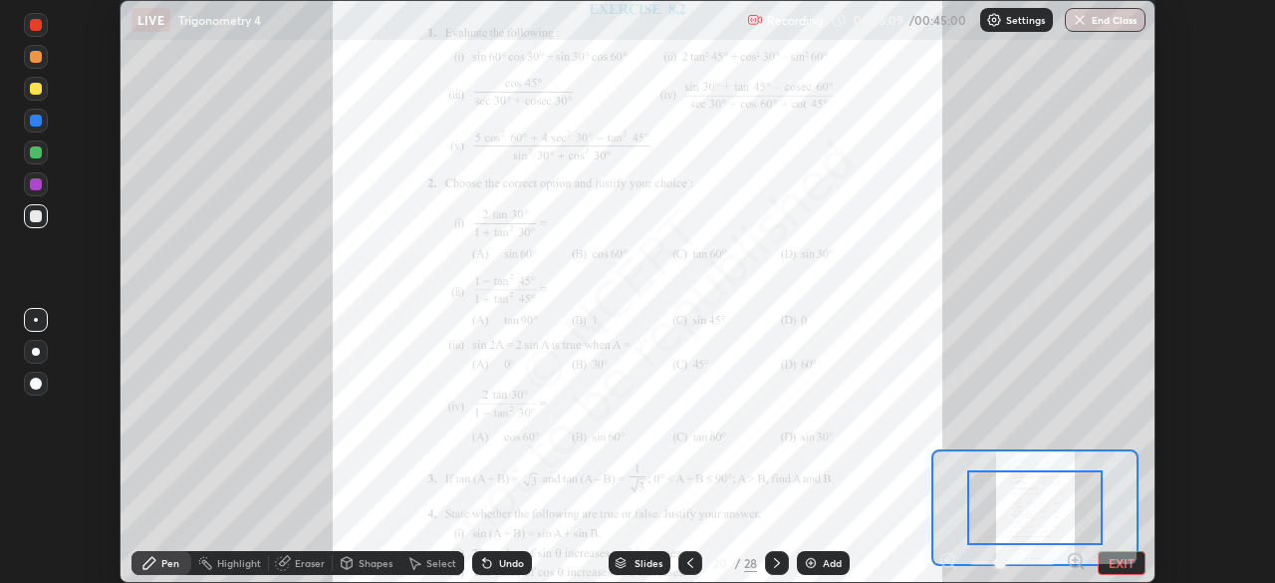
click at [1074, 560] on icon at bounding box center [1074, 560] width 5 height 0
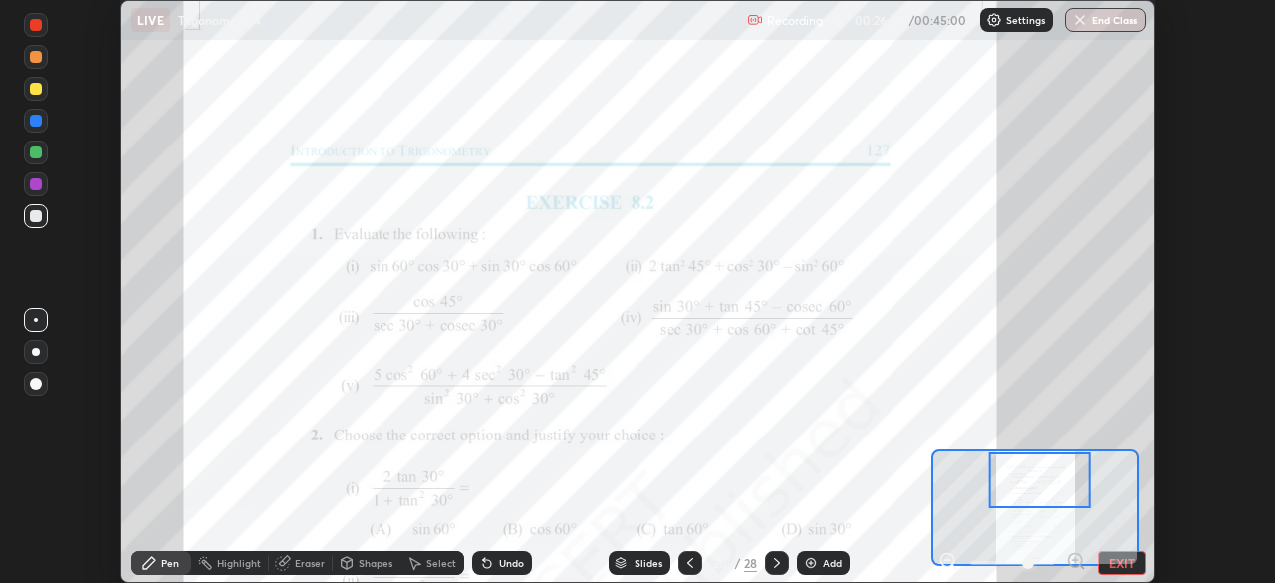
click at [1074, 560] on icon at bounding box center [1074, 560] width 5 height 0
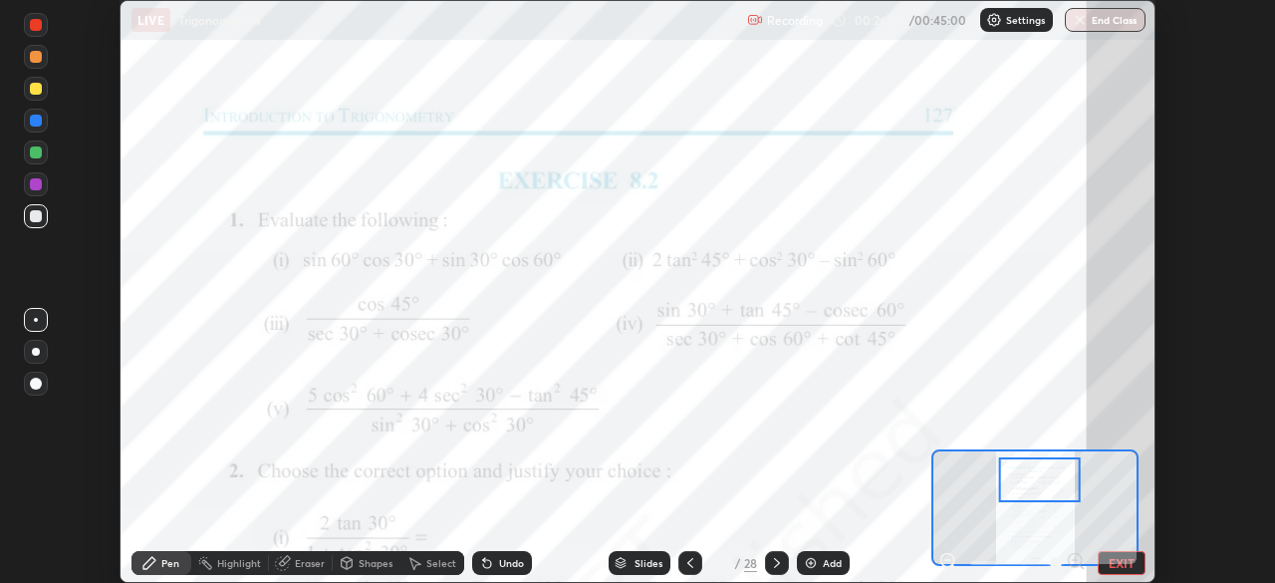
click at [24, 124] on div at bounding box center [36, 121] width 24 height 24
click at [35, 30] on div at bounding box center [36, 25] width 12 height 12
click at [1122, 556] on button "EXIT" at bounding box center [1121, 563] width 48 height 24
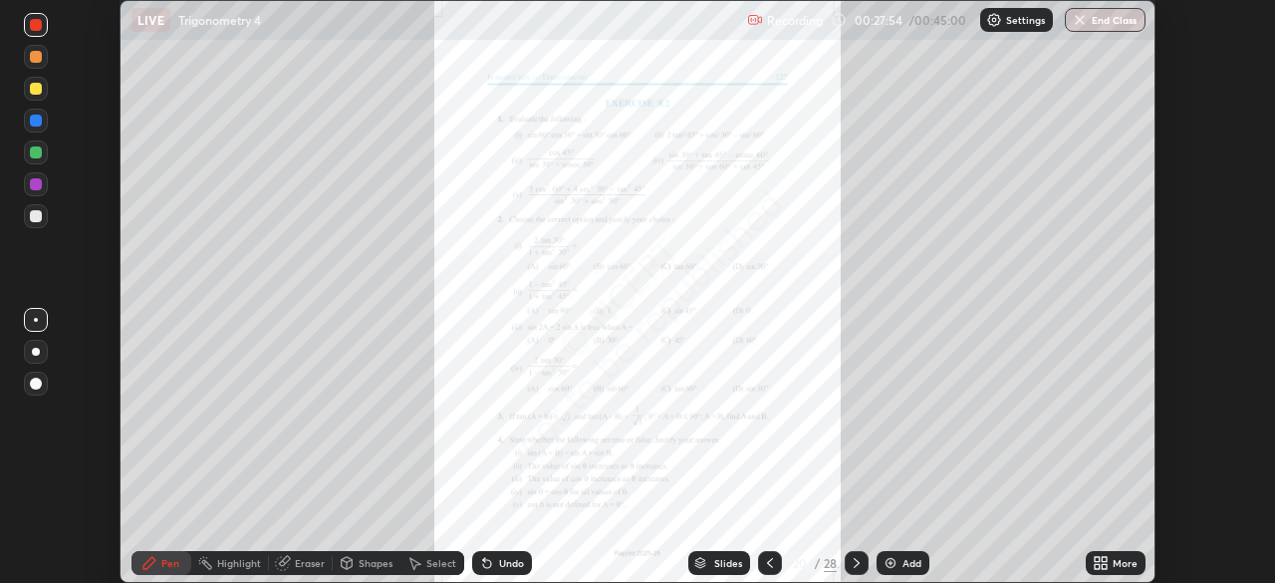
click at [768, 563] on icon at bounding box center [770, 563] width 16 height 16
click at [1103, 563] on icon at bounding box center [1100, 563] width 16 height 16
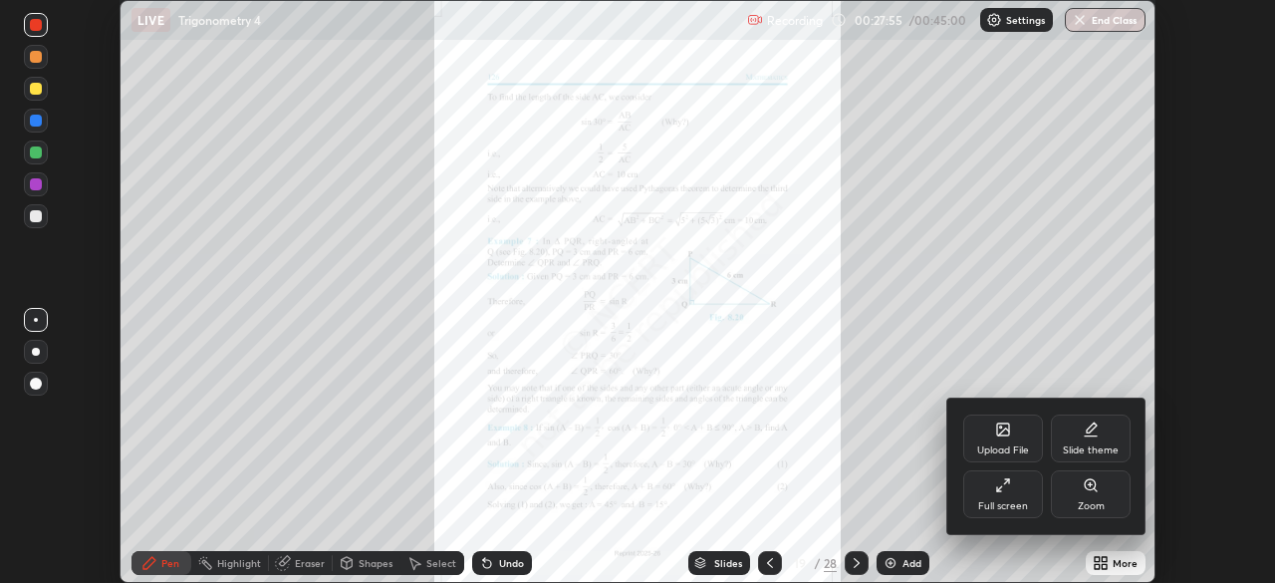
click at [1019, 494] on div "Full screen" at bounding box center [1003, 494] width 80 height 48
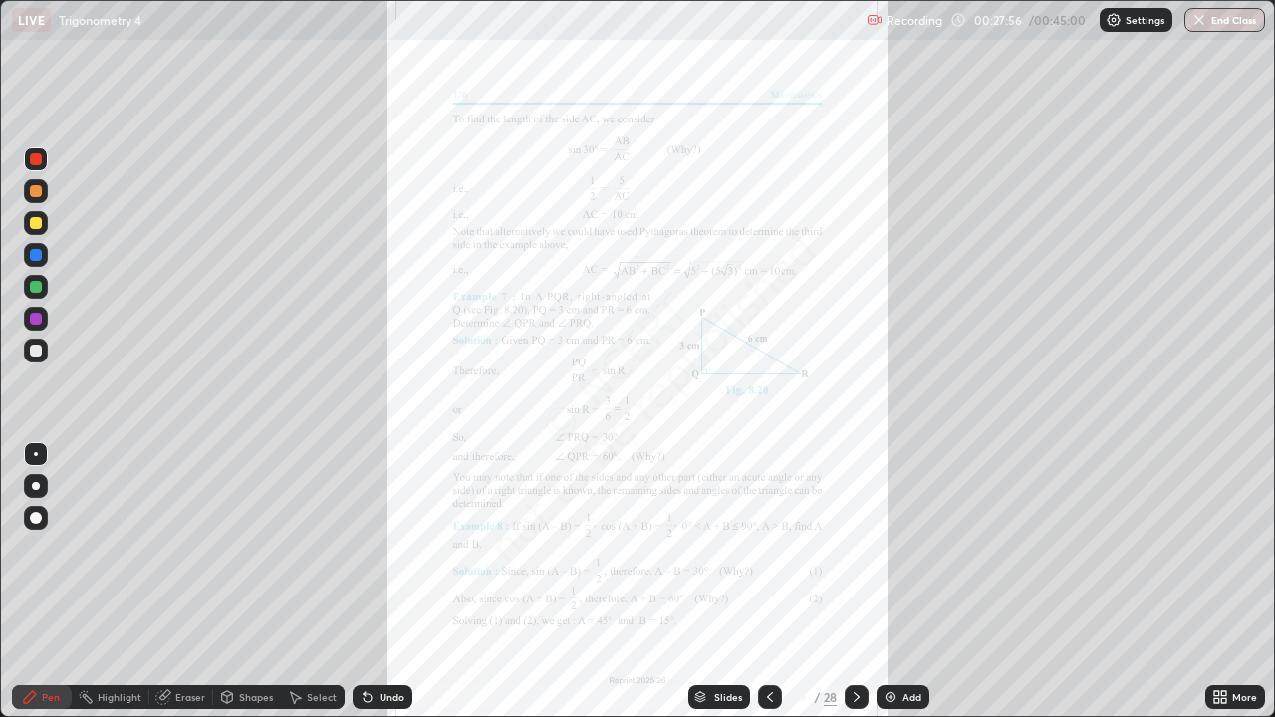
scroll to position [717, 1275]
click at [770, 582] on icon at bounding box center [770, 697] width 16 height 16
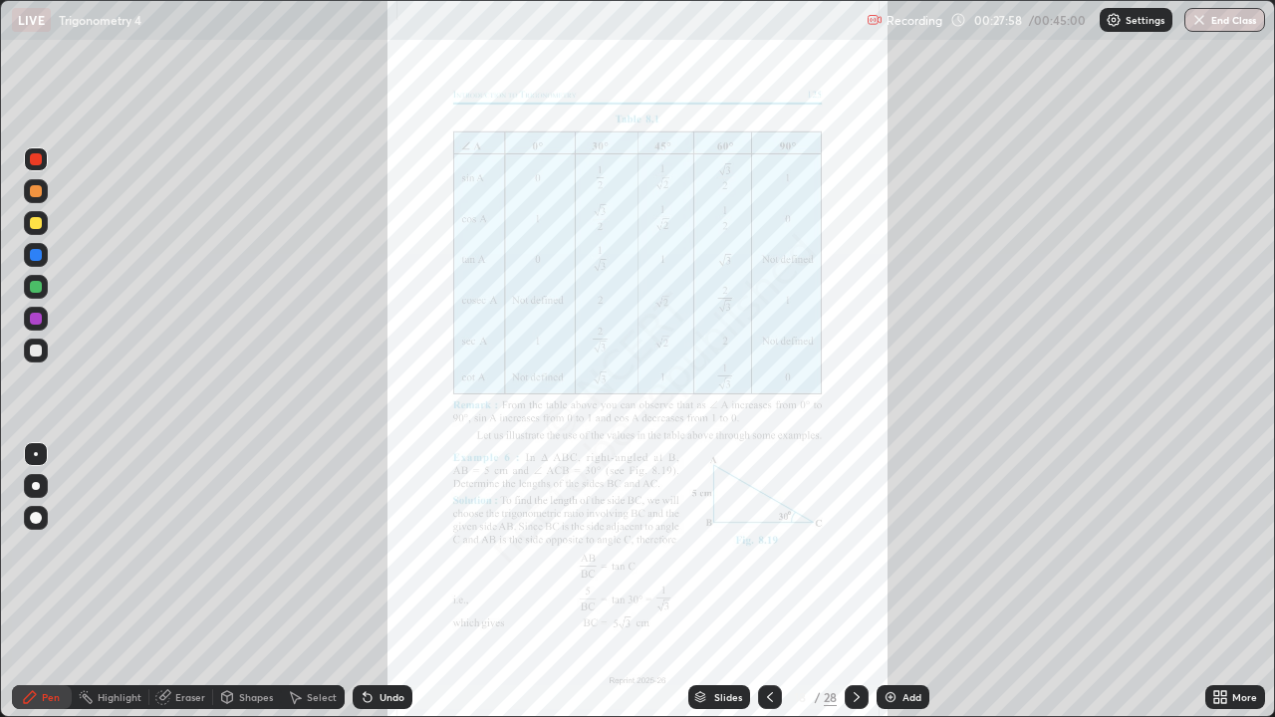
click at [854, 582] on icon at bounding box center [856, 697] width 16 height 16
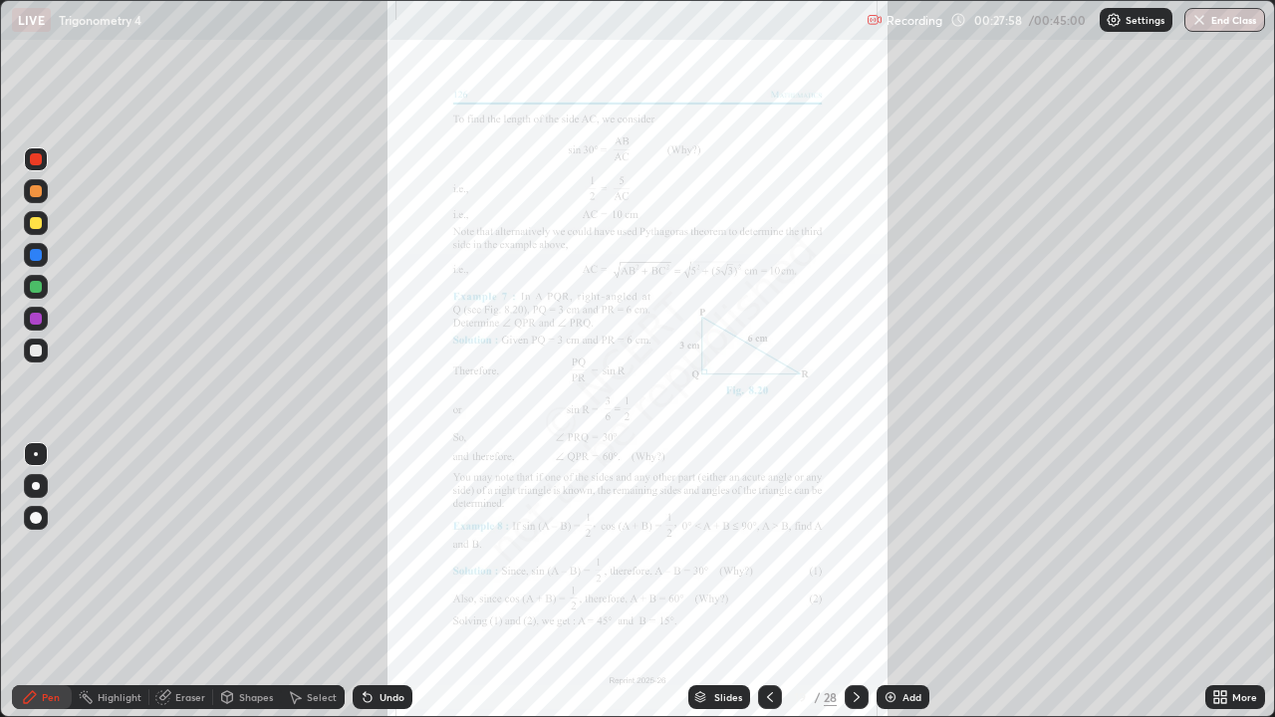
click at [860, 582] on icon at bounding box center [856, 697] width 16 height 16
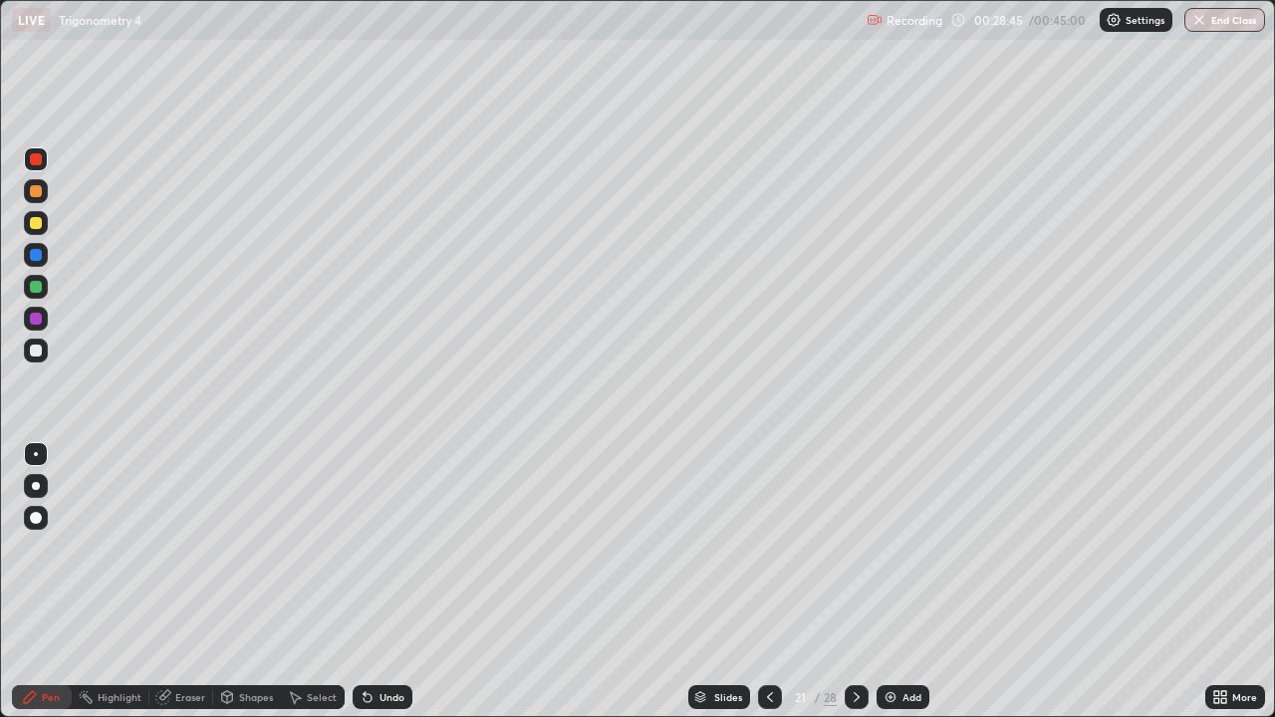
click at [866, 582] on div at bounding box center [856, 697] width 24 height 24
click at [768, 582] on icon at bounding box center [770, 697] width 16 height 16
click at [758, 582] on div at bounding box center [770, 697] width 24 height 24
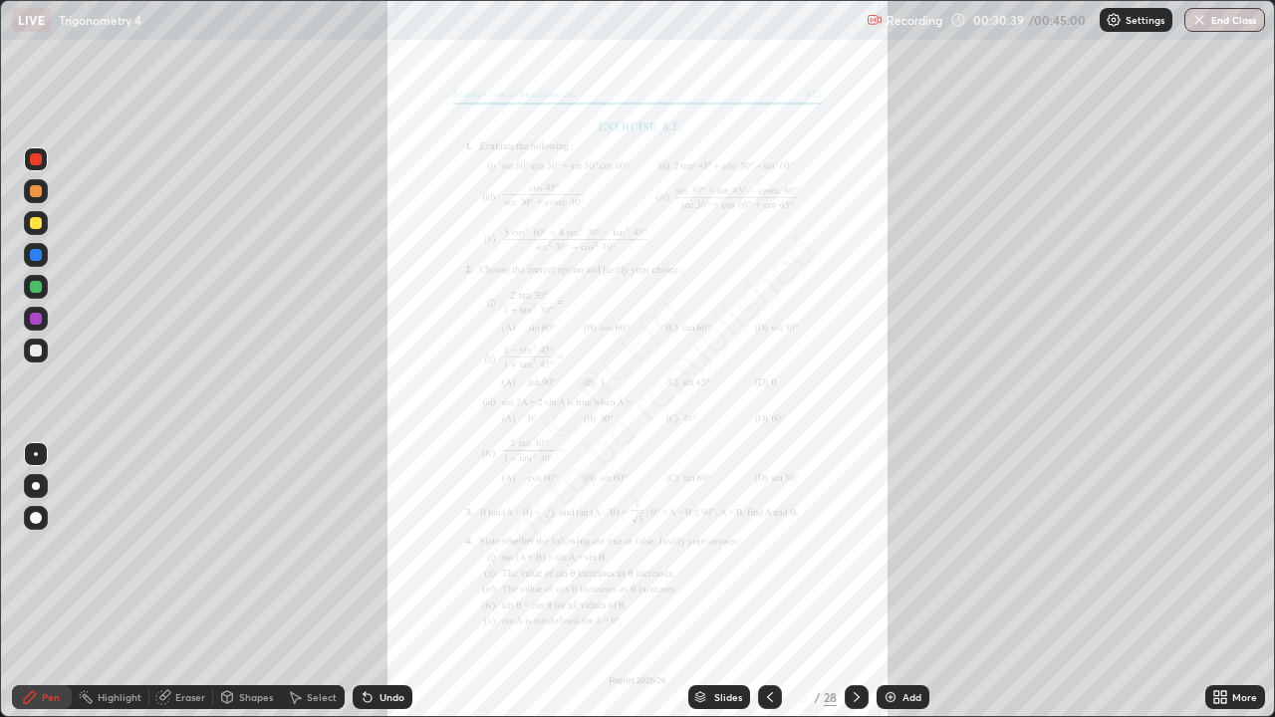
click at [914, 582] on div "Add" at bounding box center [911, 697] width 19 height 10
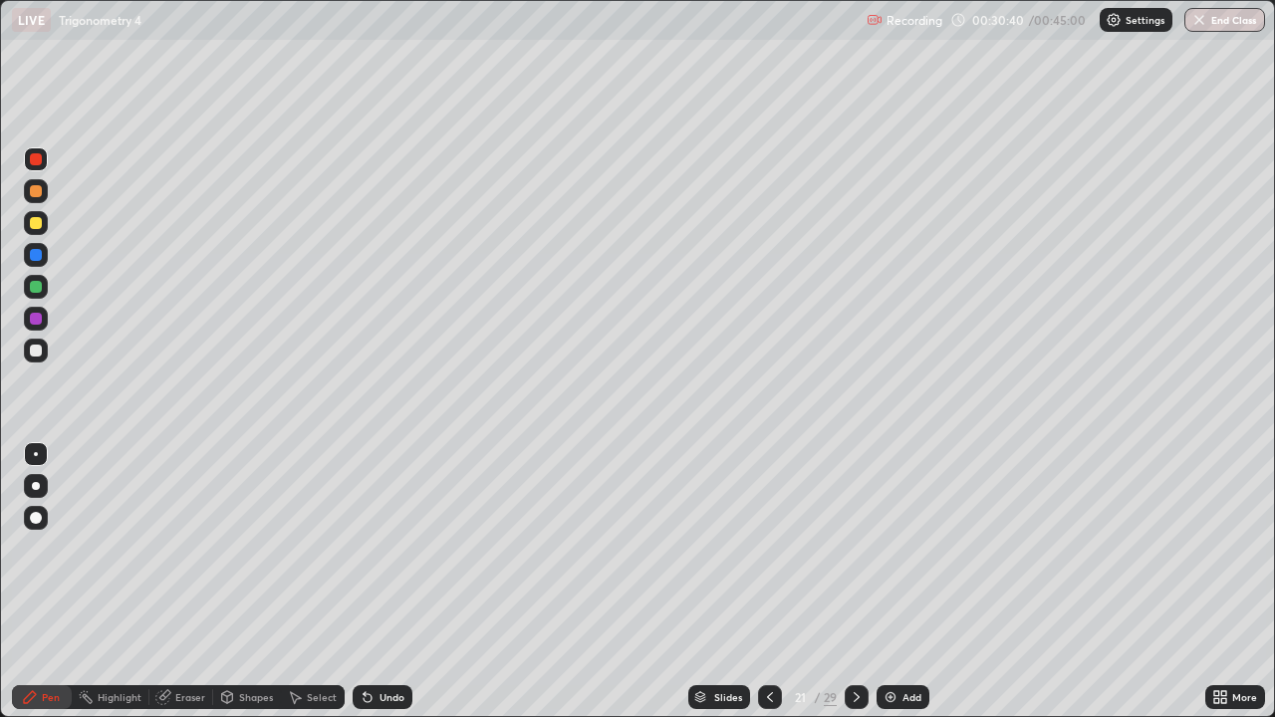
click at [31, 218] on div at bounding box center [36, 223] width 12 height 12
click at [763, 582] on div at bounding box center [770, 697] width 24 height 24
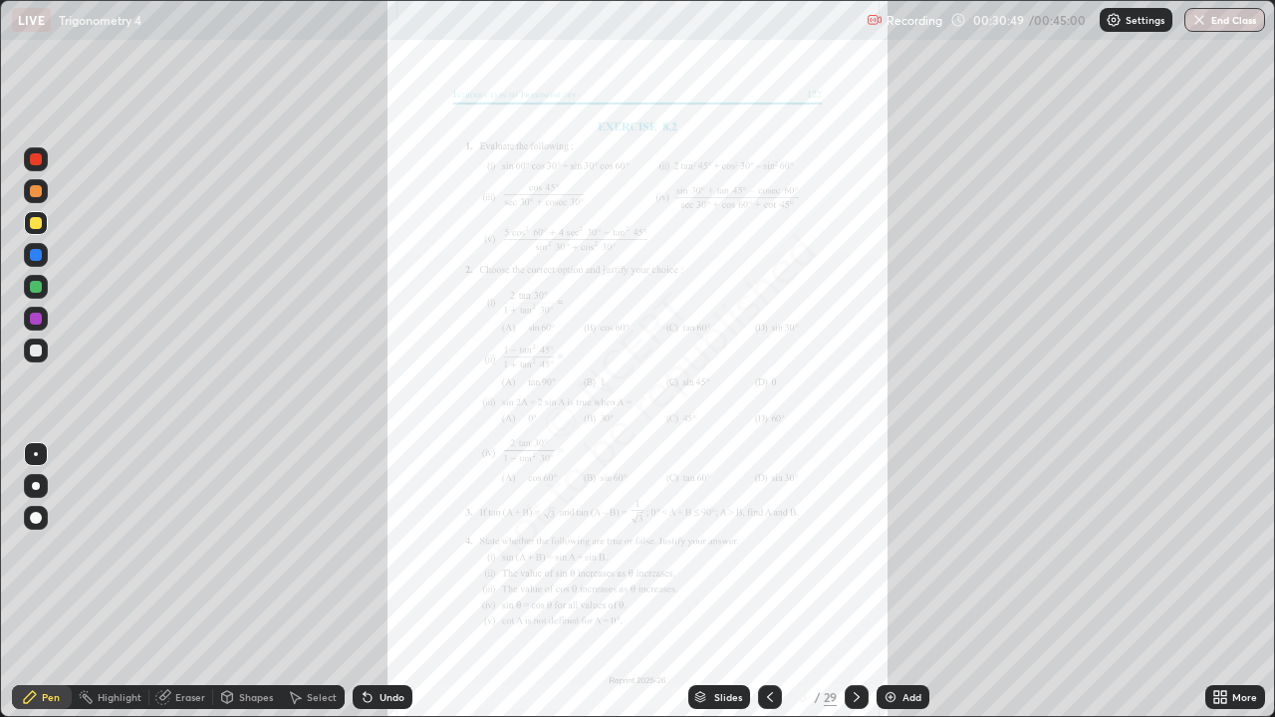
click at [844, 582] on div at bounding box center [856, 697] width 24 height 40
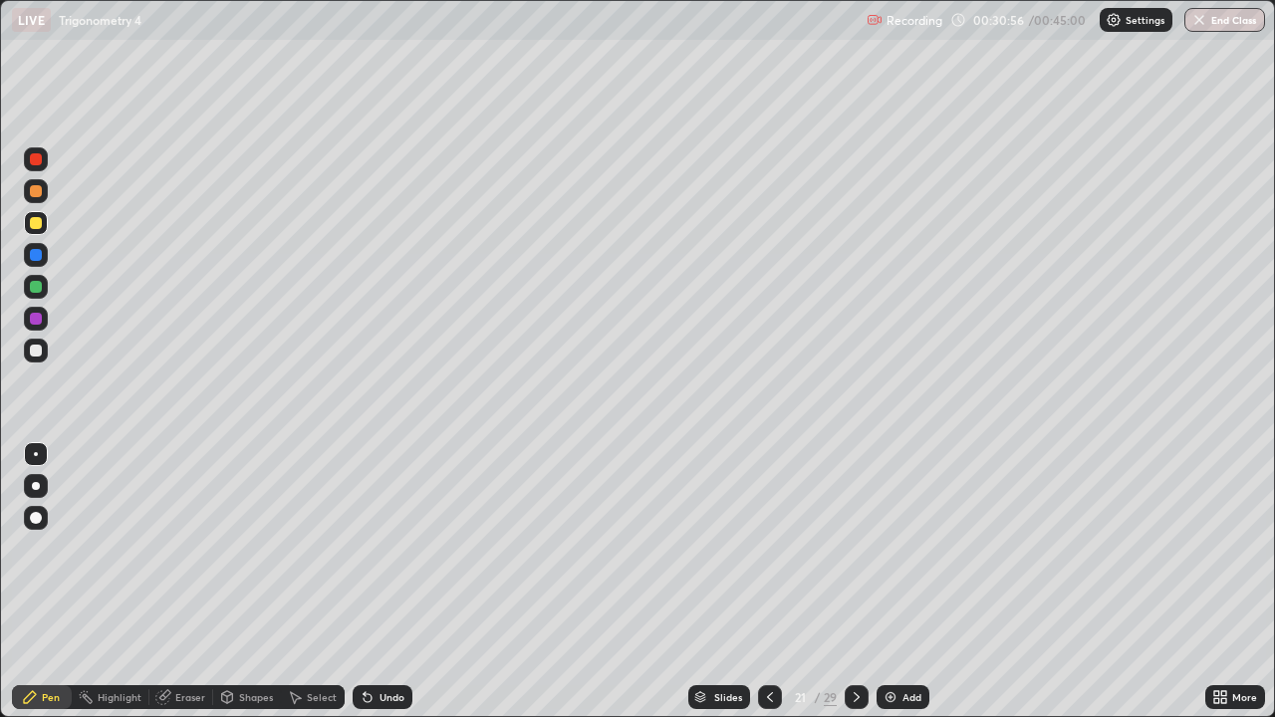
click at [759, 582] on div at bounding box center [770, 697] width 24 height 24
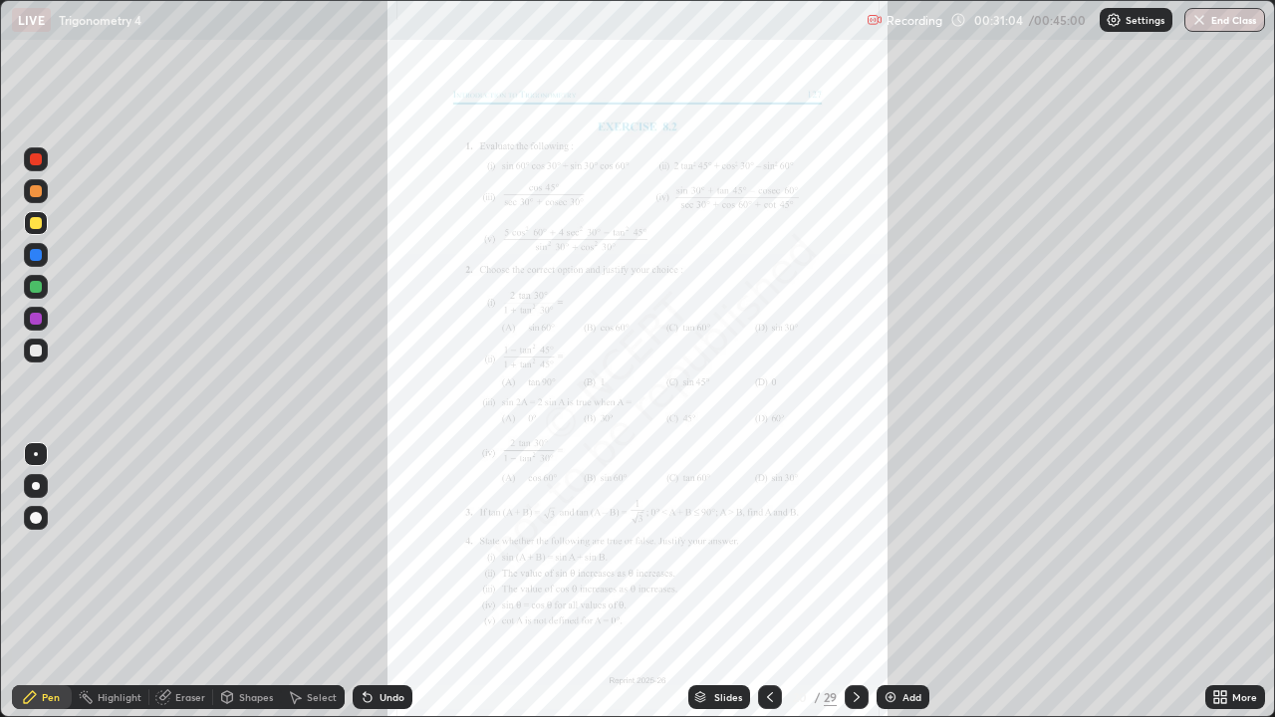
click at [855, 582] on icon at bounding box center [856, 697] width 16 height 16
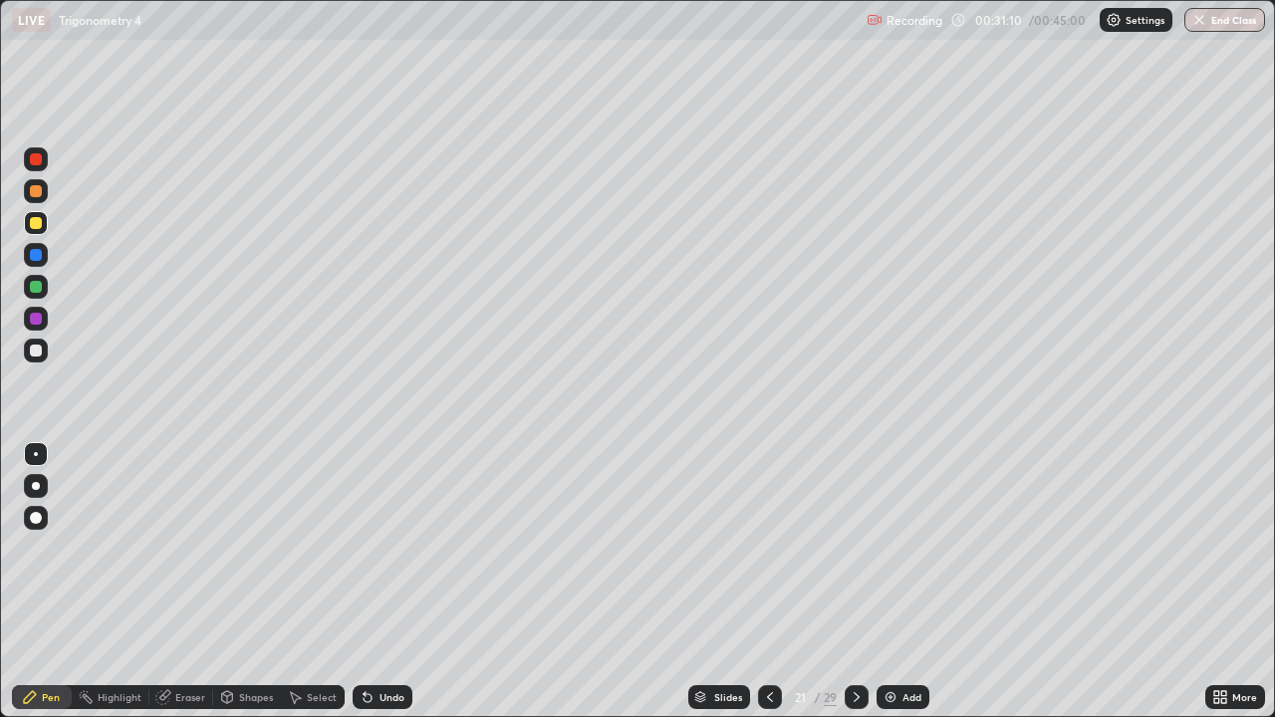
click at [762, 582] on div at bounding box center [770, 697] width 24 height 40
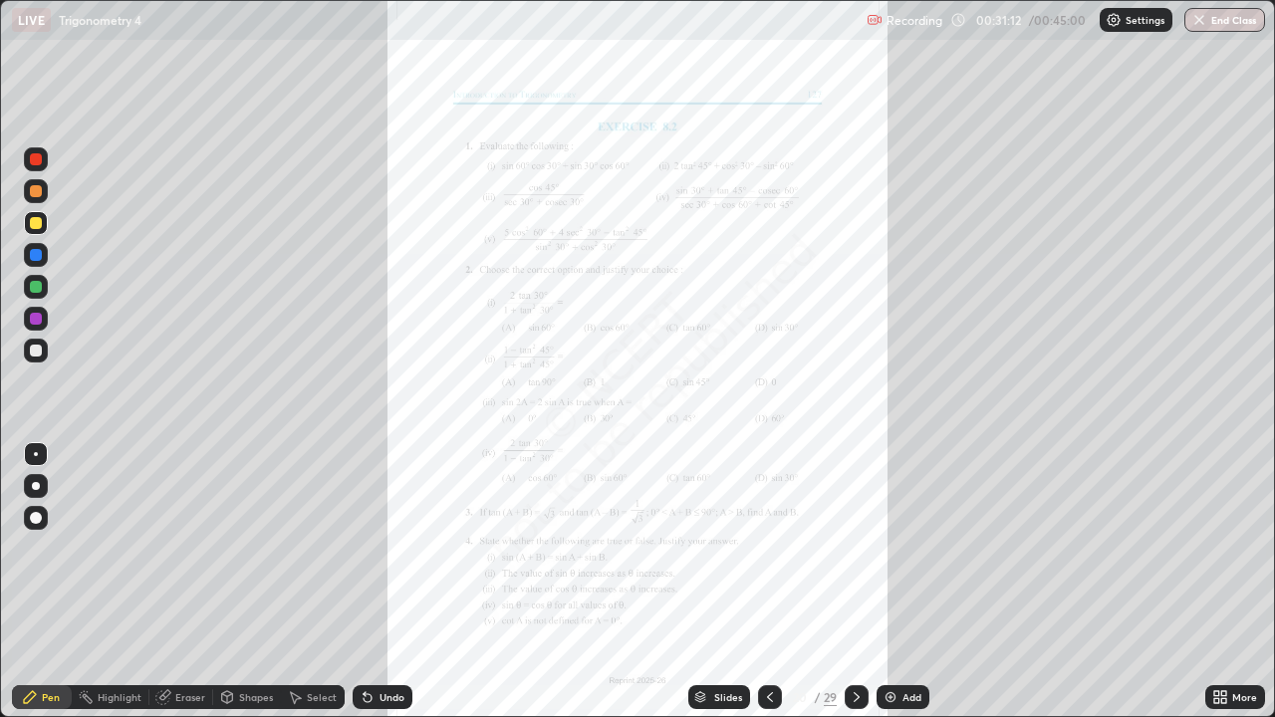
click at [851, 582] on div at bounding box center [856, 697] width 24 height 24
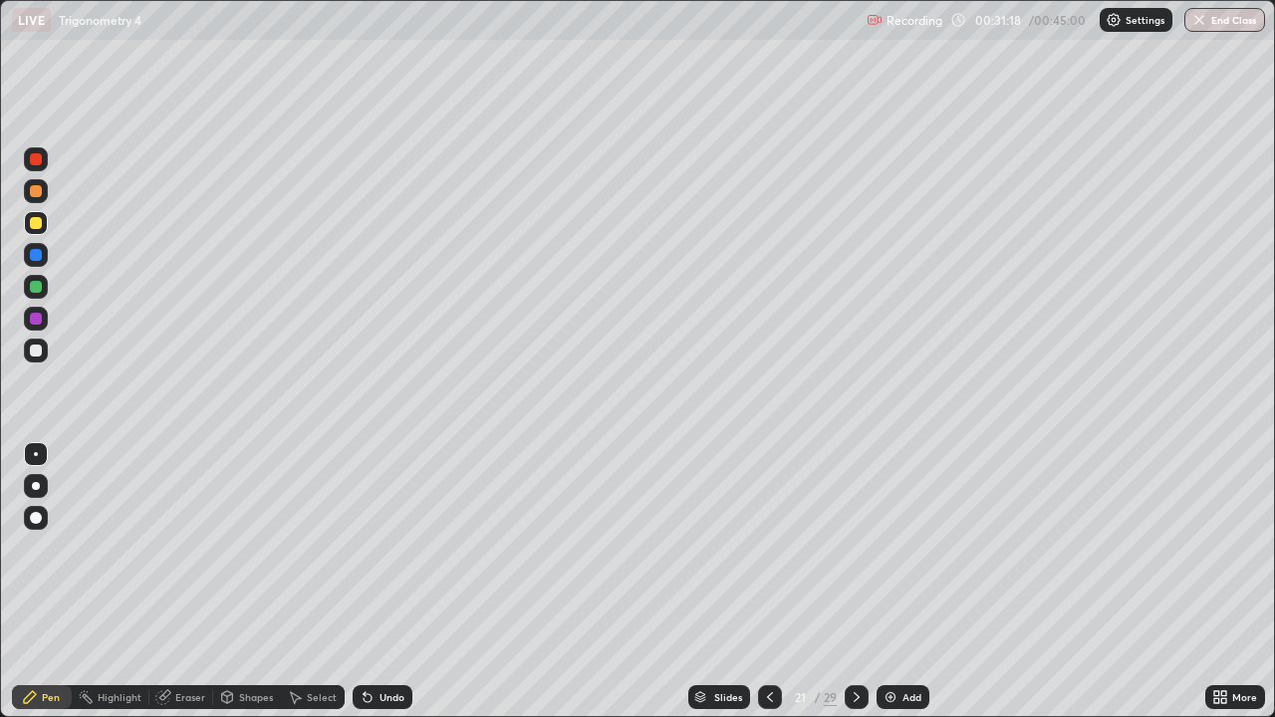
click at [34, 351] on div at bounding box center [36, 351] width 12 height 12
click at [36, 222] on div at bounding box center [36, 223] width 12 height 12
click at [35, 193] on div at bounding box center [36, 191] width 12 height 12
click at [39, 257] on div at bounding box center [36, 255] width 12 height 12
click at [33, 347] on div at bounding box center [36, 351] width 12 height 12
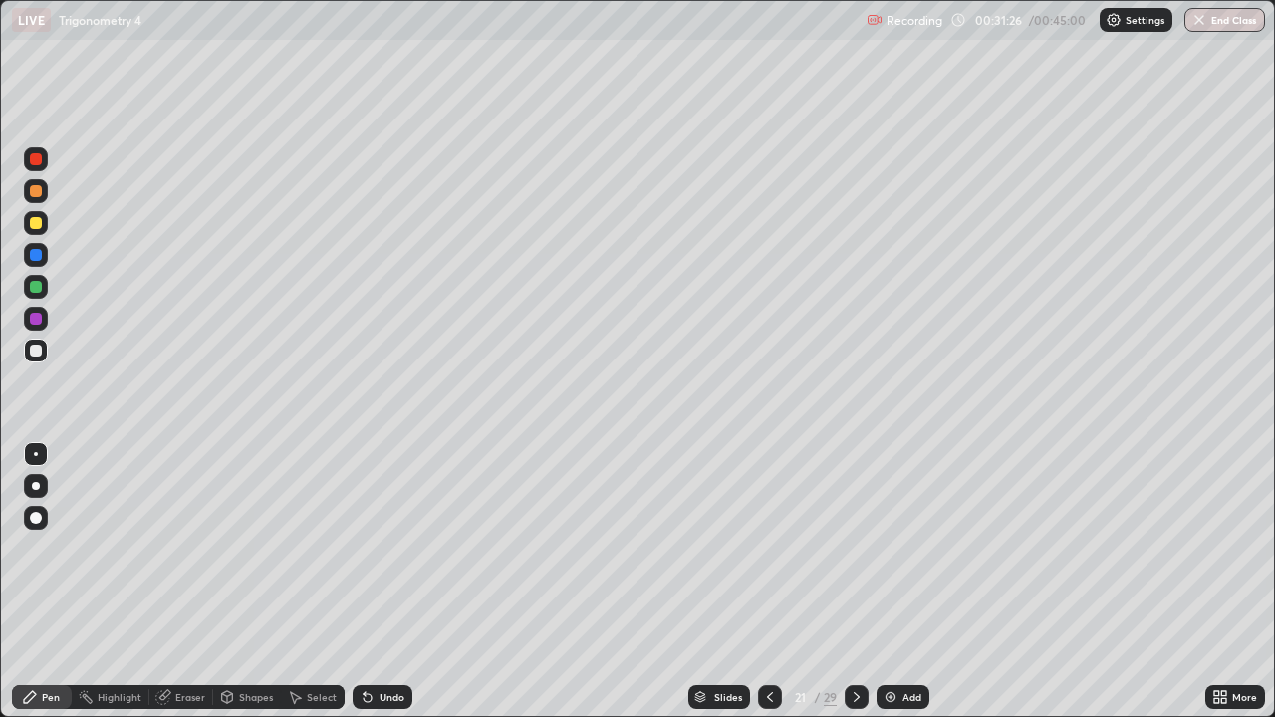
click at [37, 225] on div at bounding box center [36, 223] width 12 height 12
click at [32, 257] on div at bounding box center [36, 255] width 12 height 12
click at [35, 221] on div at bounding box center [36, 223] width 12 height 12
click at [33, 192] on div at bounding box center [36, 191] width 12 height 12
click at [37, 351] on div at bounding box center [36, 351] width 12 height 12
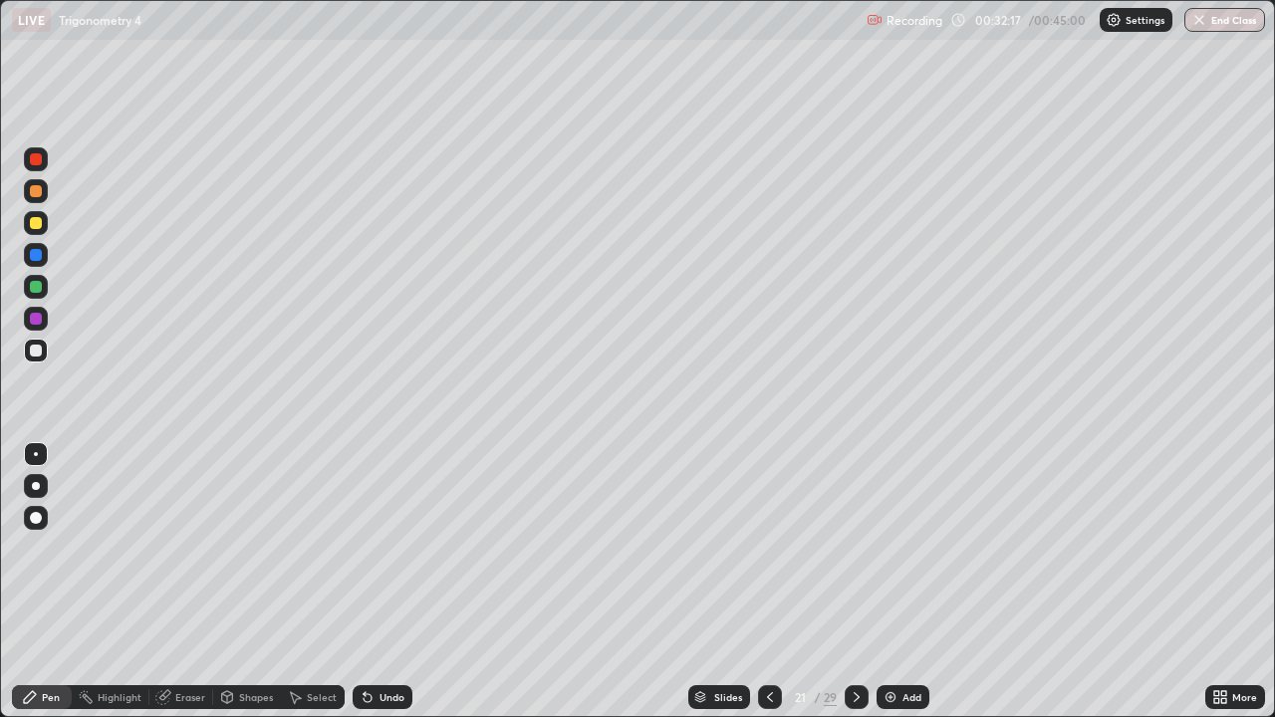
click at [36, 221] on div at bounding box center [36, 223] width 12 height 12
click at [35, 252] on div at bounding box center [36, 255] width 12 height 12
click at [38, 286] on div at bounding box center [36, 287] width 12 height 12
click at [31, 354] on div at bounding box center [36, 351] width 12 height 12
click at [379, 582] on div "Undo" at bounding box center [391, 697] width 25 height 10
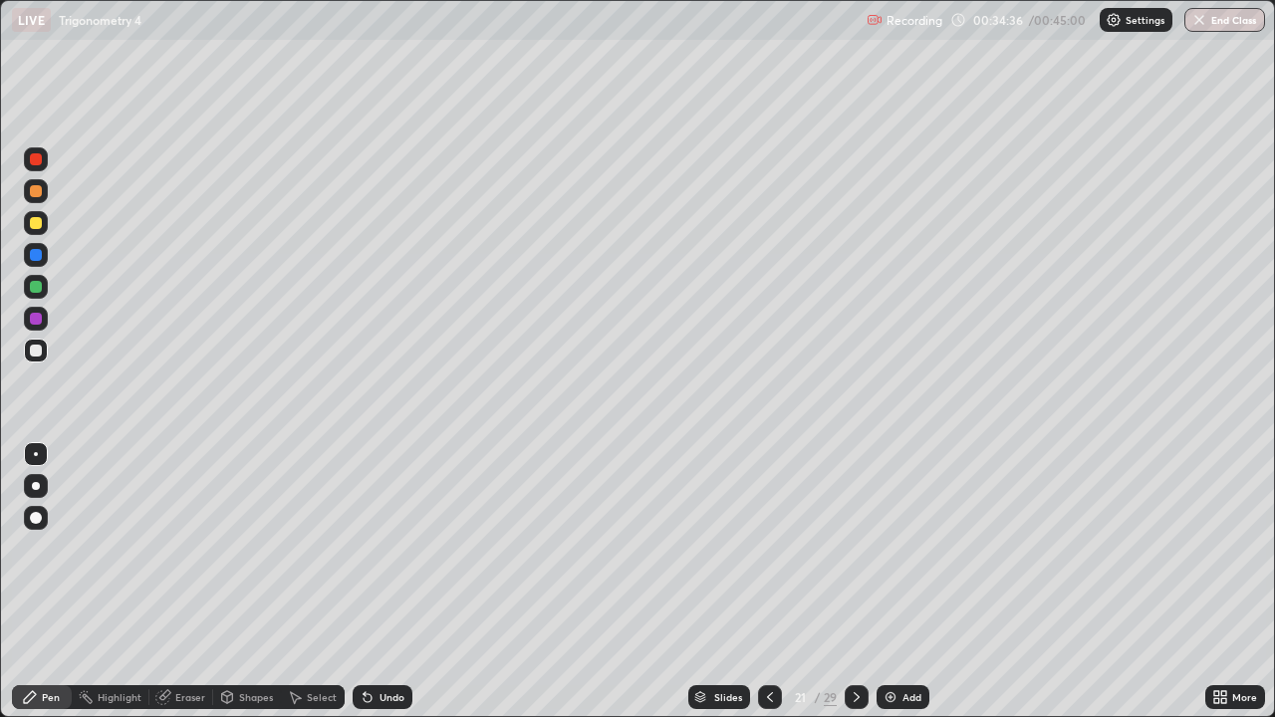
click at [767, 582] on icon at bounding box center [770, 697] width 16 height 16
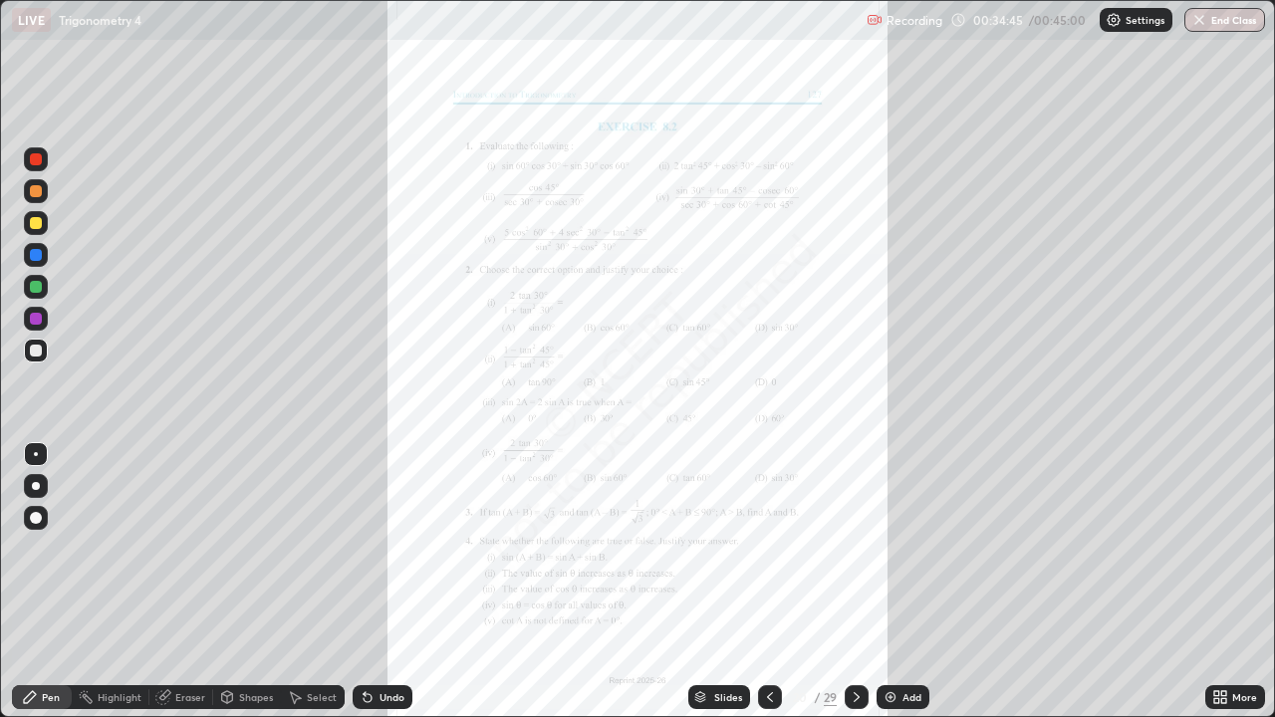
click at [857, 582] on icon at bounding box center [856, 697] width 16 height 16
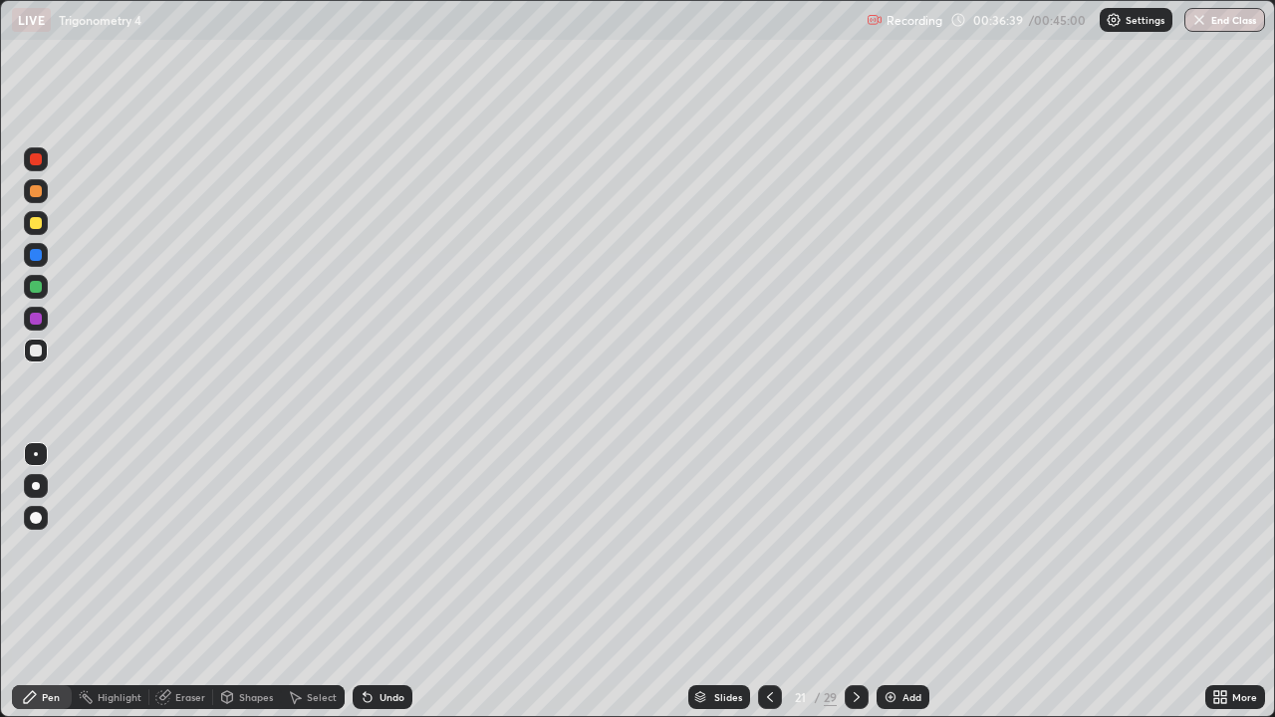
click at [759, 582] on div at bounding box center [770, 697] width 24 height 24
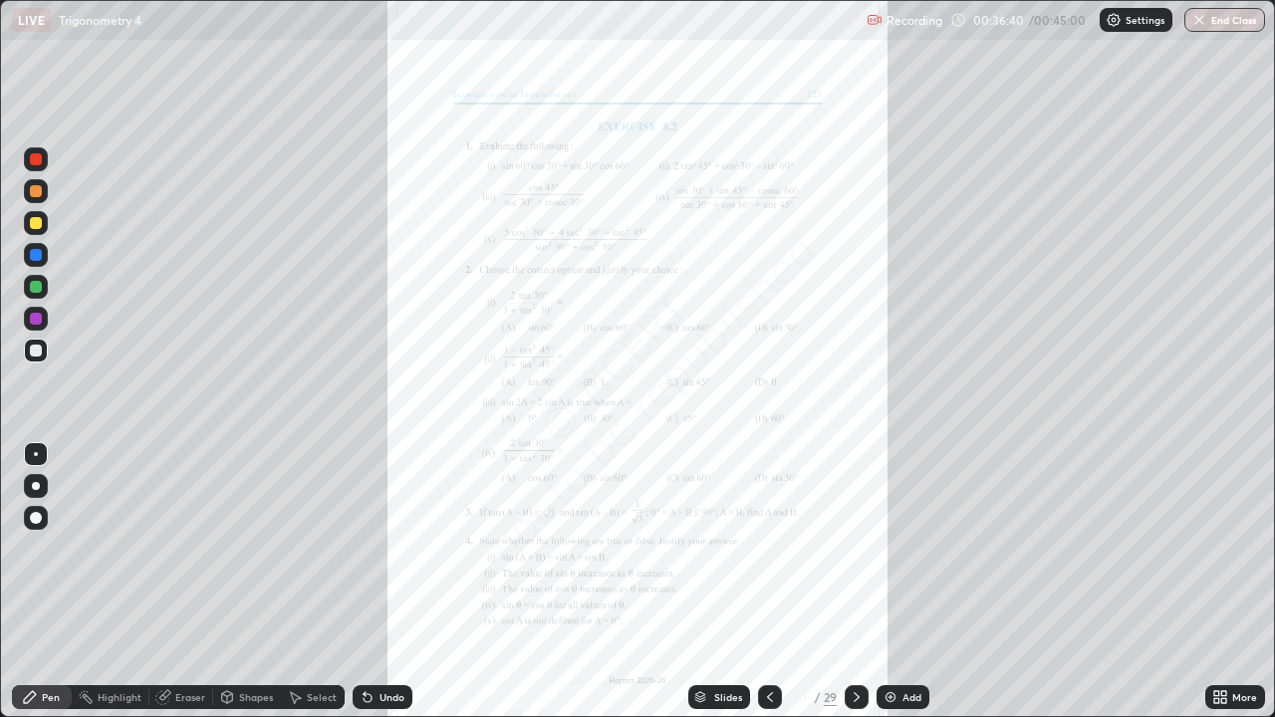
click at [891, 582] on div "Add" at bounding box center [902, 697] width 53 height 24
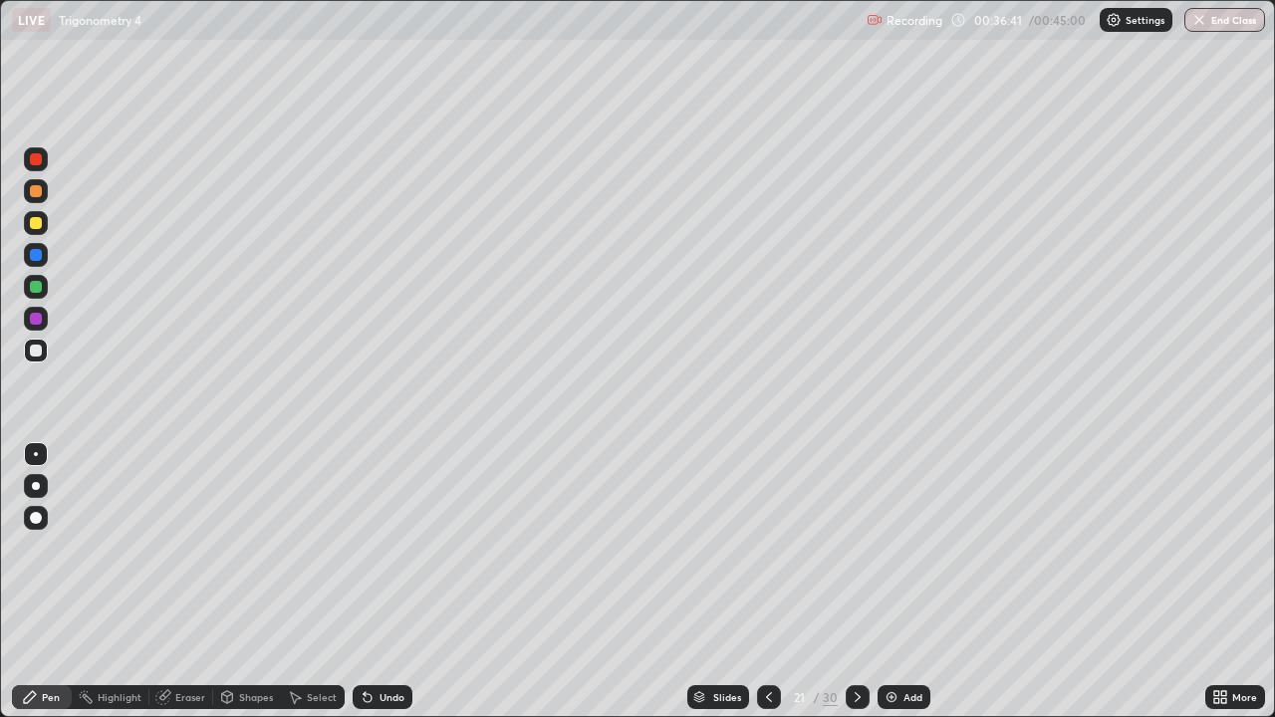
click at [767, 582] on icon at bounding box center [769, 697] width 16 height 16
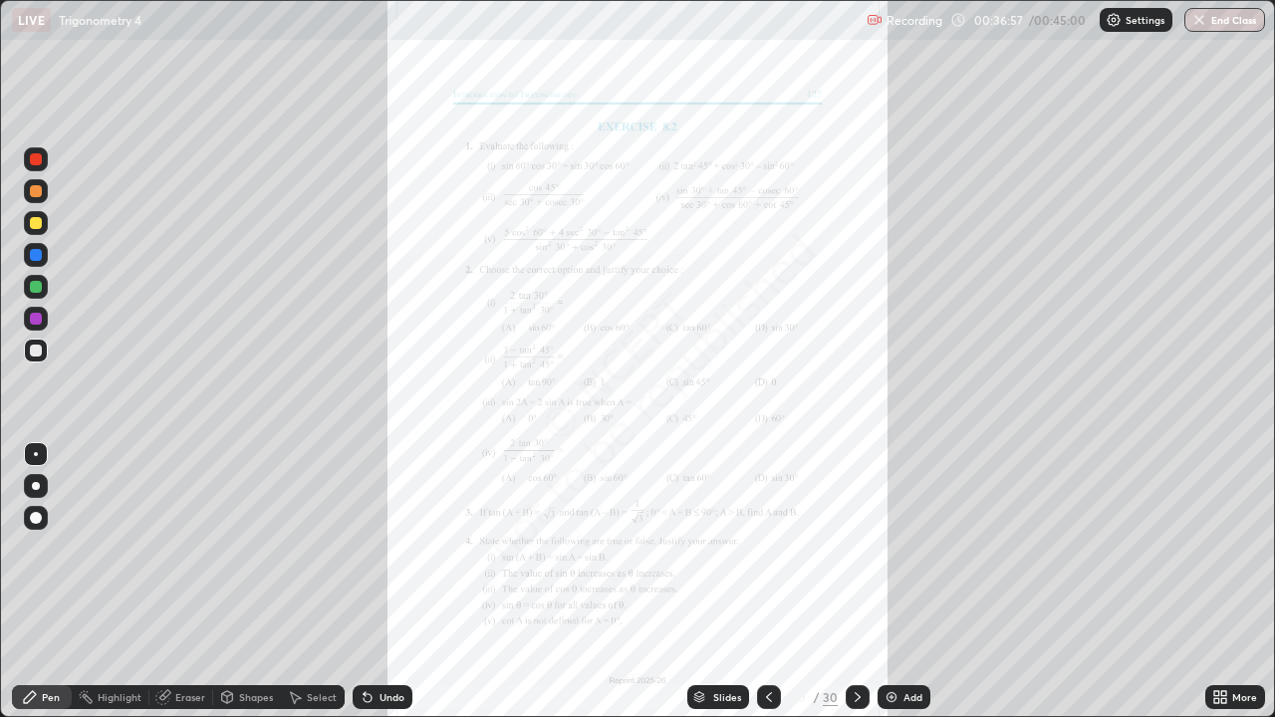
click at [39, 230] on div at bounding box center [36, 223] width 24 height 24
click at [37, 351] on div at bounding box center [36, 351] width 12 height 12
click at [31, 257] on div at bounding box center [36, 255] width 12 height 12
click at [35, 290] on div at bounding box center [36, 287] width 12 height 12
click at [379, 582] on div "Undo" at bounding box center [391, 697] width 25 height 10
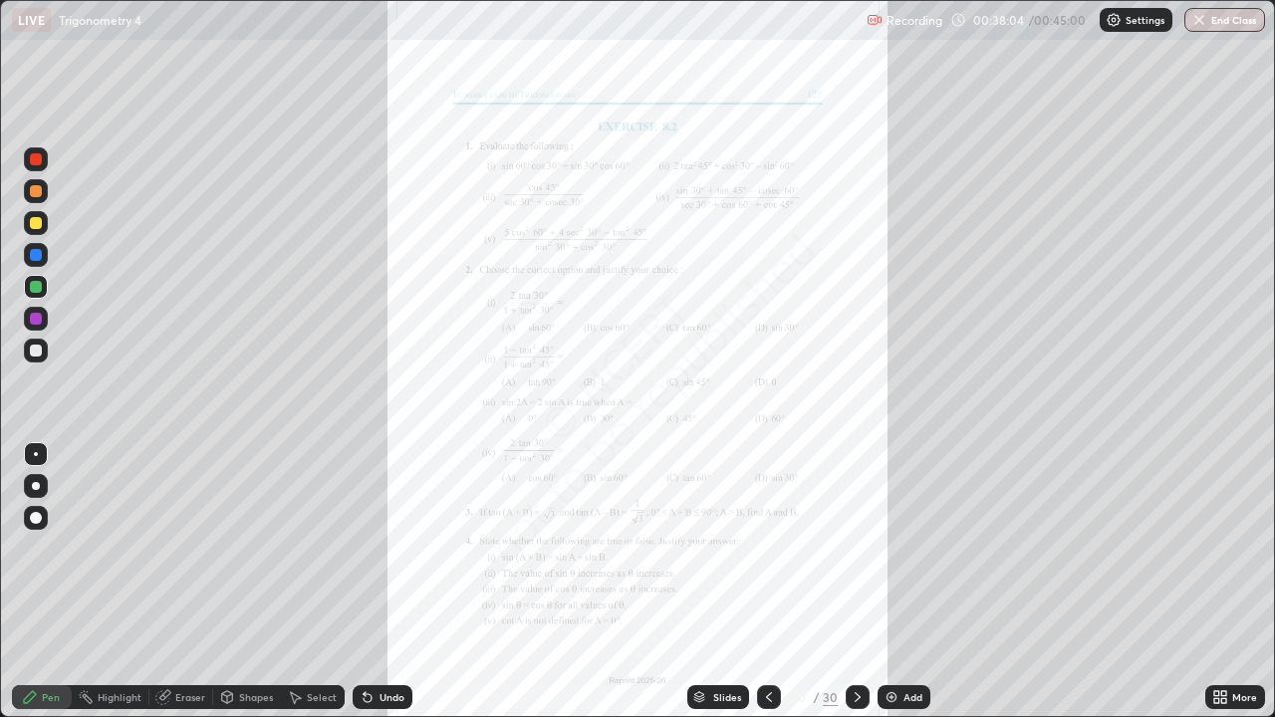
click at [379, 582] on div "Undo" at bounding box center [383, 697] width 60 height 24
click at [380, 582] on div "Undo" at bounding box center [391, 697] width 25 height 10
click at [373, 582] on div "Undo" at bounding box center [383, 697] width 60 height 24
click at [369, 582] on icon at bounding box center [367, 697] width 16 height 16
click at [363, 582] on icon at bounding box center [364, 693] width 2 height 2
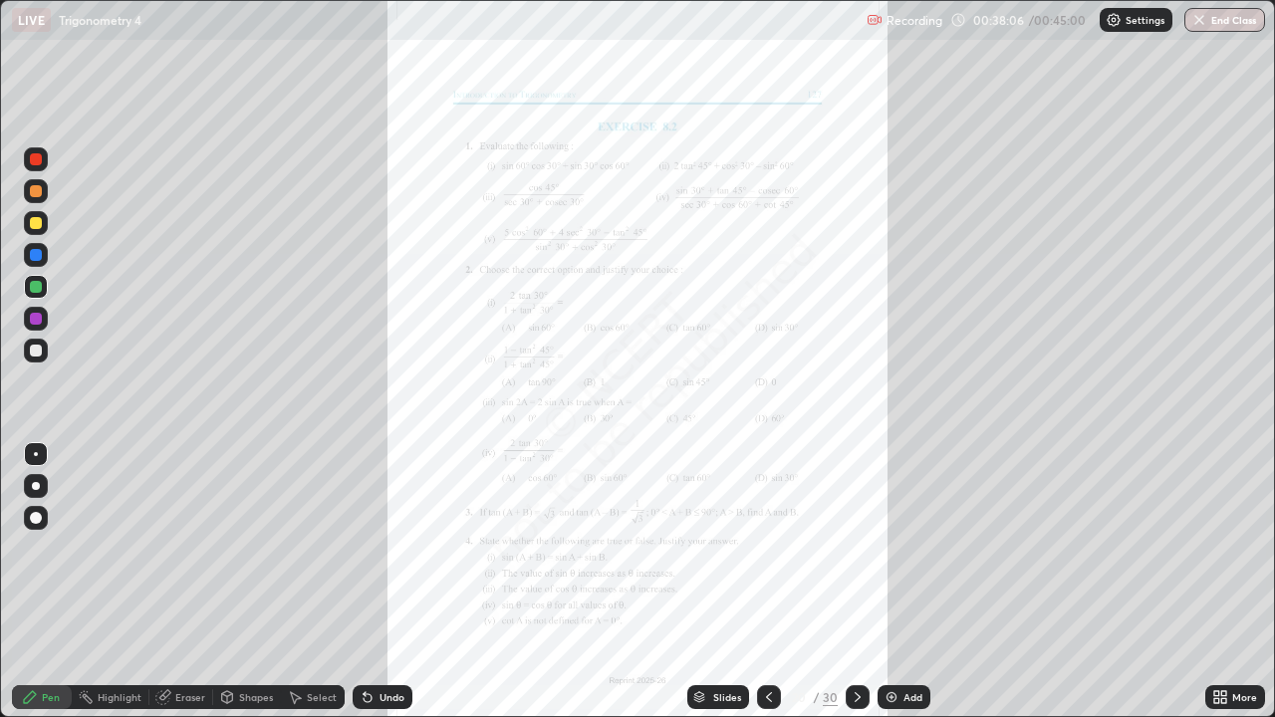
click at [363, 582] on icon at bounding box center [364, 693] width 2 height 2
click at [372, 582] on icon at bounding box center [367, 697] width 16 height 16
click at [372, 582] on div "Undo" at bounding box center [383, 697] width 60 height 24
click at [379, 582] on div "Undo" at bounding box center [391, 697] width 25 height 10
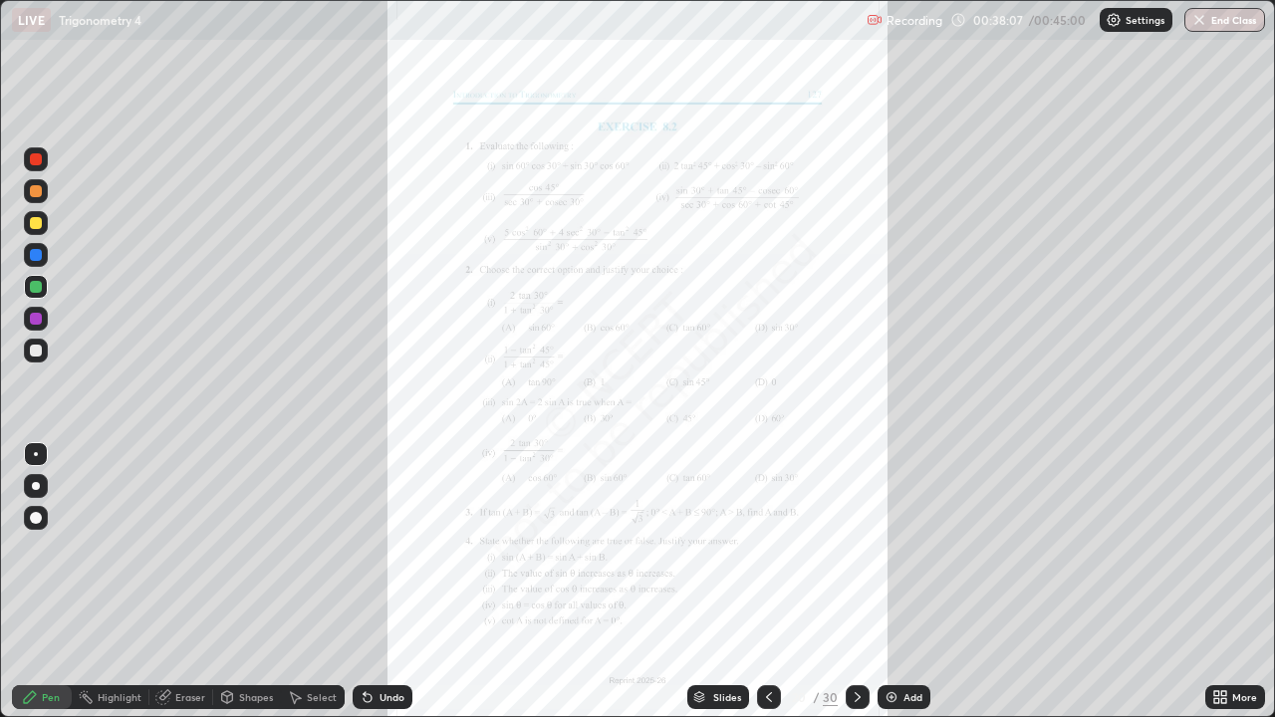
click at [375, 582] on div "Undo" at bounding box center [383, 697] width 60 height 24
click at [374, 582] on div "Undo" at bounding box center [383, 697] width 60 height 24
click at [33, 351] on div at bounding box center [36, 351] width 12 height 12
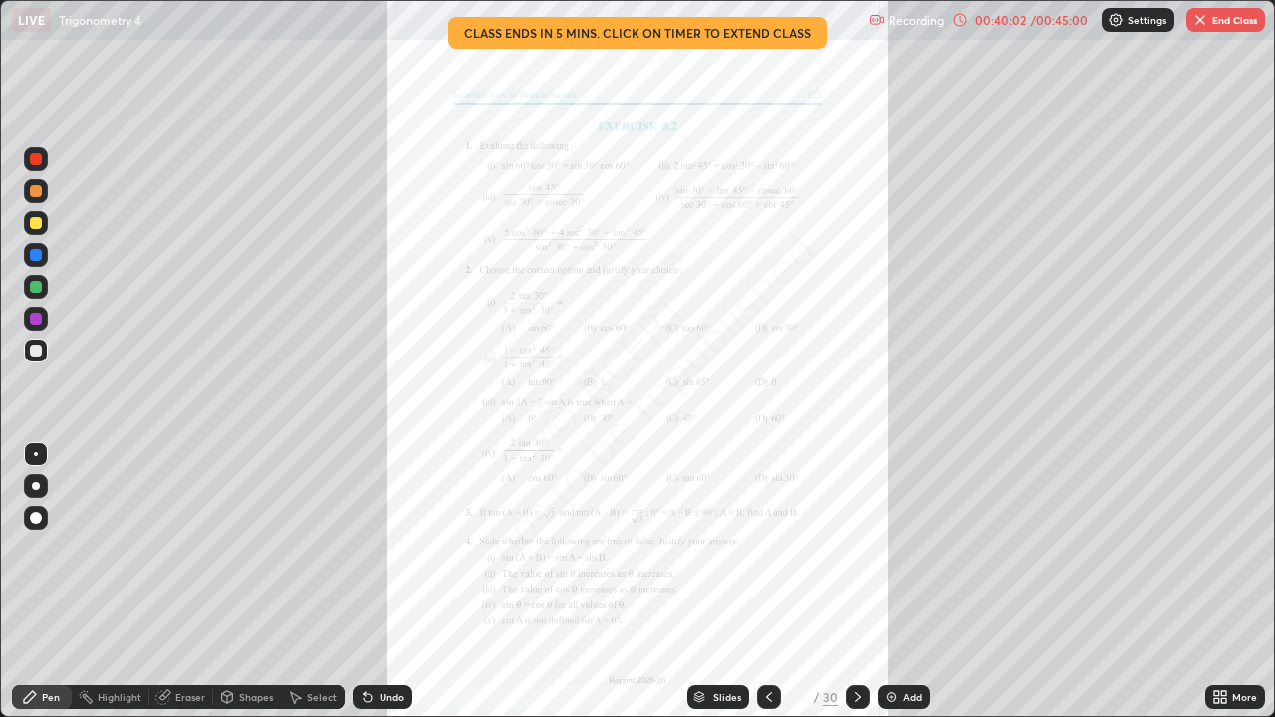
click at [44, 190] on div at bounding box center [36, 191] width 24 height 24
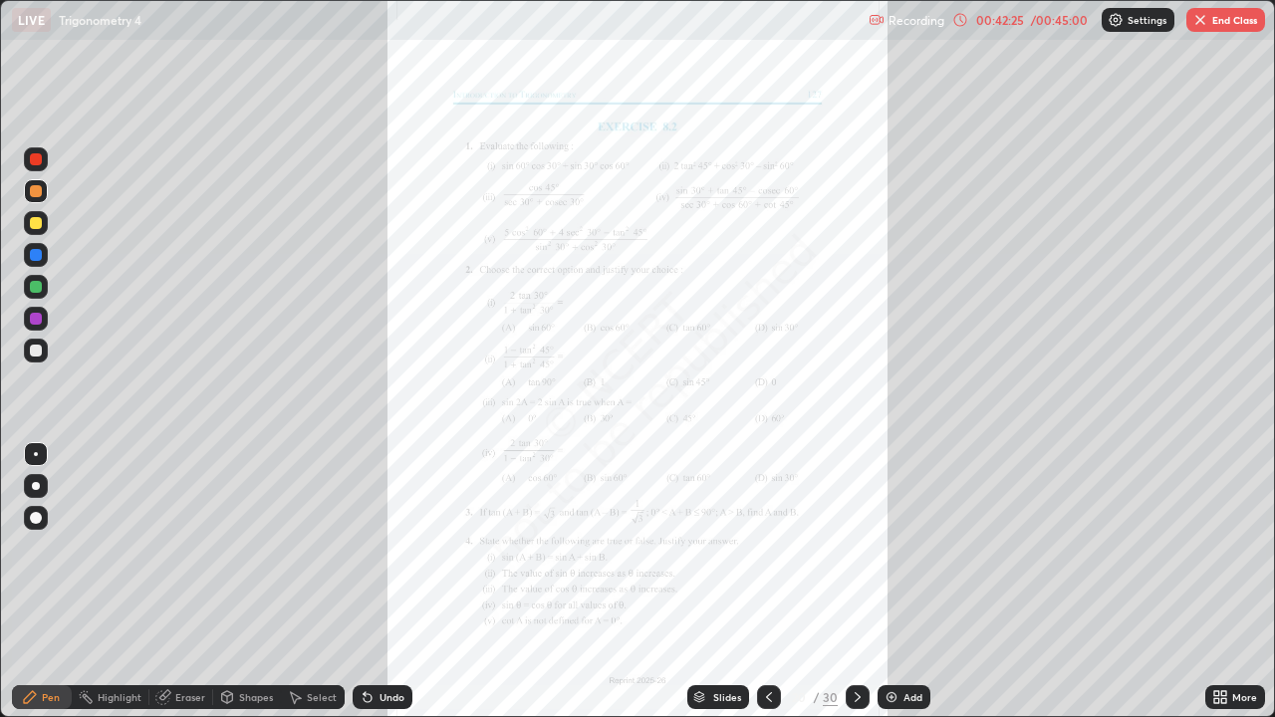
click at [1246, 24] on button "End Class" at bounding box center [1225, 20] width 79 height 24
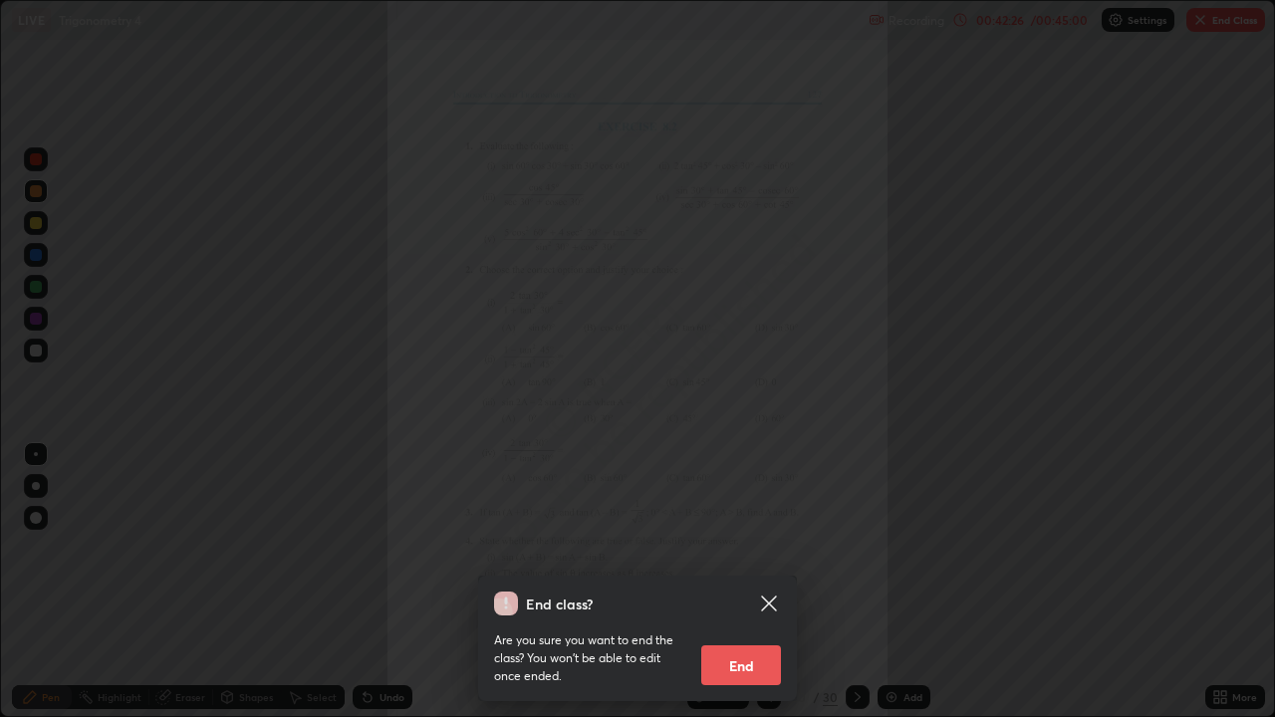
click at [755, 582] on button "End" at bounding box center [741, 665] width 80 height 40
